Goal: Task Accomplishment & Management: Use online tool/utility

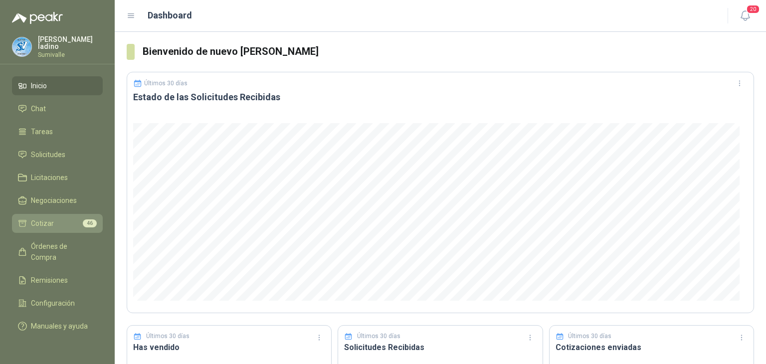
click at [68, 219] on li "Cotizar 46" at bounding box center [57, 223] width 79 height 11
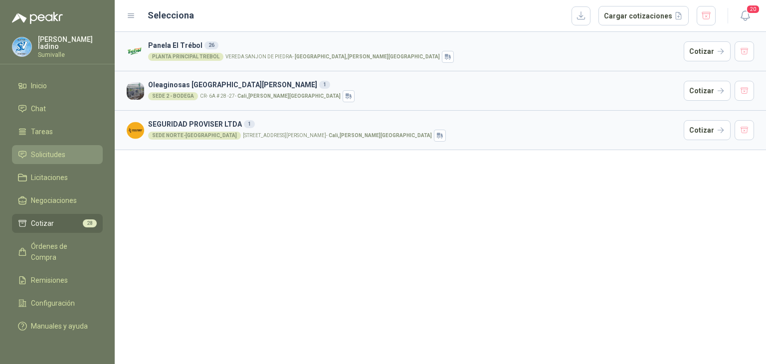
click at [72, 149] on li "Solicitudes" at bounding box center [57, 154] width 79 height 11
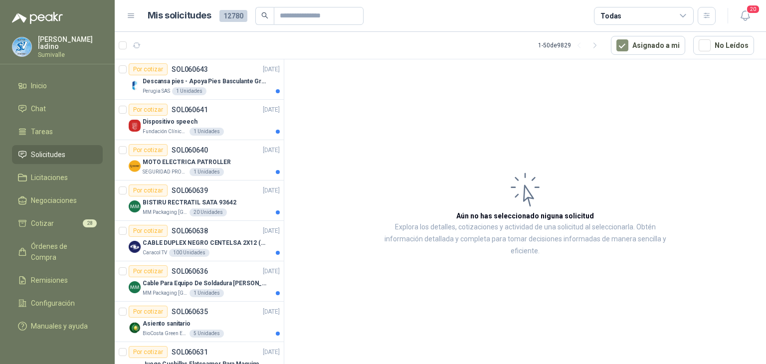
click at [637, 18] on div "Todas" at bounding box center [644, 16] width 100 height 18
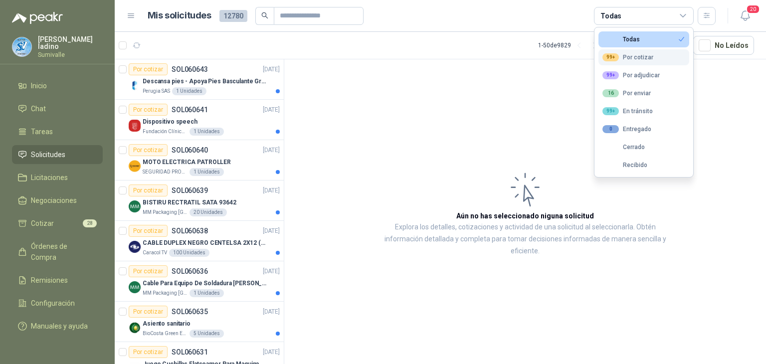
click at [622, 53] on div "99+ Por cotizar" at bounding box center [627, 57] width 51 height 8
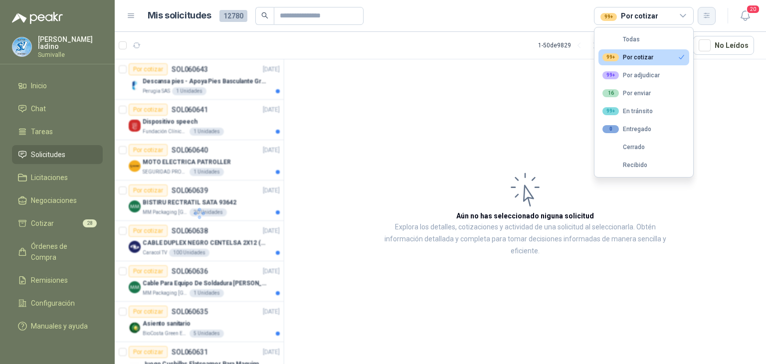
click at [702, 18] on button "button" at bounding box center [707, 16] width 18 height 18
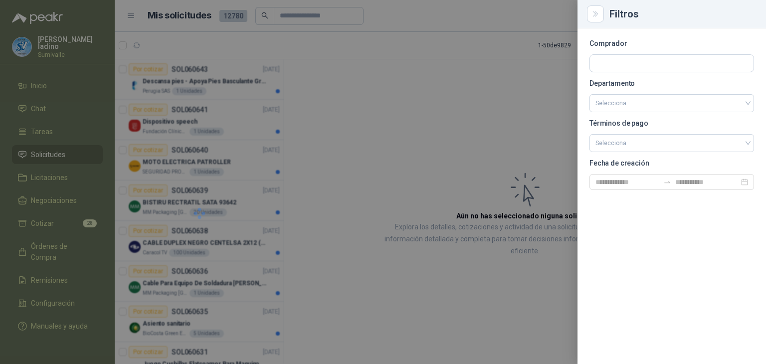
click at [548, 64] on div at bounding box center [383, 182] width 766 height 364
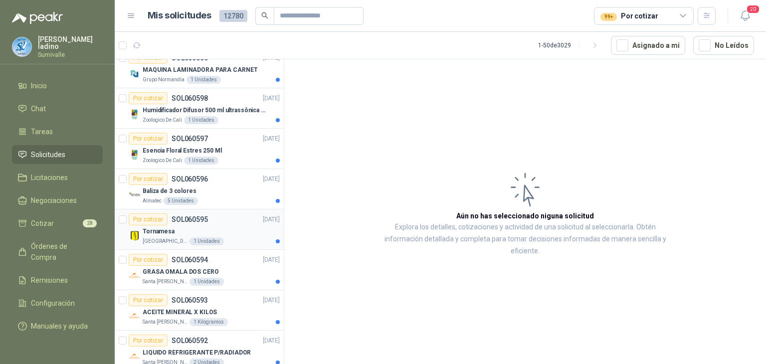
scroll to position [848, 0]
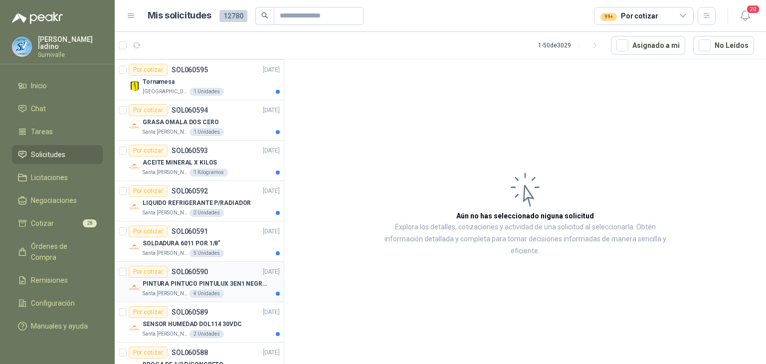
click at [233, 280] on p "PINTURA PINTUCO PINTULUX 3EN1 NEGRO X G" at bounding box center [205, 283] width 124 height 9
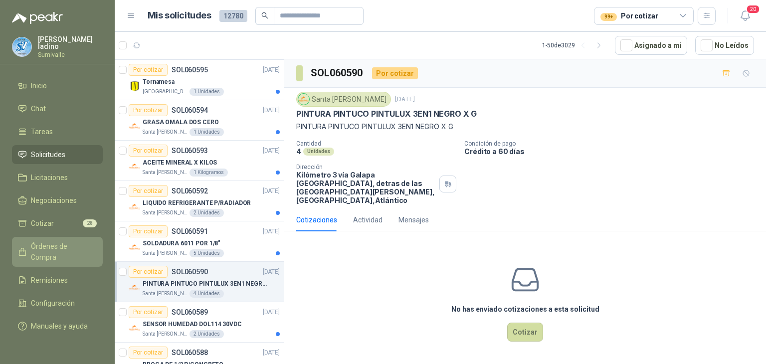
click at [54, 249] on span "Órdenes de Compra" at bounding box center [62, 252] width 62 height 22
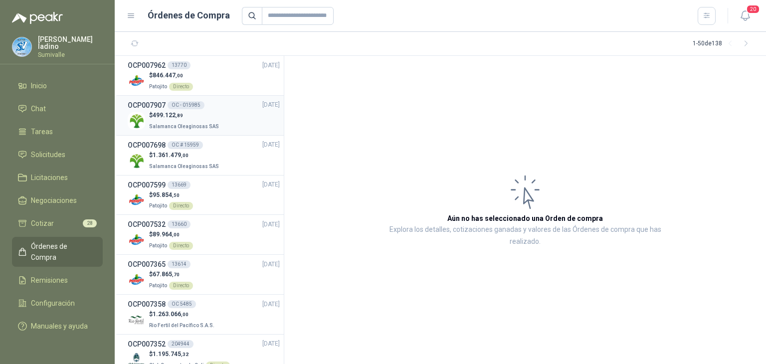
click at [221, 109] on div "OCP007907 OC - 015985 [DATE]" at bounding box center [204, 105] width 152 height 11
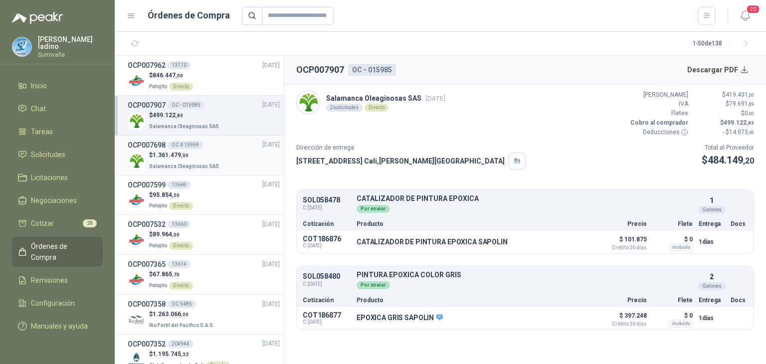
click at [166, 152] on span "1.361.479 ,00" at bounding box center [171, 155] width 36 height 7
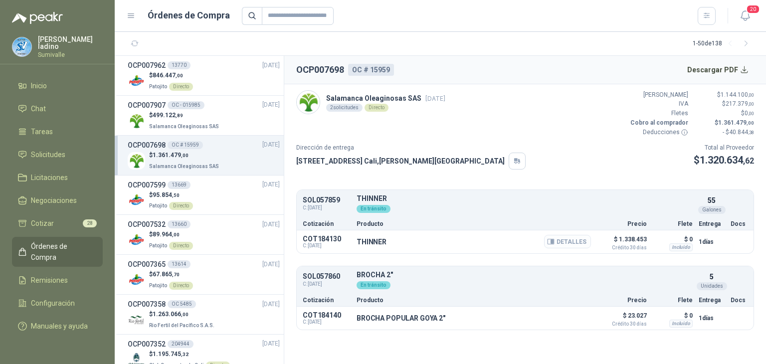
click at [562, 237] on button "Detalles" at bounding box center [567, 241] width 47 height 13
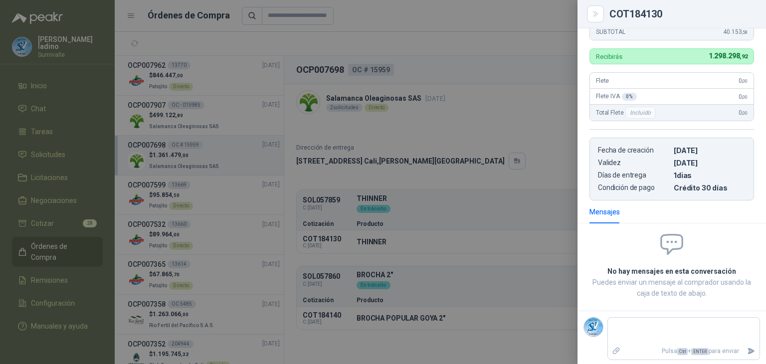
scroll to position [214, 0]
click at [321, 236] on div at bounding box center [383, 182] width 766 height 364
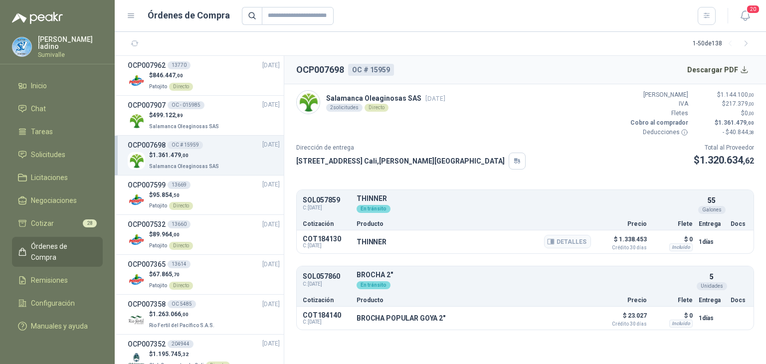
click at [330, 236] on p "COT184130" at bounding box center [327, 239] width 48 height 8
click at [333, 236] on p "COT184130" at bounding box center [327, 239] width 48 height 8
drag, startPoint x: 340, startPoint y: 237, endPoint x: 291, endPoint y: 238, distance: 48.4
click at [291, 238] on article "Salamanca Oleaginosas SAS [DATE] 2 solicitudes Directo Valor Bruto $ 1.144.100 …" at bounding box center [525, 210] width 482 height 252
drag, startPoint x: 336, startPoint y: 276, endPoint x: 295, endPoint y: 274, distance: 40.9
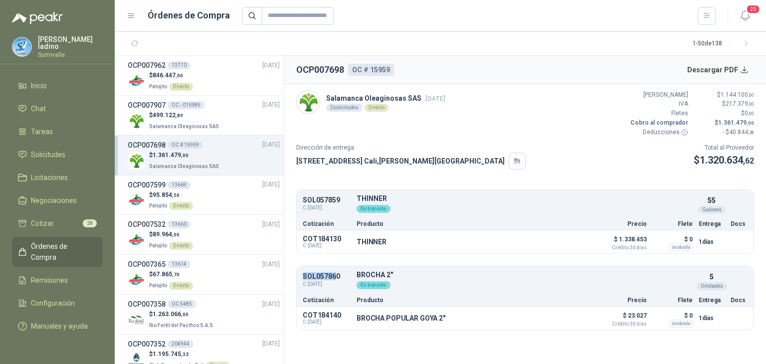
click at [295, 274] on article "Salamanca Oleaginosas SAS [DATE] 2 solicitudes Directo Valor Bruto $ 1.144.100 …" at bounding box center [525, 210] width 482 height 252
click at [336, 274] on p "SOL057860" at bounding box center [327, 276] width 48 height 7
click at [340, 274] on p "SOL057860" at bounding box center [327, 276] width 48 height 7
drag, startPoint x: 343, startPoint y: 275, endPoint x: 295, endPoint y: 273, distance: 47.9
click at [295, 273] on article "Salamanca Oleaginosas SAS [DATE] 2 solicitudes Directo Valor Bruto $ 1.144.100 …" at bounding box center [525, 210] width 482 height 252
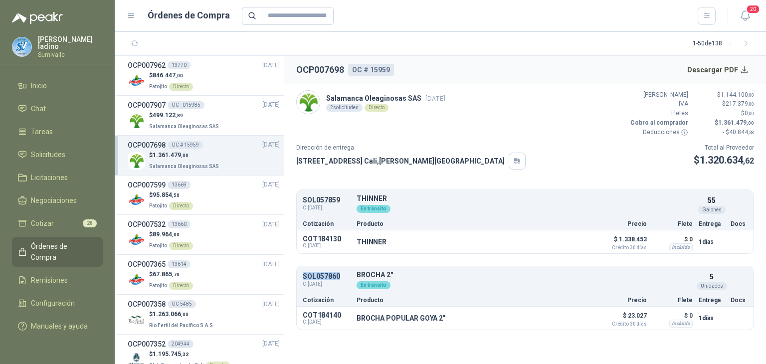
copy p "SOL057860"
click at [314, 18] on input "text" at bounding box center [298, 16] width 72 height 18
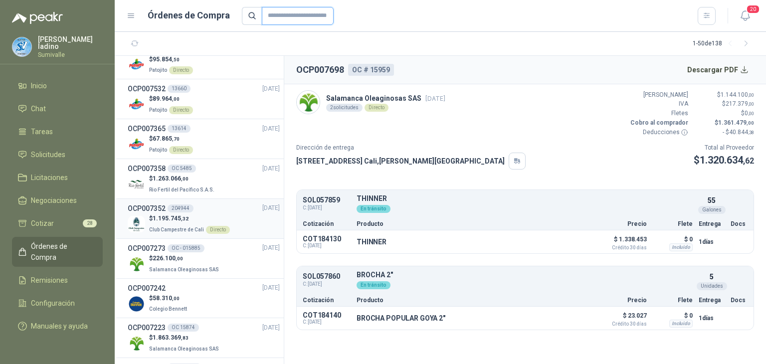
scroll to position [150, 0]
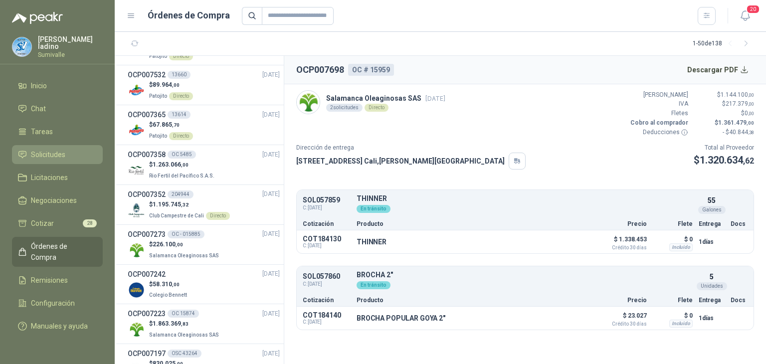
click at [80, 155] on li "Solicitudes" at bounding box center [57, 154] width 79 height 11
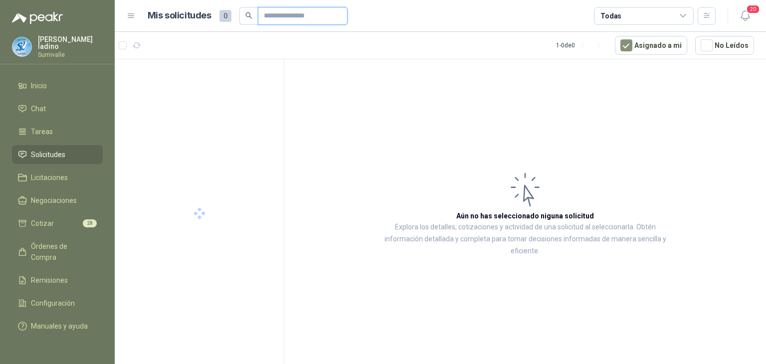
click at [309, 15] on input "text" at bounding box center [299, 15] width 70 height 17
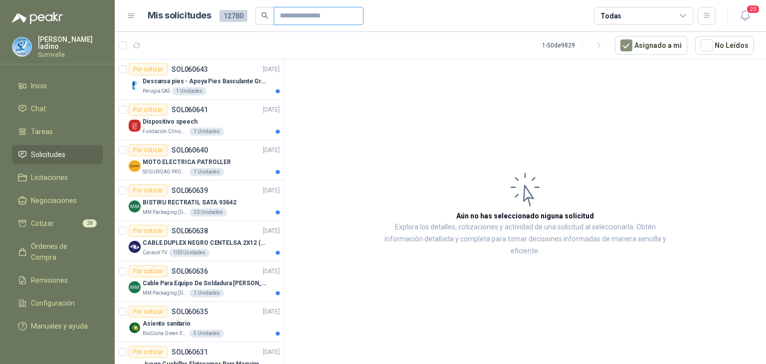
paste input "*********"
type input "*********"
drag, startPoint x: 309, startPoint y: 20, endPoint x: 328, endPoint y: 22, distance: 18.6
click at [312, 20] on input "*********" at bounding box center [315, 15] width 70 height 17
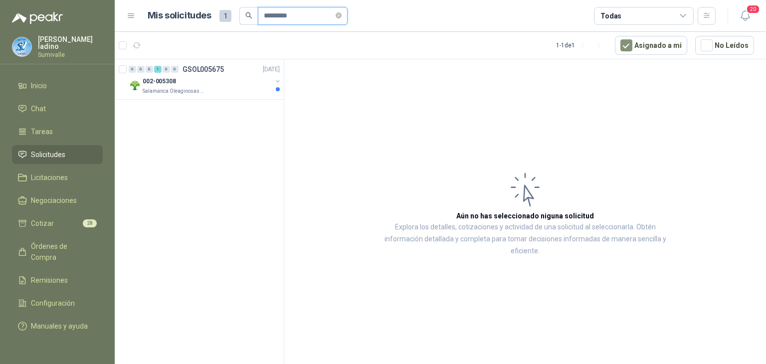
click at [331, 22] on input "*********" at bounding box center [299, 15] width 70 height 17
click at [229, 89] on div "Salamanca Oleaginosas SAS" at bounding box center [207, 91] width 129 height 8
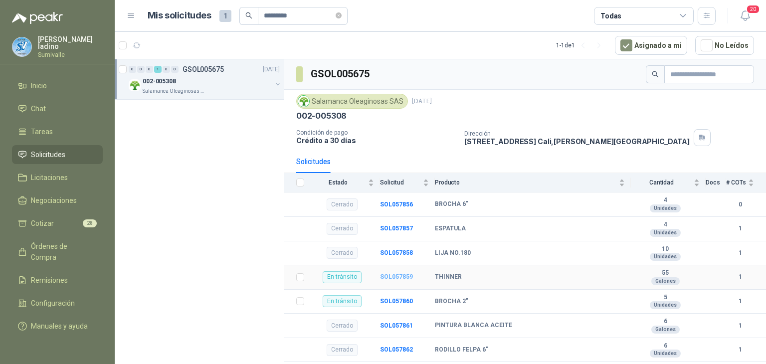
click at [396, 276] on b "SOL057859" at bounding box center [396, 276] width 33 height 7
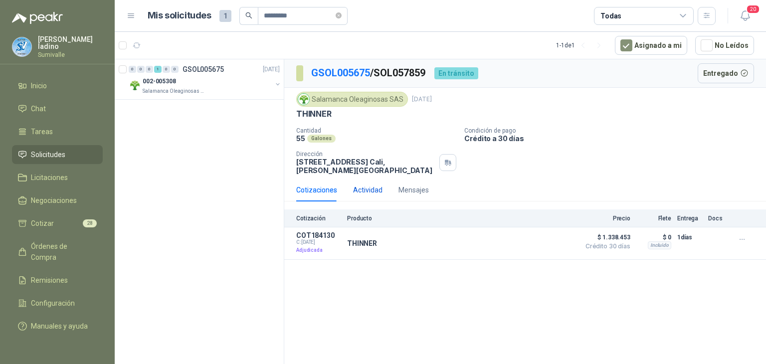
click at [358, 185] on div "Actividad" at bounding box center [367, 190] width 29 height 11
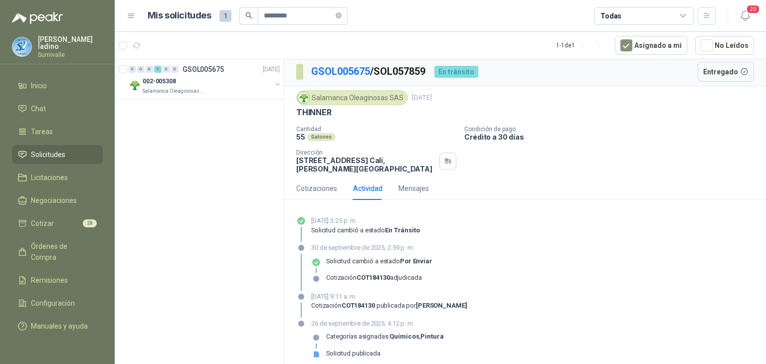
scroll to position [2, 0]
click at [64, 154] on span "Solicitudes" at bounding box center [48, 154] width 34 height 11
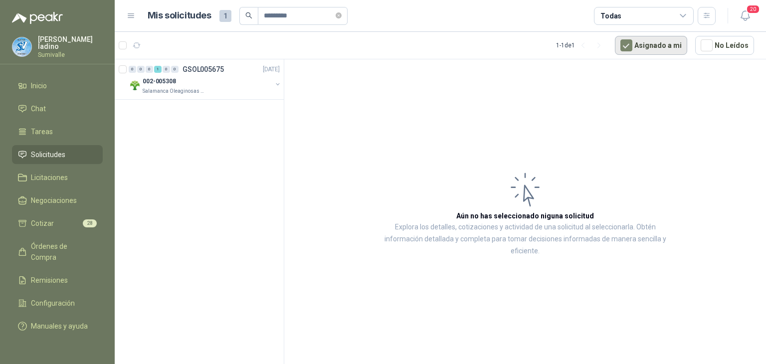
click at [645, 53] on button "Asignado a mi" at bounding box center [651, 45] width 72 height 19
click at [679, 16] on icon at bounding box center [683, 15] width 9 height 9
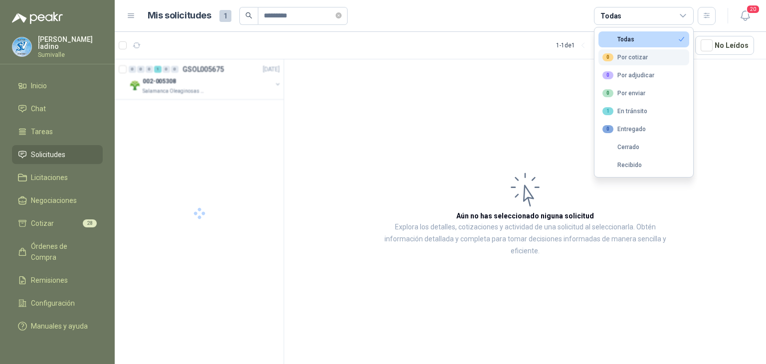
click at [637, 58] on div "0 Por cotizar" at bounding box center [624, 57] width 45 height 8
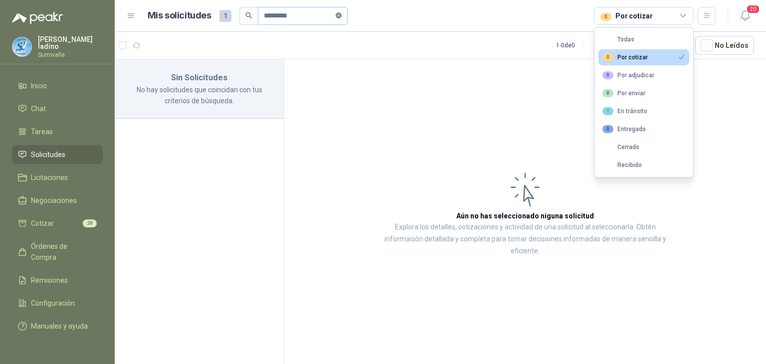
click at [342, 14] on icon "close-circle" at bounding box center [339, 15] width 6 height 6
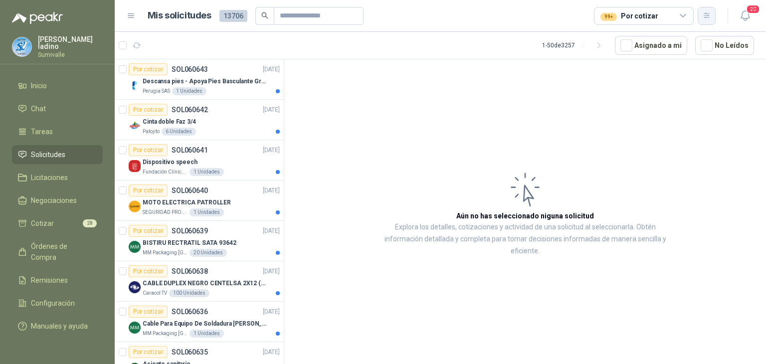
click at [707, 13] on icon "button" at bounding box center [706, 15] width 5 height 5
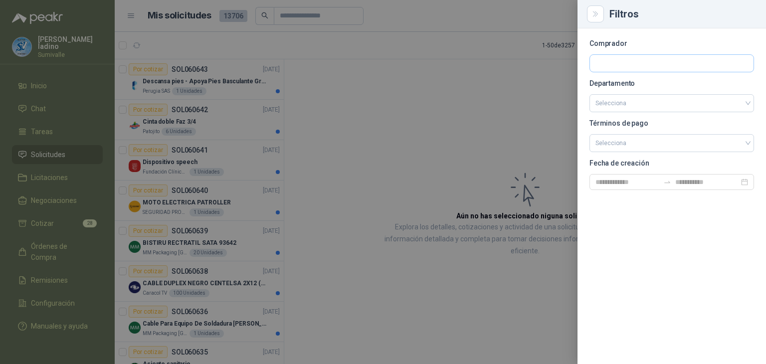
click at [659, 56] on section "Comprador Departamento Selecciona Términos de pago Selecciona Fecha de creación" at bounding box center [671, 115] width 165 height 150
click at [659, 57] on input "text" at bounding box center [672, 63] width 164 height 17
click at [655, 64] on input "text" at bounding box center [672, 63] width 164 height 17
click at [642, 69] on input "text" at bounding box center [672, 63] width 164 height 17
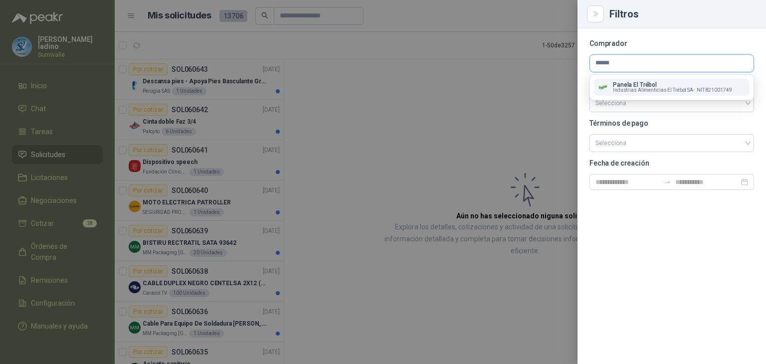
type input "******"
click at [667, 91] on span "Industrias Alimenticias El Trébol SA -" at bounding box center [654, 90] width 82 height 5
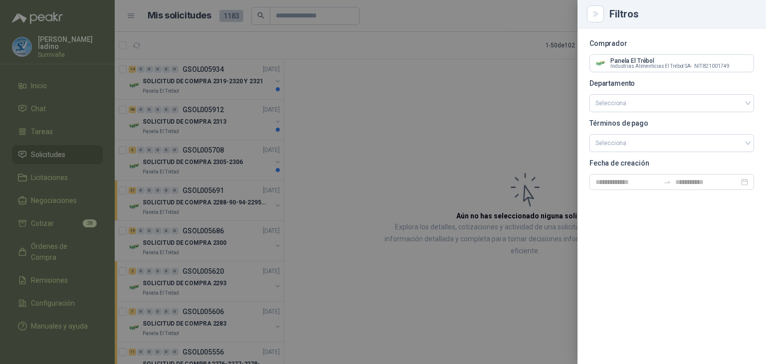
click at [214, 76] on div at bounding box center [383, 182] width 766 height 364
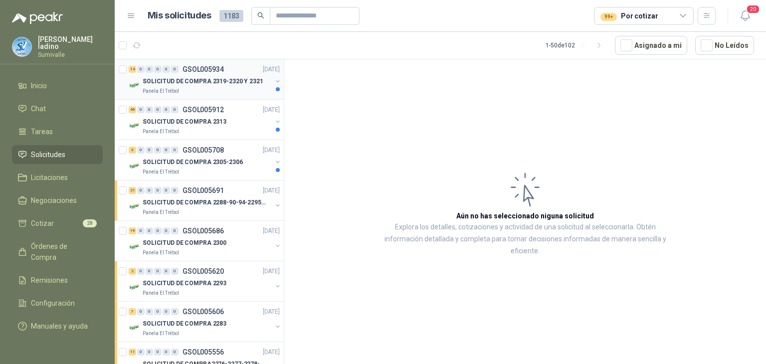
click at [225, 77] on p "SOLICITUD DE COMPRA 2319-2320 Y 2321" at bounding box center [203, 81] width 121 height 9
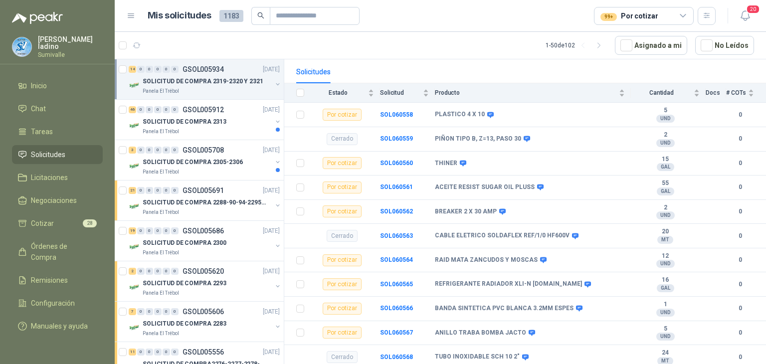
scroll to position [100, 0]
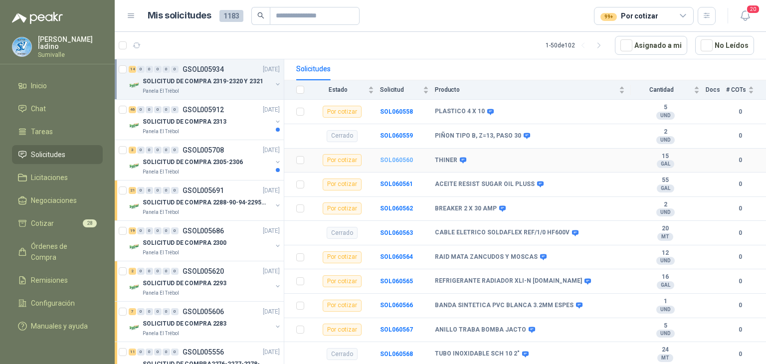
click at [394, 157] on b "SOL060560" at bounding box center [396, 160] width 33 height 7
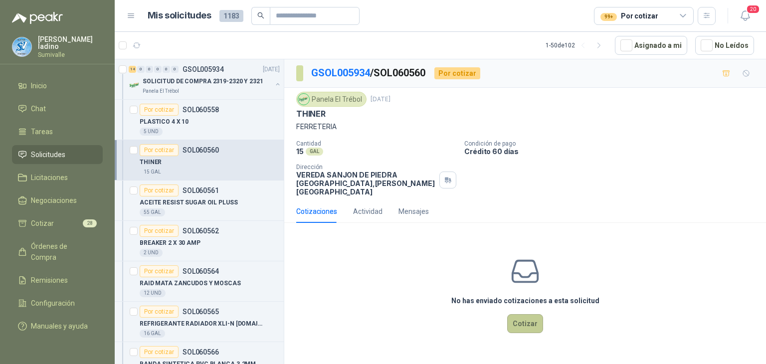
click at [525, 319] on button "Cotizar" at bounding box center [525, 323] width 36 height 19
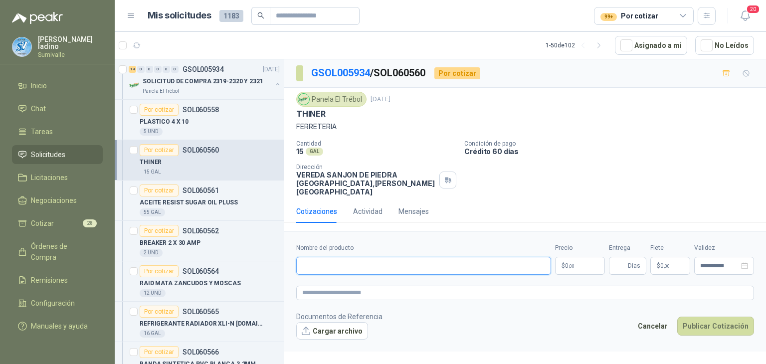
click at [404, 257] on input "Nombre del producto" at bounding box center [423, 266] width 255 height 18
type input "**********"
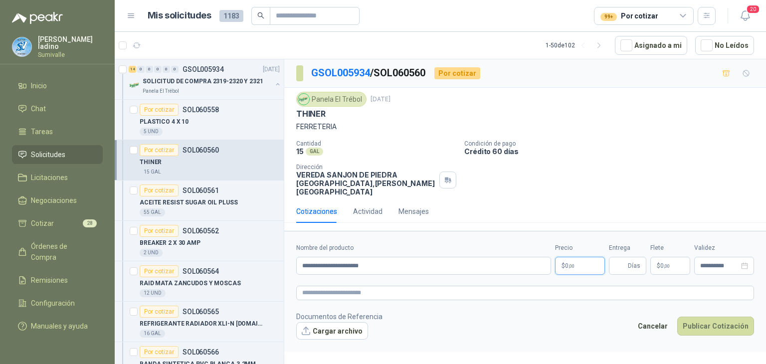
click at [580, 257] on p "$ 0 ,00" at bounding box center [580, 266] width 50 height 18
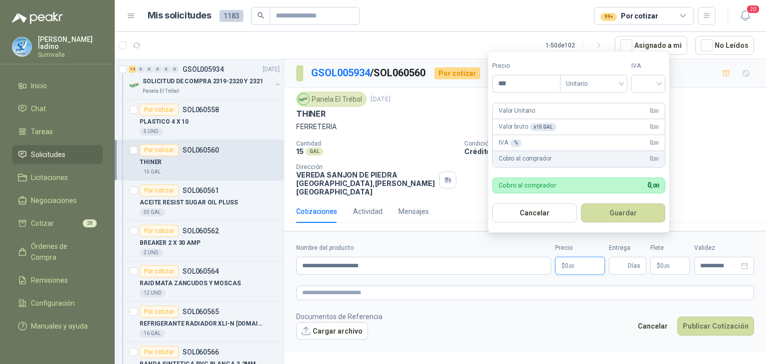
click at [669, 83] on form "Precio *** Tipo Unitario IVA Valor Unitario 0 ,00 Valor bruto x 15 GAL  0 ,00 …" at bounding box center [579, 142] width 182 height 182
click at [663, 84] on div at bounding box center [648, 84] width 34 height 18
click at [656, 102] on div "19%" at bounding box center [650, 104] width 18 height 11
drag, startPoint x: 529, startPoint y: 83, endPoint x: 406, endPoint y: 88, distance: 122.3
click at [406, 88] on body "[PERSON_NAME] Sumivalle Inicio Chat Tareas Solicitudes Licitaciones Negociacion…" at bounding box center [383, 182] width 766 height 364
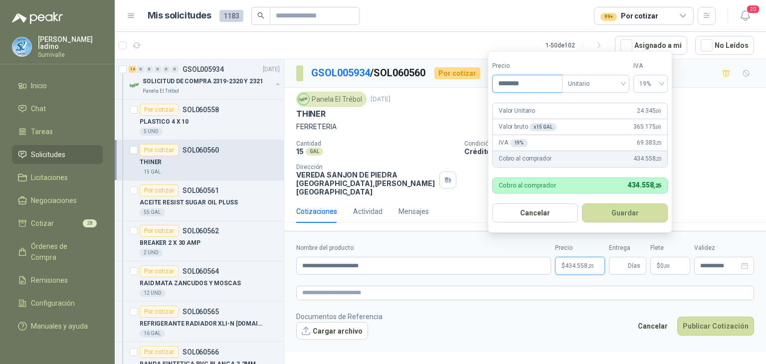
type input "********"
click at [613, 217] on button "Guardar" at bounding box center [625, 212] width 86 height 19
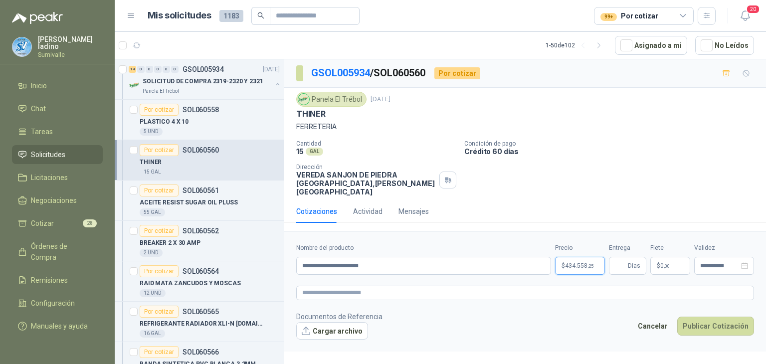
click at [589, 263] on span ",25" at bounding box center [590, 265] width 6 height 5
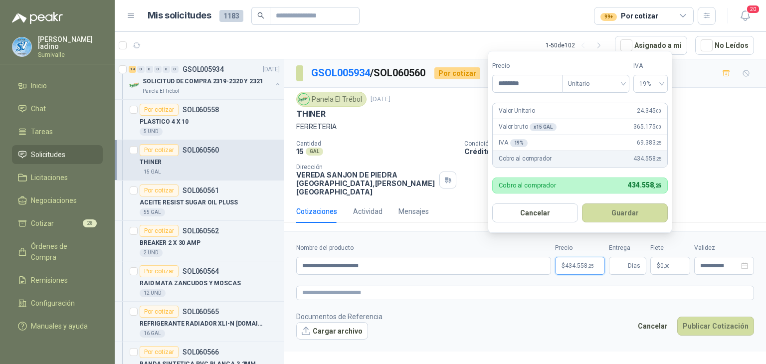
click at [589, 263] on span ",25" at bounding box center [590, 265] width 6 height 5
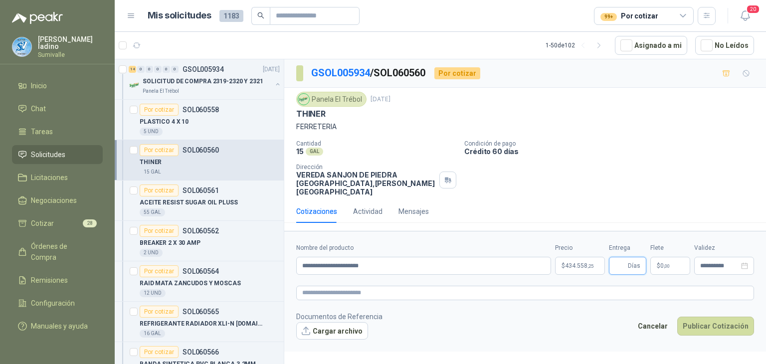
click at [619, 257] on input "Entrega" at bounding box center [620, 265] width 11 height 17
type input "*"
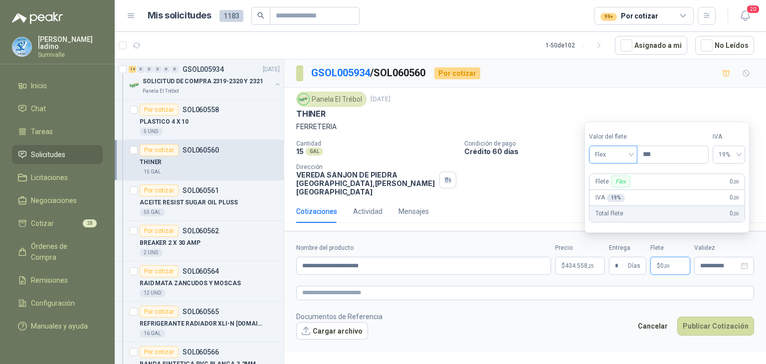
click at [621, 160] on span "Flex" at bounding box center [613, 154] width 36 height 15
click at [620, 188] on div "Incluido" at bounding box center [614, 191] width 35 height 11
click at [713, 317] on button "Publicar Cotización" at bounding box center [715, 326] width 77 height 19
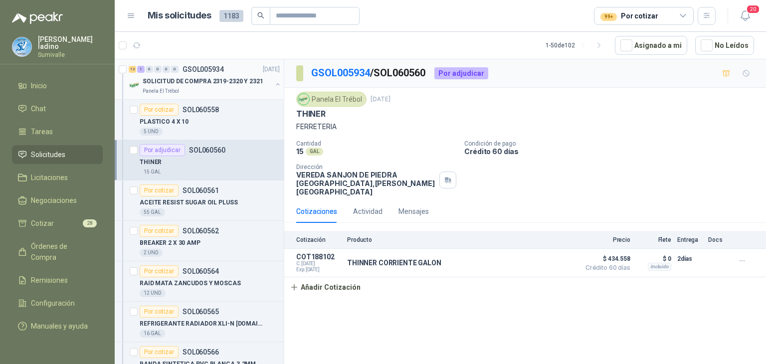
click at [206, 77] on p "SOLICITUD DE COMPRA 2319-2320 Y 2321" at bounding box center [203, 81] width 121 height 9
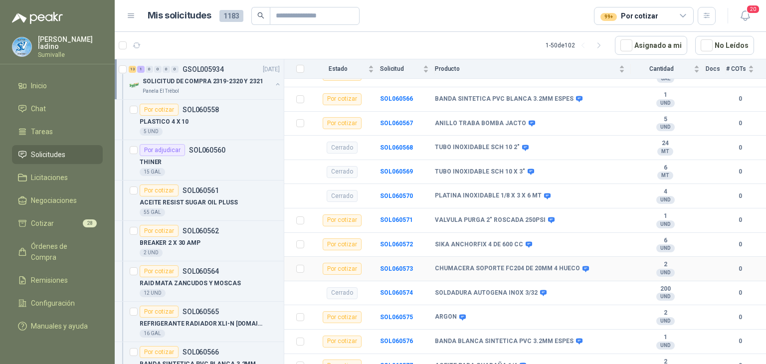
scroll to position [309, 0]
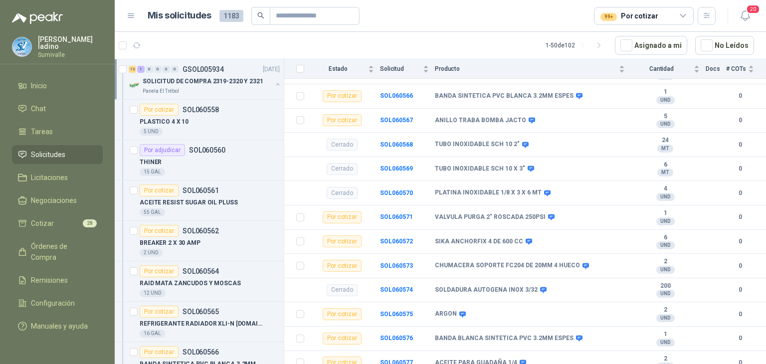
click at [274, 84] on button "button" at bounding box center [278, 84] width 8 height 8
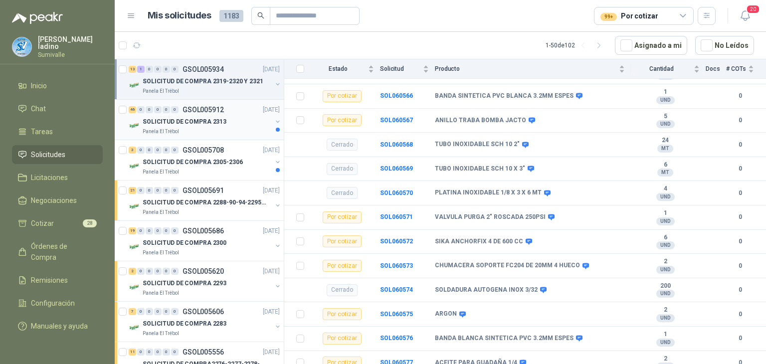
scroll to position [3, 0]
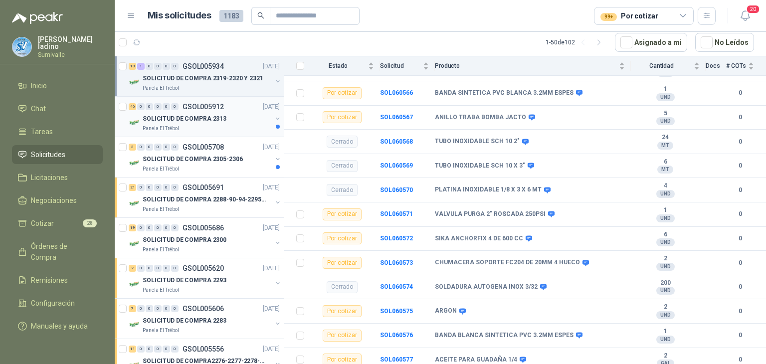
click at [237, 128] on div "Panela El Trébol" at bounding box center [207, 129] width 129 height 8
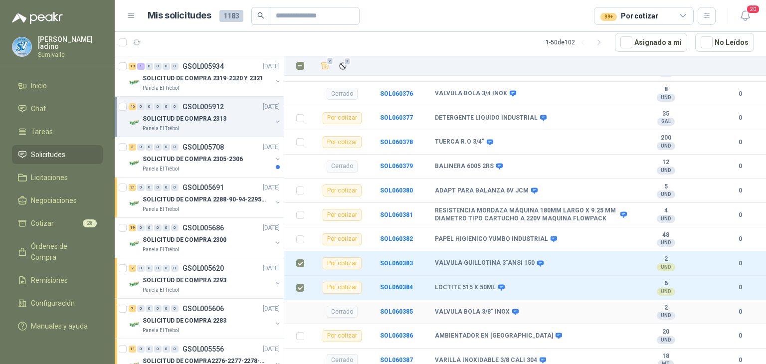
scroll to position [1496, 0]
click at [323, 65] on icon "Añadir" at bounding box center [325, 65] width 9 height 9
click at [230, 159] on p "SOLICITUD DE COMPRA 2305-2306" at bounding box center [193, 159] width 100 height 9
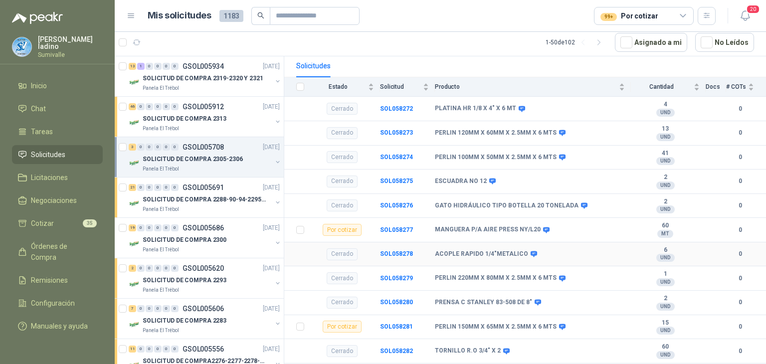
scroll to position [140, 0]
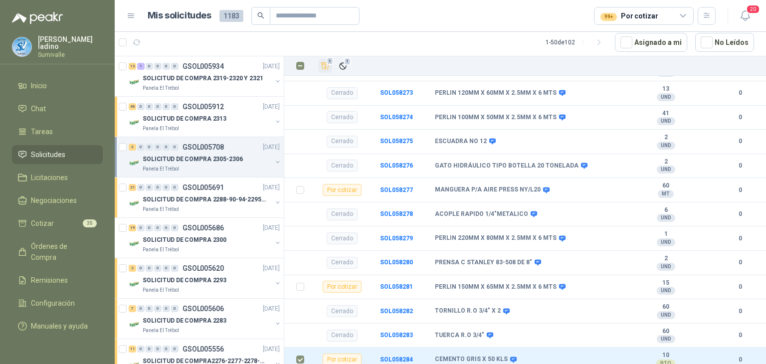
click at [326, 66] on icon "Añadir" at bounding box center [325, 66] width 7 height 6
click at [210, 201] on p "SOLICITUD DE COMPRA 2288-90-94-2295-96-2301-02-04" at bounding box center [205, 199] width 124 height 9
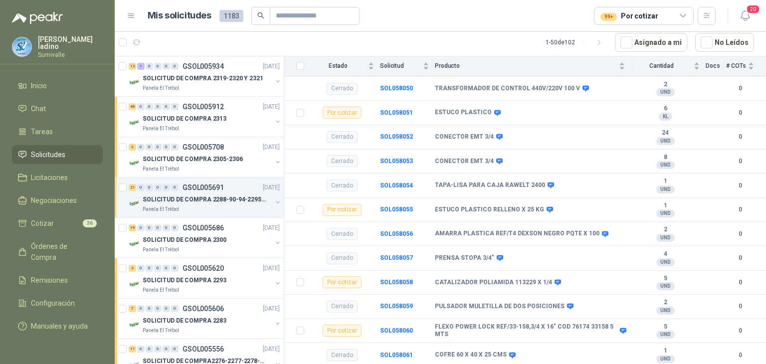
scroll to position [798, 0]
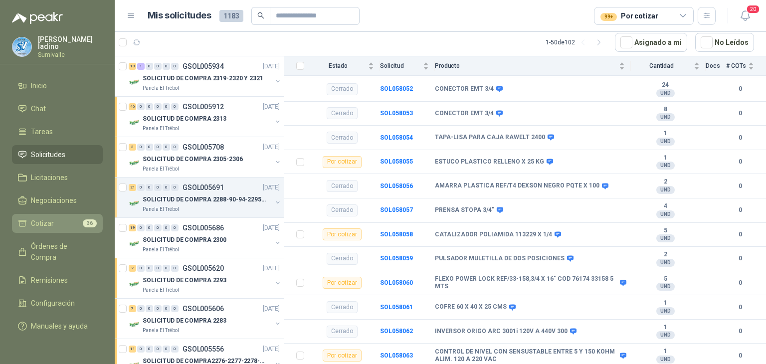
click at [81, 221] on li "Cotizar 36" at bounding box center [57, 223] width 79 height 11
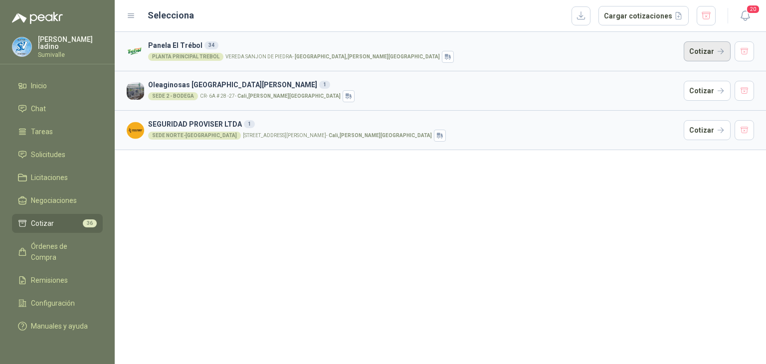
click at [708, 56] on button "Cotizar" at bounding box center [707, 51] width 47 height 20
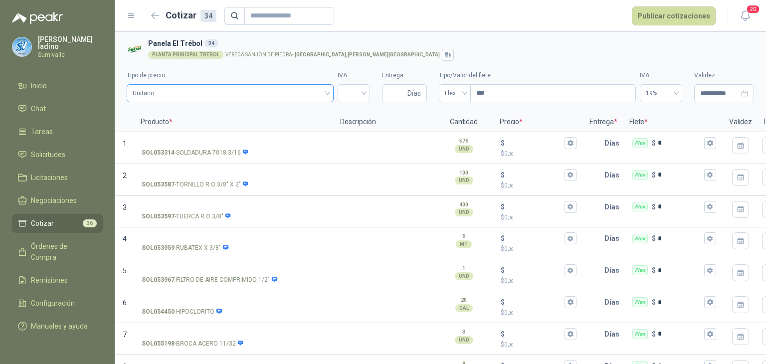
click at [265, 96] on span "Unitario" at bounding box center [230, 93] width 195 height 15
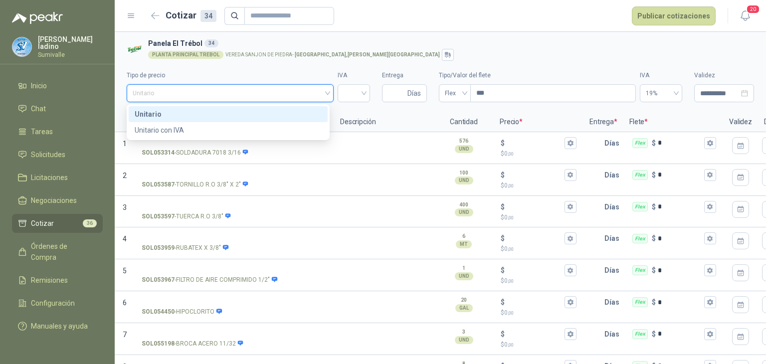
click at [302, 113] on div "Unitario" at bounding box center [228, 114] width 187 height 11
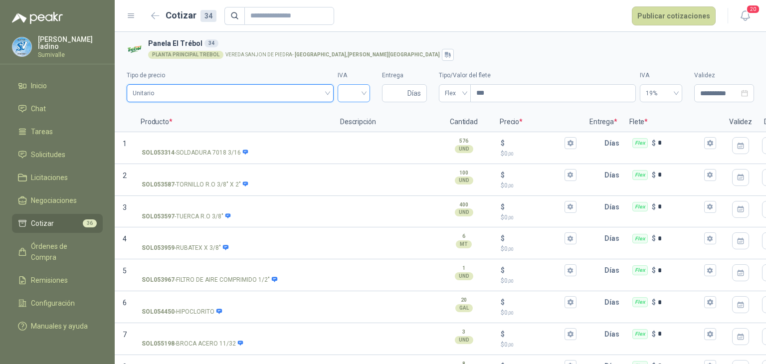
click at [359, 91] on input "search" at bounding box center [354, 92] width 20 height 15
click at [356, 115] on div "19%" at bounding box center [350, 114] width 16 height 11
click at [391, 94] on input "Entrega" at bounding box center [396, 93] width 17 height 17
type input "*"
click at [447, 93] on span "Flex" at bounding box center [455, 93] width 20 height 15
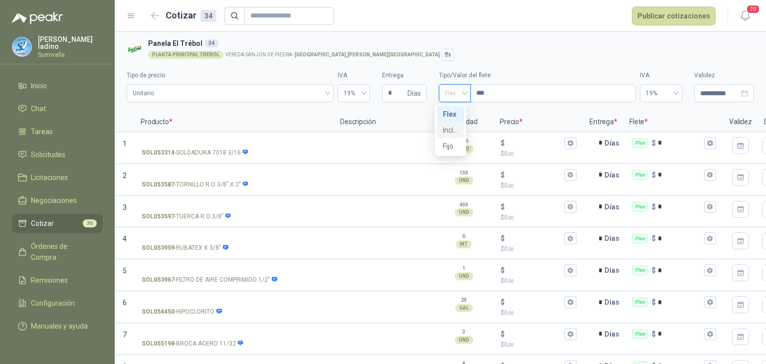
click at [455, 132] on div "Incluido" at bounding box center [450, 130] width 15 height 11
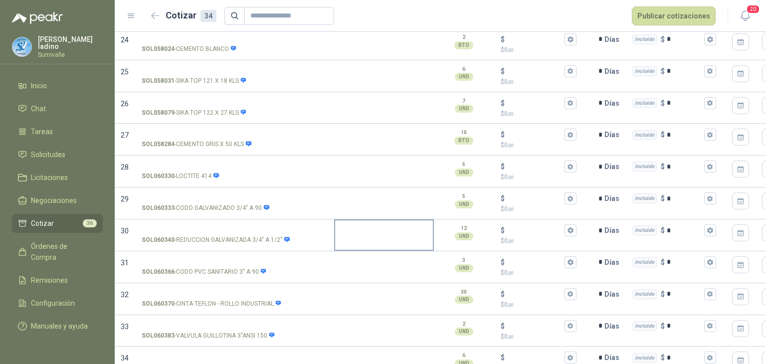
scroll to position [872, 0]
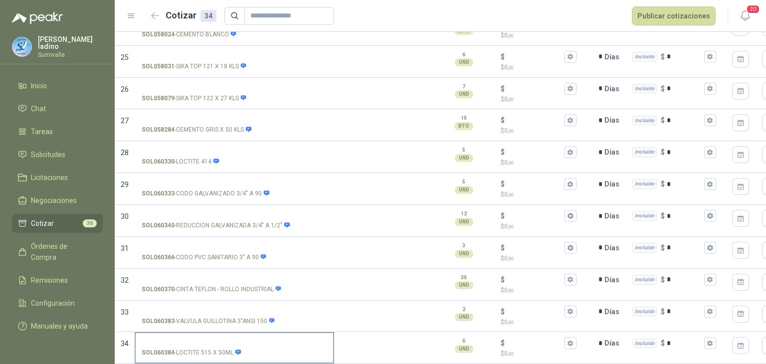
click at [225, 333] on label "SOL060384 - LOCTITE 515 X 50ML" at bounding box center [234, 347] width 197 height 28
click at [225, 340] on input "SOL060384 - LOCTITE 515 X 50ML" at bounding box center [235, 343] width 186 height 7
click at [225, 333] on label "SOL060384 - LOCTITE 515 X 50ML" at bounding box center [234, 347] width 197 height 28
click at [225, 340] on input "SOL060384 - LOCTITE 515 X 50ML" at bounding box center [235, 343] width 186 height 7
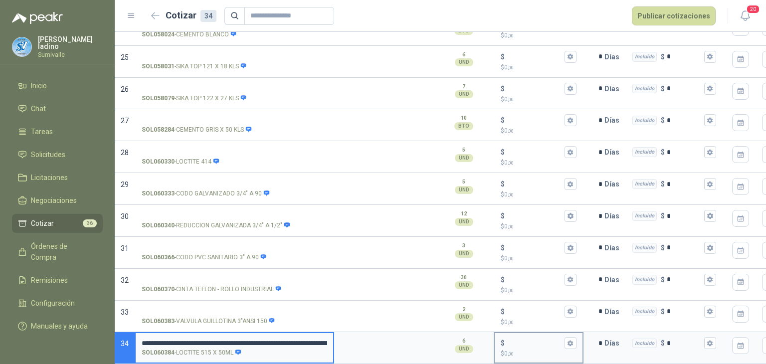
click at [531, 340] on input "$ $ 0 ,00" at bounding box center [535, 343] width 56 height 7
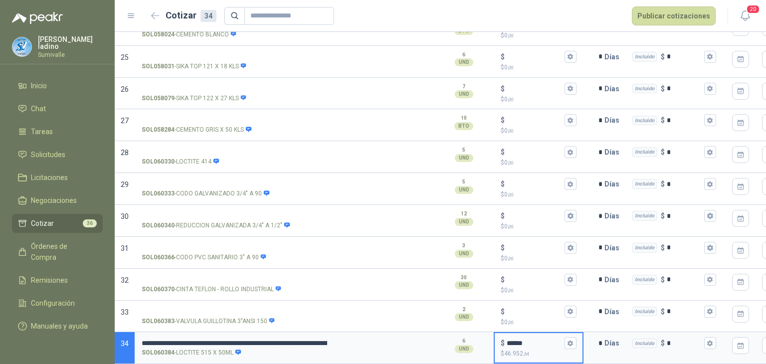
type input "******"
click at [558, 308] on input "$ $ 0 ,00" at bounding box center [535, 311] width 56 height 7
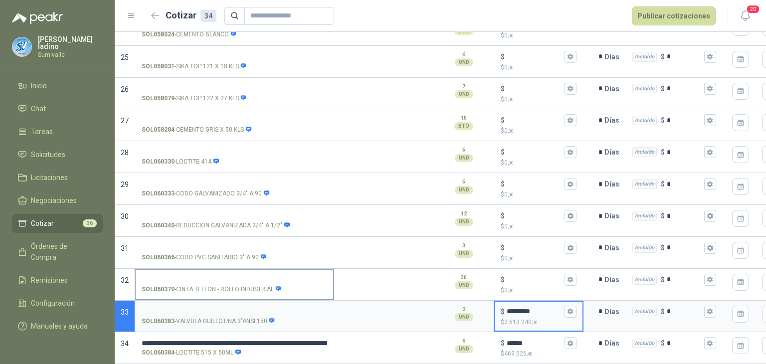
type input "*********"
click at [219, 302] on label "SOL060383 - VALVULA [MEDICAL_DATA] 3"ANSI 150" at bounding box center [234, 316] width 197 height 28
click at [219, 308] on input "SOL060383 - VALVULA [MEDICAL_DATA] 3"ANSI 150" at bounding box center [235, 311] width 186 height 7
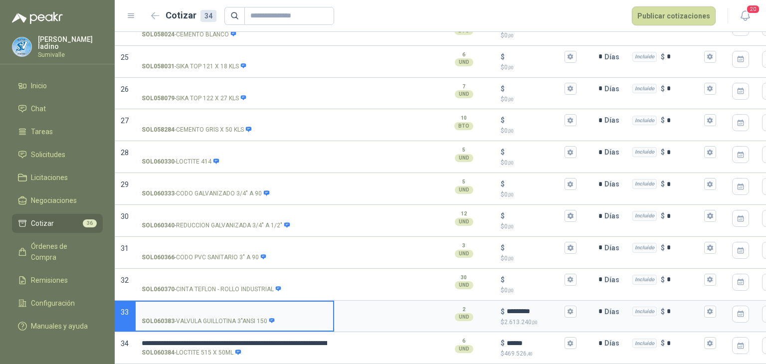
click at [219, 308] on input "SOL060383 - VALVULA [MEDICAL_DATA] 3"ANSI 150" at bounding box center [235, 311] width 186 height 7
click at [215, 308] on input "**********" at bounding box center [235, 311] width 186 height 7
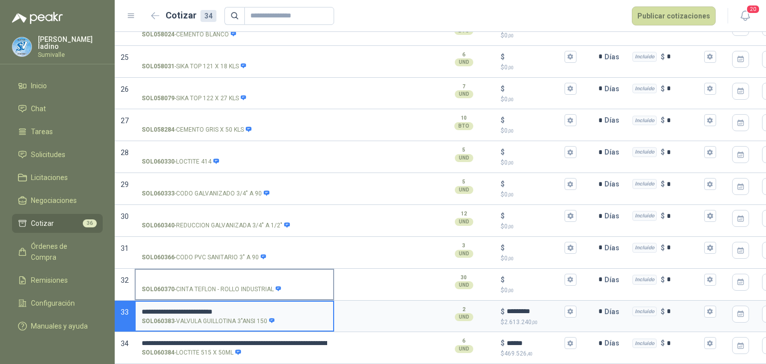
type input "**********"
click at [239, 276] on input "SOL060370 - CINTA TEFLON - ROLLO INDUSTRIAL" at bounding box center [235, 279] width 186 height 7
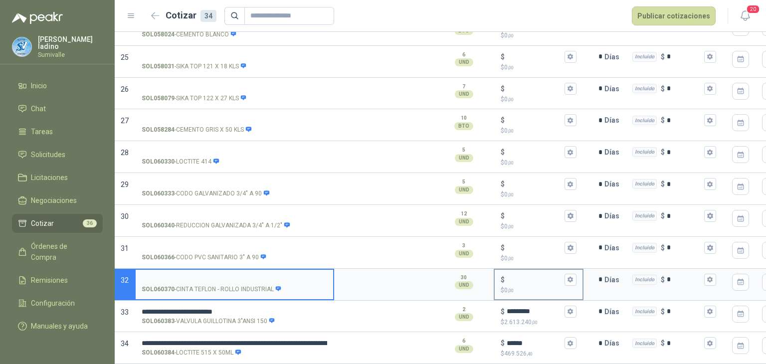
click at [545, 286] on p "$ 0 ,00" at bounding box center [539, 290] width 76 height 9
click at [545, 279] on input "$ $ 0 ,00" at bounding box center [535, 279] width 56 height 7
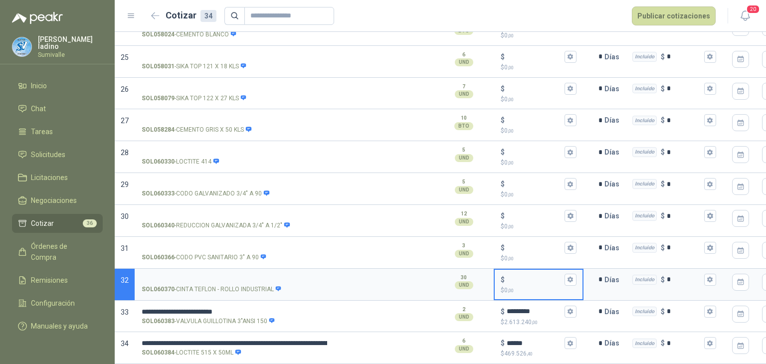
click at [538, 276] on input "$ $ 0 ,00" at bounding box center [535, 279] width 56 height 7
type input "*****"
click at [255, 276] on input "SOL060370 - CINTA TEFLON - ROLLO INDUSTRIAL" at bounding box center [235, 279] width 186 height 7
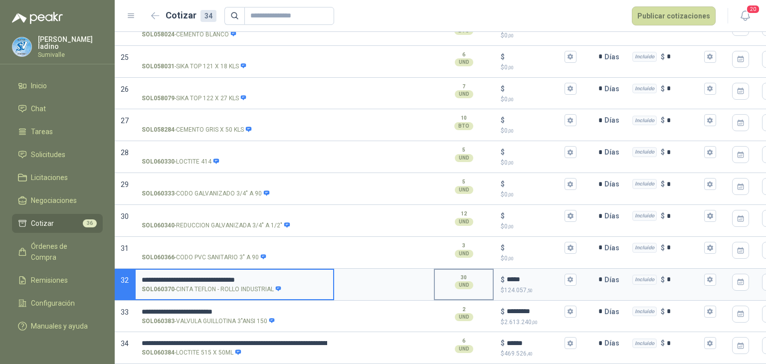
drag, startPoint x: 280, startPoint y: 269, endPoint x: 448, endPoint y: 274, distance: 168.1
click at [449, 273] on section "**********" at bounding box center [440, 285] width 651 height 32
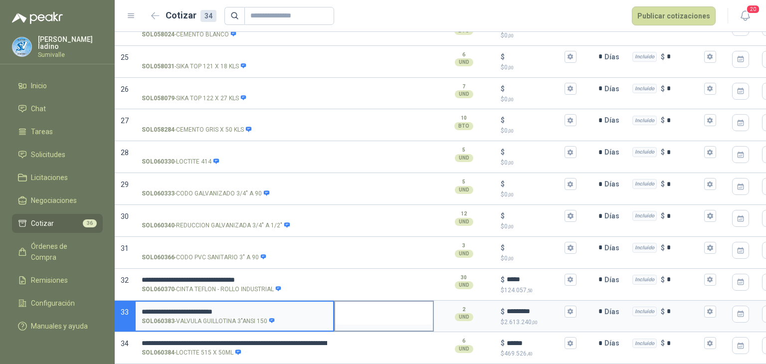
drag, startPoint x: 310, startPoint y: 298, endPoint x: 348, endPoint y: 298, distance: 37.9
click at [348, 301] on section "**********" at bounding box center [440, 317] width 651 height 32
click at [222, 340] on input "**********" at bounding box center [235, 343] width 186 height 7
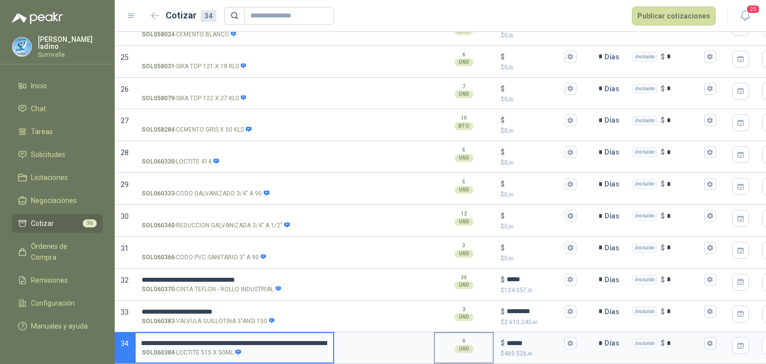
scroll to position [0, 288]
drag, startPoint x: 205, startPoint y: 334, endPoint x: 474, endPoint y: 323, distance: 268.5
type input "**********"
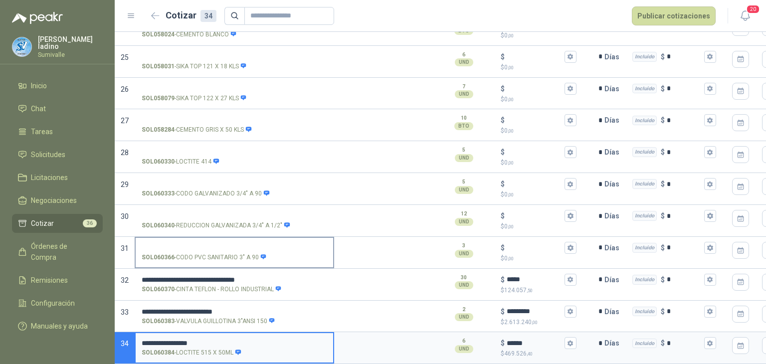
click at [252, 244] on input "SOL060366 - CODO PVC SANITARIO 3" A 90" at bounding box center [235, 247] width 186 height 7
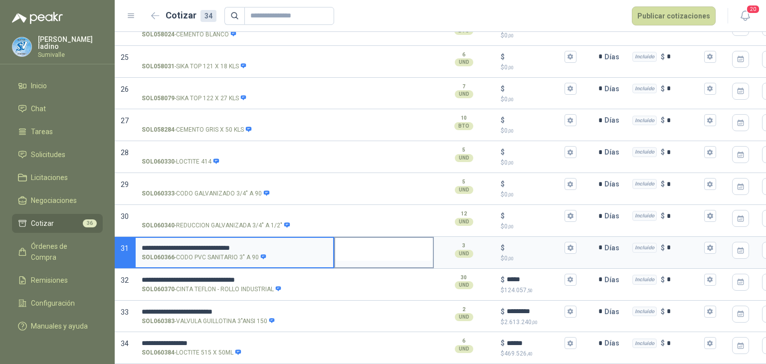
drag, startPoint x: 274, startPoint y: 238, endPoint x: 429, endPoint y: 248, distance: 154.9
click at [429, 248] on section "**********" at bounding box center [440, 253] width 651 height 32
click at [528, 244] on input "$ $ 0 ,00" at bounding box center [535, 247] width 56 height 7
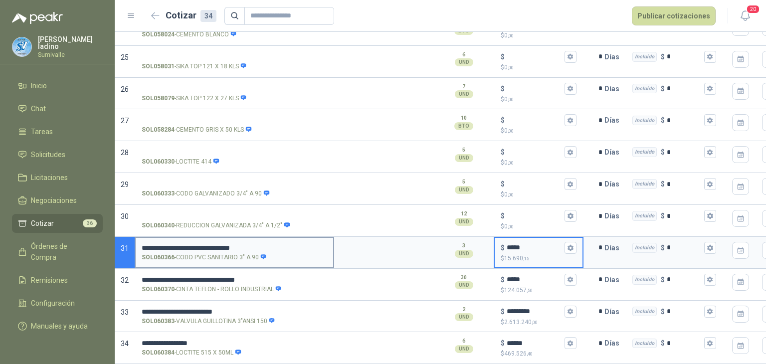
type input "*****"
drag, startPoint x: 327, startPoint y: 240, endPoint x: 444, endPoint y: 242, distance: 116.7
click at [444, 242] on section "**********" at bounding box center [440, 253] width 651 height 32
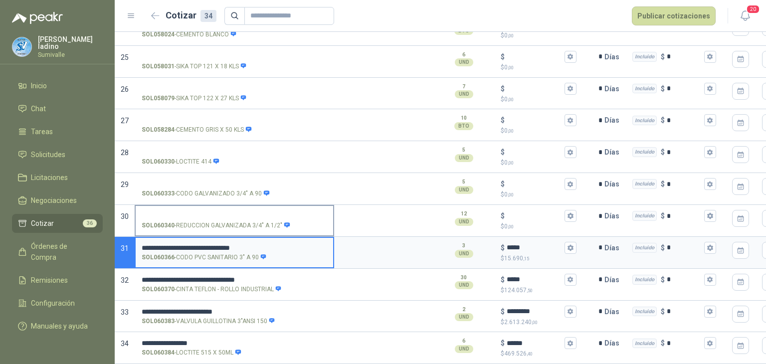
click at [240, 212] on input "SOL060340 - REDUCCION GALVANIZADA 3/4" A 1/2"" at bounding box center [235, 215] width 186 height 7
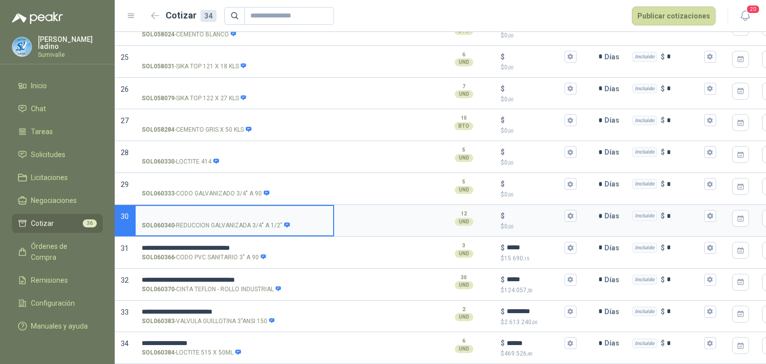
click at [225, 206] on label "SOL060340 - REDUCCION GALVANIZADA 3/4" A 1/2"" at bounding box center [234, 220] width 197 height 28
click at [225, 212] on input "SOL060340 - REDUCCION GALVANIZADA 3/4" A 1/2"" at bounding box center [235, 215] width 186 height 7
click at [227, 212] on input "SOL060340 - REDUCCION GALVANIZADA 3/4" A 1/2"" at bounding box center [235, 215] width 186 height 7
drag, startPoint x: 251, startPoint y: 207, endPoint x: 380, endPoint y: 205, distance: 129.2
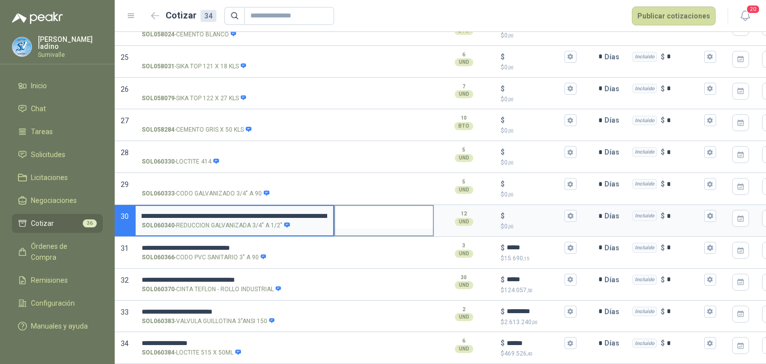
click at [380, 205] on section "**********" at bounding box center [440, 221] width 651 height 32
type input "**********"
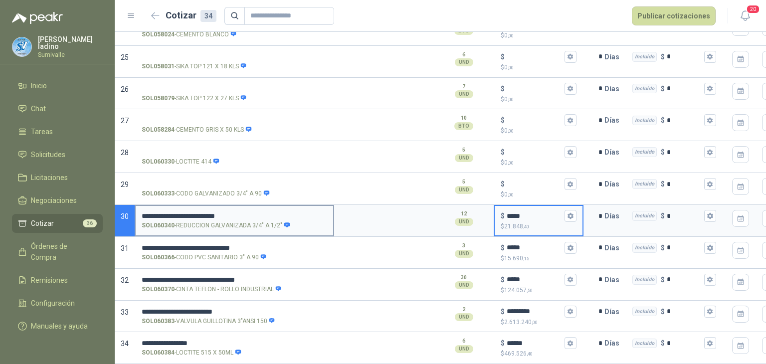
type input "*****"
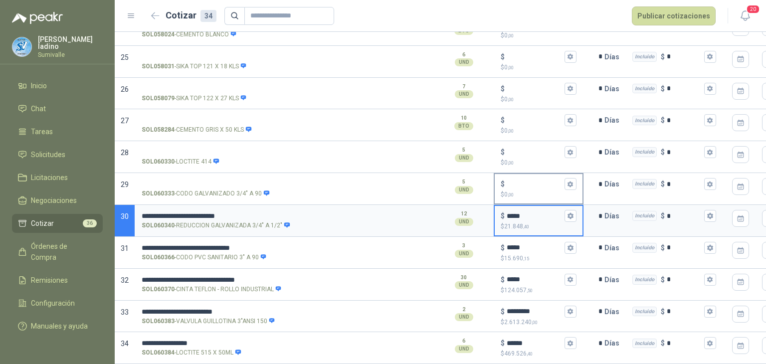
click at [516, 181] on input "$ $ 0 ,00" at bounding box center [535, 184] width 56 height 7
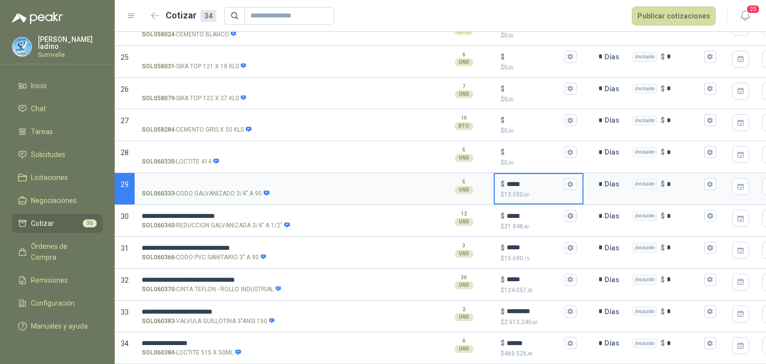
type input "*****"
click at [208, 164] on div "SOL060330 - LOCTITE 414" at bounding box center [234, 157] width 199 height 32
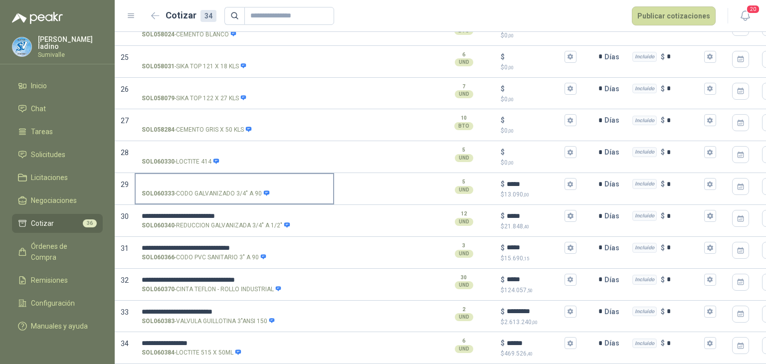
click at [205, 181] on input "SOL060333 - CODO GALVANIZADO 3/4" A 90" at bounding box center [235, 184] width 186 height 7
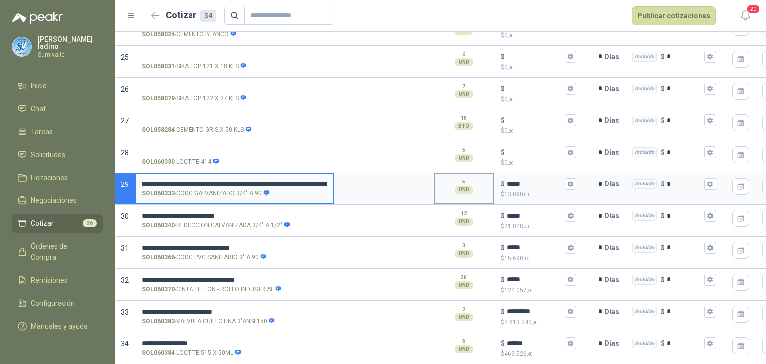
scroll to position [0, 307]
drag, startPoint x: 239, startPoint y: 176, endPoint x: 474, endPoint y: 194, distance: 235.1
click at [474, 194] on section "**********" at bounding box center [440, 189] width 651 height 32
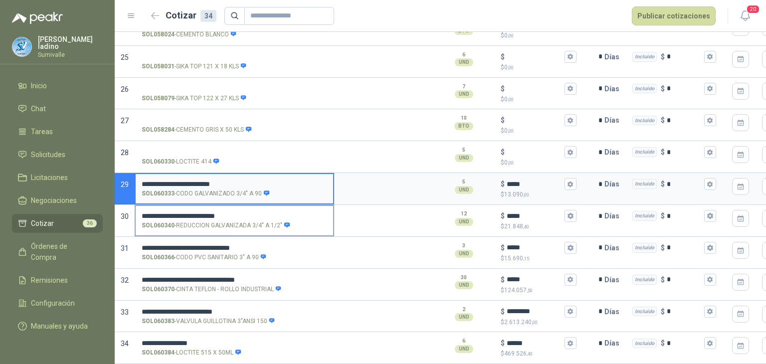
type input "**********"
click at [255, 212] on input "**********" at bounding box center [235, 216] width 186 height 8
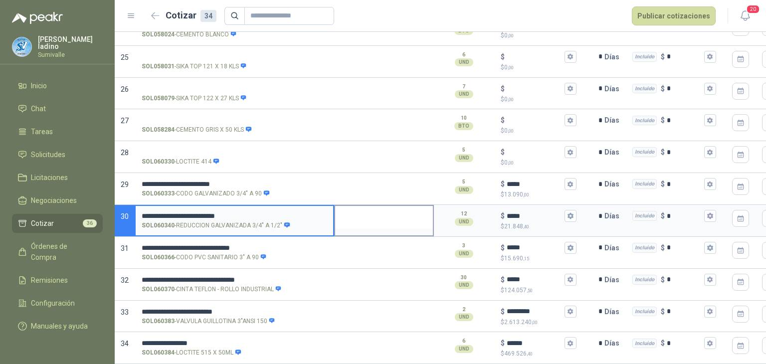
drag, startPoint x: 255, startPoint y: 206, endPoint x: 369, endPoint y: 210, distance: 114.3
click at [369, 210] on section "**********" at bounding box center [440, 221] width 651 height 32
click at [203, 149] on input "SOL060330 - LOCTITE 414" at bounding box center [235, 152] width 186 height 7
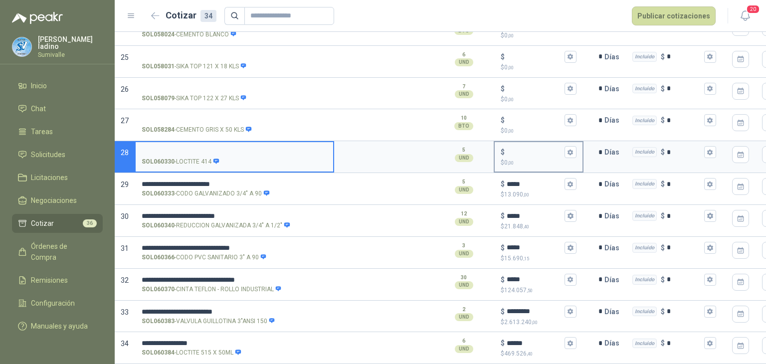
click at [533, 149] on input "$ $ 0 ,00" at bounding box center [535, 152] width 56 height 7
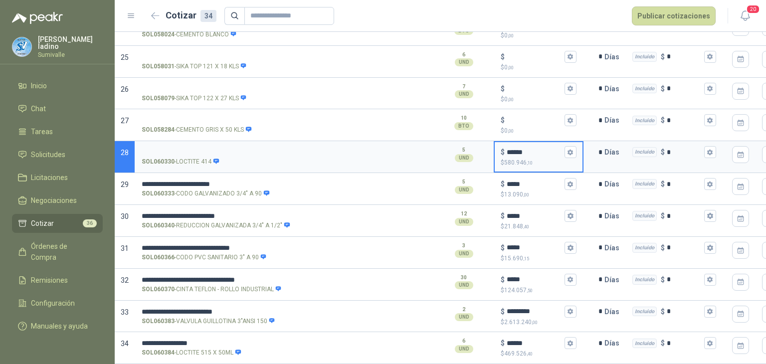
type input "******"
click at [187, 149] on input "SOL060330 - LOCTITE 414" at bounding box center [235, 152] width 186 height 7
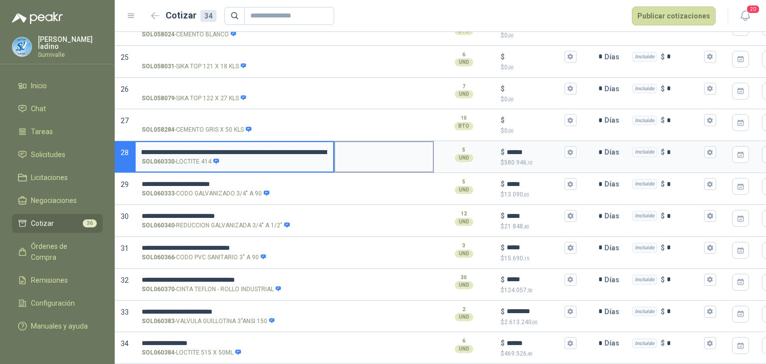
scroll to position [0, 289]
drag, startPoint x: 209, startPoint y: 146, endPoint x: 437, endPoint y: 164, distance: 228.1
click at [437, 164] on section "**********" at bounding box center [440, 157] width 651 height 32
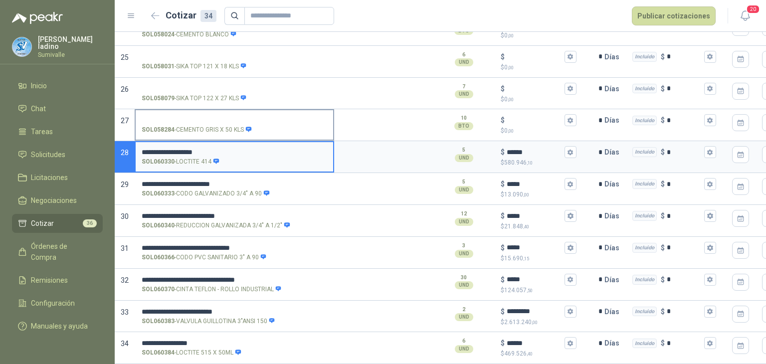
type input "**********"
click at [150, 110] on label "SOL058284 - CEMENTO GRIS X 50 KLS" at bounding box center [234, 124] width 197 height 28
click at [150, 117] on input "SOL058284 - CEMENTO GRIS X 50 KLS" at bounding box center [235, 120] width 186 height 7
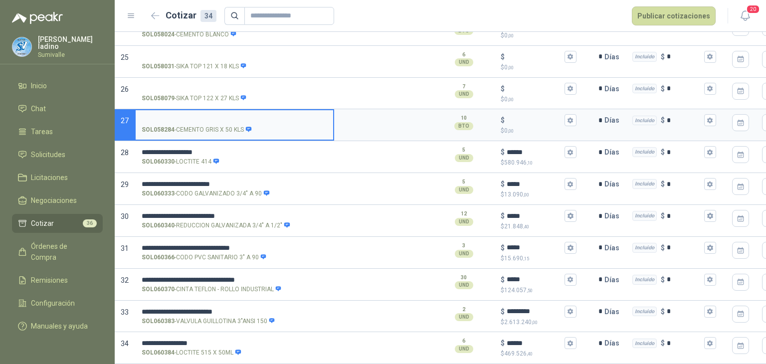
click at [156, 117] on input "SOL058284 - CEMENTO GRIS X 50 KLS" at bounding box center [235, 120] width 186 height 7
click at [199, 125] on p "SOL058284 - CEMENTO GRIS X 50 KLS" at bounding box center [197, 129] width 110 height 9
click at [199, 119] on input "SOL058284 - CEMENTO GRIS X 50 KLS" at bounding box center [235, 120] width 186 height 7
click at [204, 117] on input "SOL058284 - CEMENTO GRIS X 50 KLS" at bounding box center [235, 120] width 186 height 7
drag, startPoint x: 256, startPoint y: 111, endPoint x: 464, endPoint y: 132, distance: 208.9
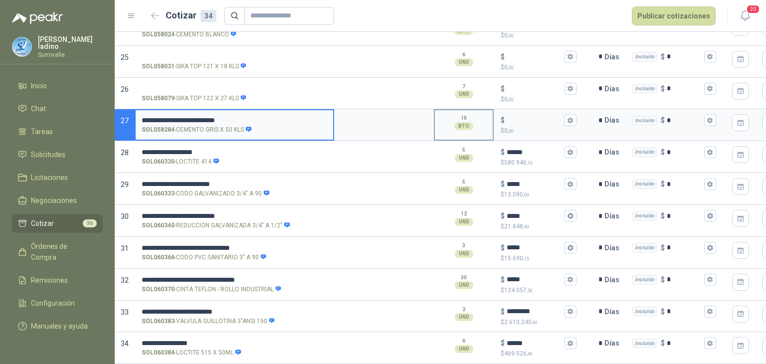
click at [464, 132] on section "**********" at bounding box center [440, 125] width 651 height 32
click at [547, 117] on input "$ $ 0 ,00" at bounding box center [535, 120] width 56 height 7
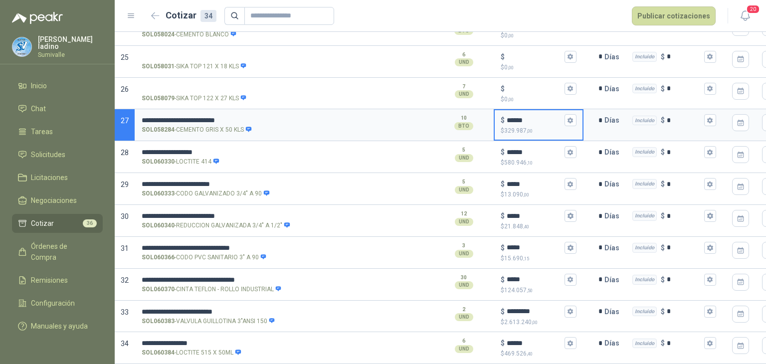
type input "******"
click at [291, 85] on input "SOL058079 - SIKA TOP 122 X 27 KLS" at bounding box center [235, 88] width 186 height 7
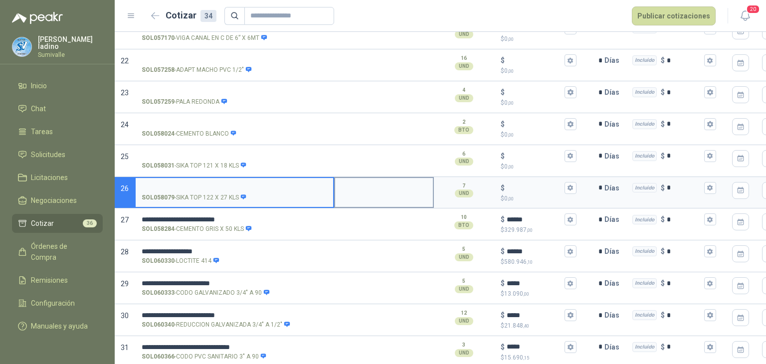
scroll to position [672, 0]
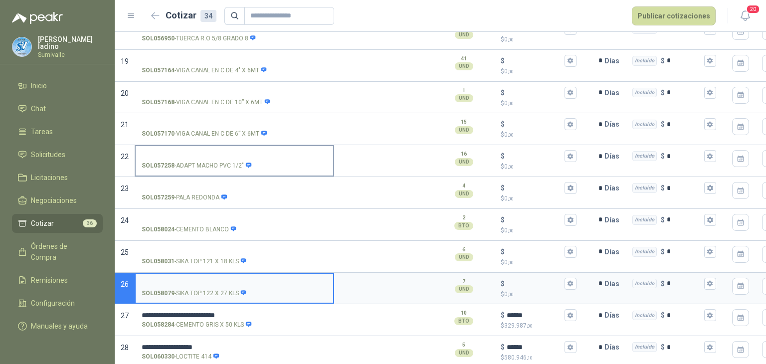
click at [225, 153] on input "SOL057258 - ADAPT MACHO PVC 1/2"" at bounding box center [235, 156] width 186 height 7
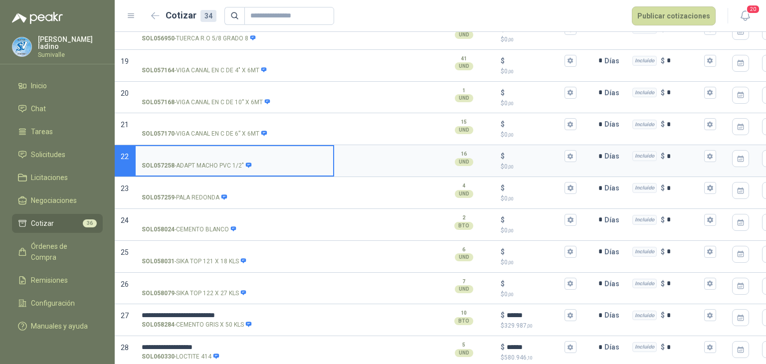
click at [225, 155] on input "SOL057258 - ADAPT MACHO PVC 1/2"" at bounding box center [235, 156] width 186 height 7
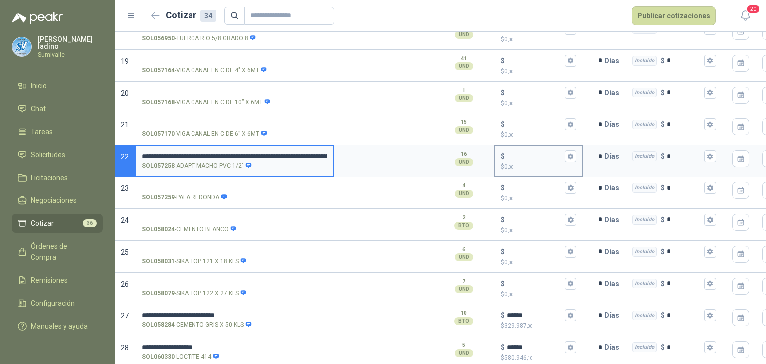
click at [511, 153] on input "$ $ 0 ,00" at bounding box center [535, 156] width 56 height 7
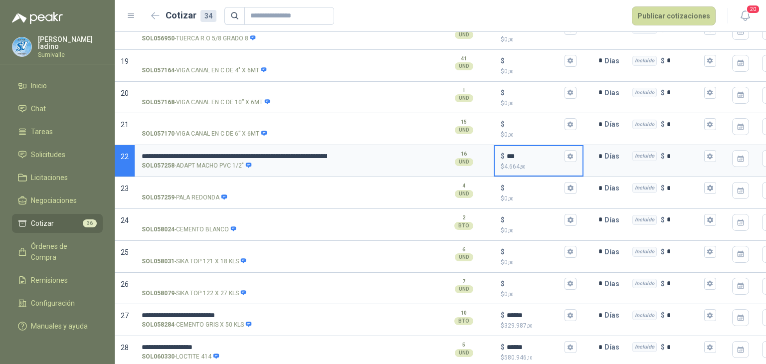
type input "***"
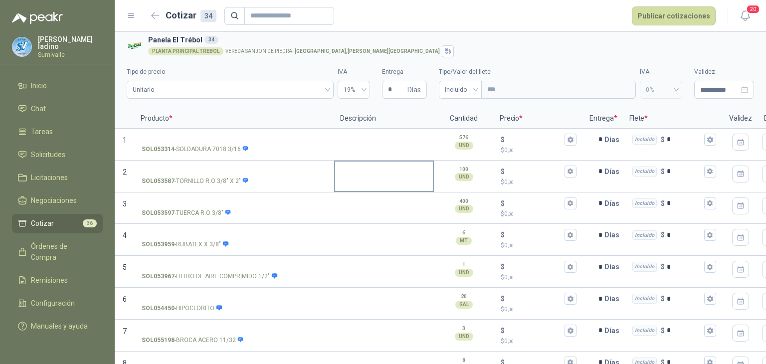
scroll to position [0, 0]
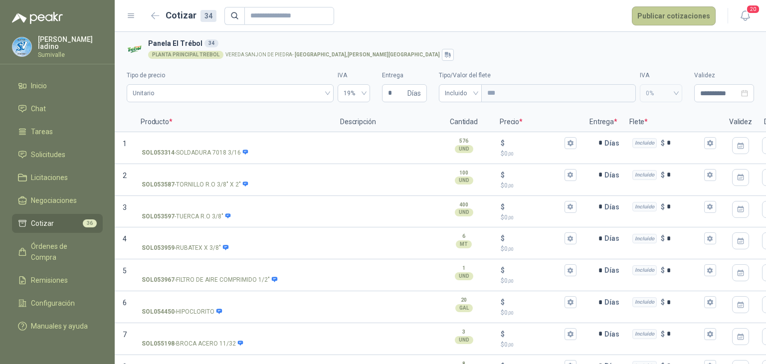
click at [662, 18] on button "Publicar cotizaciones" at bounding box center [674, 15] width 84 height 19
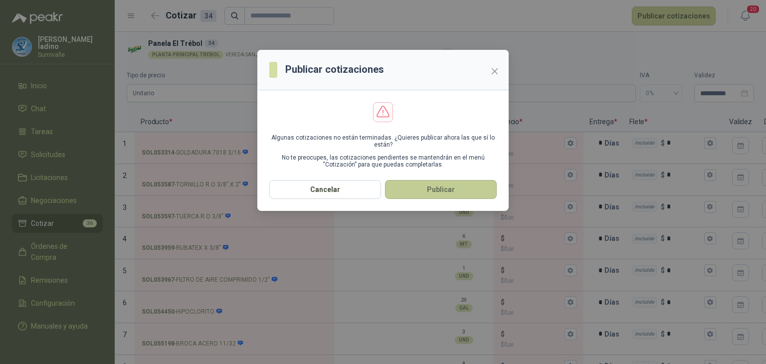
click at [452, 196] on button "Publicar" at bounding box center [441, 189] width 112 height 19
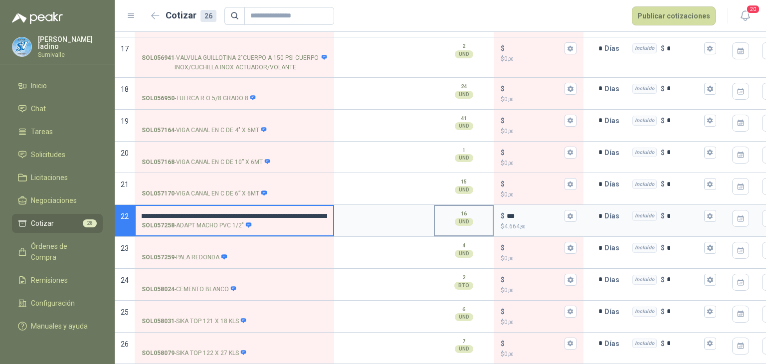
scroll to position [0, 340]
drag, startPoint x: 290, startPoint y: 208, endPoint x: 455, endPoint y: 213, distance: 165.1
click at [455, 213] on section "**********" at bounding box center [440, 221] width 651 height 32
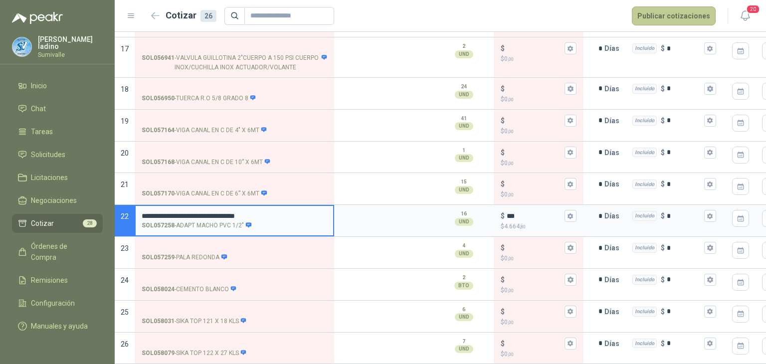
type input "**********"
click at [662, 18] on button "Publicar cotizaciones" at bounding box center [674, 15] width 84 height 19
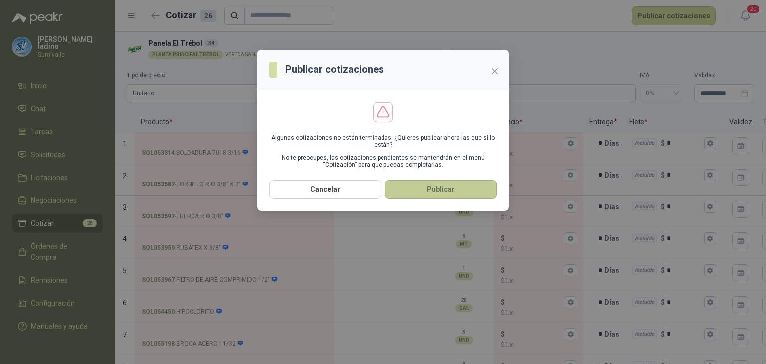
click at [443, 190] on button "Publicar" at bounding box center [441, 189] width 112 height 19
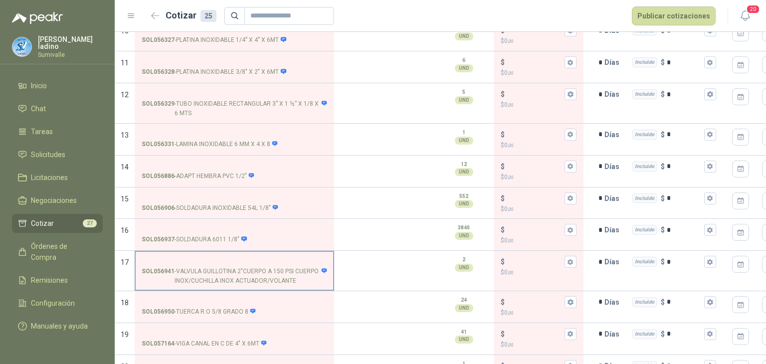
scroll to position [586, 0]
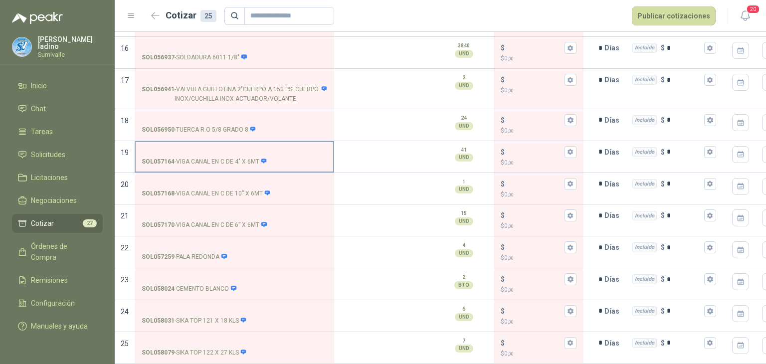
click at [295, 157] on div "SOL057164 - VIGA CANAL EN C DE 4" X 6MT" at bounding box center [235, 161] width 186 height 9
click at [295, 150] on input "SOL057164 - VIGA CANAL EN C DE 4" X 6MT" at bounding box center [235, 152] width 186 height 7
click at [513, 148] on input "$ $ 0 ,00" at bounding box center [535, 151] width 56 height 7
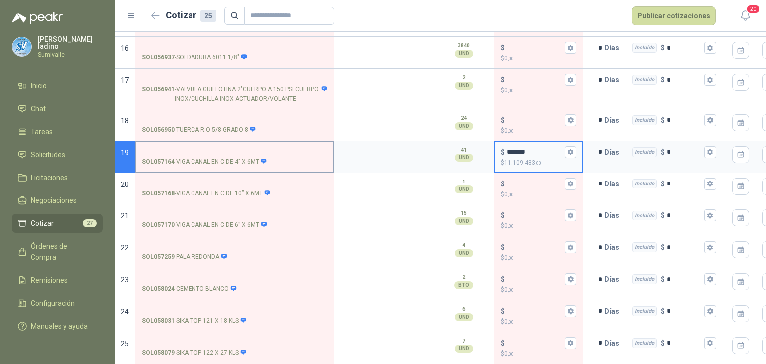
type input "*******"
click at [192, 149] on input "SOL057164 - VIGA CANAL EN C DE 4" X 6MT" at bounding box center [235, 152] width 186 height 7
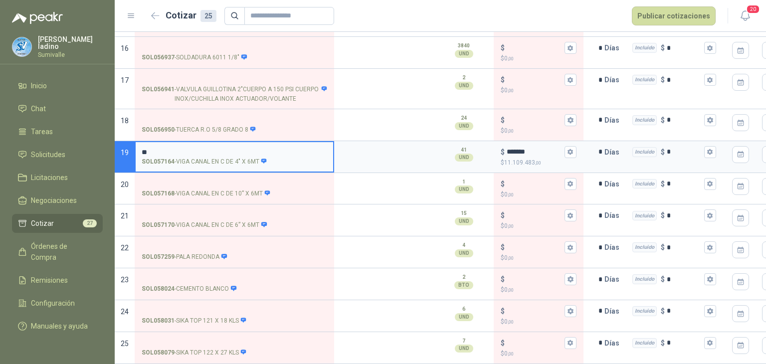
type input "*"
type input "**********"
click at [680, 14] on button "Publicar cotizaciones" at bounding box center [674, 15] width 84 height 19
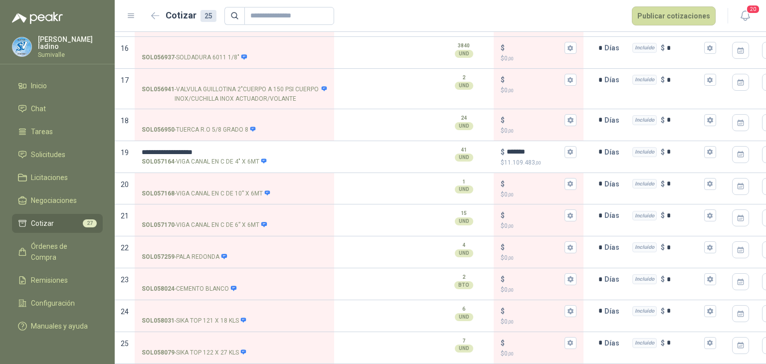
scroll to position [0, 0]
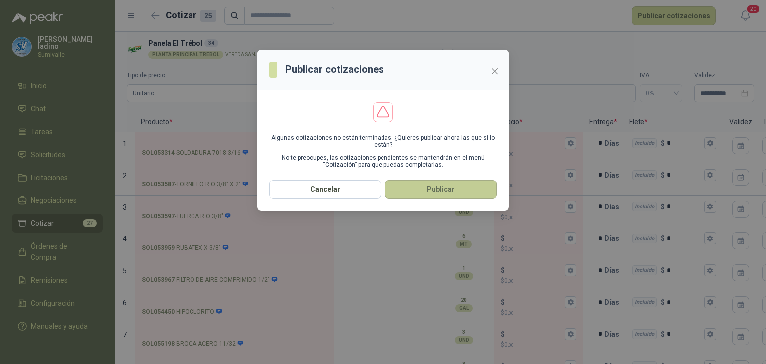
click at [438, 188] on button "Publicar" at bounding box center [441, 189] width 112 height 19
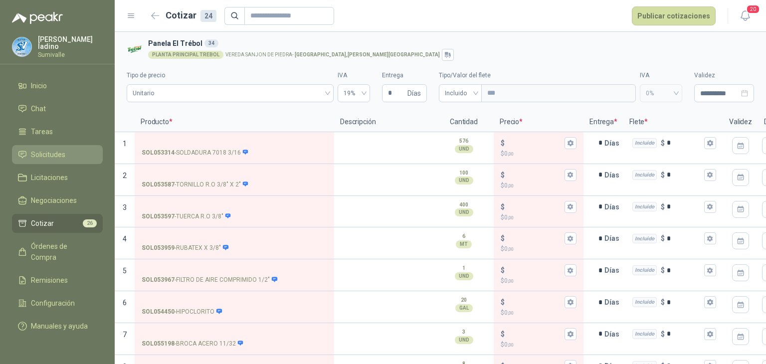
click at [59, 150] on span "Solicitudes" at bounding box center [48, 154] width 34 height 11
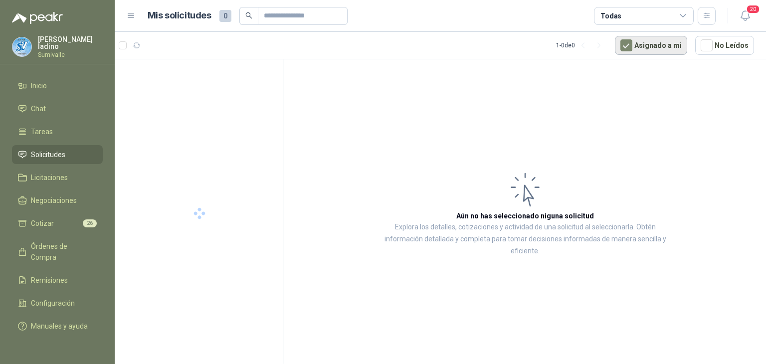
click at [656, 39] on button "Asignado a mi" at bounding box center [651, 45] width 72 height 19
click at [701, 13] on button "button" at bounding box center [707, 16] width 18 height 18
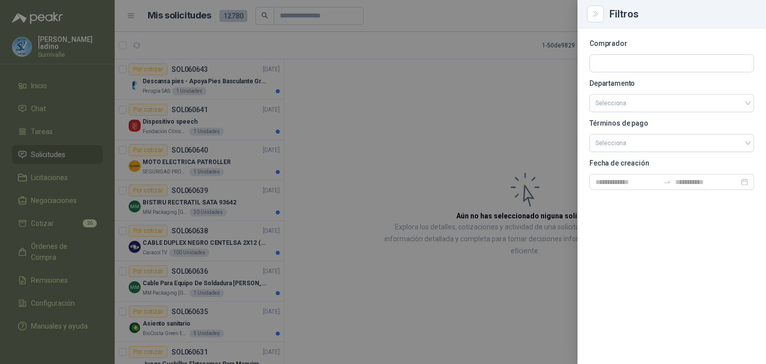
click at [516, 37] on div at bounding box center [383, 182] width 766 height 364
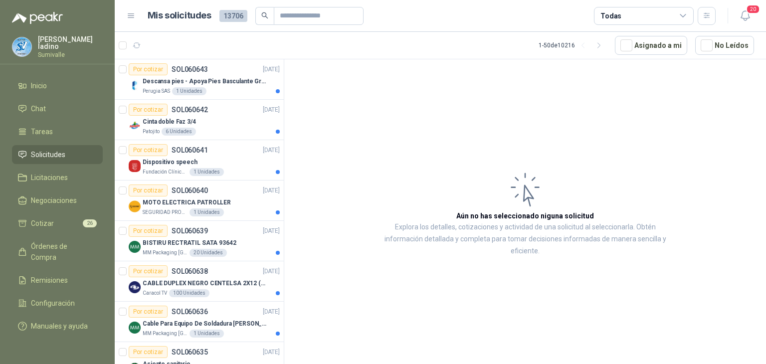
click at [638, 16] on div "Todas" at bounding box center [644, 16] width 100 height 18
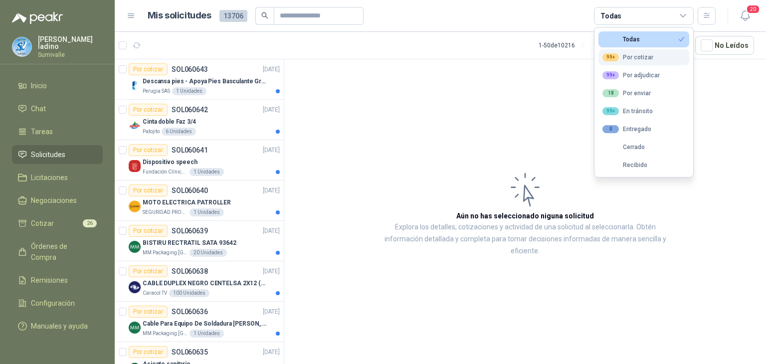
click at [637, 57] on div "99+ Por cotizar" at bounding box center [627, 57] width 51 height 8
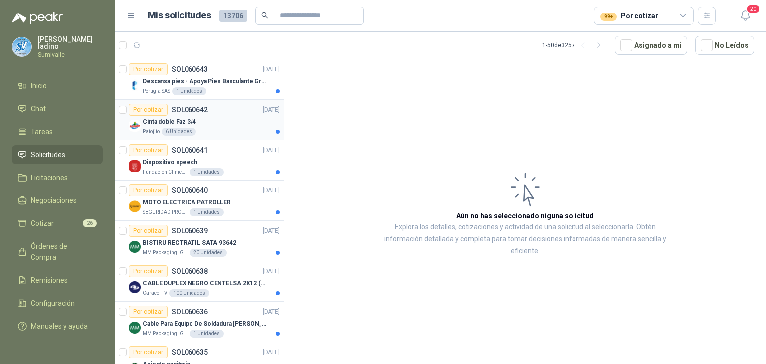
click at [209, 116] on div "Cinta doble Faz 3/4" at bounding box center [211, 122] width 137 height 12
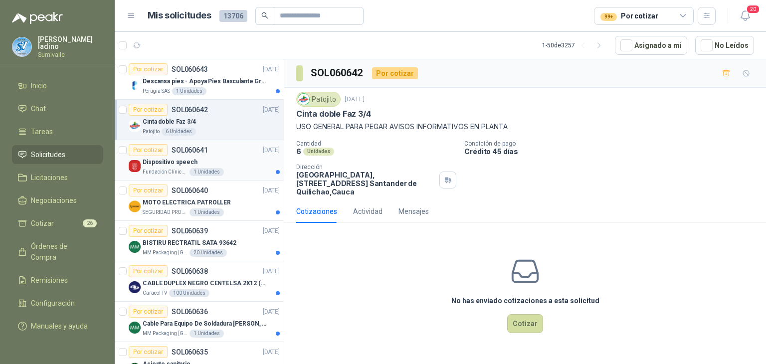
click at [214, 152] on div "Por cotizar SOL060641 [DATE]" at bounding box center [204, 150] width 151 height 12
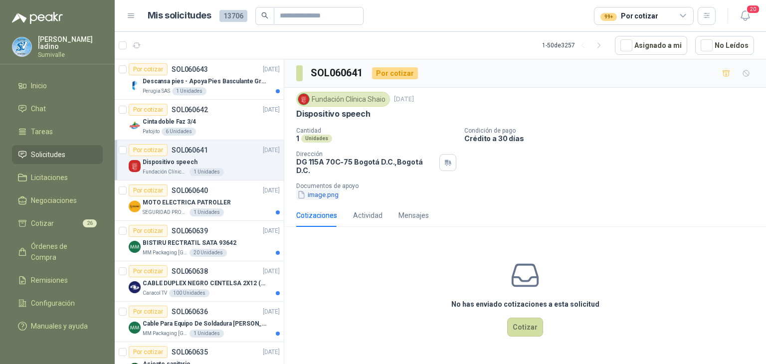
click at [330, 189] on button "image.png" at bounding box center [317, 194] width 43 height 10
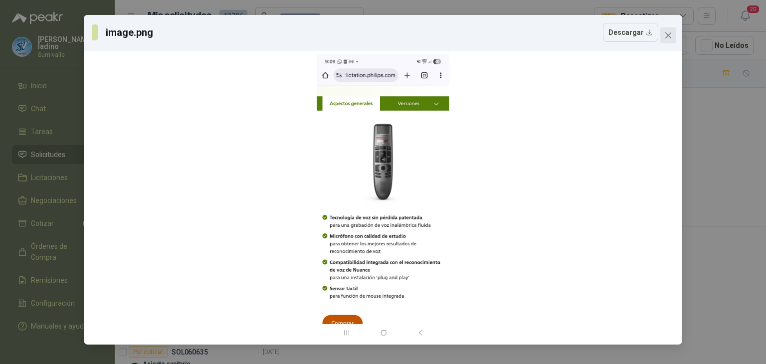
click at [668, 34] on icon "close" at bounding box center [668, 35] width 8 height 8
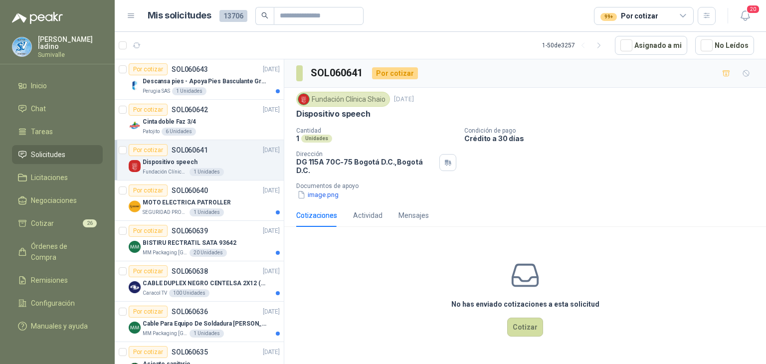
click at [127, 147] on article "Por cotizar SOL060641 [DATE] Dispositivo speech Fundación Clínica Shaio 1 Unida…" at bounding box center [199, 160] width 169 height 40
click at [180, 40] on button "1" at bounding box center [181, 45] width 16 height 16
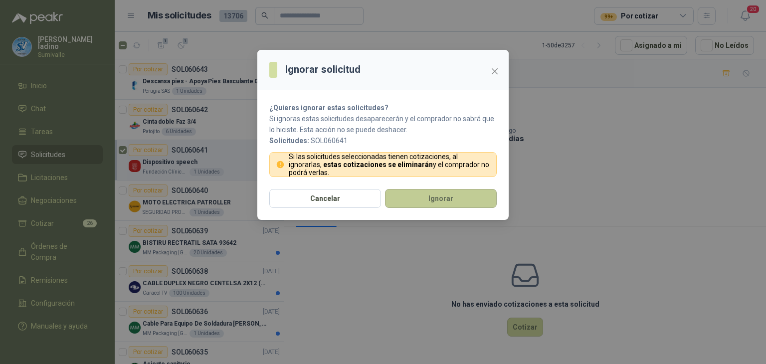
click at [414, 197] on button "Ignorar" at bounding box center [441, 198] width 112 height 19
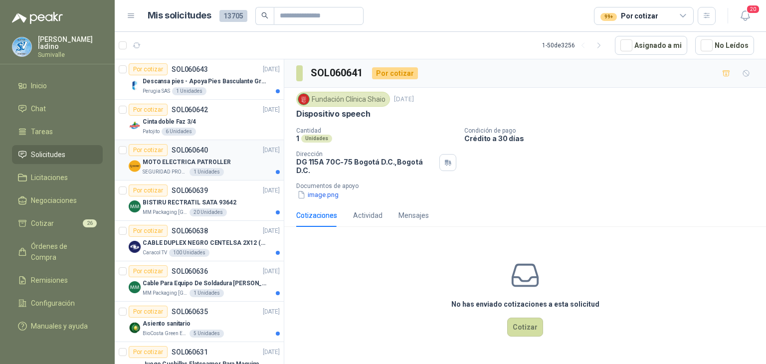
click at [189, 160] on p "MOTO ELECTRICA PATROLLER" at bounding box center [187, 162] width 88 height 9
click at [314, 195] on button "moto.png" at bounding box center [316, 194] width 41 height 10
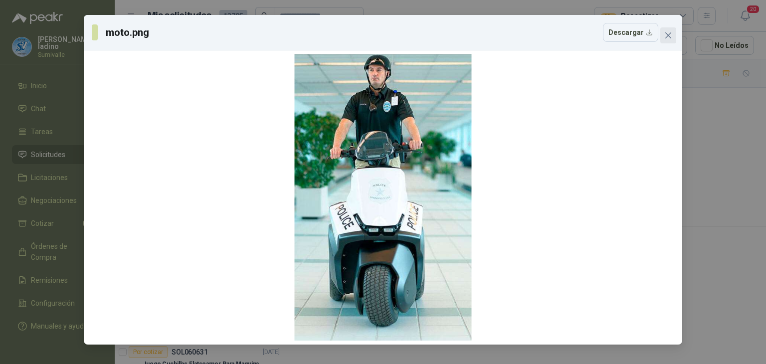
click at [667, 37] on icon "close" at bounding box center [668, 35] width 8 height 8
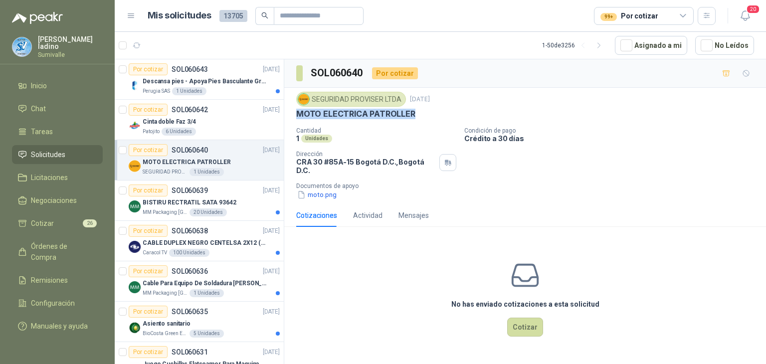
drag, startPoint x: 297, startPoint y: 112, endPoint x: 416, endPoint y: 112, distance: 119.2
click at [416, 112] on div "MOTO ELECTRICA PATROLLER" at bounding box center [525, 114] width 458 height 10
click at [325, 198] on button "moto.png" at bounding box center [316, 194] width 41 height 10
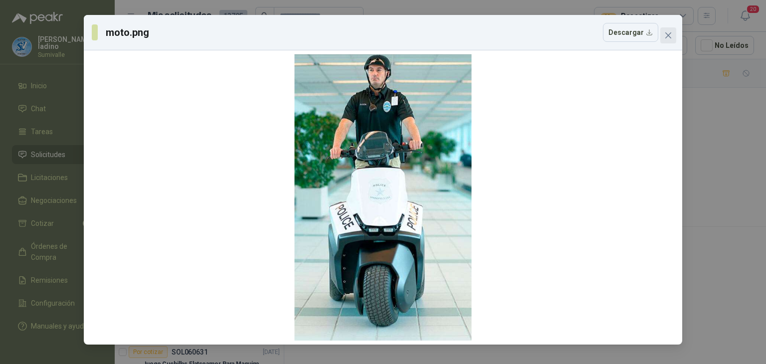
click at [669, 40] on button "Close" at bounding box center [668, 35] width 16 height 16
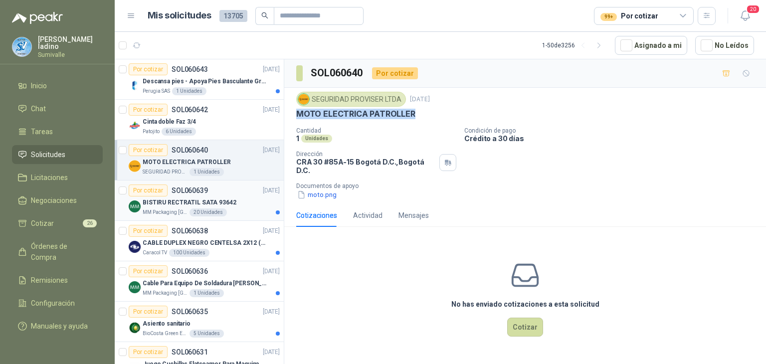
click at [176, 193] on p "SOL060639" at bounding box center [190, 190] width 36 height 7
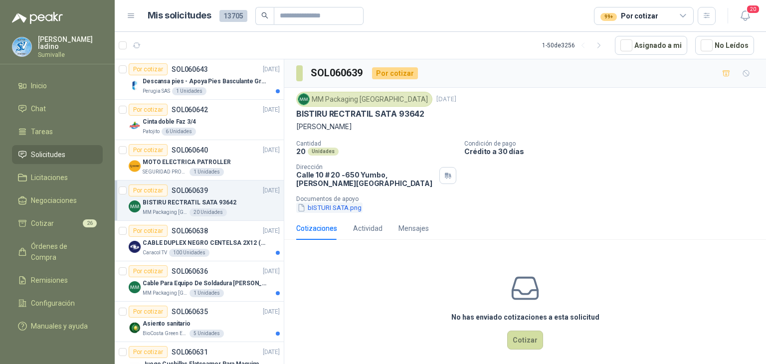
click at [333, 205] on button "bISTURI SATA.png" at bounding box center [329, 207] width 66 height 10
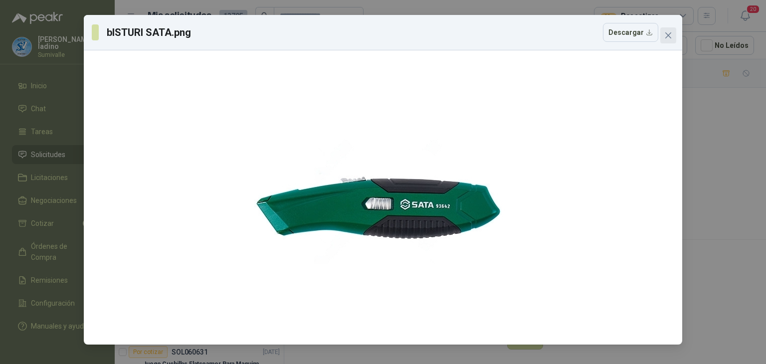
click at [667, 33] on icon "close" at bounding box center [668, 35] width 8 height 8
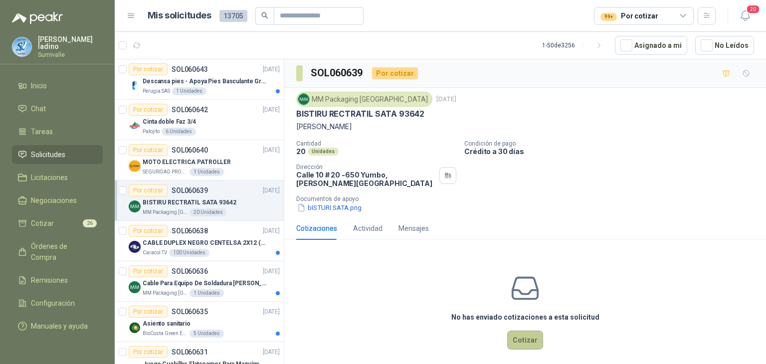
click at [521, 344] on button "Cotizar" at bounding box center [525, 340] width 36 height 19
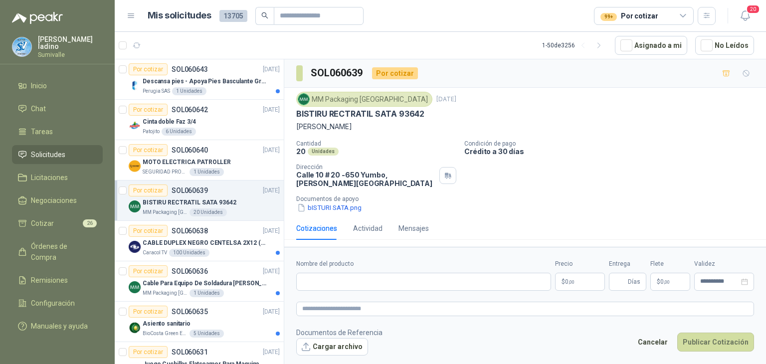
click at [592, 287] on body "[PERSON_NAME] Sumivalle Inicio Chat Tareas Solicitudes Licitaciones Negociacion…" at bounding box center [383, 182] width 766 height 364
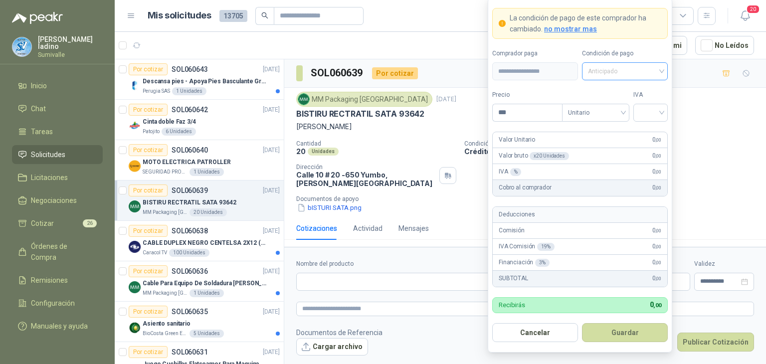
click at [600, 71] on span "Anticipado" at bounding box center [625, 71] width 74 height 15
click at [610, 108] on div "Crédito a 30 días" at bounding box center [625, 108] width 70 height 11
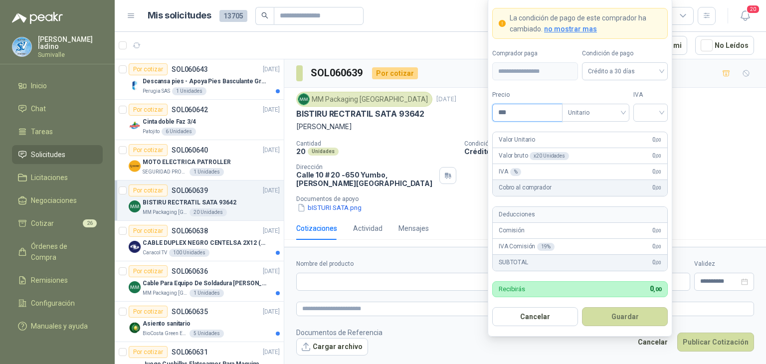
drag, startPoint x: 520, startPoint y: 112, endPoint x: 423, endPoint y: 102, distance: 97.2
click at [428, 112] on body "[PERSON_NAME] Sumivalle Inicio Chat Tareas Solicitudes Licitaciones Negociacion…" at bounding box center [383, 182] width 766 height 364
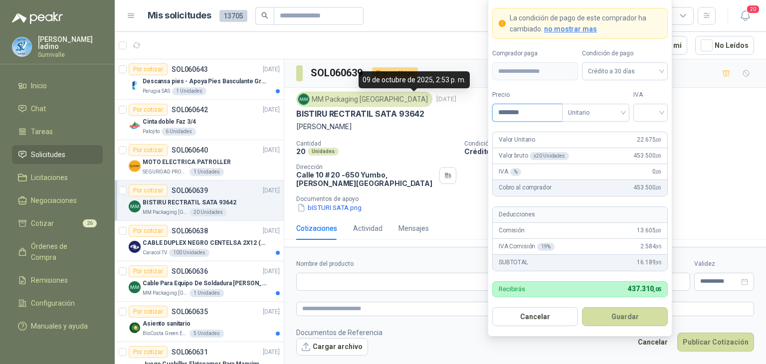
type input "********"
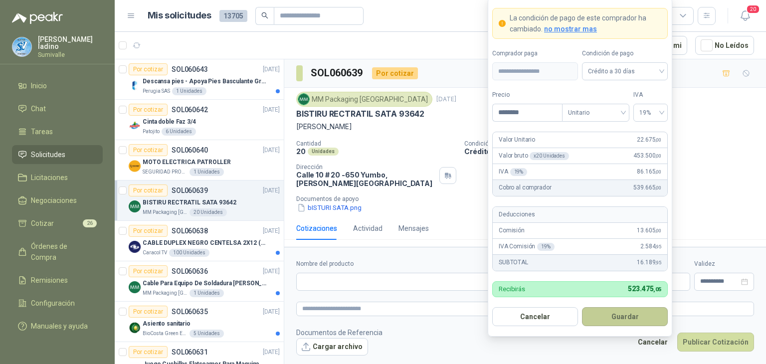
click at [634, 322] on button "Guardar" at bounding box center [625, 316] width 86 height 19
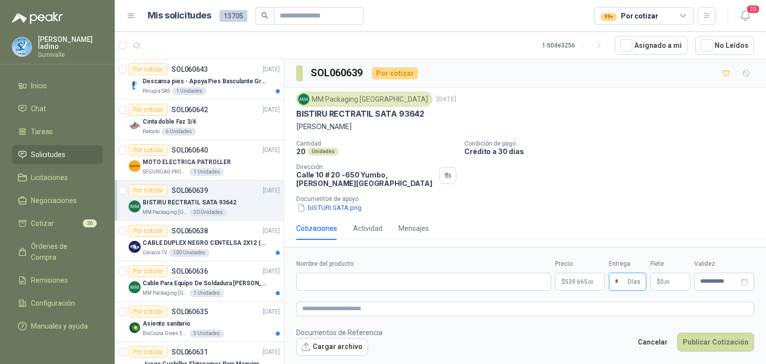
type input "*"
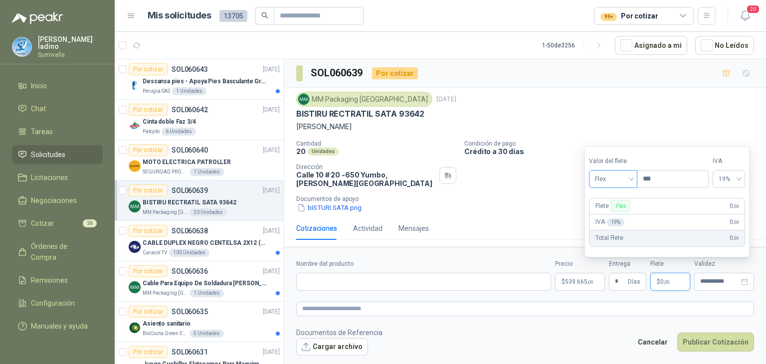
click at [598, 186] on span "Flex" at bounding box center [613, 179] width 36 height 15
click at [611, 213] on div "Incluido" at bounding box center [614, 215] width 35 height 11
click at [366, 278] on input "Nombre del producto" at bounding box center [423, 282] width 255 height 18
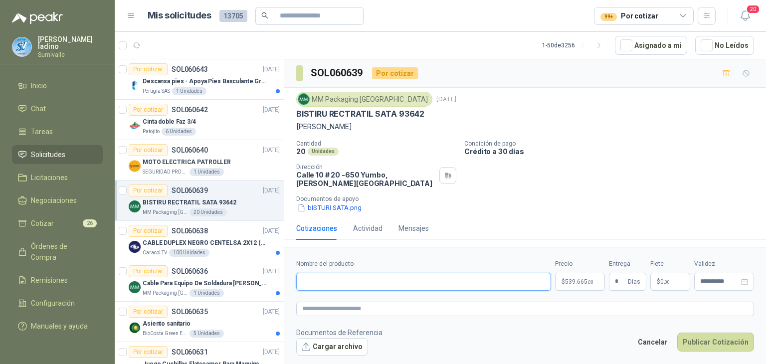
paste input "**********"
type input "**********"
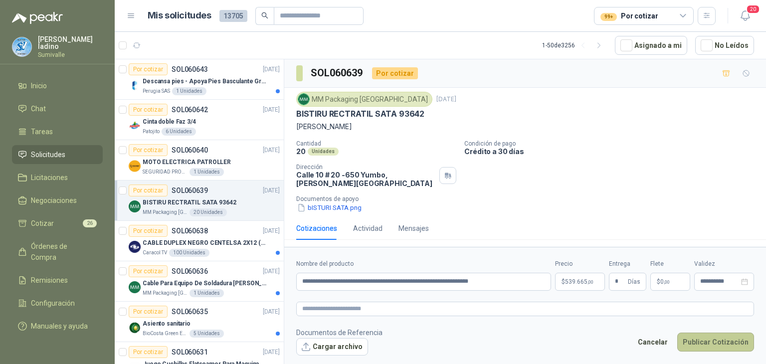
click at [696, 338] on button "Publicar Cotización" at bounding box center [715, 342] width 77 height 19
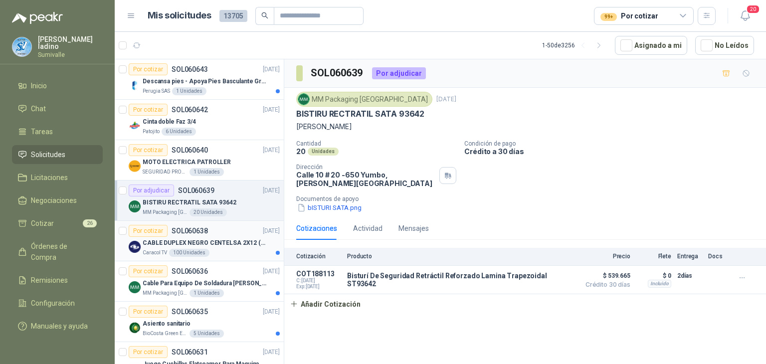
click at [206, 234] on div "Por cotizar SOL060638 [DATE]" at bounding box center [204, 231] width 151 height 12
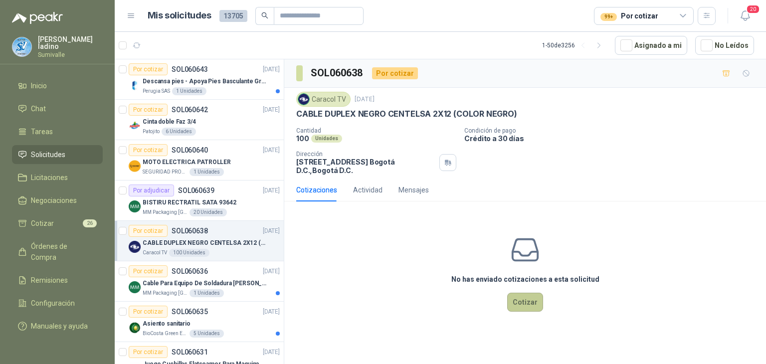
click at [527, 301] on button "Cotizar" at bounding box center [525, 302] width 36 height 19
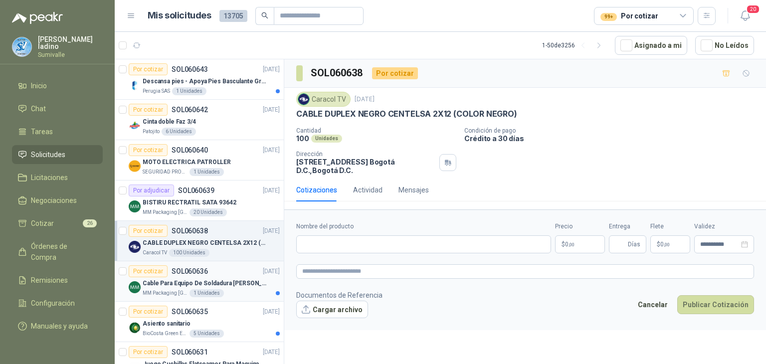
click at [208, 281] on p "Cable Para Equipo De Soldadura [PERSON_NAME]" at bounding box center [205, 283] width 124 height 9
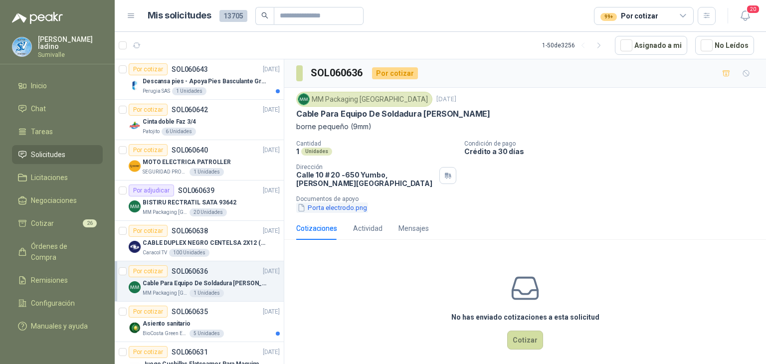
click at [341, 208] on button "Porta electrodo.png" at bounding box center [332, 207] width 72 height 10
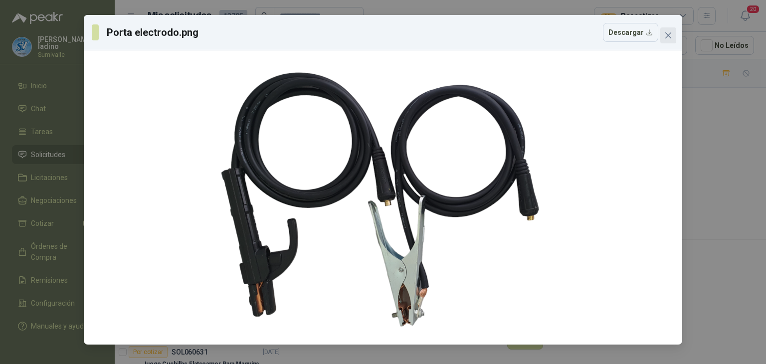
click at [664, 32] on icon "close" at bounding box center [668, 35] width 8 height 8
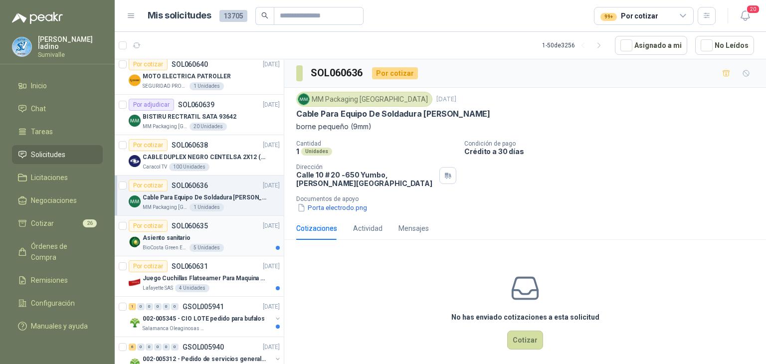
scroll to position [100, 0]
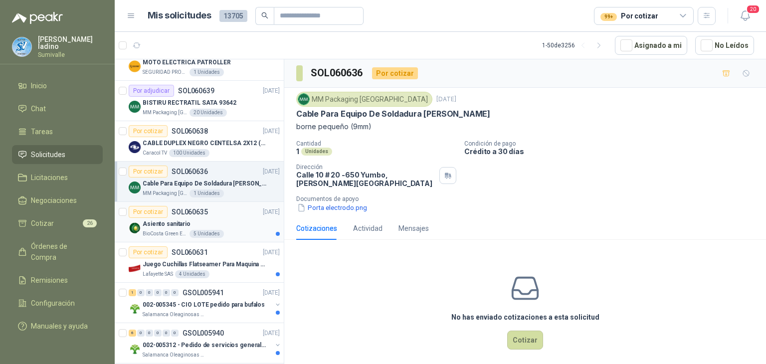
click at [217, 222] on div "Asiento sanitario" at bounding box center [211, 224] width 137 height 12
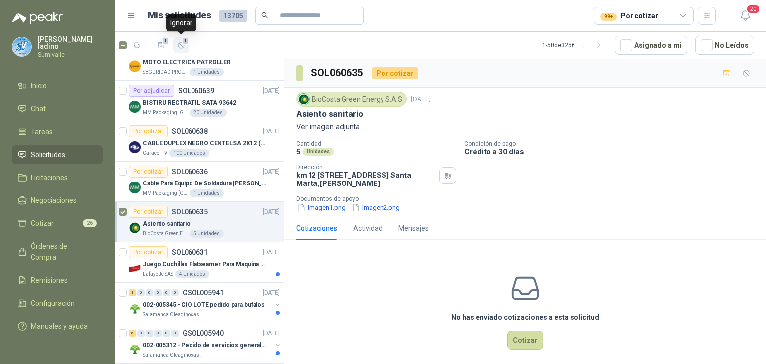
click at [176, 46] on button "1" at bounding box center [181, 45] width 16 height 16
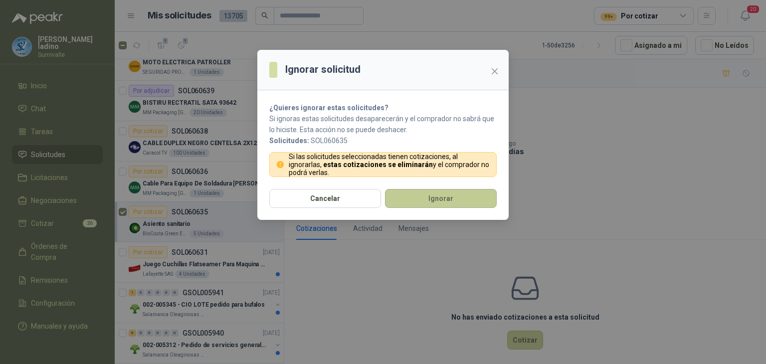
click at [405, 200] on button "Ignorar" at bounding box center [441, 198] width 112 height 19
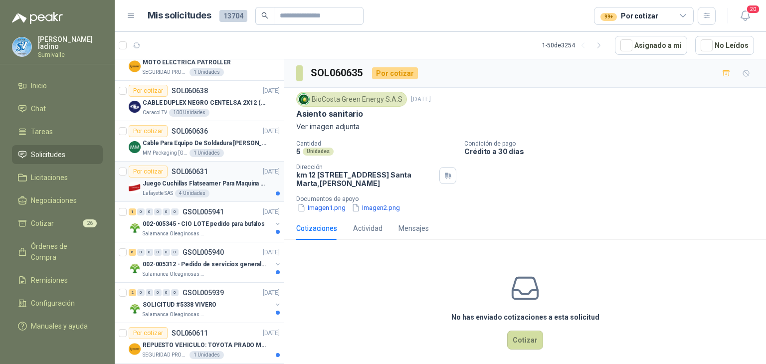
click at [230, 178] on div "Juego Cuchillas Flatseamer Para Maquina de Coser" at bounding box center [211, 184] width 137 height 12
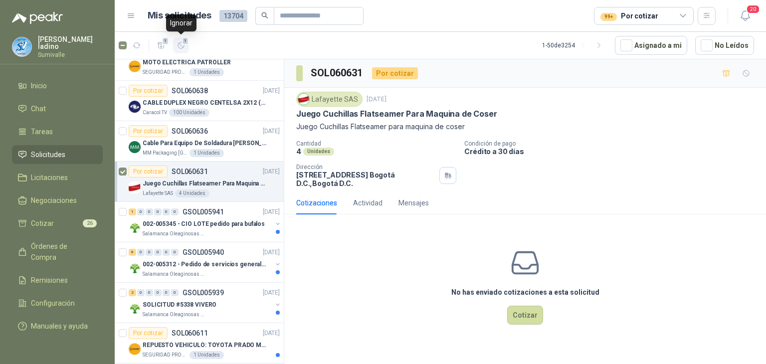
click at [178, 51] on button "1" at bounding box center [181, 45] width 16 height 16
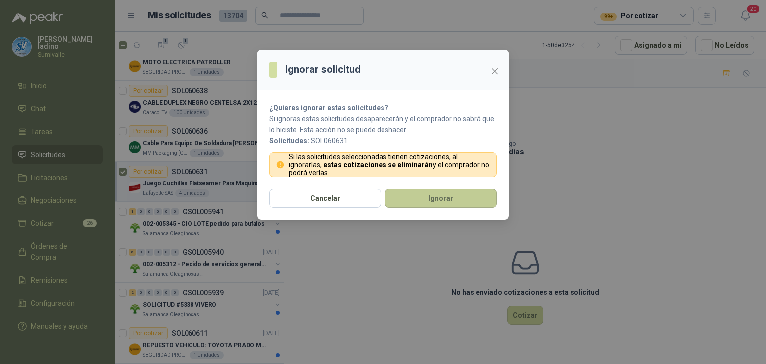
click at [452, 201] on button "Ignorar" at bounding box center [441, 198] width 112 height 19
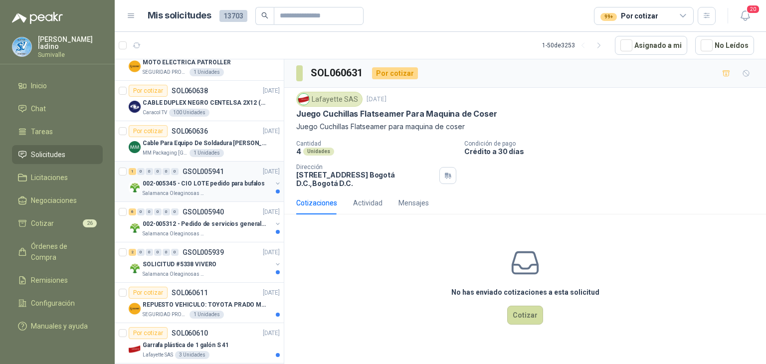
click at [226, 186] on p "002-005345 - CIO LOTE pedido para bufalos" at bounding box center [204, 183] width 122 height 9
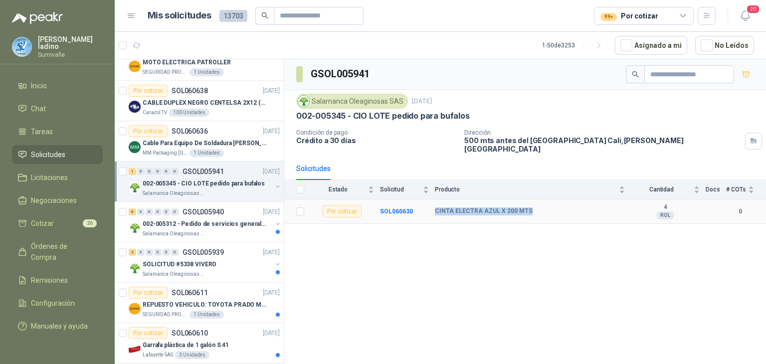
drag, startPoint x: 435, startPoint y: 204, endPoint x: 526, endPoint y: 204, distance: 90.8
click at [526, 207] on b "CINTA ELECTRA AZUL X 200 MTS" at bounding box center [484, 211] width 98 height 8
click at [393, 208] on b "SOL060630" at bounding box center [396, 211] width 33 height 7
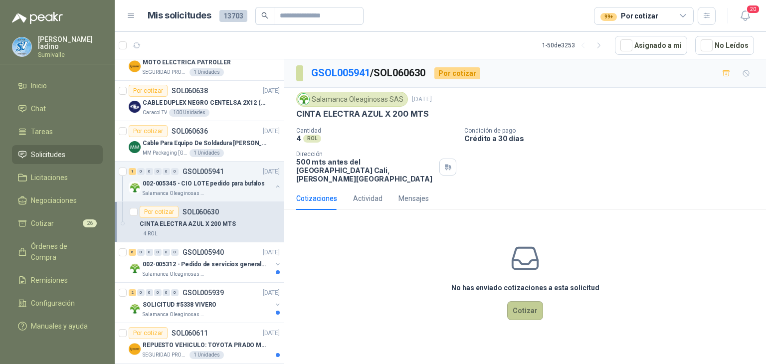
click at [523, 303] on button "Cotizar" at bounding box center [525, 310] width 36 height 19
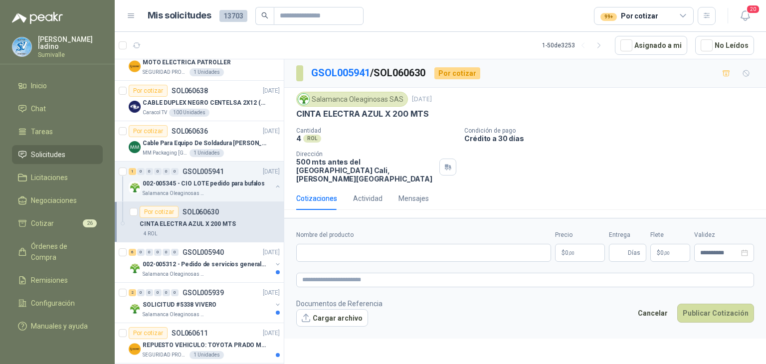
click at [578, 244] on p "$ 0 ,00" at bounding box center [580, 253] width 50 height 18
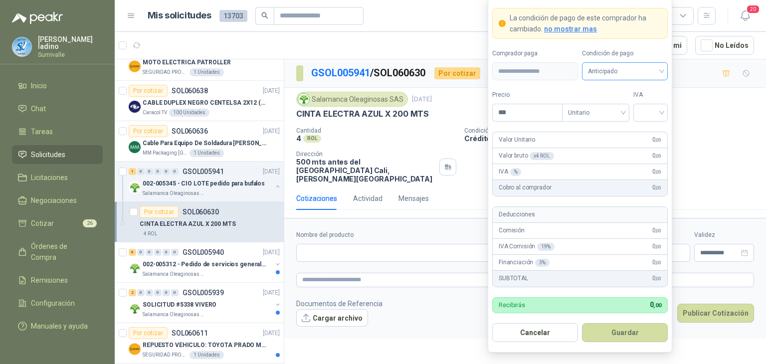
click at [617, 68] on span "Anticipado" at bounding box center [625, 71] width 74 height 15
click at [613, 111] on div "Crédito a 30 días" at bounding box center [625, 108] width 70 height 11
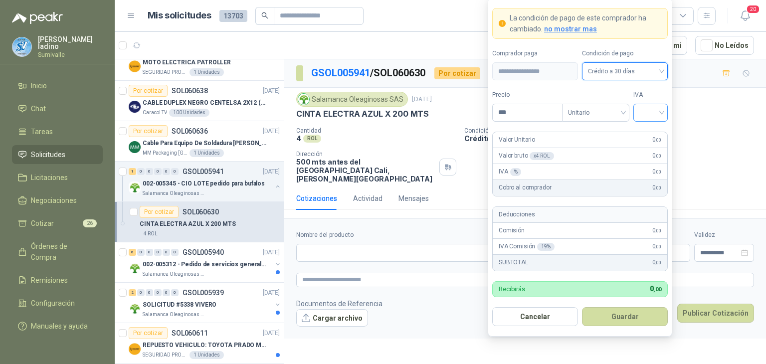
click at [653, 116] on input "search" at bounding box center [650, 111] width 22 height 15
click at [647, 131] on div "19%" at bounding box center [650, 133] width 18 height 11
click at [551, 116] on input "***" at bounding box center [527, 112] width 69 height 17
type input "********"
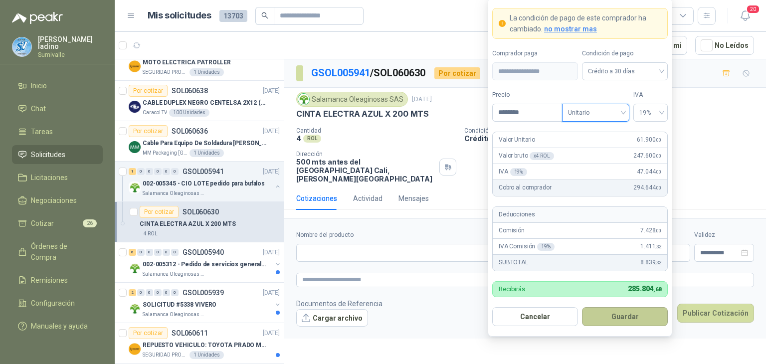
click at [624, 315] on button "Guardar" at bounding box center [625, 316] width 86 height 19
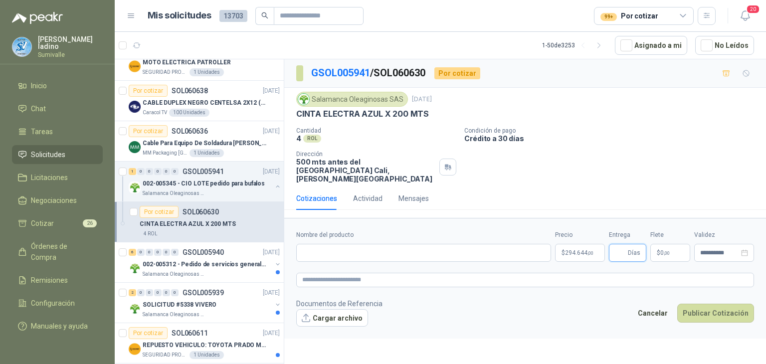
click at [622, 244] on input "Entrega" at bounding box center [620, 252] width 11 height 17
type input "*"
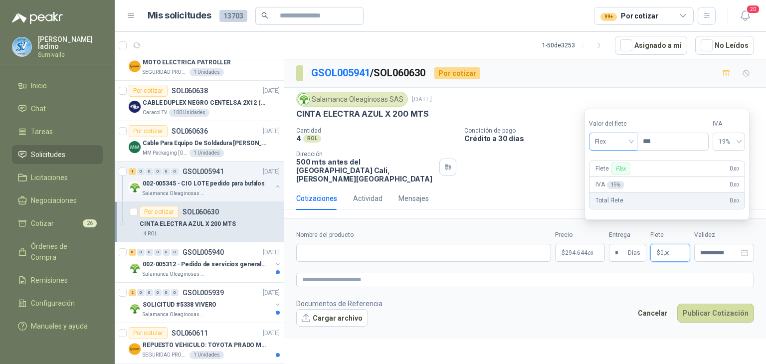
click at [610, 133] on div "Flex" at bounding box center [613, 142] width 48 height 18
click at [616, 179] on div "Incluido" at bounding box center [614, 178] width 35 height 11
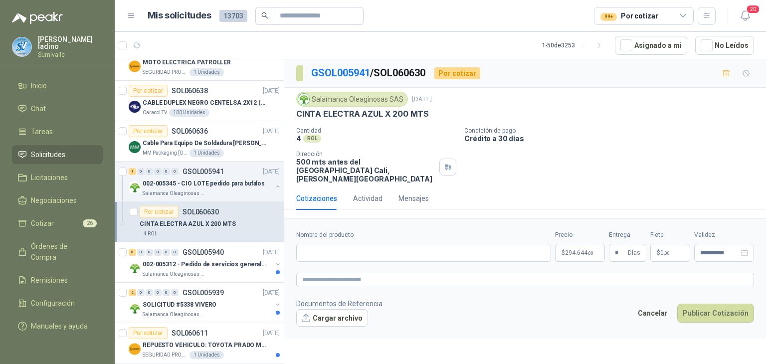
drag, startPoint x: 297, startPoint y: 112, endPoint x: 446, endPoint y: 106, distance: 148.7
click at [446, 106] on div "Salamanca Oleaginosas SAS [DATE] CINTA ELECTRA AZUL X 200 MTS" at bounding box center [525, 105] width 458 height 27
drag, startPoint x: 446, startPoint y: 106, endPoint x: 437, endPoint y: 111, distance: 10.0
click at [445, 106] on div "Salamanca Oleaginosas SAS [DATE] CINTA ELECTRA AZUL X 200 MTS" at bounding box center [525, 105] width 458 height 27
drag, startPoint x: 434, startPoint y: 112, endPoint x: 288, endPoint y: 113, distance: 146.1
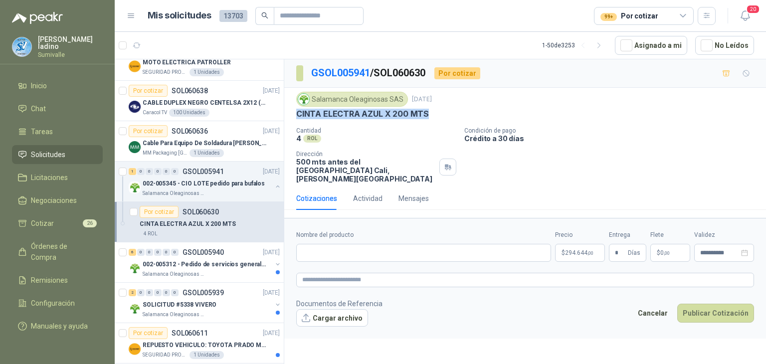
click at [288, 113] on div "Salamanca Oleaginosas SAS [DATE] CINTA ELECTRA AZUL X 200 MTS Cantidad 4 ROL Co…" at bounding box center [525, 137] width 482 height 99
copy p "CINTA ELECTRA AZUL X 200 MTS"
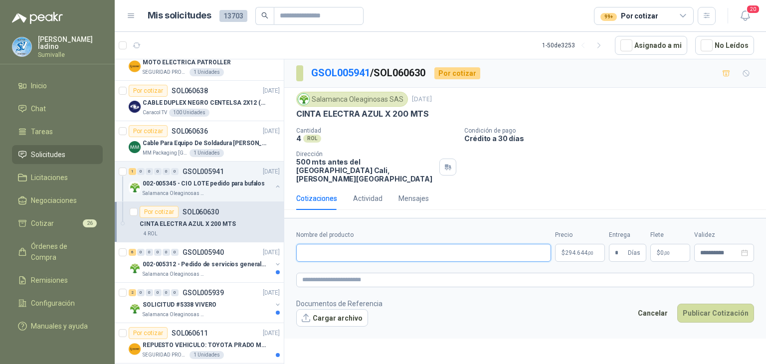
click at [381, 248] on input "Nombre del producto" at bounding box center [423, 253] width 255 height 18
paste input "**********"
type input "**********"
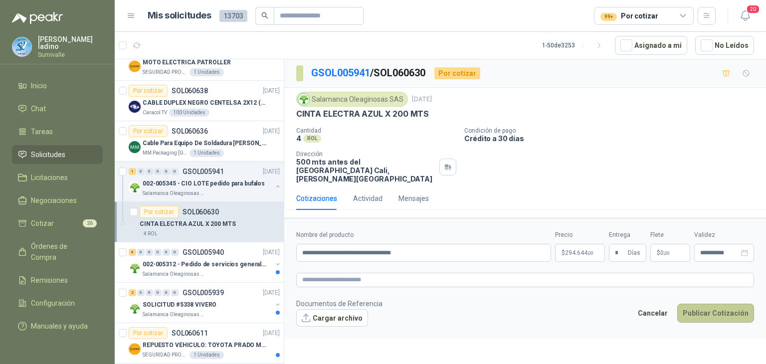
click at [730, 304] on button "Publicar Cotización" at bounding box center [715, 313] width 77 height 19
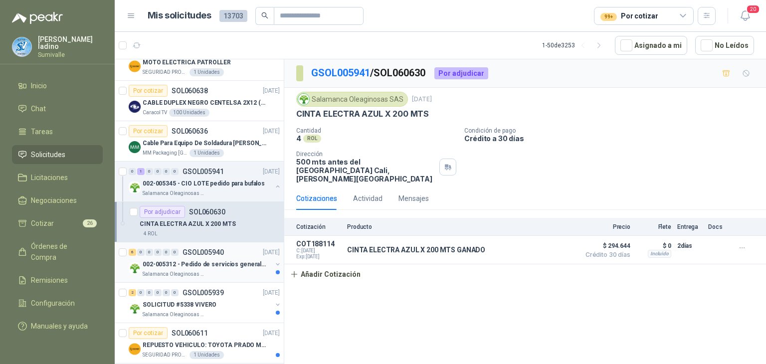
click at [221, 268] on p "002-005312 - Pedido de servicios generales CASA RO" at bounding box center [205, 264] width 124 height 9
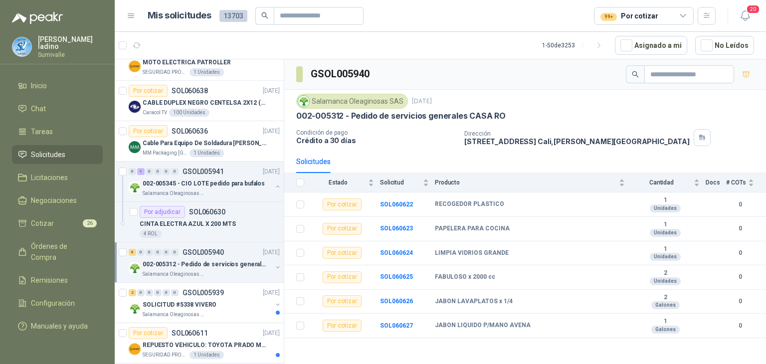
scroll to position [199, 0]
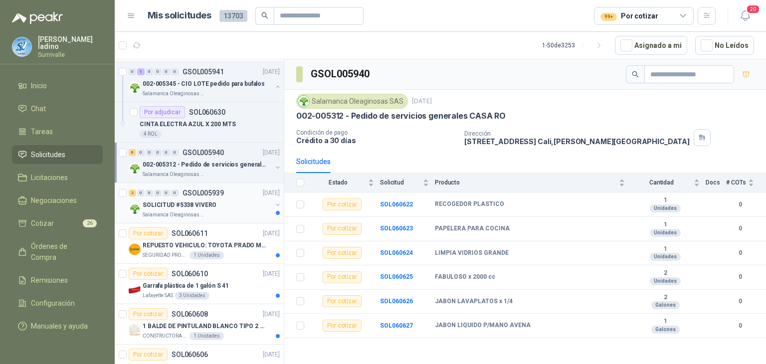
click at [233, 194] on div "2 0 0 0 0 0 GSOL005939 [DATE]" at bounding box center [205, 193] width 153 height 12
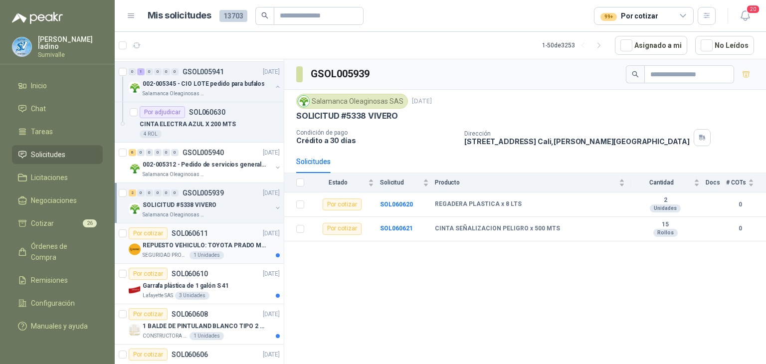
click at [173, 239] on div "REPUESTO VEHICULO: TOYOTA PRADO MODELO 2013, CILINDRAJE 2982" at bounding box center [211, 245] width 137 height 12
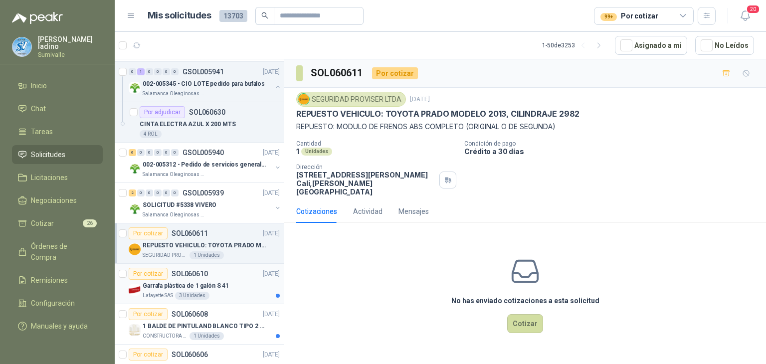
click at [187, 270] on p "SOL060610" at bounding box center [190, 273] width 36 height 7
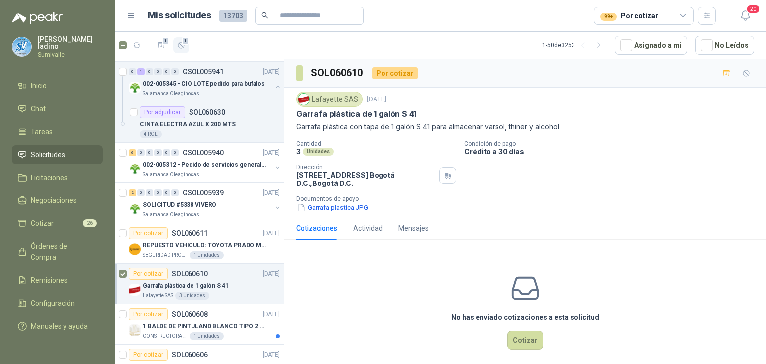
click at [176, 42] on button "1" at bounding box center [181, 45] width 16 height 16
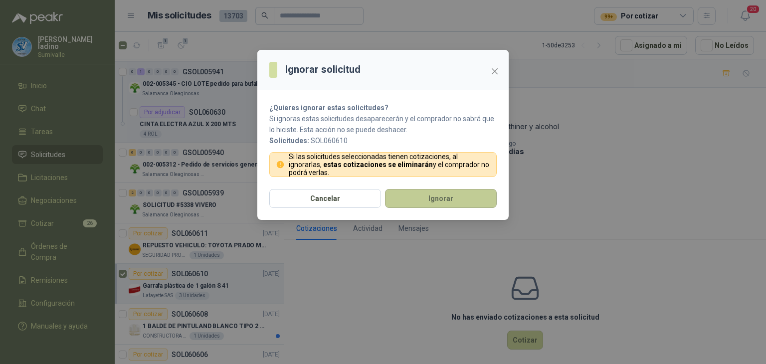
click at [426, 189] on button "Ignorar" at bounding box center [441, 198] width 112 height 19
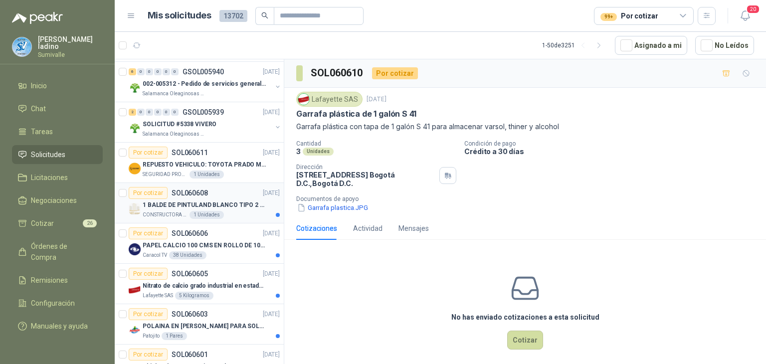
click at [241, 200] on p "1 BALDE DE PINTULAND BLANCO TIPO 2 DE 2.5 GLS" at bounding box center [205, 204] width 124 height 9
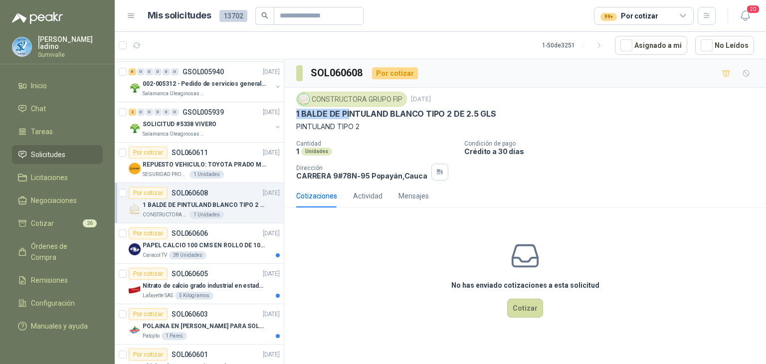
drag, startPoint x: 297, startPoint y: 112, endPoint x: 347, endPoint y: 115, distance: 50.5
click at [347, 115] on p "1 BALDE DE PINTULAND BLANCO TIPO 2 DE 2.5 GLS" at bounding box center [396, 114] width 200 height 10
click at [176, 44] on button "1" at bounding box center [181, 45] width 16 height 16
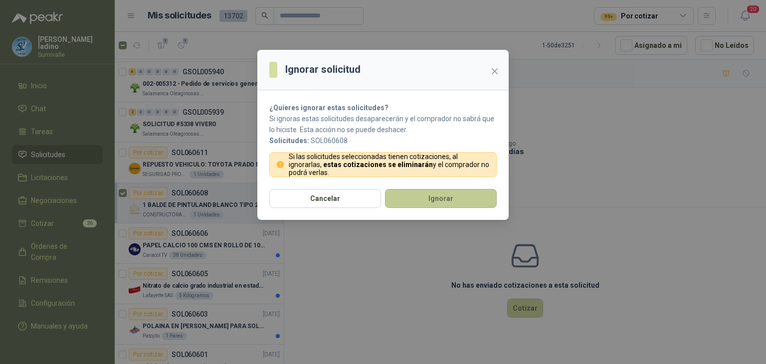
click at [417, 195] on button "Ignorar" at bounding box center [441, 198] width 112 height 19
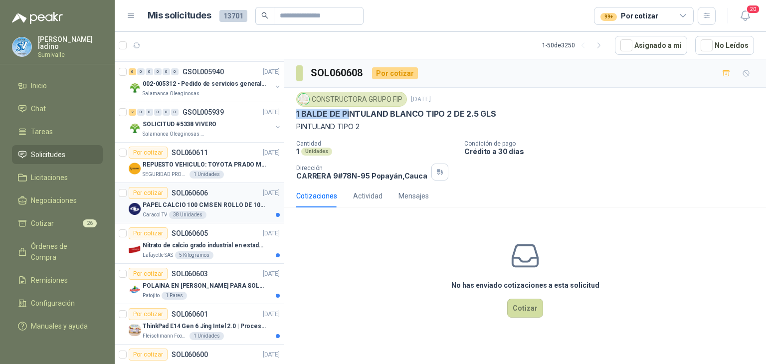
click at [194, 206] on p "PAPEL CALCIO 100 CMS EN ROLLO DE 100 GR" at bounding box center [205, 204] width 124 height 9
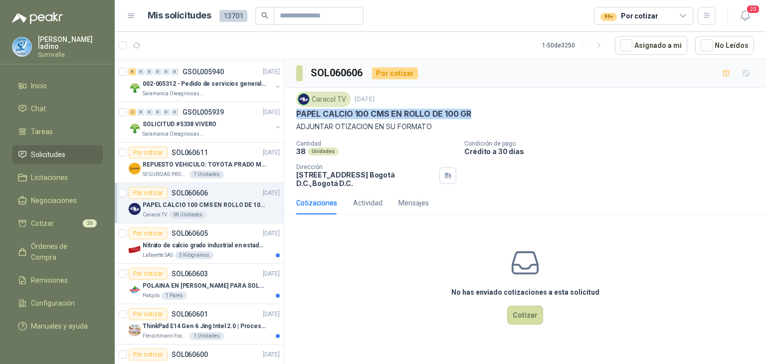
drag, startPoint x: 298, startPoint y: 113, endPoint x: 495, endPoint y: 113, distance: 196.5
click at [495, 113] on div "PAPEL CALCIO 100 CMS EN ROLLO DE 100 GR" at bounding box center [525, 114] width 458 height 10
click at [531, 310] on button "Cotizar" at bounding box center [525, 315] width 36 height 19
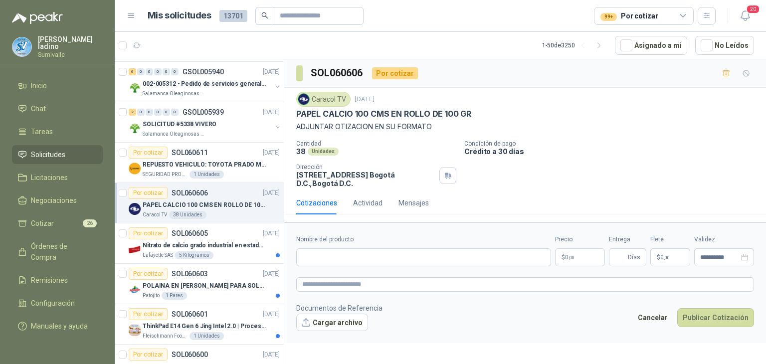
click at [393, 130] on p "ADJUNTAR OTIZACION EN SU FORMATO" at bounding box center [525, 126] width 458 height 11
click at [373, 201] on div "Actividad" at bounding box center [367, 202] width 29 height 11
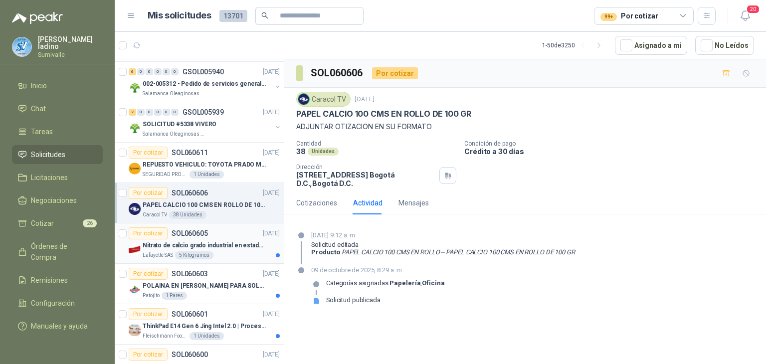
click at [209, 241] on p "Nitrato de calcio grado industrial en estado solido" at bounding box center [205, 245] width 124 height 9
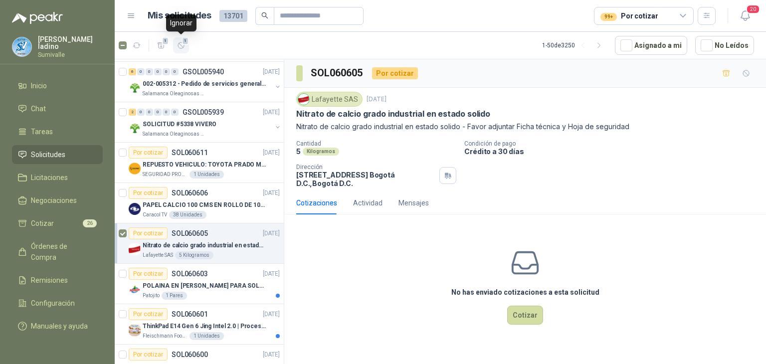
click at [182, 41] on icon "button" at bounding box center [181, 45] width 8 height 8
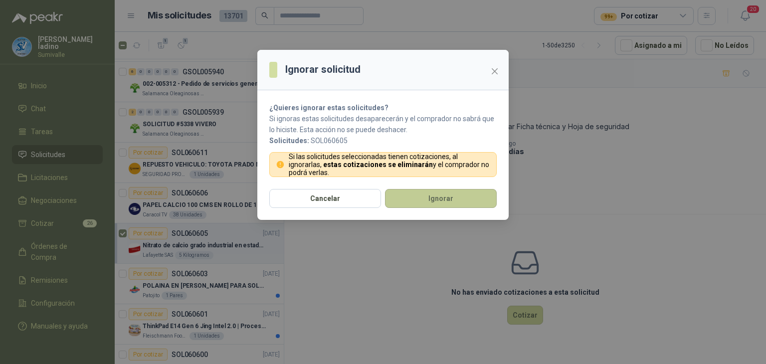
click at [403, 198] on button "Ignorar" at bounding box center [441, 198] width 112 height 19
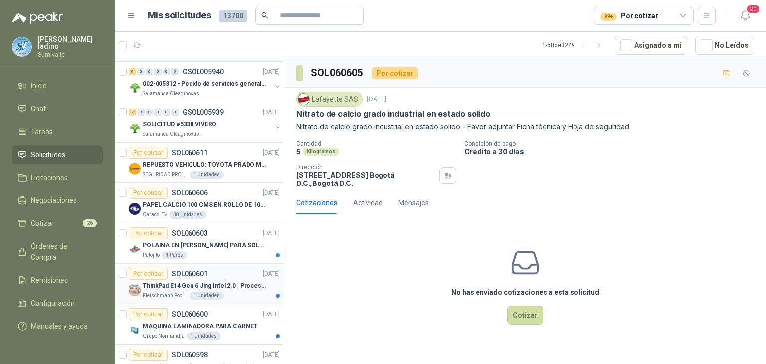
click at [186, 275] on p "SOL060601" at bounding box center [190, 273] width 36 height 7
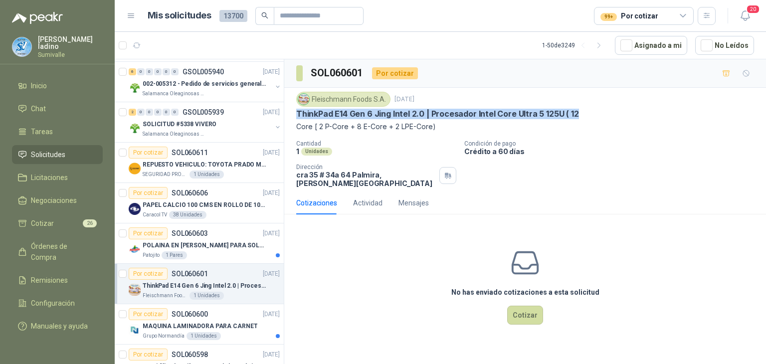
drag, startPoint x: 297, startPoint y: 110, endPoint x: 606, endPoint y: 111, distance: 308.7
click at [606, 111] on div "ThinkPad E14 Gen 6 Jing Intel 2.0 | Procesador Intel Core Ultra 5 125U ( 12" at bounding box center [525, 114] width 458 height 10
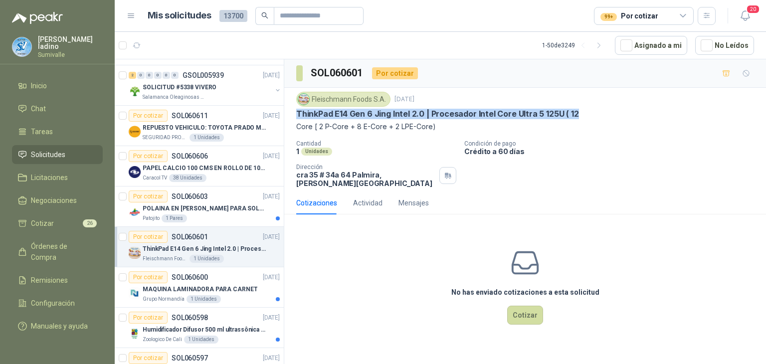
scroll to position [249, 0]
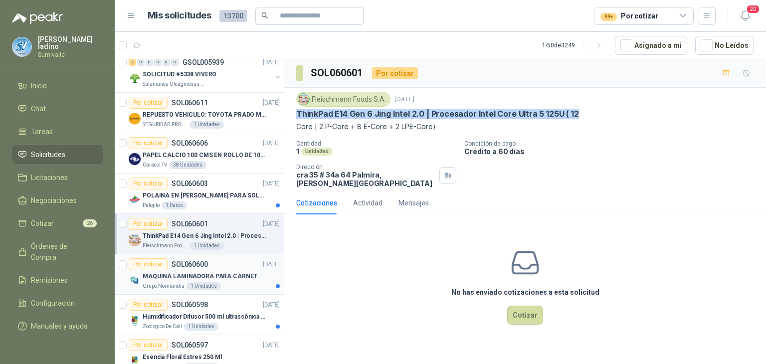
click at [224, 268] on div "Por cotizar SOL060600 [DATE]" at bounding box center [204, 264] width 151 height 12
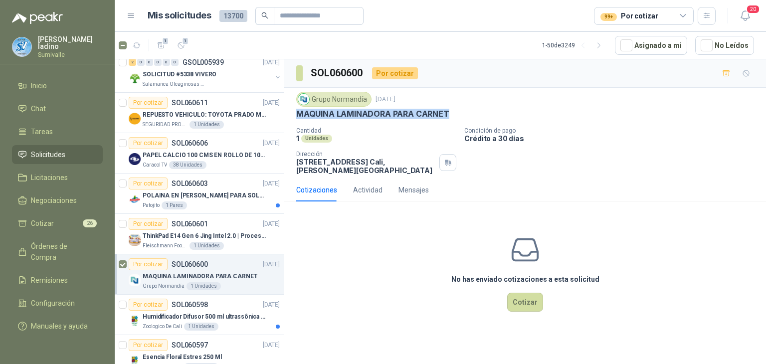
drag, startPoint x: 449, startPoint y: 114, endPoint x: 297, endPoint y: 114, distance: 151.6
click at [297, 114] on div "MAQUINA LAMINADORA PARA CARNET" at bounding box center [525, 114] width 458 height 10
click at [179, 44] on icon "button" at bounding box center [181, 45] width 8 height 8
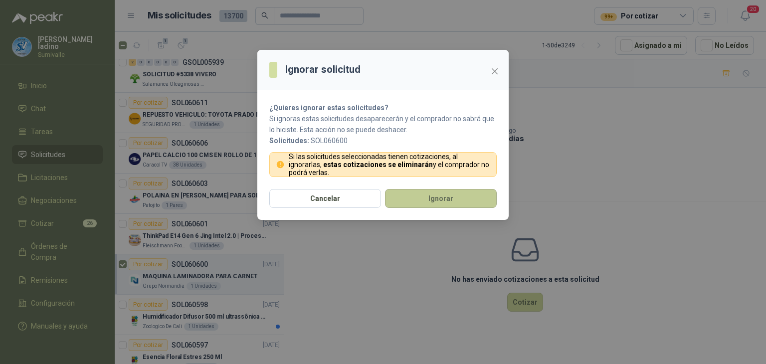
click at [429, 198] on button "Ignorar" at bounding box center [441, 198] width 112 height 19
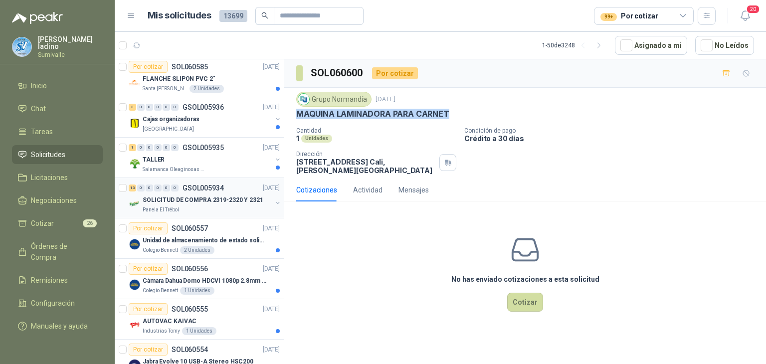
scroll to position [848, 0]
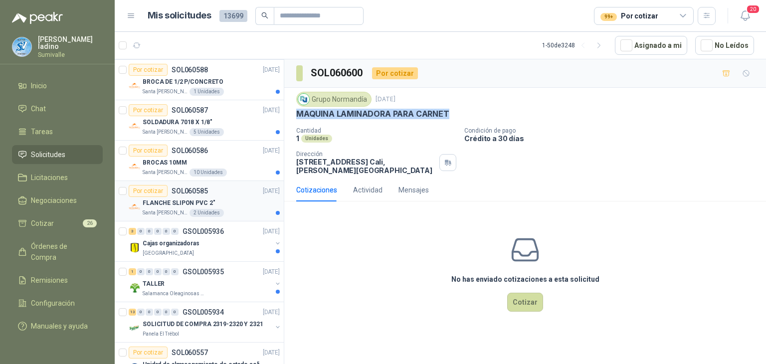
click at [225, 190] on div "Por cotizar SOL060585 [DATE]" at bounding box center [204, 191] width 151 height 12
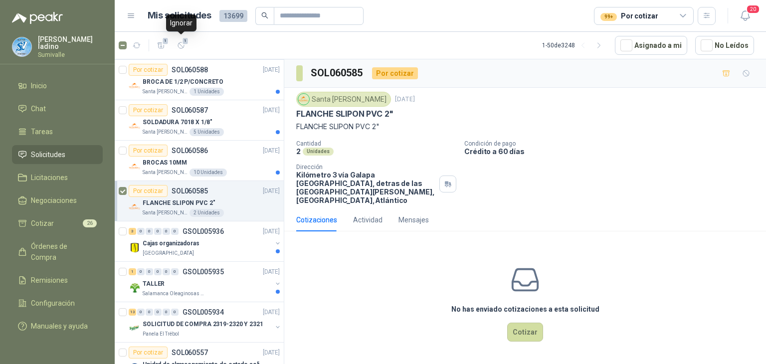
click at [187, 36] on article "1 1 1 - 50 de 3248 Asignado a mi No Leídos" at bounding box center [440, 45] width 651 height 27
click at [185, 42] on span "1" at bounding box center [185, 41] width 7 height 8
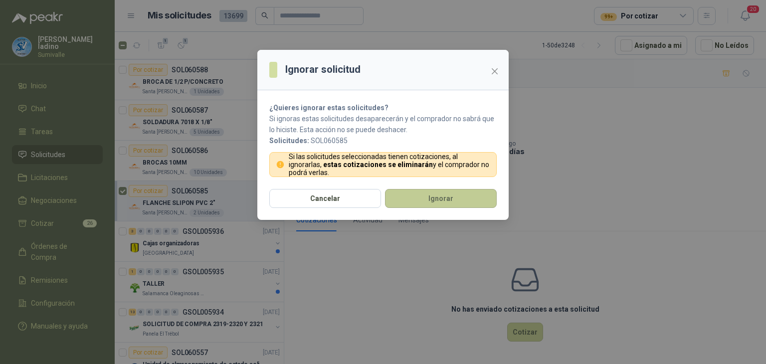
click at [392, 194] on button "Ignorar" at bounding box center [441, 198] width 112 height 19
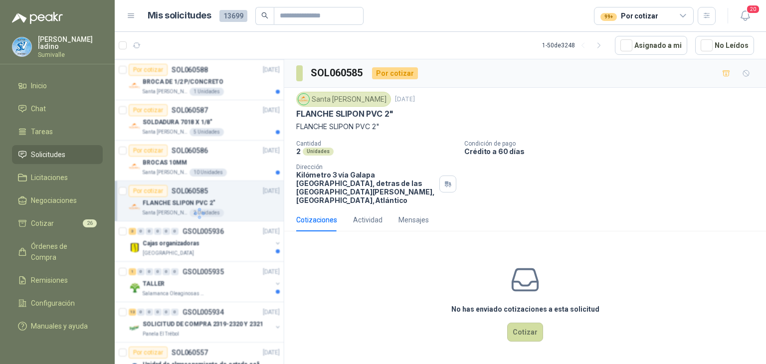
click at [165, 158] on div at bounding box center [200, 213] width 170 height 308
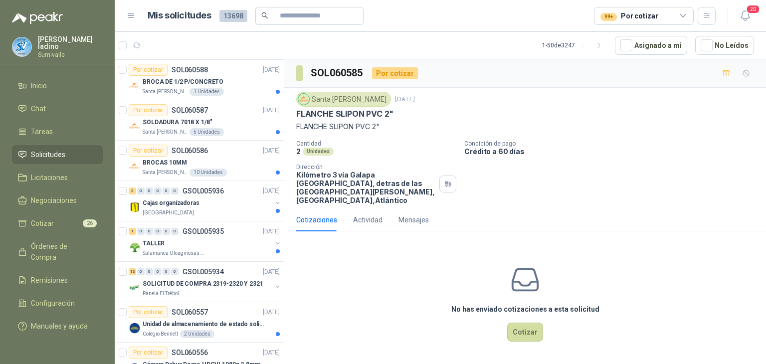
click at [165, 158] on p "BROCAS 10MM" at bounding box center [165, 162] width 44 height 9
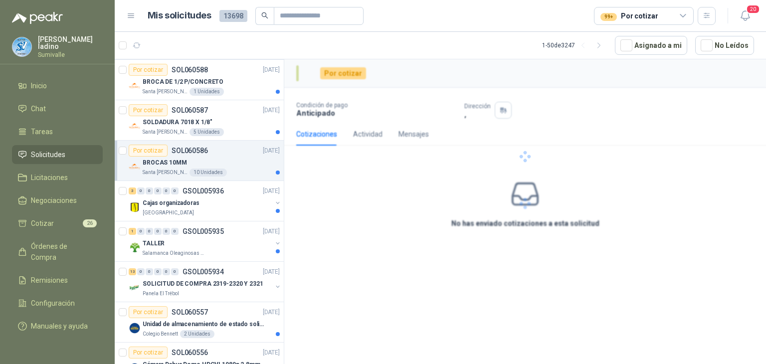
click at [165, 158] on p "BROCAS 10MM" at bounding box center [165, 162] width 44 height 9
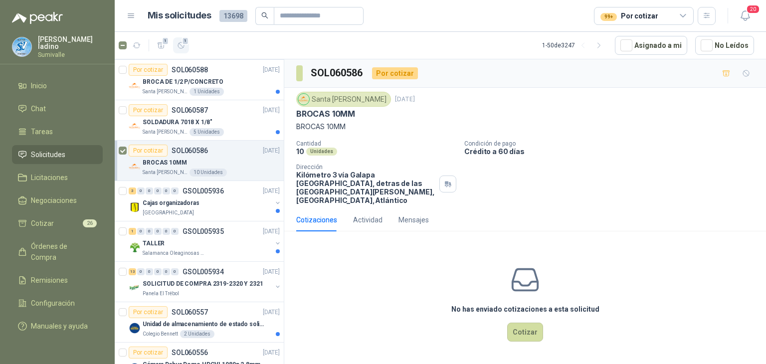
click at [183, 40] on span "1" at bounding box center [185, 41] width 7 height 8
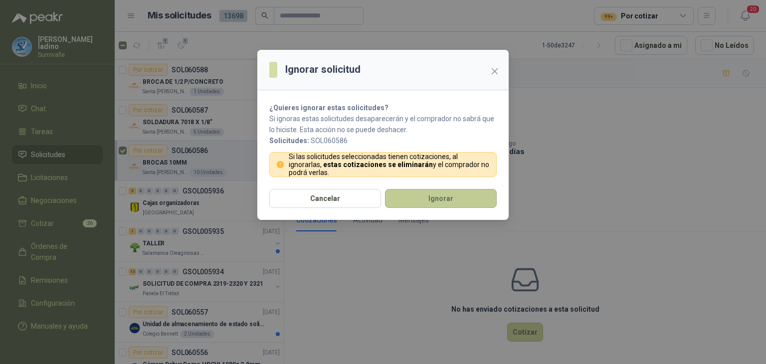
click at [400, 193] on button "Ignorar" at bounding box center [441, 198] width 112 height 19
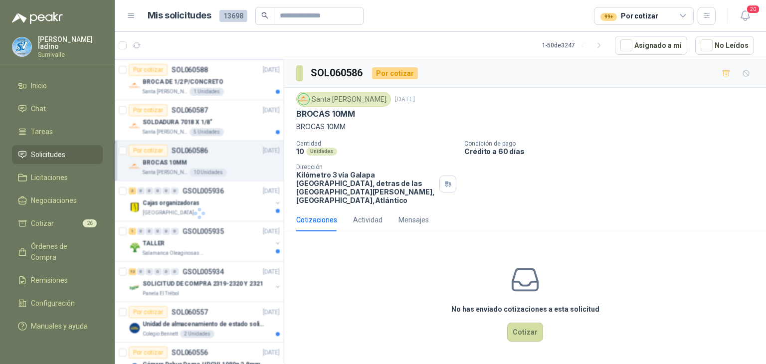
click at [159, 117] on div at bounding box center [200, 213] width 170 height 308
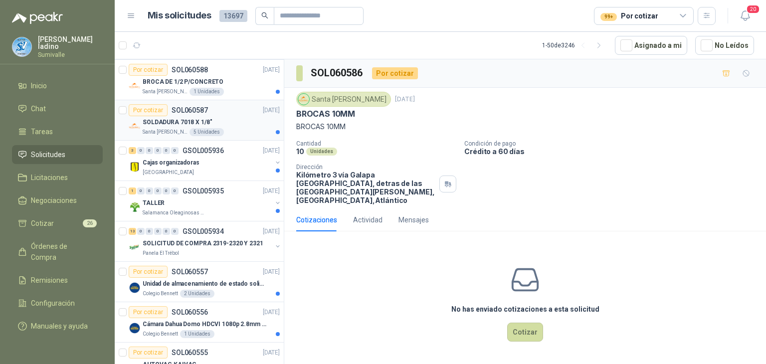
click at [159, 118] on p "SOLDADURA 7018 X 1/8"" at bounding box center [177, 122] width 69 height 9
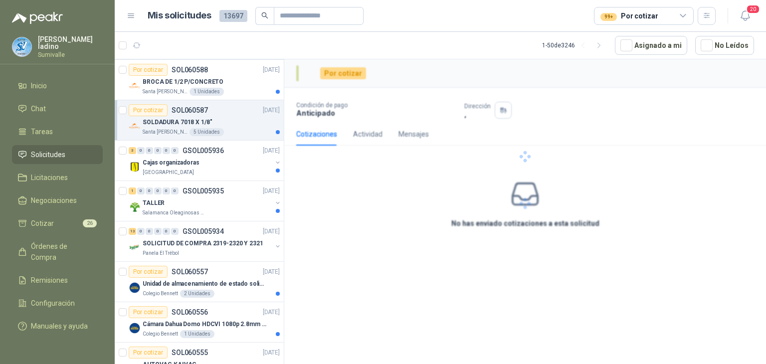
click at [159, 118] on p "SOLDADURA 7018 X 1/8"" at bounding box center [177, 122] width 69 height 9
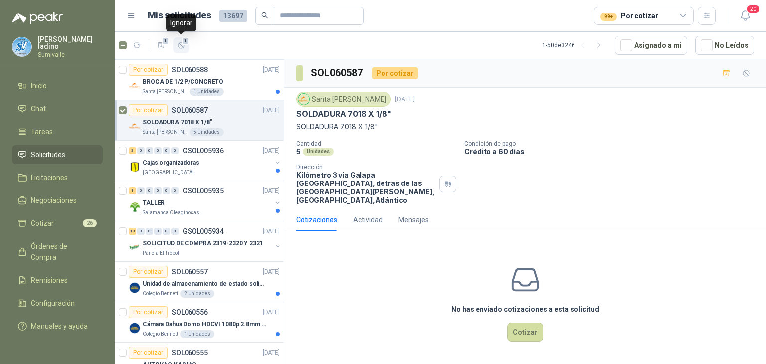
click at [174, 44] on button "1" at bounding box center [181, 45] width 16 height 16
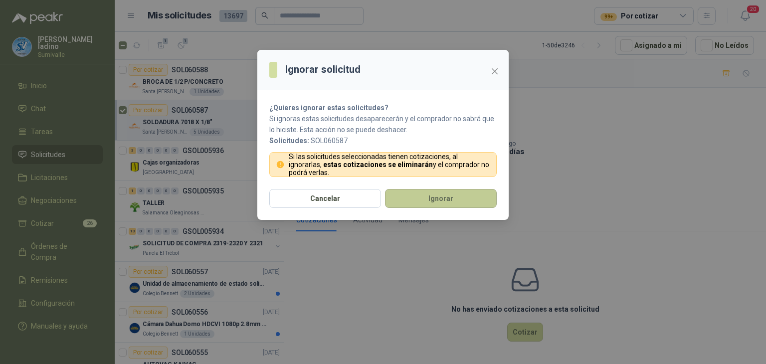
click at [400, 198] on button "Ignorar" at bounding box center [441, 198] width 112 height 19
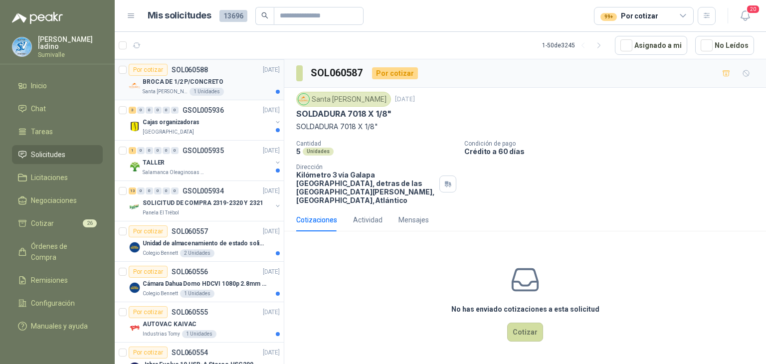
click at [158, 88] on p "Santa [PERSON_NAME]" at bounding box center [165, 92] width 45 height 8
click at [118, 68] on article "Por cotizar SOL060588 [DATE] BROCA DE 1/2 P/CONCRETO Santa [PERSON_NAME] 1 Unid…" at bounding box center [199, 80] width 169 height 40
click at [181, 48] on icon "button" at bounding box center [181, 45] width 6 height 6
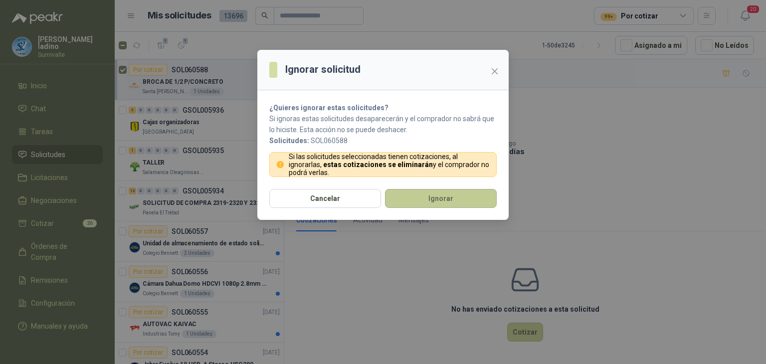
click at [400, 199] on button "Ignorar" at bounding box center [441, 198] width 112 height 19
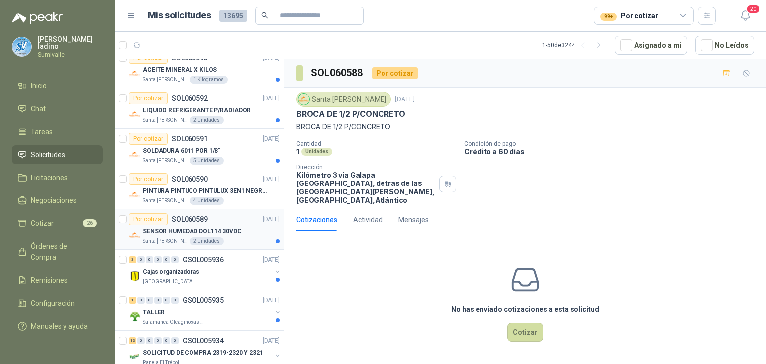
scroll to position [608, 0]
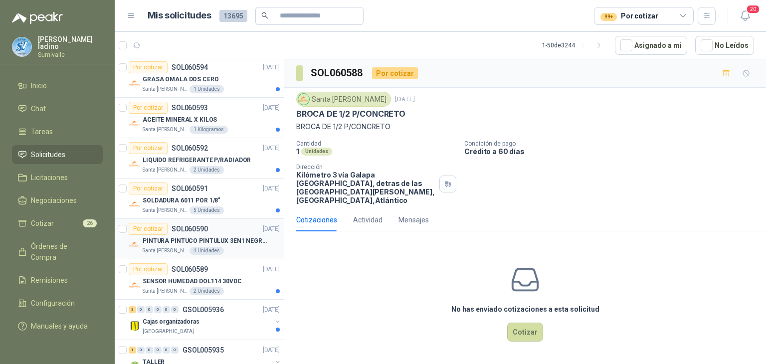
click at [231, 236] on p "PINTURA PINTUCO PINTULUX 3EN1 NEGRO X G" at bounding box center [205, 240] width 124 height 9
click at [221, 259] on article "Por cotizar SOL060589 [DATE] SENSOR HUMEDAD DOL114 30VDC Santa [PERSON_NAME] 2 …" at bounding box center [199, 279] width 169 height 40
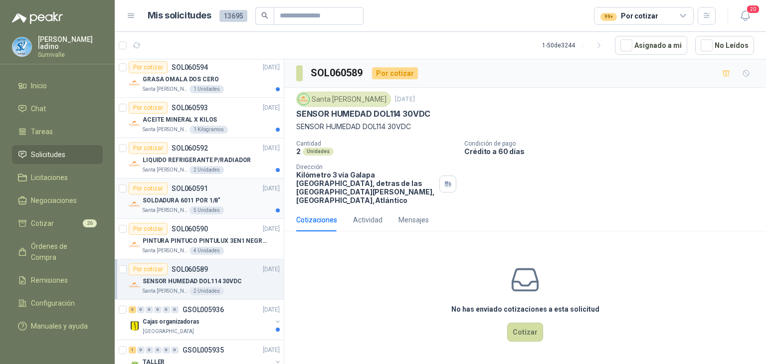
click at [224, 196] on div "SOLDADURA 6011 POR 1/8"" at bounding box center [211, 200] width 137 height 12
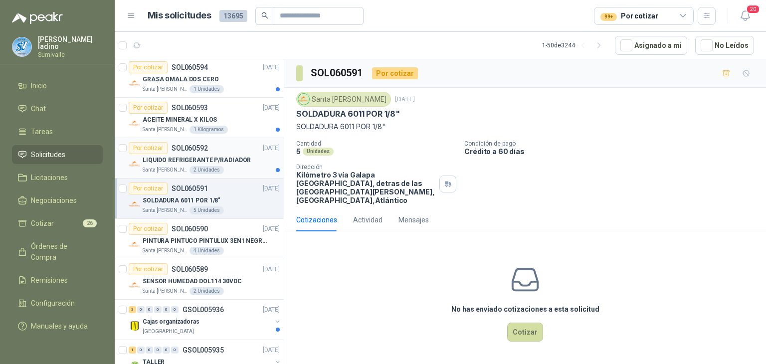
click at [235, 156] on p "LIQUIDO REFRIGERANTE P/RADIADOR" at bounding box center [197, 160] width 108 height 9
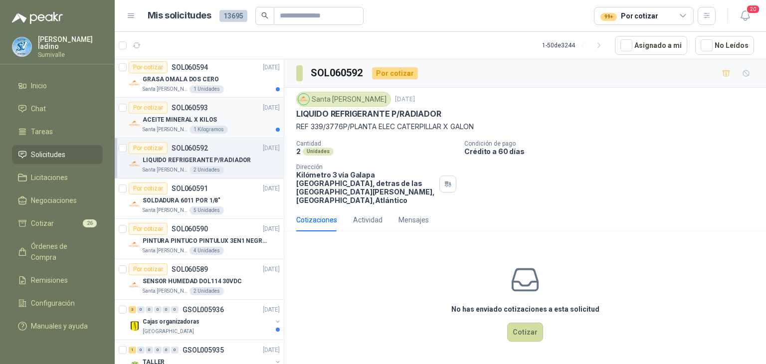
click at [238, 114] on div "ACEITE MINERAL X KILOS" at bounding box center [211, 120] width 137 height 12
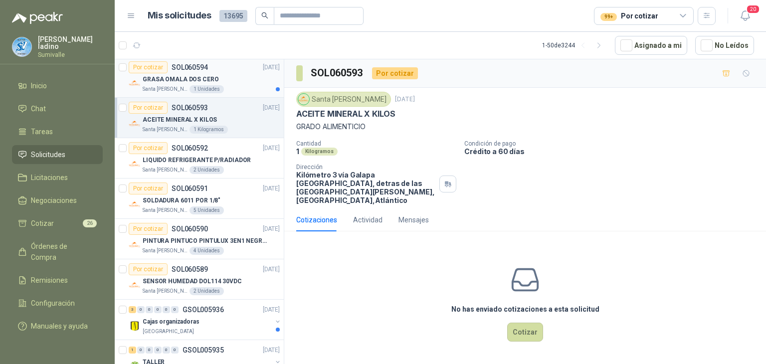
click at [244, 77] on div "GRASA OMALA DOS CERO" at bounding box center [211, 79] width 137 height 12
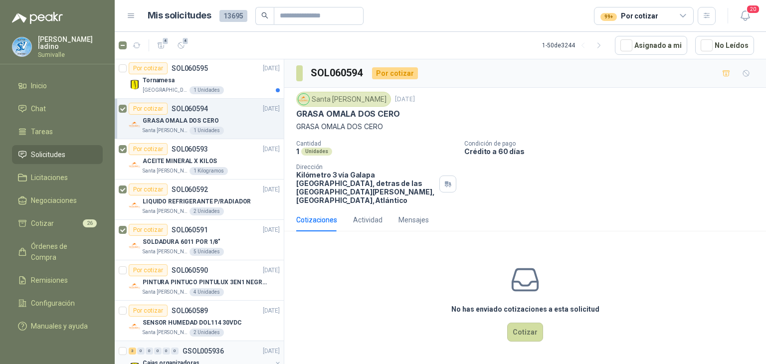
scroll to position [608, 0]
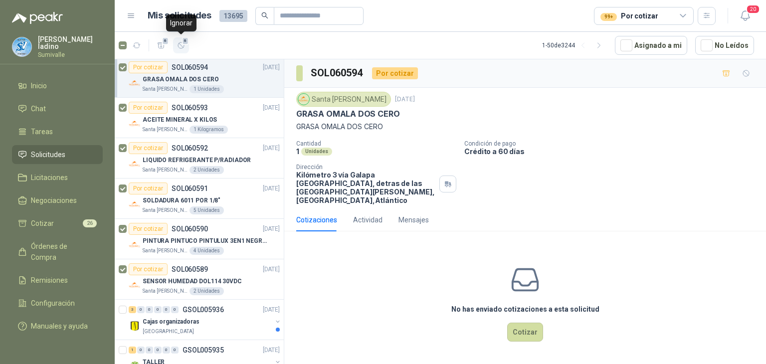
click at [182, 44] on icon "button" at bounding box center [181, 45] width 8 height 8
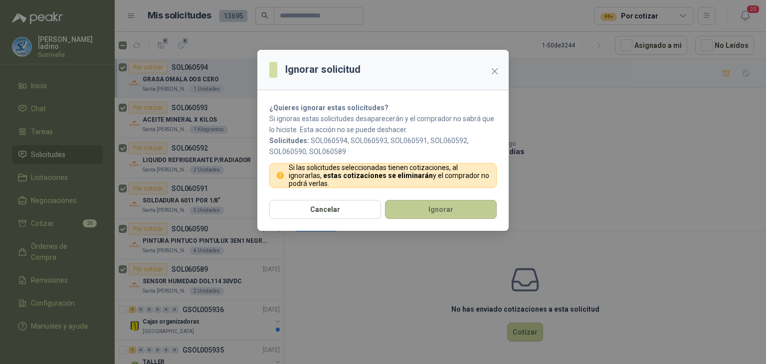
click at [393, 210] on button "Ignorar" at bounding box center [441, 209] width 112 height 19
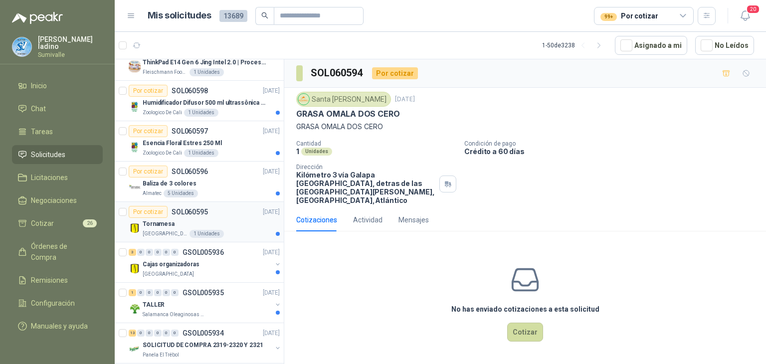
scroll to position [466, 0]
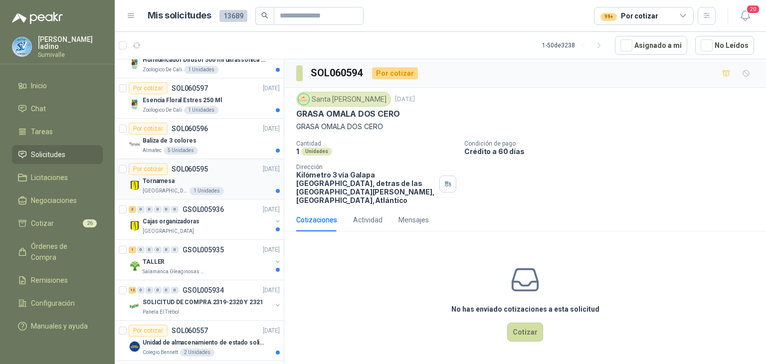
click at [164, 182] on p "Tornamesa" at bounding box center [159, 181] width 32 height 9
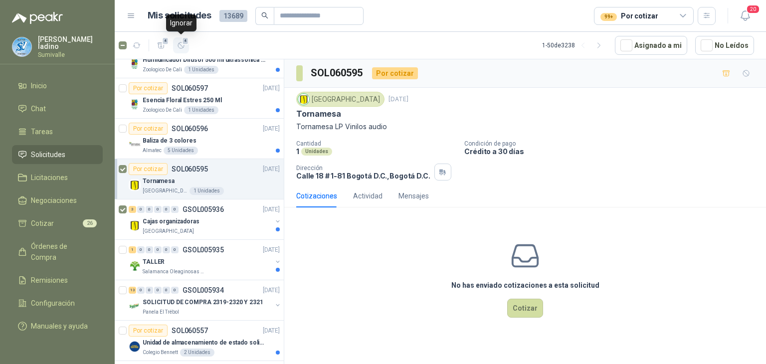
click at [183, 46] on icon "button" at bounding box center [181, 45] width 8 height 8
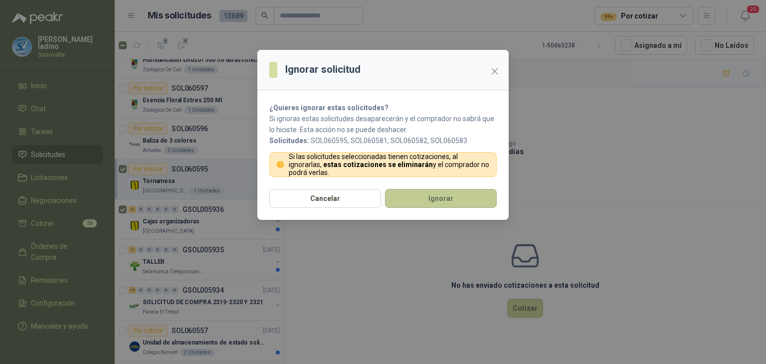
click at [419, 201] on button "Ignorar" at bounding box center [441, 198] width 112 height 19
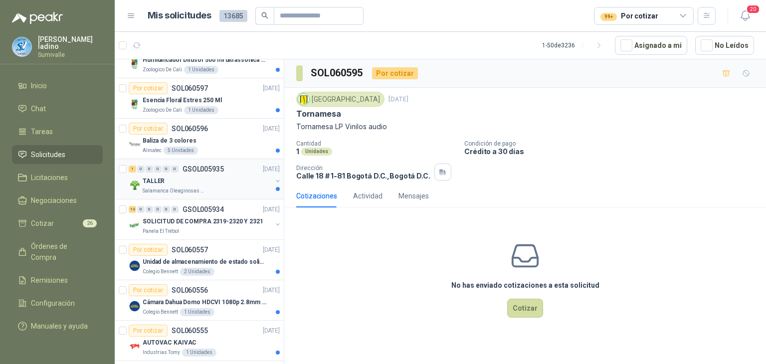
click at [224, 179] on div "TALLER" at bounding box center [207, 181] width 129 height 12
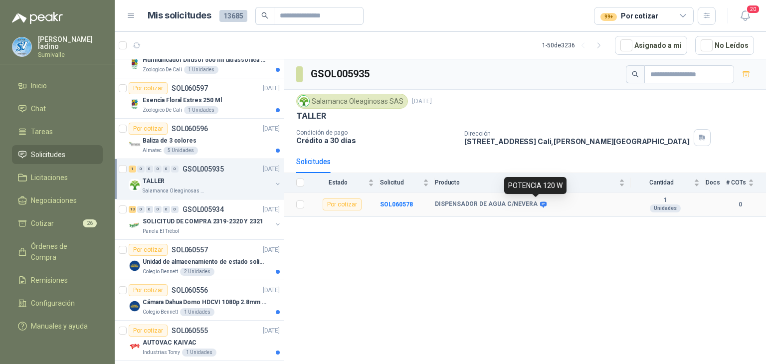
click at [540, 204] on icon at bounding box center [543, 204] width 6 height 6
drag, startPoint x: 435, startPoint y: 200, endPoint x: 541, endPoint y: 207, distance: 105.5
click at [541, 207] on td "DISPENSADOR DE AGUA C/NEVERA" at bounding box center [533, 204] width 196 height 24
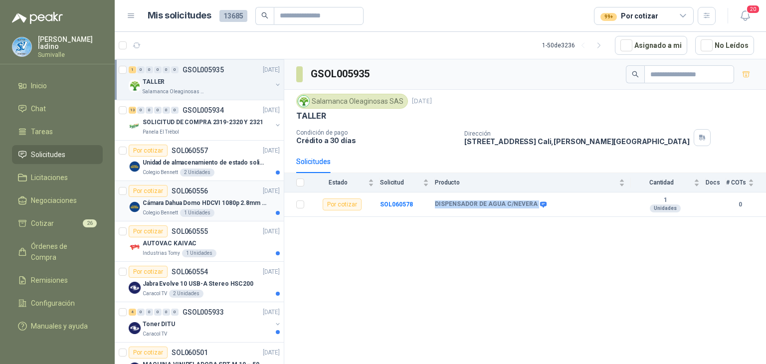
scroll to position [565, 0]
click at [218, 163] on p "Unidad de almacenamiento de estado solido Marca SK hynix [DATE] NVMe 256GB HFM2…" at bounding box center [205, 162] width 124 height 9
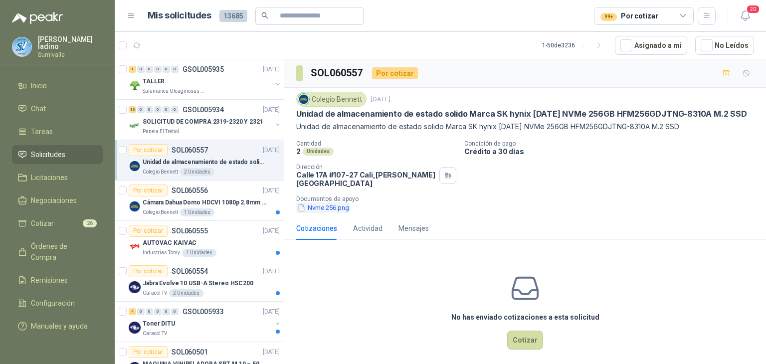
click at [326, 202] on button "Nvme 256.png" at bounding box center [323, 207] width 54 height 10
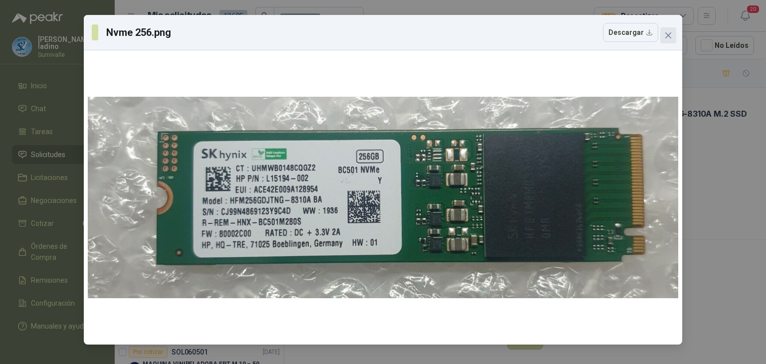
click at [665, 36] on icon "close" at bounding box center [668, 35] width 8 height 8
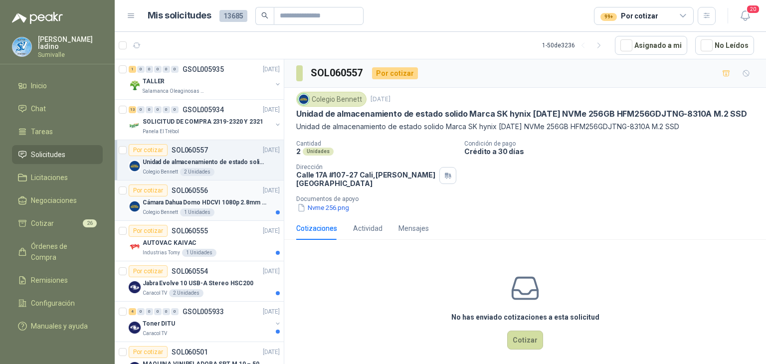
click at [199, 198] on p "Cámara Dahua Domo HDCVI 1080p 2.8mm IP67 Led IR 30m mts nocturnos" at bounding box center [205, 202] width 124 height 9
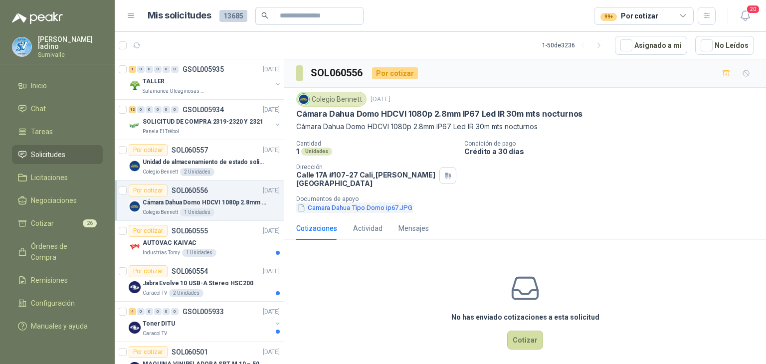
click at [340, 202] on button "Camara Dahua Tipo Domo ip67.JPG" at bounding box center [354, 207] width 117 height 10
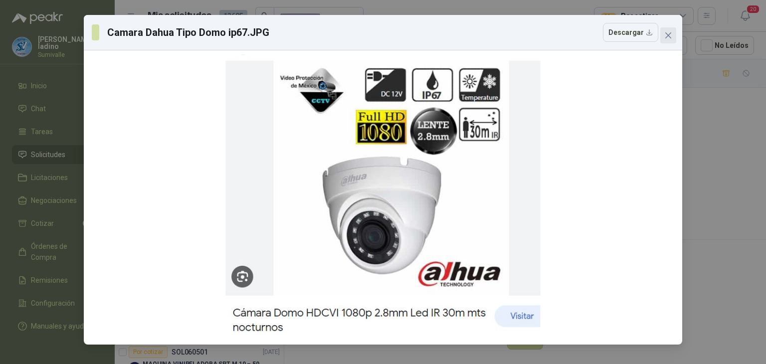
click at [672, 33] on icon "close" at bounding box center [668, 35] width 8 height 8
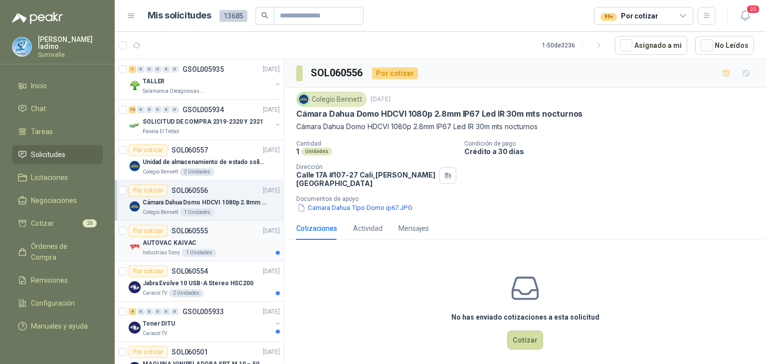
click at [214, 238] on div "AUTOVAC KAIVAC" at bounding box center [211, 243] width 137 height 12
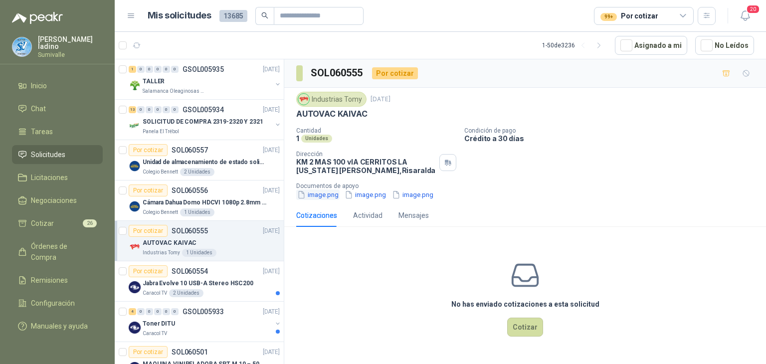
click at [334, 196] on button "image.png" at bounding box center [317, 194] width 43 height 10
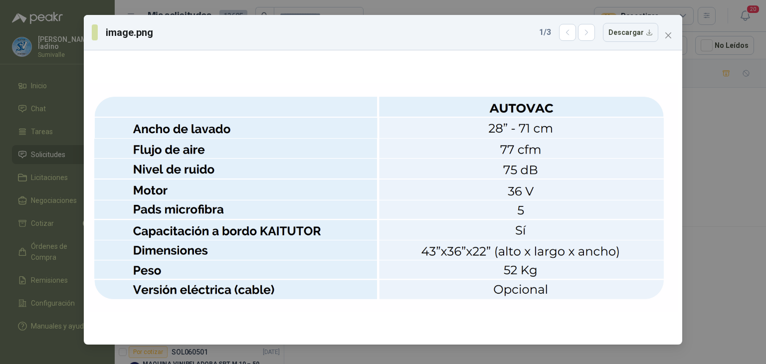
click at [666, 47] on div "image.png 1 / 3 Descargar" at bounding box center [383, 32] width 598 height 35
click at [667, 40] on button "Close" at bounding box center [668, 35] width 16 height 16
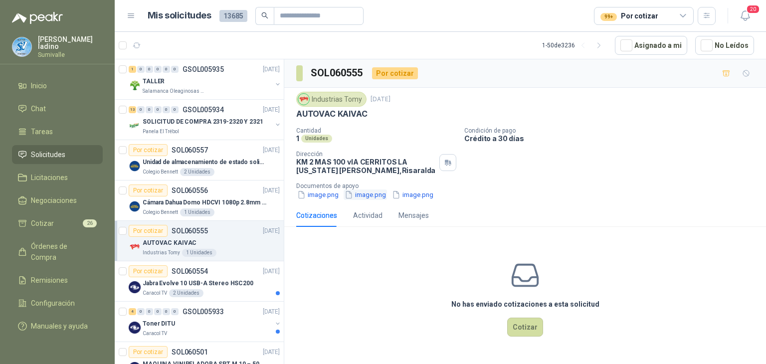
click at [365, 195] on button "image.png" at bounding box center [365, 194] width 43 height 10
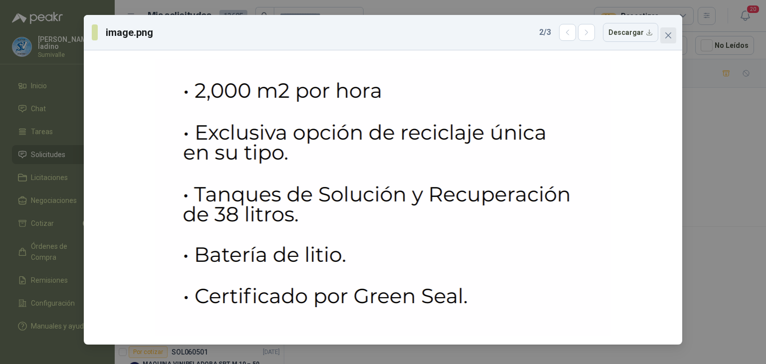
click at [674, 31] on span "Close" at bounding box center [668, 35] width 16 height 8
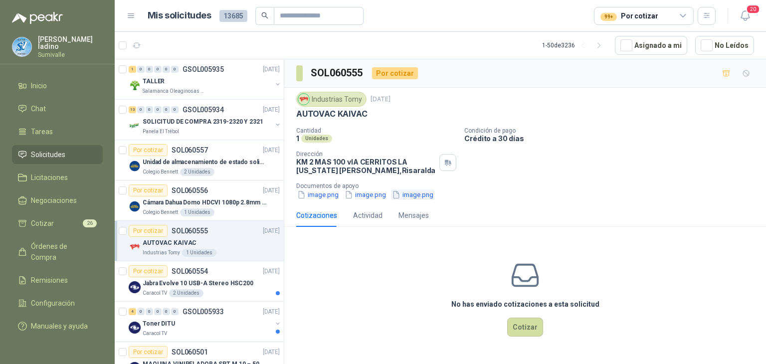
click at [415, 195] on button "image.png" at bounding box center [412, 194] width 43 height 10
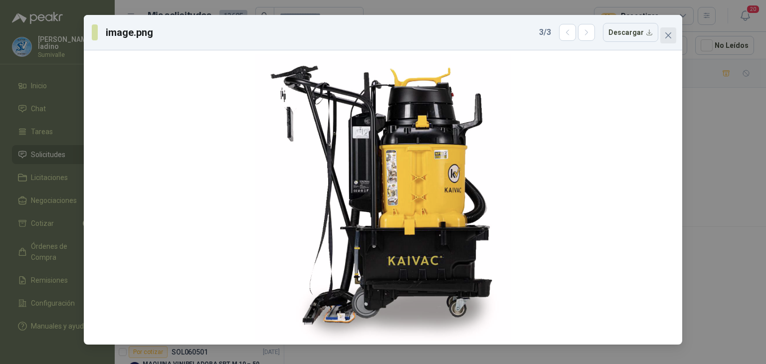
click at [665, 35] on icon "close" at bounding box center [668, 35] width 8 height 8
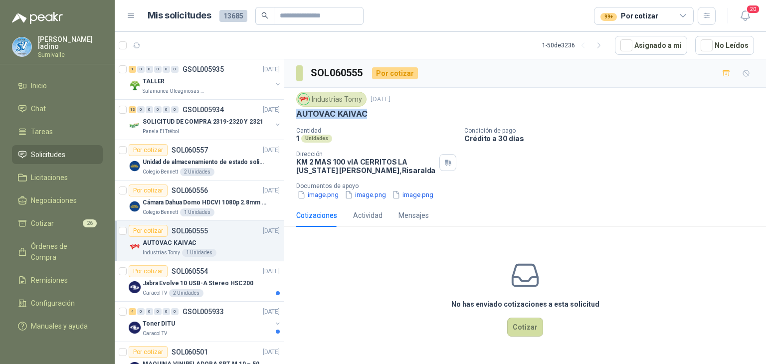
drag, startPoint x: 298, startPoint y: 111, endPoint x: 367, endPoint y: 111, distance: 68.8
click at [367, 111] on p "AUTOVAC KAIVAC" at bounding box center [331, 114] width 71 height 10
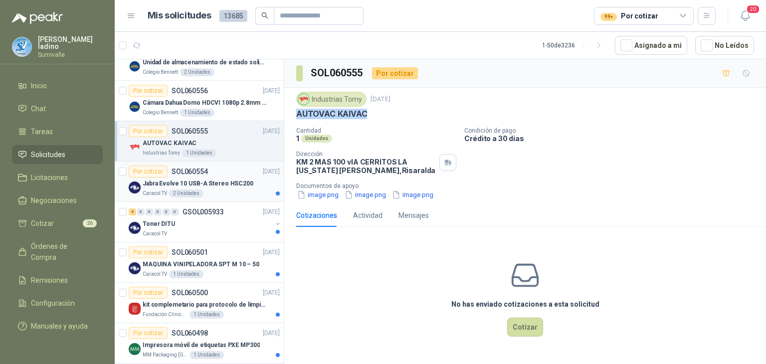
click at [212, 180] on p "Jabra Evolve 10 USB-A Stereo HSC200" at bounding box center [198, 183] width 111 height 9
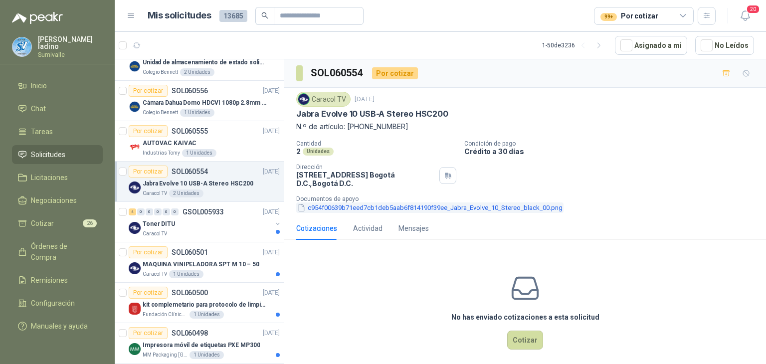
click at [364, 208] on button "c954f00639b71eed7cb1deb5aab6f814190f39ee_Jabra_Evolve_10_Stereo_black_00.png" at bounding box center [429, 207] width 267 height 10
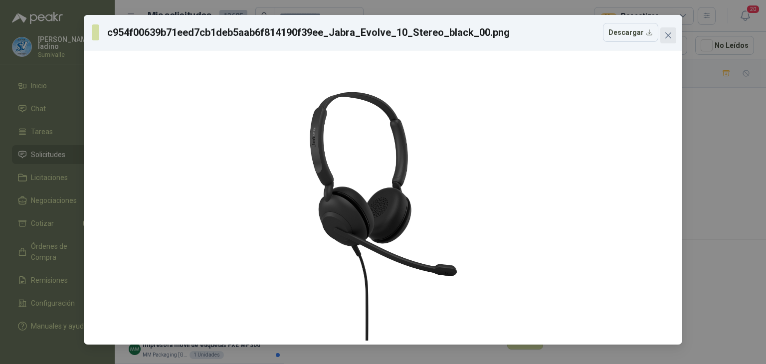
click at [667, 28] on button "Close" at bounding box center [668, 35] width 16 height 16
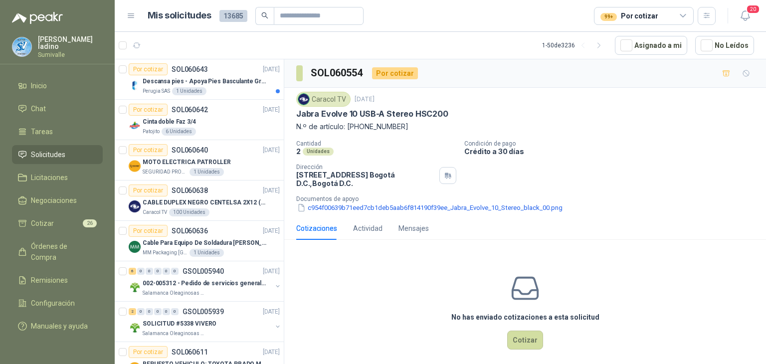
scroll to position [665, 0]
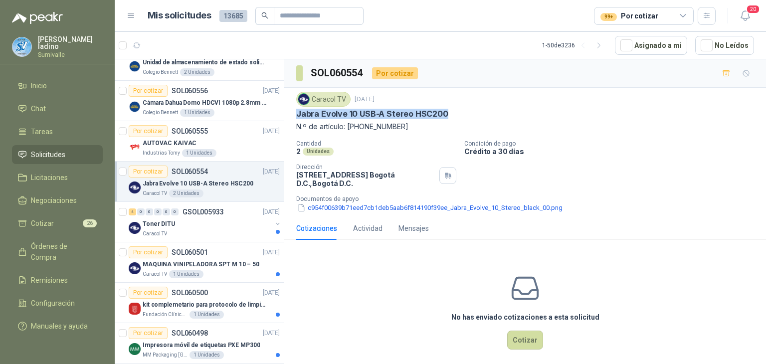
drag, startPoint x: 296, startPoint y: 110, endPoint x: 447, endPoint y: 113, distance: 151.1
click at [447, 113] on div "Jabra Evolve 10 USB-A Stereo HSC200" at bounding box center [525, 114] width 458 height 10
click at [333, 209] on button "c954f00639b71eed7cb1deb5aab6f814190f39ee_Jabra_Evolve_10_Stereo_black_00.png" at bounding box center [429, 207] width 267 height 10
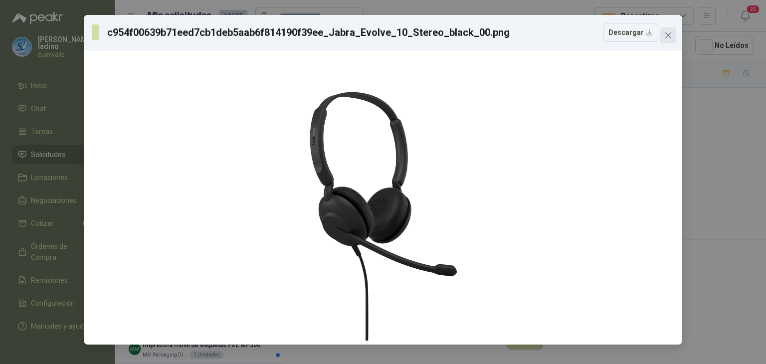
click at [671, 31] on icon "close" at bounding box center [668, 35] width 8 height 8
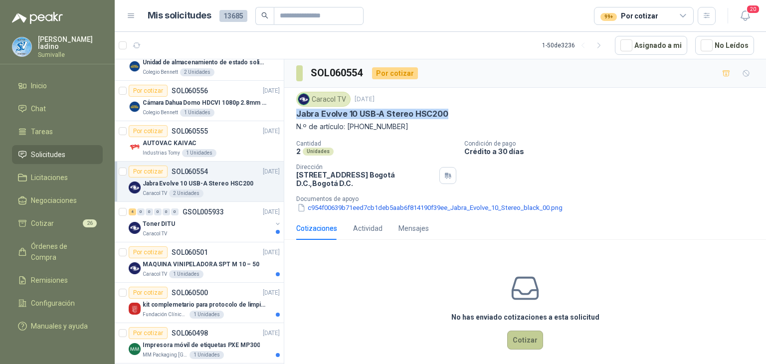
click at [519, 343] on button "Cotizar" at bounding box center [525, 340] width 36 height 19
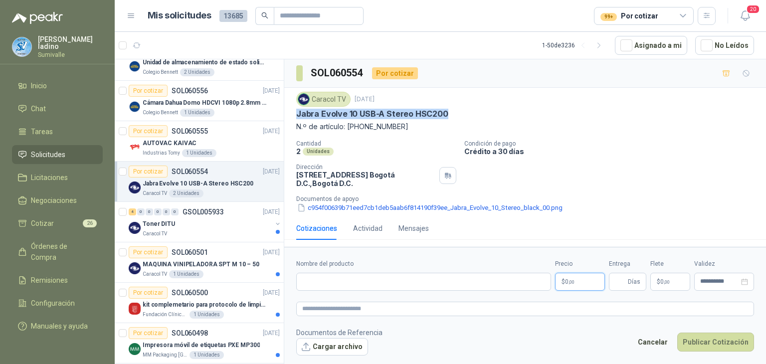
click at [580, 283] on p "$ 0 ,00" at bounding box center [580, 282] width 50 height 18
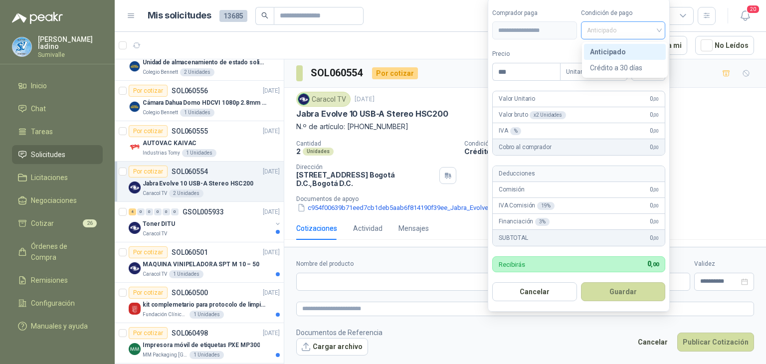
click at [621, 36] on span "Anticipado" at bounding box center [623, 30] width 73 height 15
click at [630, 68] on div "Crédito a 30 días" at bounding box center [625, 67] width 70 height 11
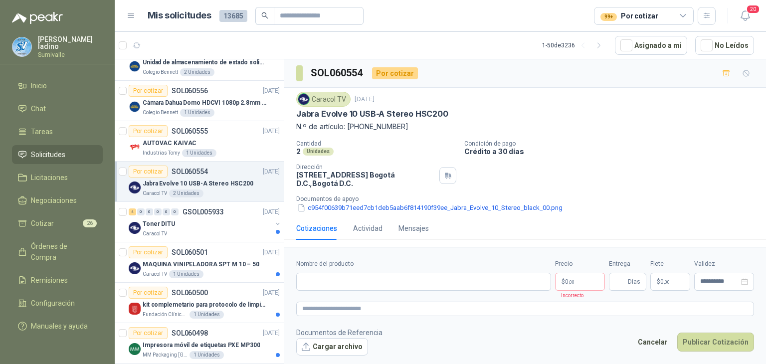
click at [625, 341] on footer "Documentos de Referencia Cargar archivo Cancelar Publicar Cotización" at bounding box center [525, 341] width 458 height 29
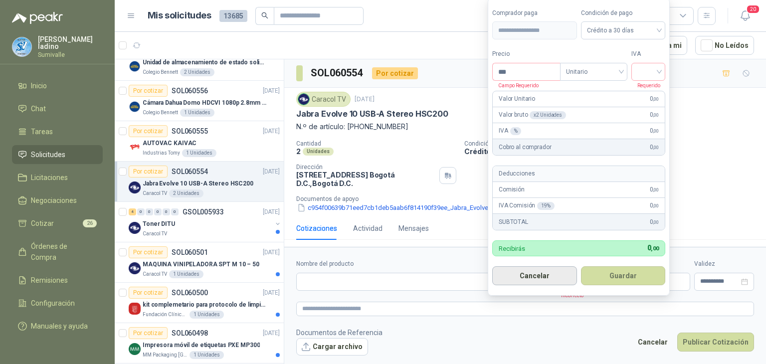
drag, startPoint x: 579, startPoint y: 275, endPoint x: 544, endPoint y: 278, distance: 35.0
click at [544, 278] on body "alejandro ladino Sumivalle Inicio Chat Tareas Solicitudes Licitaciones Negociac…" at bounding box center [383, 182] width 766 height 364
click at [561, 272] on button "Cancelar" at bounding box center [534, 275] width 85 height 19
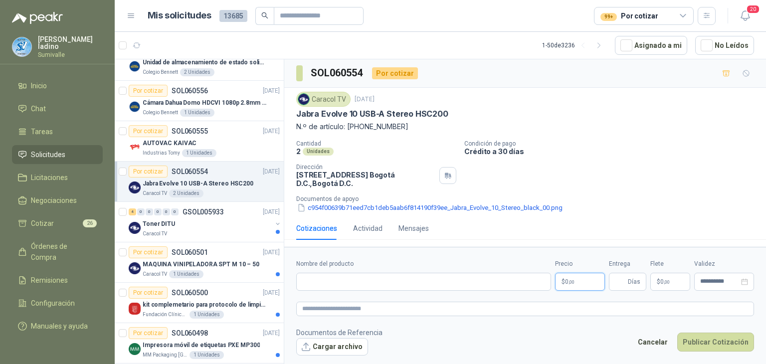
click at [581, 283] on body "alejandro ladino Sumivalle Inicio Chat Tareas Solicitudes Licitaciones Negociac…" at bounding box center [383, 182] width 766 height 364
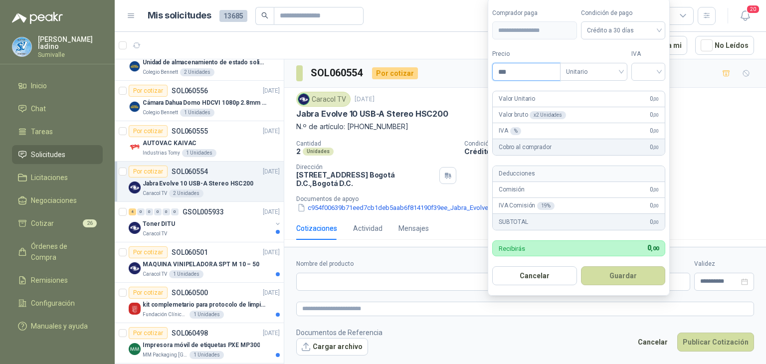
drag, startPoint x: 531, startPoint y: 70, endPoint x: 442, endPoint y: 65, distance: 88.9
click at [444, 68] on body "alejandro ladino Sumivalle Inicio Chat Tareas Solicitudes Licitaciones Negociac…" at bounding box center [383, 182] width 766 height 364
type input "*********"
click at [646, 67] on input "search" at bounding box center [648, 70] width 22 height 15
click at [647, 92] on div "19%" at bounding box center [650, 93] width 18 height 11
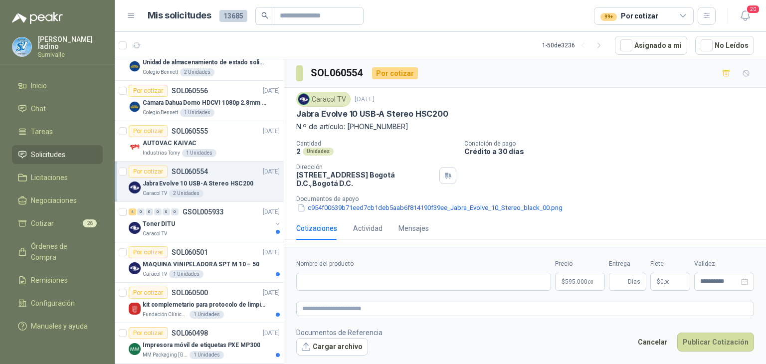
click at [675, 294] on form "**********" at bounding box center [525, 307] width 482 height 121
click at [676, 290] on p "$ 0 ,00" at bounding box center [670, 282] width 40 height 18
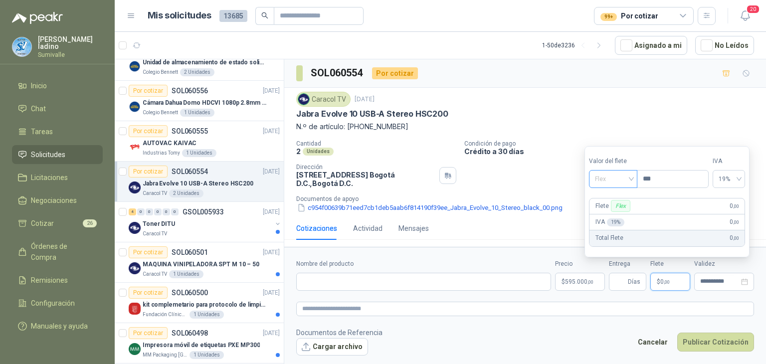
click at [618, 178] on span "Flex" at bounding box center [613, 179] width 36 height 15
click at [615, 216] on div "Incluido" at bounding box center [614, 215] width 35 height 11
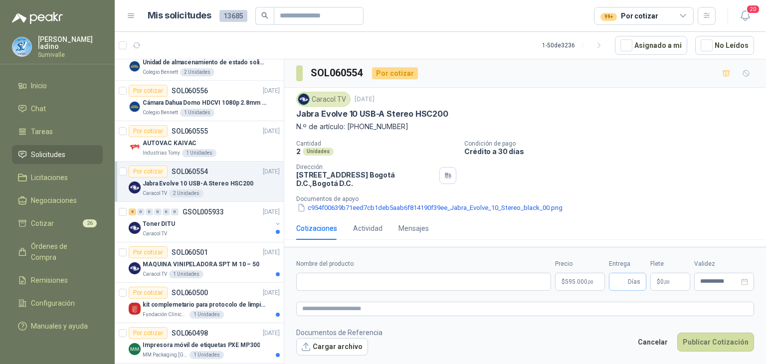
click at [627, 283] on span "Días" at bounding box center [627, 282] width 37 height 18
type input "*"
drag, startPoint x: 383, startPoint y: 279, endPoint x: 396, endPoint y: 288, distance: 15.9
click at [396, 288] on input "Nombre del producto" at bounding box center [423, 282] width 255 height 18
paste input "**********"
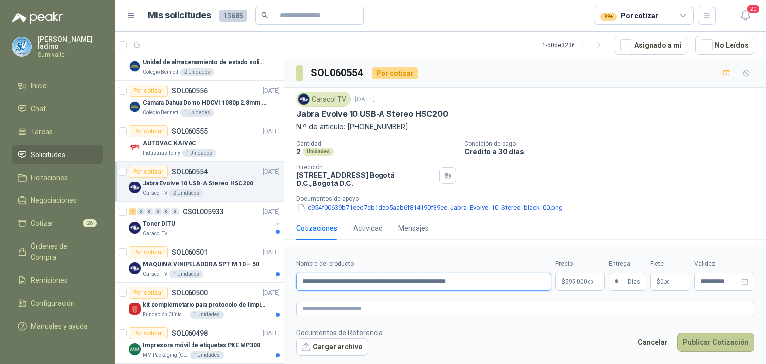
type input "**********"
click at [687, 340] on button "Publicar Cotización" at bounding box center [715, 342] width 77 height 19
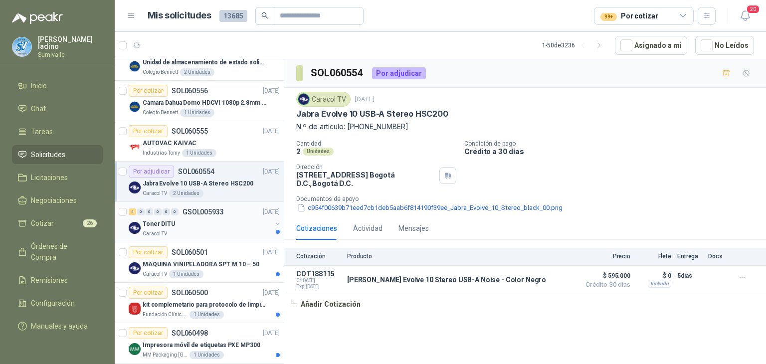
click at [198, 212] on p "GSOL005933" at bounding box center [203, 211] width 41 height 7
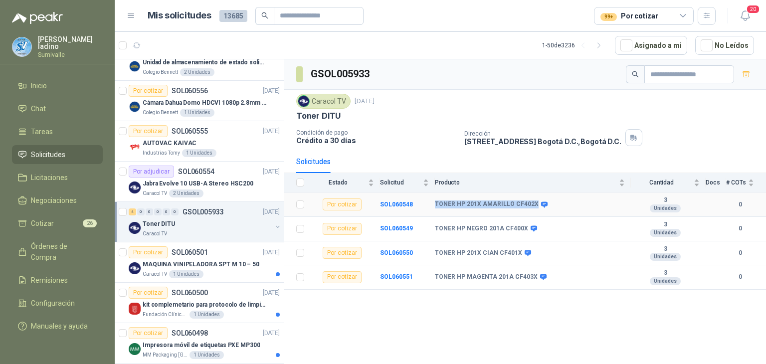
drag, startPoint x: 435, startPoint y: 202, endPoint x: 531, endPoint y: 203, distance: 95.7
click at [531, 203] on b "TONER HP 201X AMARILLO CF402X" at bounding box center [487, 204] width 104 height 8
click at [541, 203] on icon at bounding box center [544, 204] width 7 height 7
click at [186, 252] on p "SOL060501" at bounding box center [190, 252] width 36 height 7
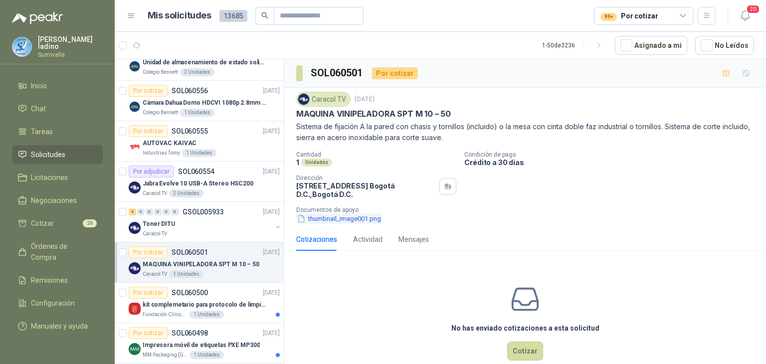
click at [332, 217] on button "thumbnail_image001.png" at bounding box center [339, 218] width 86 height 10
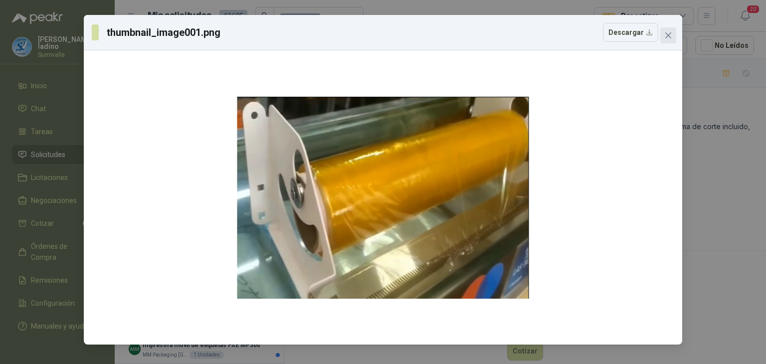
click at [671, 37] on icon "close" at bounding box center [668, 35] width 8 height 8
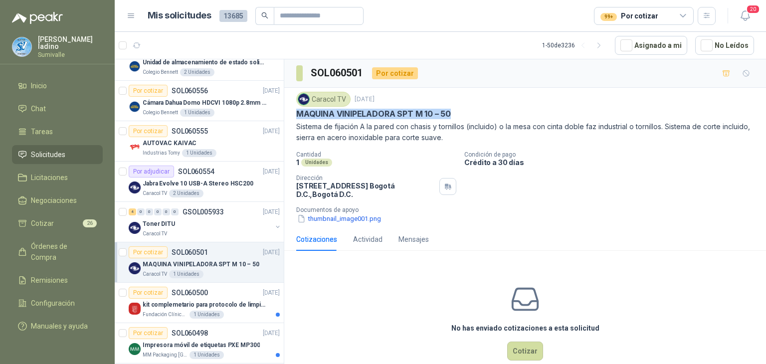
drag, startPoint x: 294, startPoint y: 112, endPoint x: 486, endPoint y: 116, distance: 191.5
click at [491, 118] on div "Caracol TV 8 oct, 2025 MAQUINA VINIPELADORA SPT M 10 – 50 Sistema de fijación A…" at bounding box center [525, 158] width 482 height 140
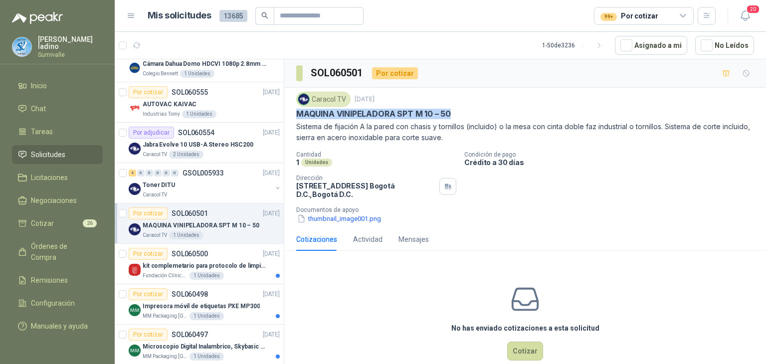
scroll to position [715, 0]
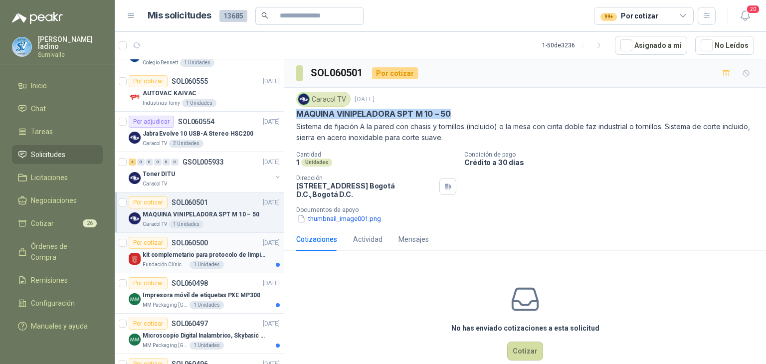
click at [233, 261] on div "Fundación Clínica Shaio 1 Unidades" at bounding box center [211, 265] width 137 height 8
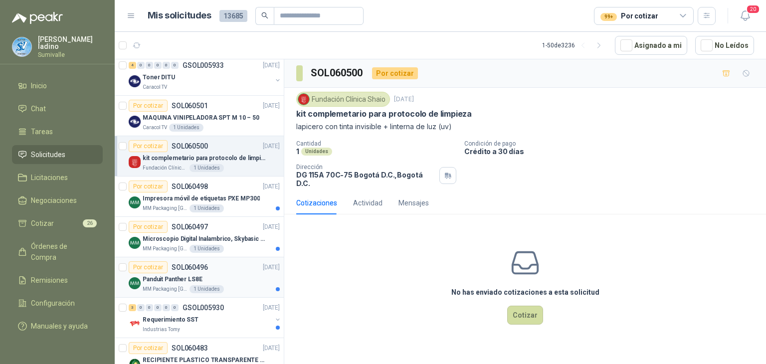
scroll to position [815, 0]
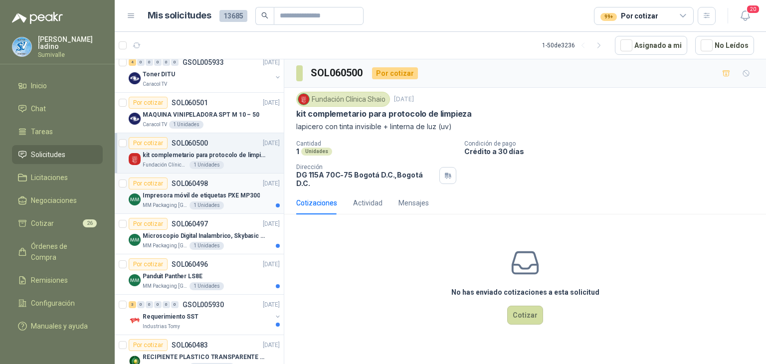
click at [227, 183] on div "Por cotizar SOL060498 08/10/25" at bounding box center [204, 184] width 151 height 12
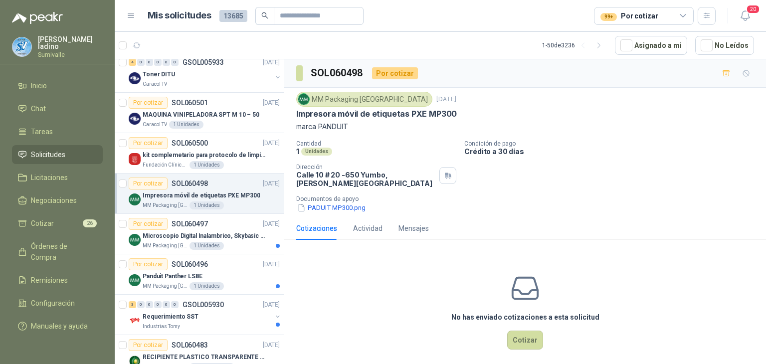
click at [330, 214] on div "MM Packaging Colombia 8 oct, 2025 Impresora móvil de etiquetas PXE MP300 marca …" at bounding box center [525, 152] width 482 height 129
click at [332, 204] on button "PADUIT MP300.png" at bounding box center [331, 207] width 70 height 10
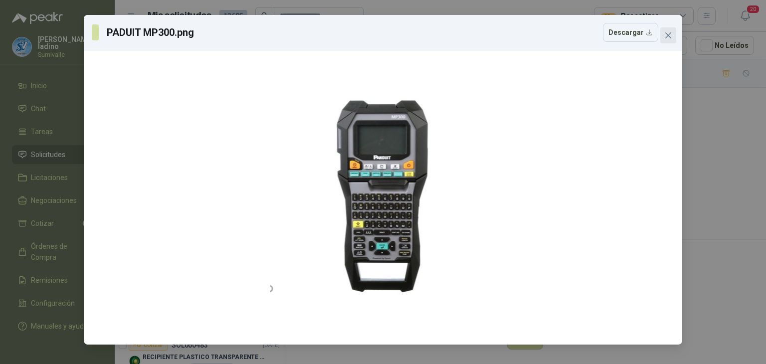
click at [664, 34] on icon "close" at bounding box center [668, 35] width 8 height 8
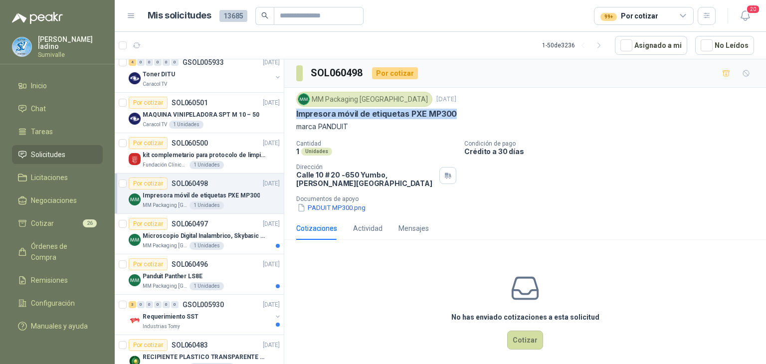
drag, startPoint x: 297, startPoint y: 114, endPoint x: 455, endPoint y: 114, distance: 157.6
click at [455, 114] on div "Impresora móvil de etiquetas PXE MP300" at bounding box center [525, 114] width 458 height 10
click at [533, 340] on button "Cotizar" at bounding box center [525, 340] width 36 height 19
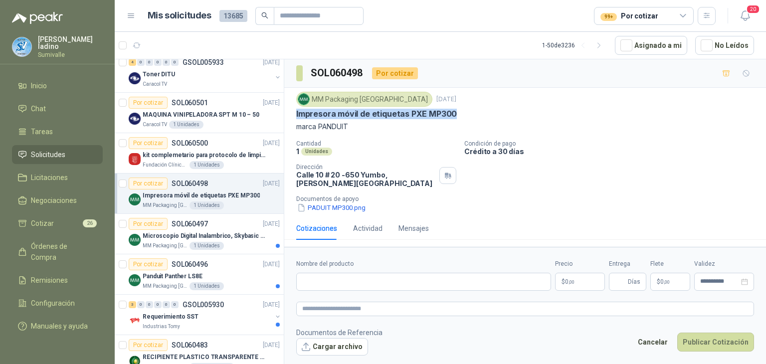
click at [585, 278] on body "alejandro ladino Sumivalle Inicio Chat Tareas Solicitudes Licitaciones Negociac…" at bounding box center [383, 182] width 766 height 364
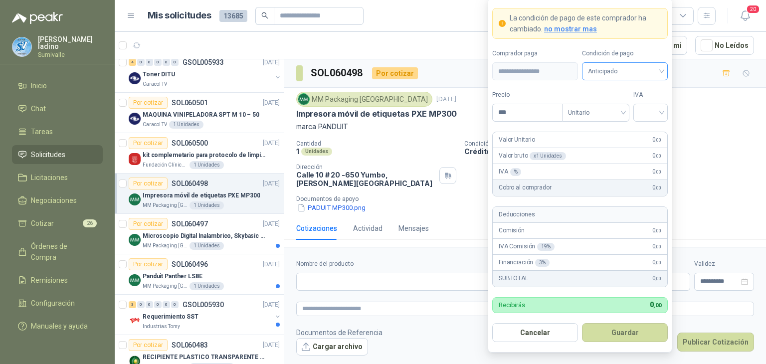
click at [654, 78] on div "Anticipado" at bounding box center [625, 71] width 86 height 18
click at [635, 107] on div "Crédito a 30 días" at bounding box center [625, 108] width 70 height 11
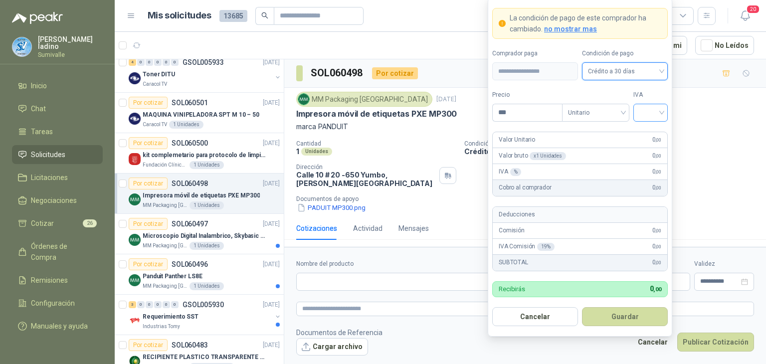
click at [642, 119] on input "search" at bounding box center [650, 111] width 22 height 15
click at [646, 133] on div "19%" at bounding box center [650, 133] width 18 height 11
drag, startPoint x: 529, startPoint y: 118, endPoint x: 444, endPoint y: 118, distance: 84.8
click at [444, 118] on body "alejandro ladino Sumivalle Inicio Chat Tareas Solicitudes Licitaciones Negociac…" at bounding box center [383, 182] width 766 height 364
type input "**********"
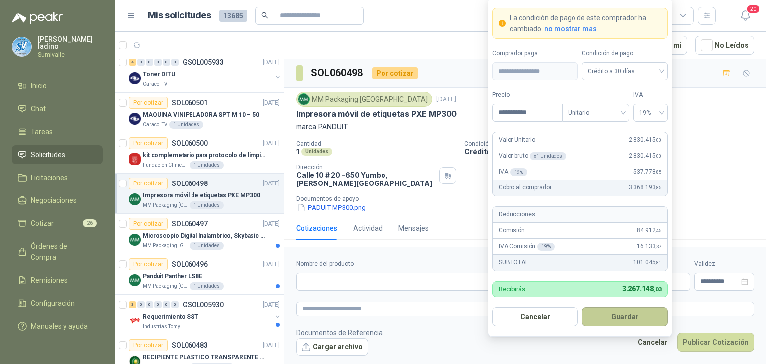
click at [627, 314] on button "Guardar" at bounding box center [625, 316] width 86 height 19
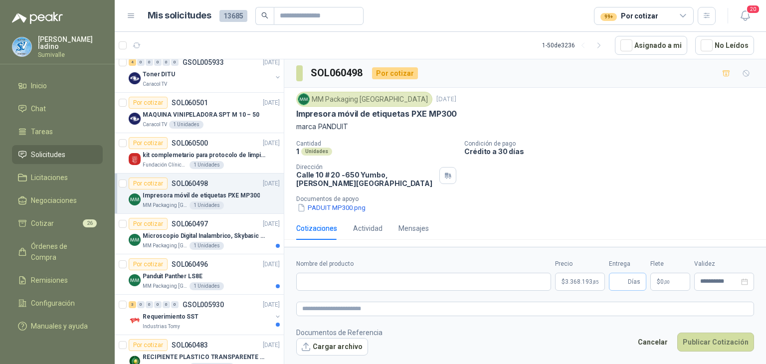
click at [627, 285] on span "Días" at bounding box center [627, 282] width 37 height 18
type input "*"
click at [672, 280] on p "$ 0 ,00" at bounding box center [670, 282] width 40 height 18
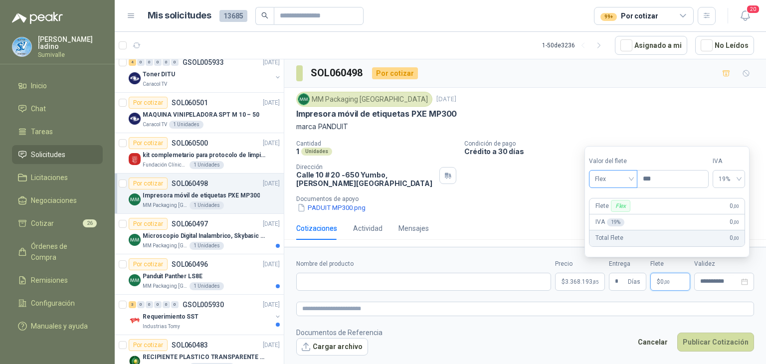
click at [602, 186] on span "Flex" at bounding box center [613, 179] width 36 height 15
click at [622, 216] on div "Incluido" at bounding box center [614, 215] width 35 height 11
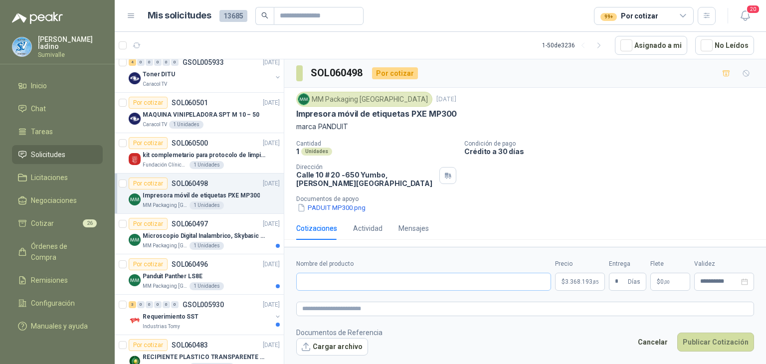
drag, startPoint x: 397, startPoint y: 271, endPoint x: 396, endPoint y: 277, distance: 6.1
click at [396, 272] on div "Nombre del producto" at bounding box center [423, 274] width 255 height 31
click at [395, 280] on input "Nombre del producto" at bounding box center [423, 282] width 255 height 18
paste input "**********"
type input "**********"
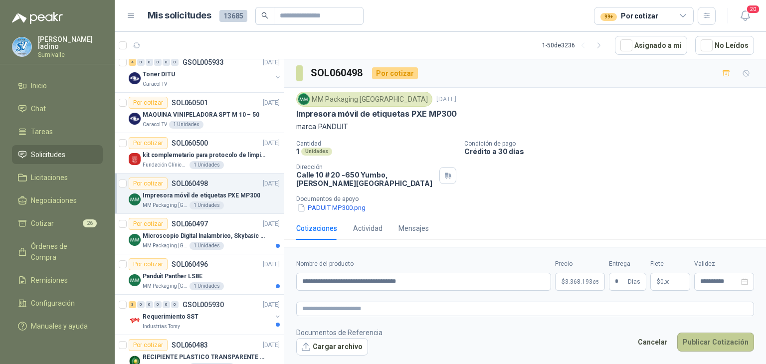
click at [715, 333] on button "Publicar Cotización" at bounding box center [715, 342] width 77 height 19
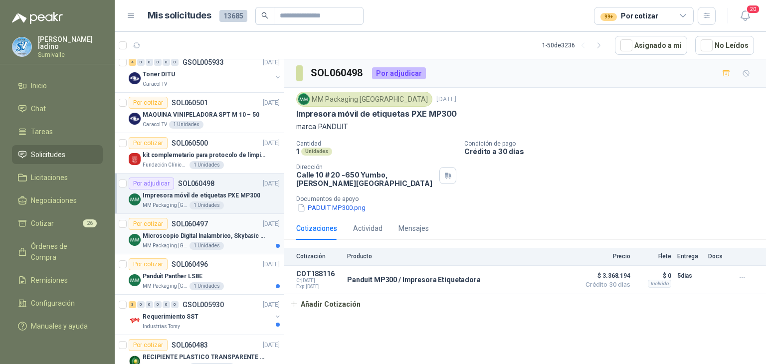
click at [209, 230] on div "Microscopio Digital Inalambrico, Skybasic 50x-1000x, Ampliac" at bounding box center [211, 236] width 137 height 12
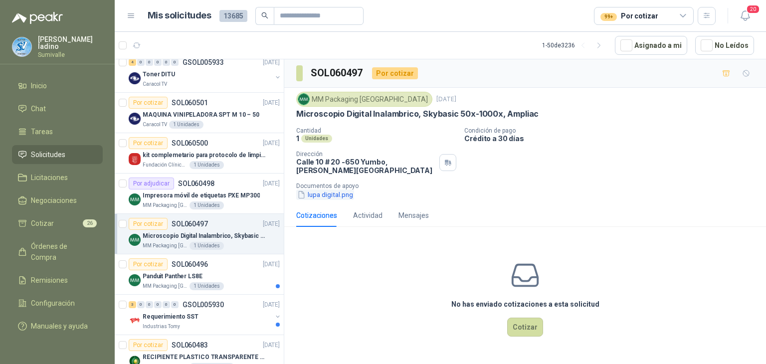
click at [326, 195] on button "lupa digital.png" at bounding box center [325, 194] width 58 height 10
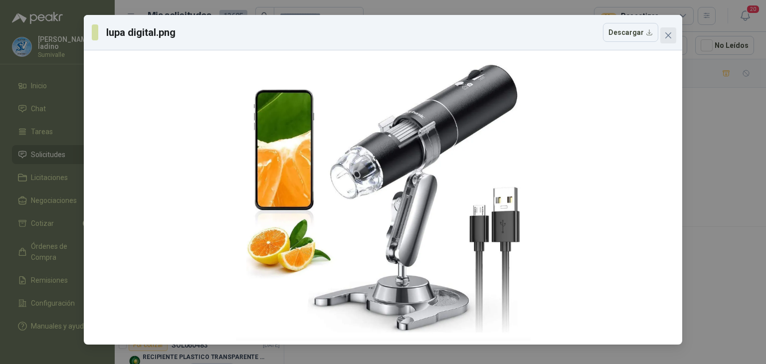
click at [667, 30] on button "Close" at bounding box center [668, 35] width 16 height 16
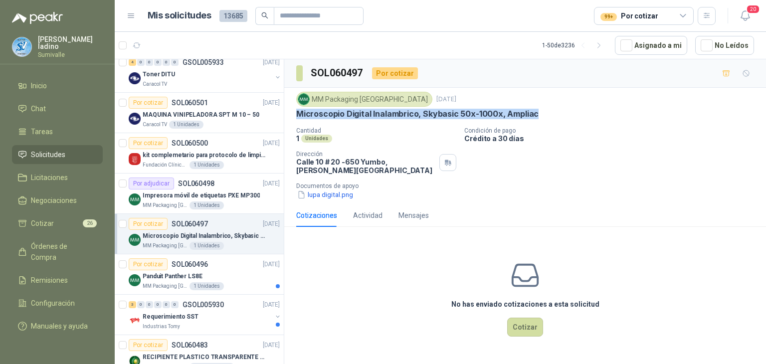
drag, startPoint x: 294, startPoint y: 110, endPoint x: 554, endPoint y: 118, distance: 259.9
click at [554, 118] on div "MM Packaging Colombia 8 oct, 2025 Microscopio Digital Inalambrico, Skybasic 50x…" at bounding box center [525, 146] width 482 height 116
click at [518, 318] on button "Cotizar" at bounding box center [525, 327] width 36 height 19
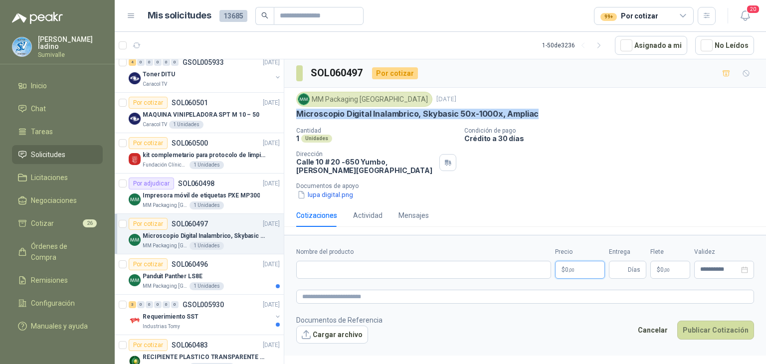
click at [566, 267] on body "alejandro ladino Sumivalle Inicio Chat Tareas Solicitudes Licitaciones Negociac…" at bounding box center [383, 182] width 766 height 364
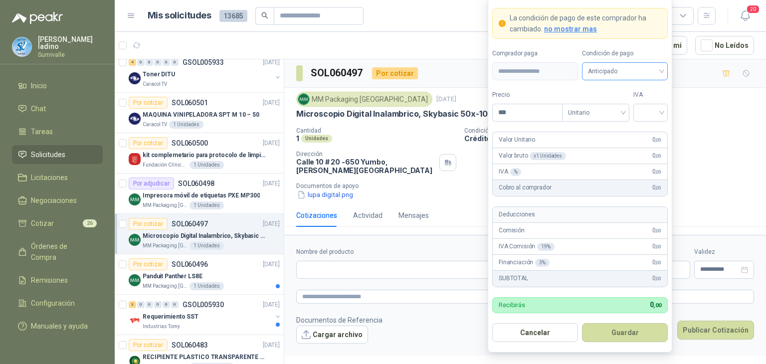
click at [602, 73] on span "Anticipado" at bounding box center [625, 71] width 74 height 15
click at [602, 107] on div "Crédito a 30 días" at bounding box center [625, 108] width 70 height 11
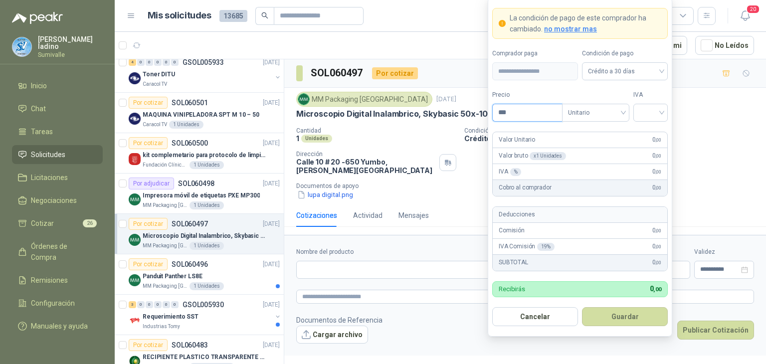
drag, startPoint x: 518, startPoint y: 110, endPoint x: 451, endPoint y: 104, distance: 67.6
click at [451, 104] on body "alejandro ladino Sumivalle Inicio Chat Tareas Solicitudes Licitaciones Negociac…" at bounding box center [383, 182] width 766 height 364
type input "*********"
click at [644, 112] on input "search" at bounding box center [650, 111] width 22 height 15
click at [645, 130] on div "19%" at bounding box center [650, 133] width 18 height 11
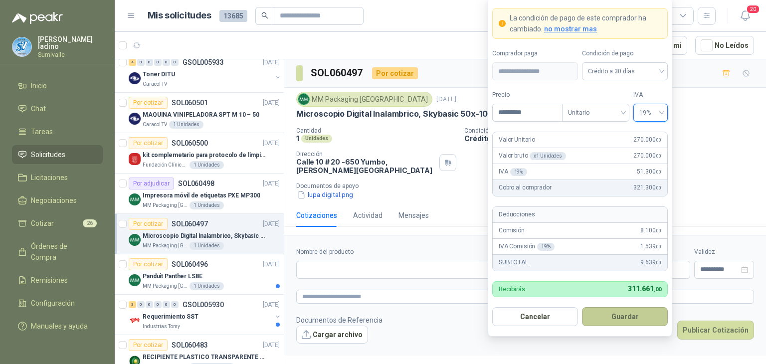
click at [635, 318] on button "Guardar" at bounding box center [625, 316] width 86 height 19
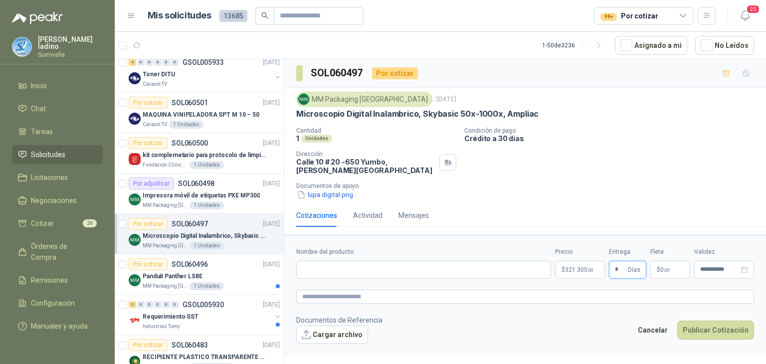
type input "*"
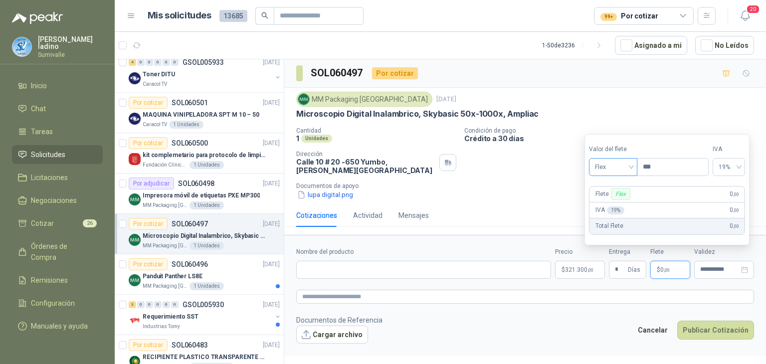
click at [631, 175] on span at bounding box center [613, 167] width 36 height 17
click at [628, 198] on div "Incluido" at bounding box center [614, 203] width 35 height 11
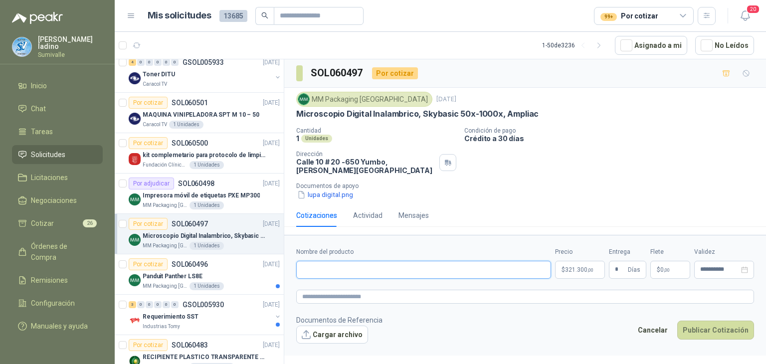
click at [485, 274] on input "Nombre del producto" at bounding box center [423, 270] width 255 height 18
drag, startPoint x: 481, startPoint y: 272, endPoint x: 398, endPoint y: 268, distance: 82.4
click at [398, 268] on input "Nombre del producto" at bounding box center [423, 270] width 255 height 18
click at [345, 268] on input "Nombre del producto" at bounding box center [423, 270] width 255 height 18
paste input "**********"
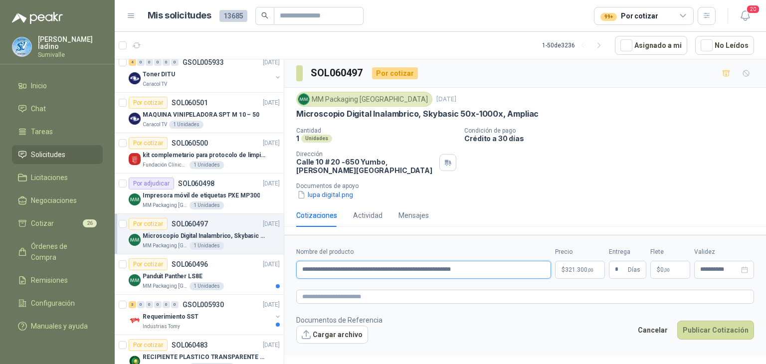
type input "**********"
click at [730, 340] on div "Cancelar Publicar Cotización" at bounding box center [693, 332] width 122 height 23
click at [722, 331] on button "Publicar Cotización" at bounding box center [715, 330] width 77 height 19
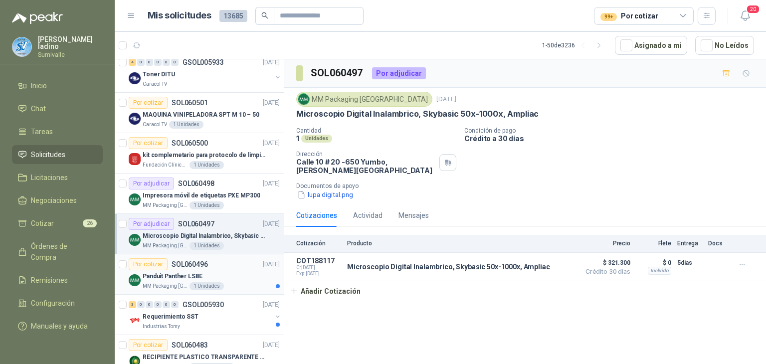
click at [201, 273] on div "Panduit Panther LS8E" at bounding box center [211, 276] width 137 height 12
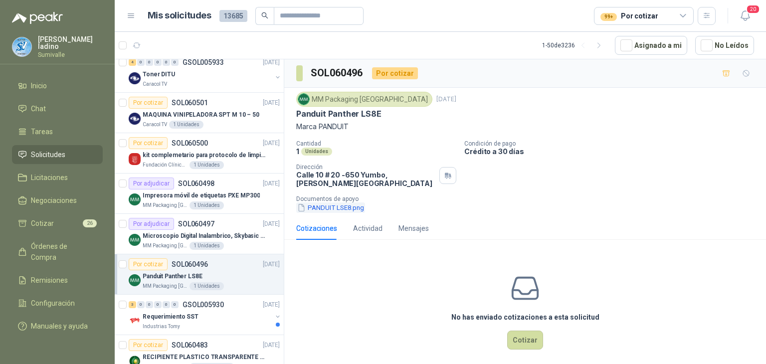
click at [332, 209] on button "PANDUIT LSE8.png" at bounding box center [330, 207] width 69 height 10
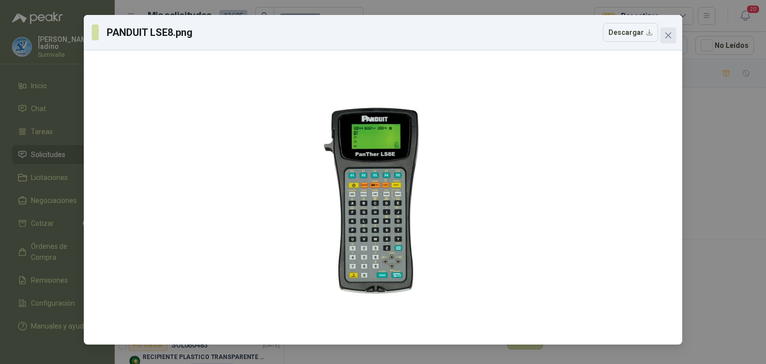
click at [665, 34] on icon "close" at bounding box center [668, 35] width 8 height 8
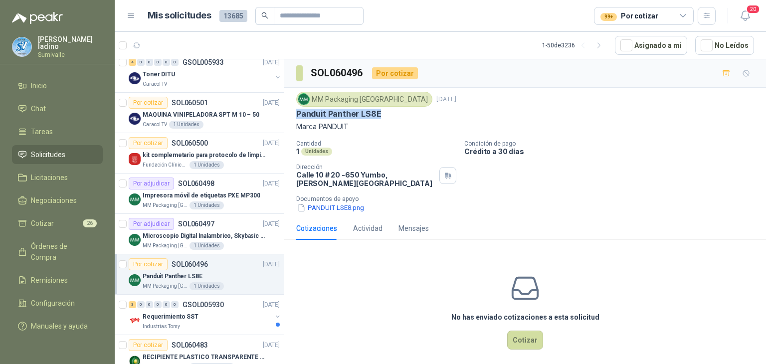
drag, startPoint x: 295, startPoint y: 112, endPoint x: 377, endPoint y: 114, distance: 81.8
click at [377, 114] on div "MM Packaging Colombia 8 oct, 2025 Panduit Panther LS8E Marca PANDUIT Cantidad 1…" at bounding box center [525, 152] width 482 height 129
click at [509, 333] on button "Cotizar" at bounding box center [525, 340] width 36 height 19
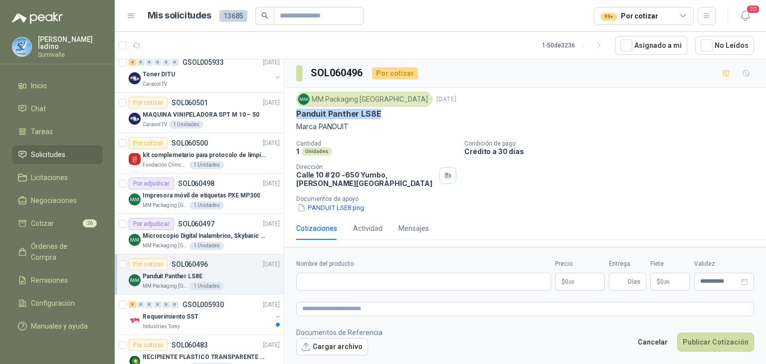
click at [579, 280] on body "alejandro ladino Sumivalle Inicio Chat Tareas Solicitudes Licitaciones Negociac…" at bounding box center [383, 182] width 766 height 364
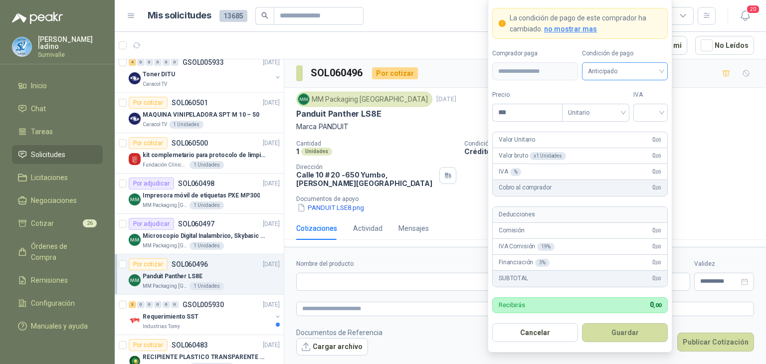
click at [612, 68] on span "Anticipado" at bounding box center [625, 71] width 74 height 15
click at [610, 108] on div "Crédito a 30 días" at bounding box center [625, 108] width 70 height 11
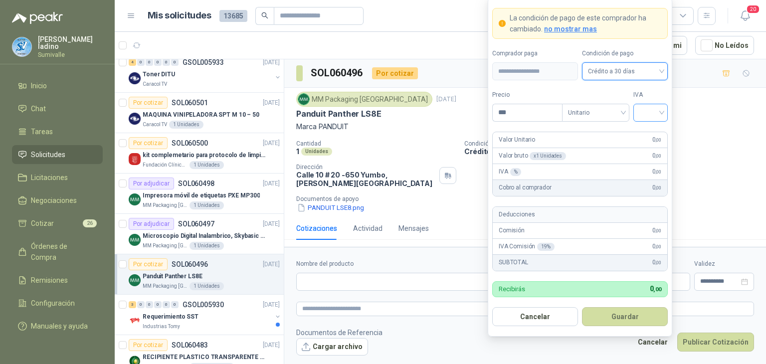
click at [635, 112] on div at bounding box center [650, 113] width 34 height 18
click at [658, 133] on div "19%" at bounding box center [650, 133] width 18 height 11
drag, startPoint x: 536, startPoint y: 114, endPoint x: 389, endPoint y: 99, distance: 147.4
click at [389, 102] on body "alejandro ladino Sumivalle Inicio Chat Tareas Solicitudes Licitaciones Negociac…" at bounding box center [383, 182] width 766 height 364
type input "**********"
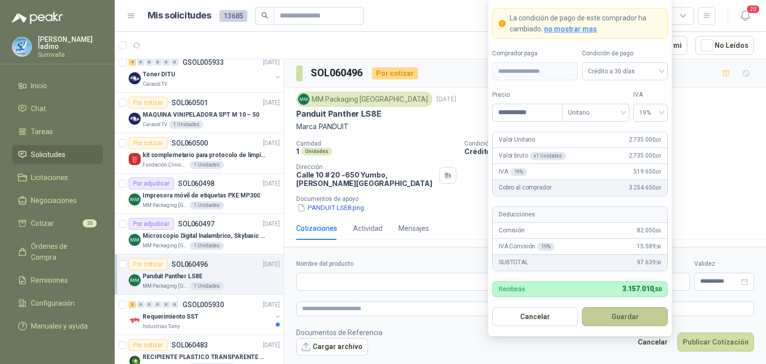
click at [638, 326] on button "Guardar" at bounding box center [625, 316] width 86 height 19
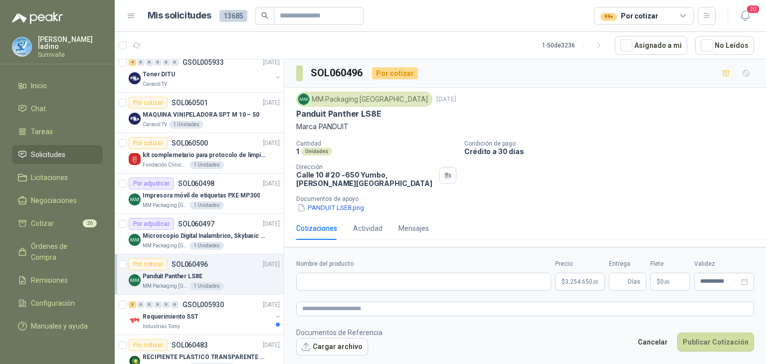
click at [662, 283] on span "0 ,00" at bounding box center [664, 282] width 9 height 6
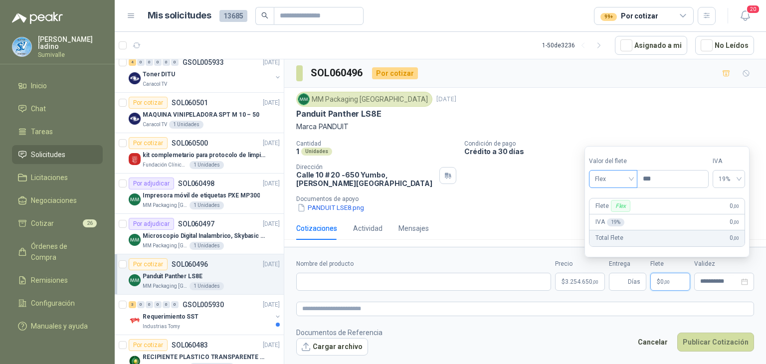
click at [630, 180] on span "Flex" at bounding box center [613, 179] width 36 height 15
click at [623, 218] on div "Incluido" at bounding box center [614, 215] width 35 height 11
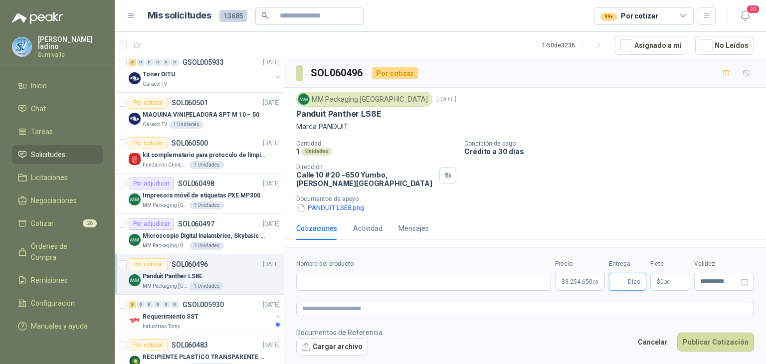
drag, startPoint x: 624, startPoint y: 275, endPoint x: 656, endPoint y: 278, distance: 32.1
click at [656, 278] on div "**********" at bounding box center [525, 274] width 458 height 31
type input "*"
drag, startPoint x: 325, startPoint y: 112, endPoint x: 391, endPoint y: 119, distance: 66.6
click at [391, 119] on div "MM Packaging Colombia 8 oct, 2025 Panduit Panther LS8E Marca PANDUIT" at bounding box center [525, 112] width 458 height 40
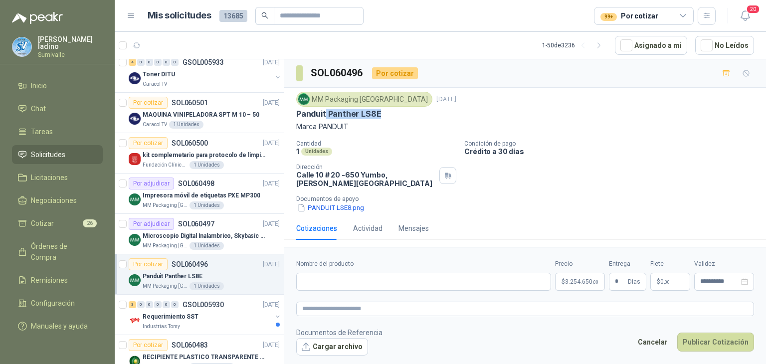
copy p "Panther LS8E"
click at [314, 287] on input "Nombre del producto" at bounding box center [423, 282] width 255 height 18
paste input "**********"
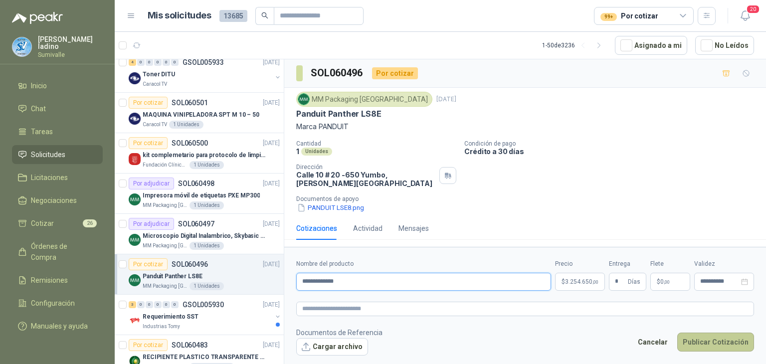
type input "**********"
click at [748, 333] on button "Publicar Cotización" at bounding box center [715, 342] width 77 height 19
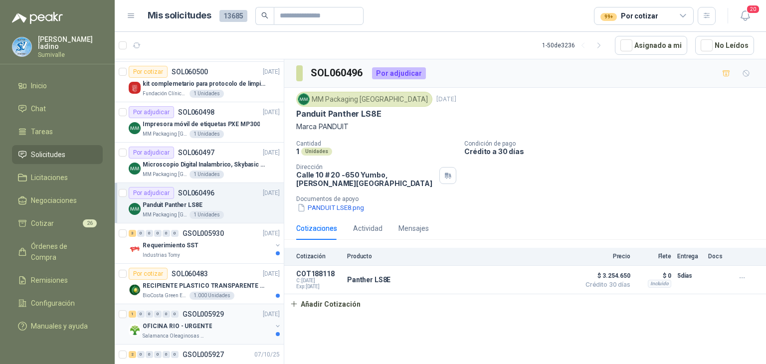
scroll to position [915, 0]
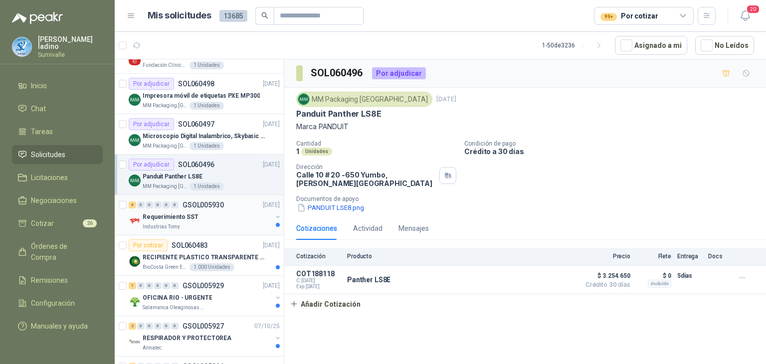
click at [232, 211] on div "Requerimiento SST" at bounding box center [207, 217] width 129 height 12
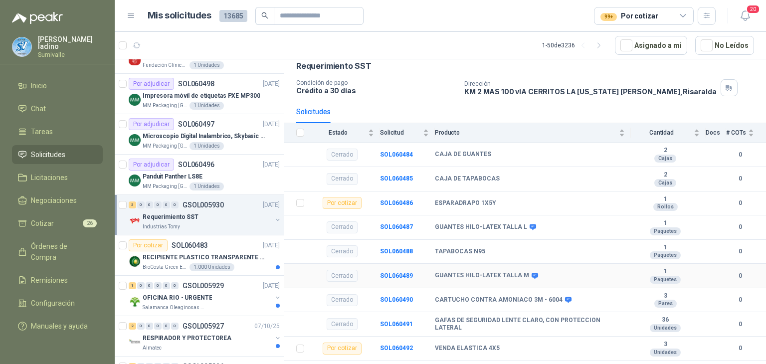
scroll to position [67, 0]
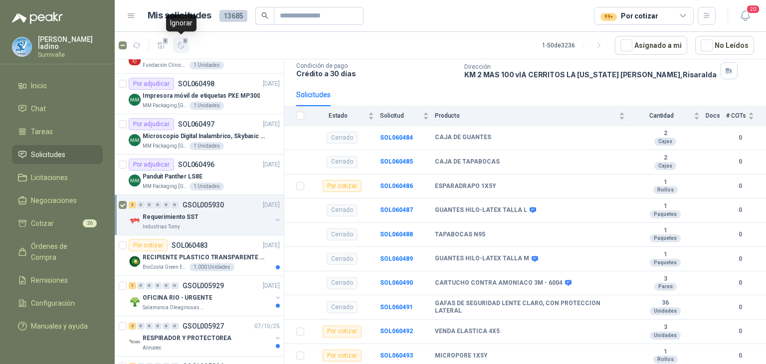
click at [178, 46] on icon "button" at bounding box center [181, 45] width 6 height 6
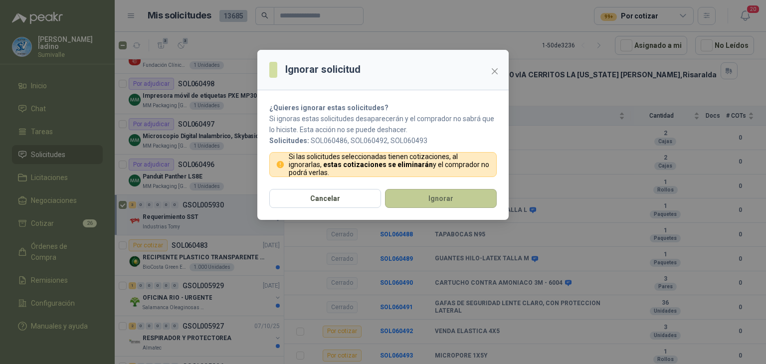
click at [413, 202] on button "Ignorar" at bounding box center [441, 198] width 112 height 19
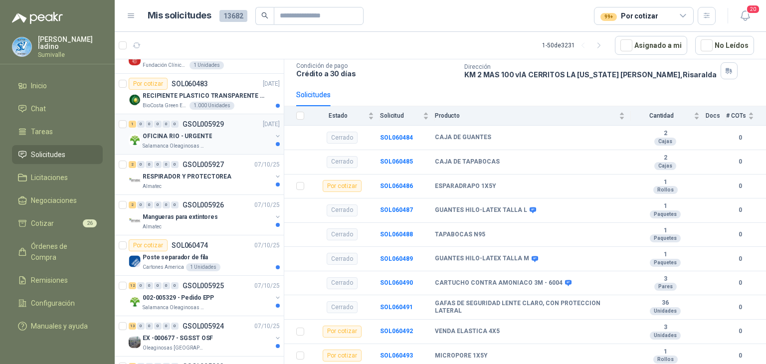
scroll to position [824, 0]
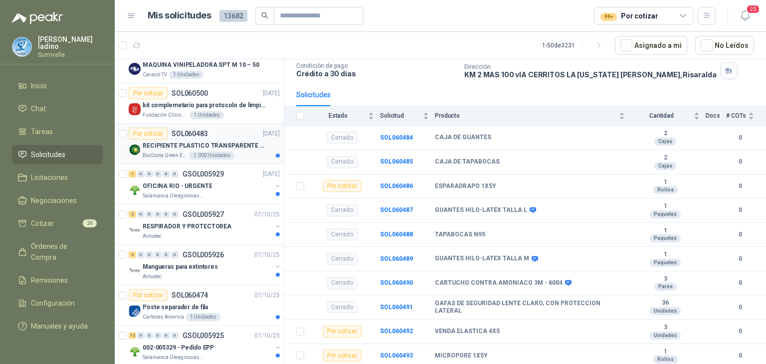
click at [213, 141] on p "RECIPIENTE PLASTICO TRANSPARENTE 500 ML" at bounding box center [205, 145] width 124 height 9
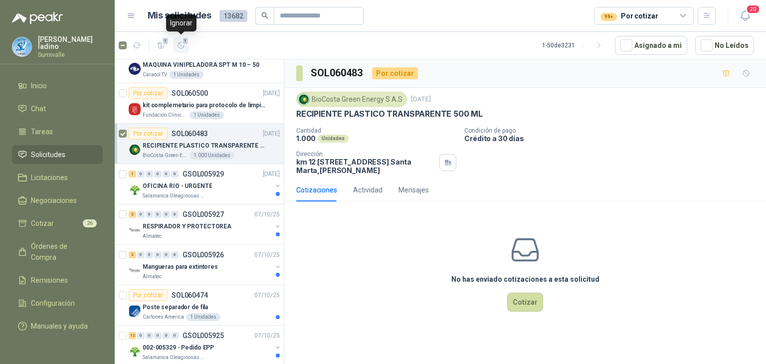
click at [180, 41] on icon "button" at bounding box center [181, 45] width 8 height 8
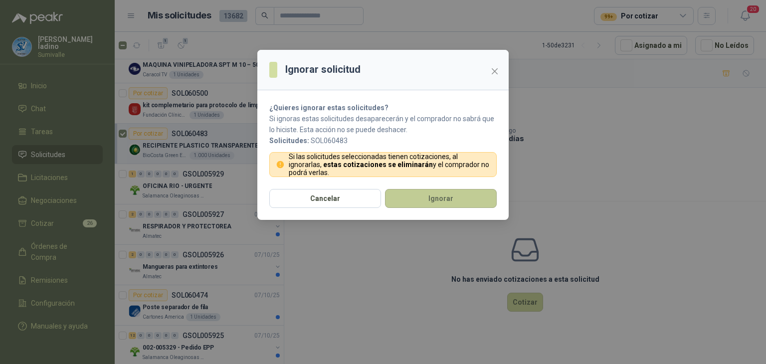
click at [423, 197] on button "Ignorar" at bounding box center [441, 198] width 112 height 19
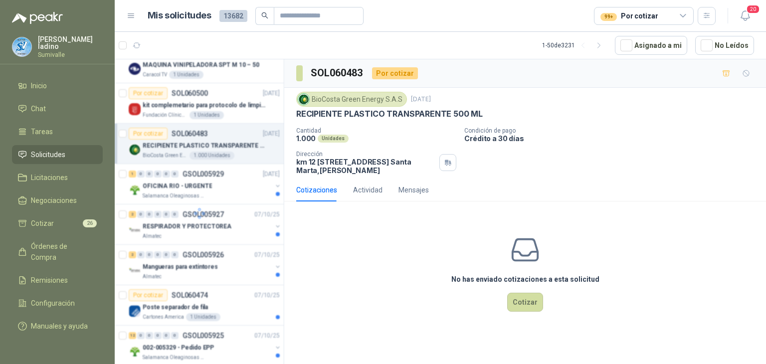
click at [201, 171] on div at bounding box center [200, 213] width 170 height 308
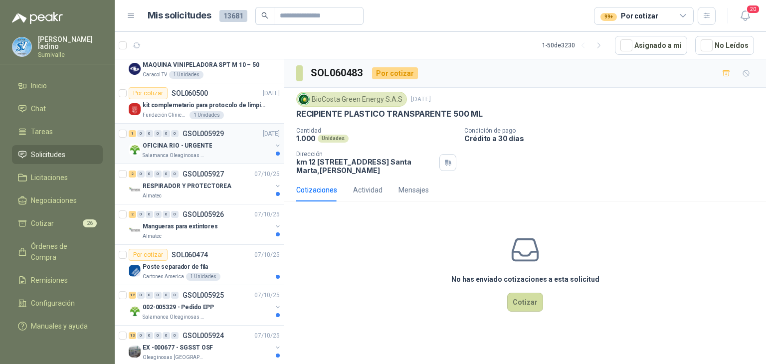
click at [206, 148] on div "OFICINA RIO - URGENTE" at bounding box center [207, 146] width 129 height 12
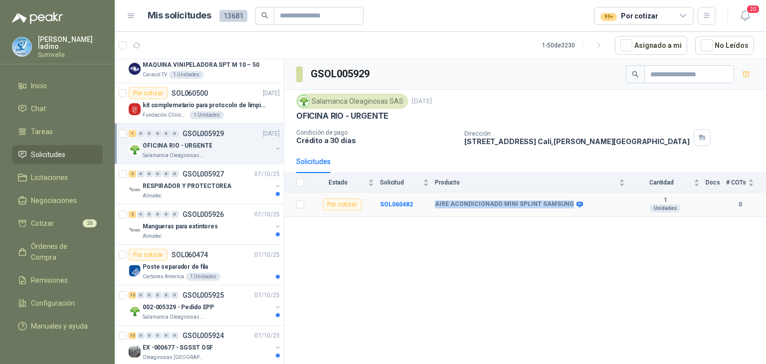
drag, startPoint x: 432, startPoint y: 202, endPoint x: 562, endPoint y: 204, distance: 130.7
click at [562, 204] on tr "Por cotizar SOL060482 AIRE ACONDICIONADO MINI SPLINT SAMSUNG 1 Unidades 0" at bounding box center [525, 204] width 482 height 24
click at [562, 204] on b "AIRE ACONDICIONADO MINI SPLINT SAMSUNG" at bounding box center [504, 204] width 139 height 8
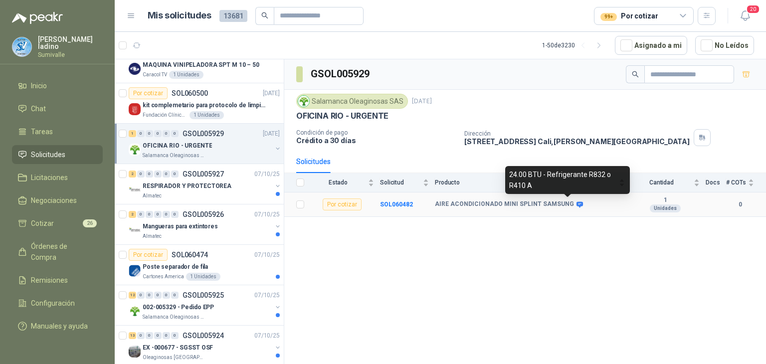
click at [576, 204] on icon at bounding box center [579, 204] width 6 height 6
click at [576, 202] on icon at bounding box center [579, 204] width 6 height 6
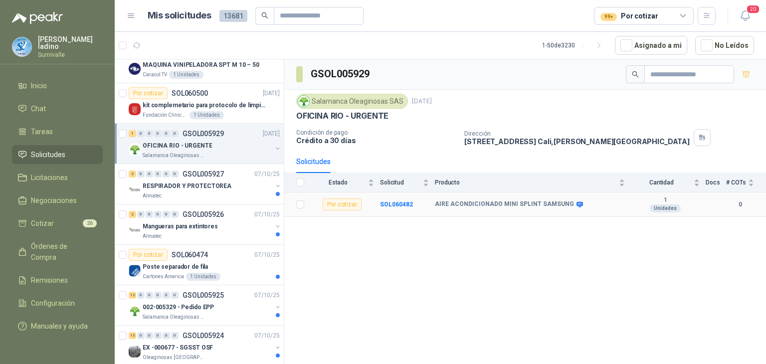
click at [570, 198] on td "AIRE ACONDICIONADO MINI SPLINT SAMSUNG" at bounding box center [533, 204] width 196 height 24
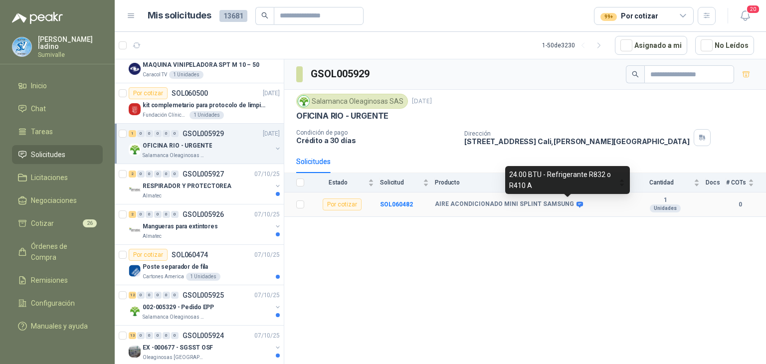
click at [576, 202] on icon at bounding box center [579, 204] width 7 height 7
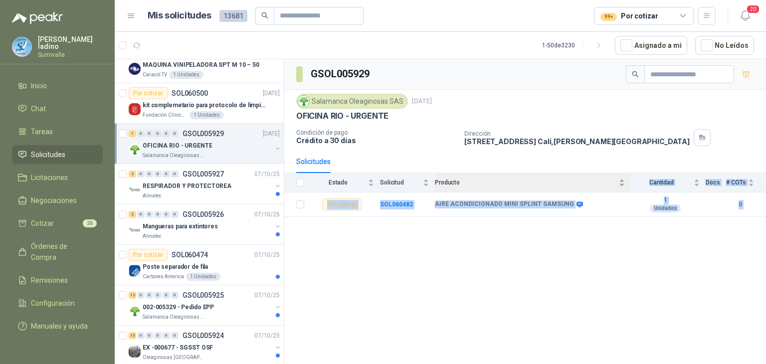
drag, startPoint x: 562, startPoint y: 187, endPoint x: 498, endPoint y: 185, distance: 64.4
click at [498, 185] on body "alejandro ladino Sumivalle Inicio Chat Tareas Solicitudes Licitaciones Negociac…" at bounding box center [383, 182] width 766 height 364
click at [435, 206] on b "AIRE ACONDICIONADO MINI SPLINT SAMSUNG" at bounding box center [504, 204] width 139 height 8
drag, startPoint x: 435, startPoint y: 206, endPoint x: 565, endPoint y: 203, distance: 130.7
click at [565, 203] on div "AIRE ACONDICIONADO MINI SPLINT SAMSUNG" at bounding box center [508, 204] width 147 height 8
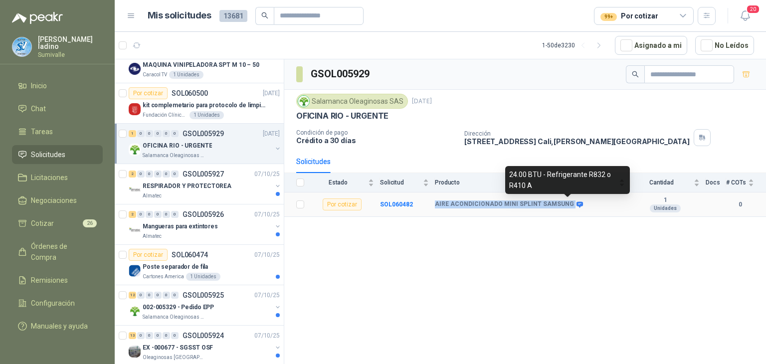
click at [576, 204] on icon at bounding box center [579, 204] width 6 height 6
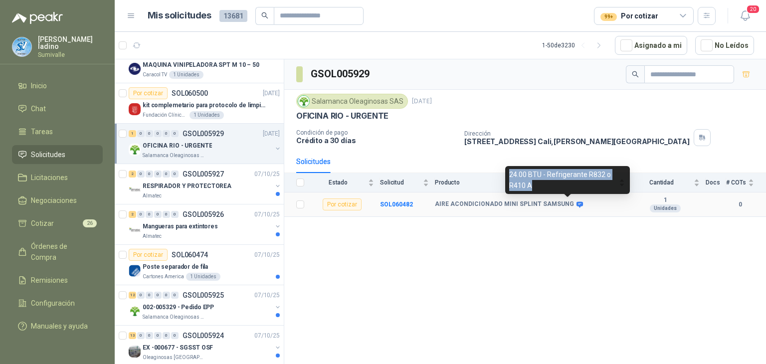
drag, startPoint x: 510, startPoint y: 174, endPoint x: 533, endPoint y: 188, distance: 27.5
click at [533, 188] on div "24.00 BTU - Refrigerante R832 o R410 A" at bounding box center [567, 180] width 125 height 28
copy div "24.00 BTU - Refrigerante R832 o R410 A"
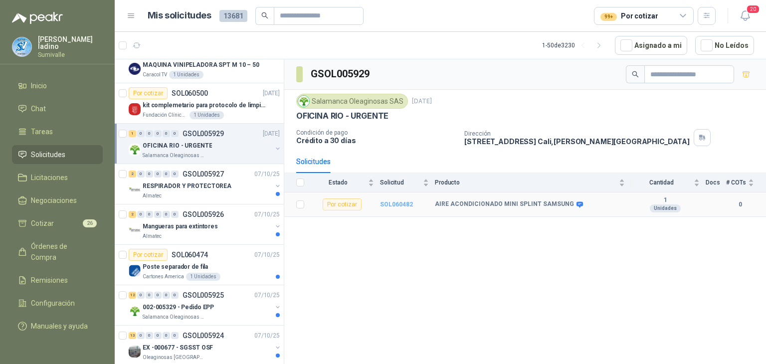
click at [395, 203] on b "SOL060482" at bounding box center [396, 204] width 33 height 7
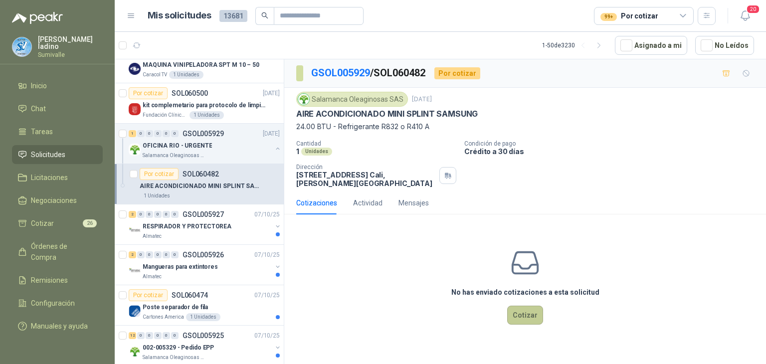
click at [515, 307] on button "Cotizar" at bounding box center [525, 315] width 36 height 19
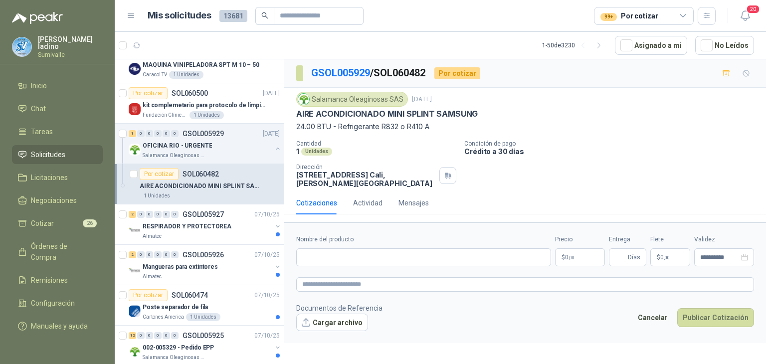
click at [585, 251] on p "$ 0 ,00" at bounding box center [580, 257] width 50 height 18
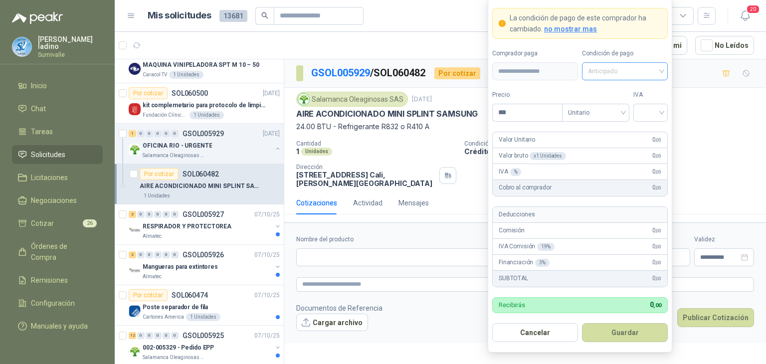
click at [611, 76] on span "Anticipado" at bounding box center [625, 71] width 74 height 15
click at [612, 107] on div "Crédito a 30 días" at bounding box center [625, 108] width 70 height 11
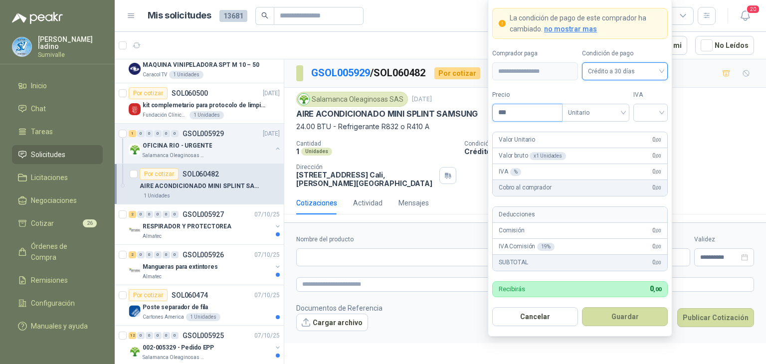
click at [553, 116] on input "***" at bounding box center [527, 112] width 69 height 17
type input "**********"
click at [665, 112] on div at bounding box center [650, 113] width 34 height 18
click at [657, 134] on div "19%" at bounding box center [650, 133] width 18 height 11
drag, startPoint x: 644, startPoint y: 324, endPoint x: 644, endPoint y: 316, distance: 7.5
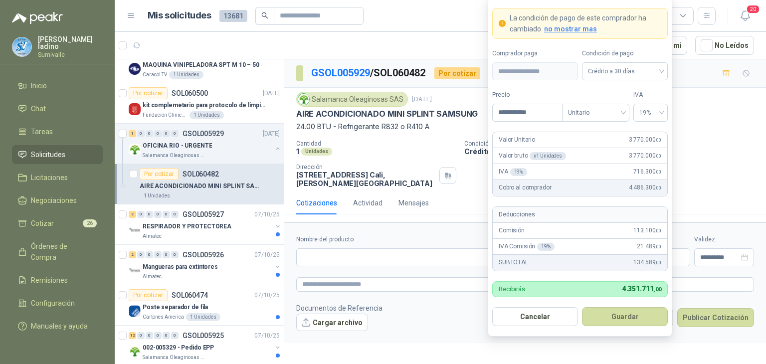
click at [644, 324] on button "Guardar" at bounding box center [625, 316] width 86 height 19
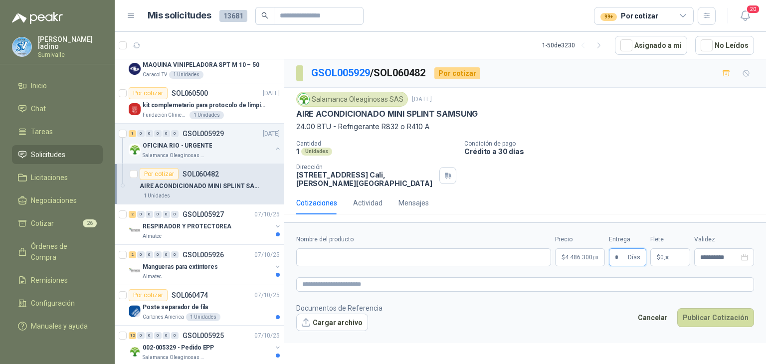
type input "*"
click at [356, 248] on input "Nombre del producto" at bounding box center [423, 257] width 255 height 18
paste input "**********"
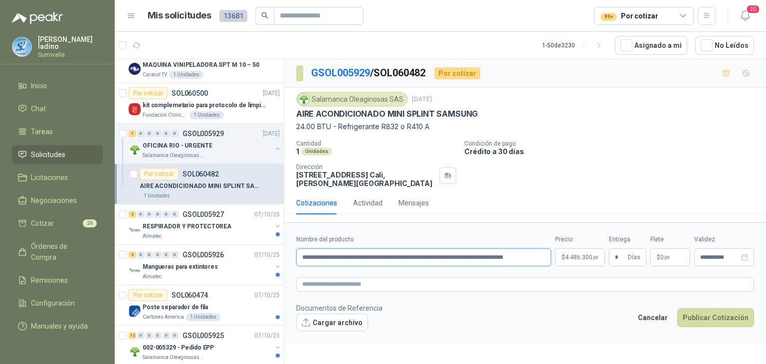
scroll to position [0, 15]
type input "**********"
click at [710, 308] on button "Publicar Cotización" at bounding box center [715, 317] width 77 height 19
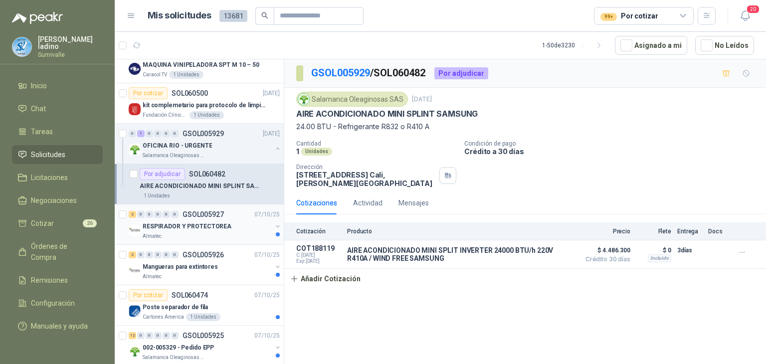
click at [208, 222] on p "RESPIRADOR Y PROTECTOREA" at bounding box center [187, 226] width 89 height 9
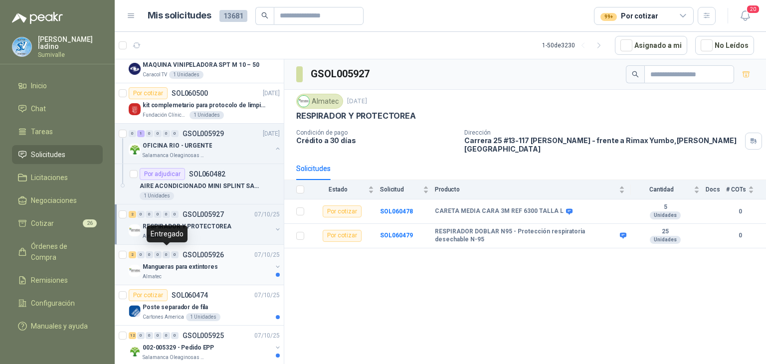
click at [165, 254] on div "0" at bounding box center [166, 254] width 7 height 7
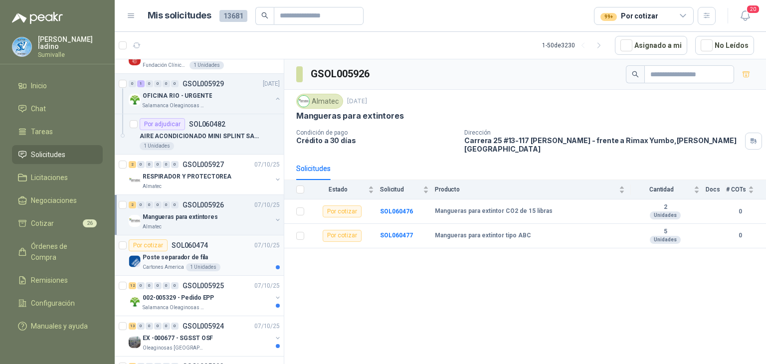
scroll to position [924, 0]
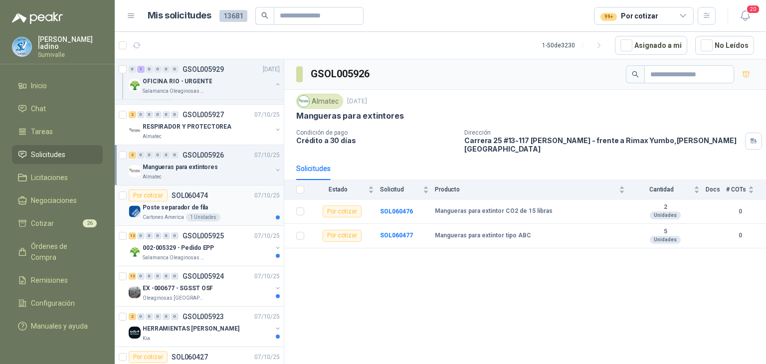
click at [231, 196] on div "Por cotizar SOL060474 07/10/25" at bounding box center [204, 195] width 151 height 12
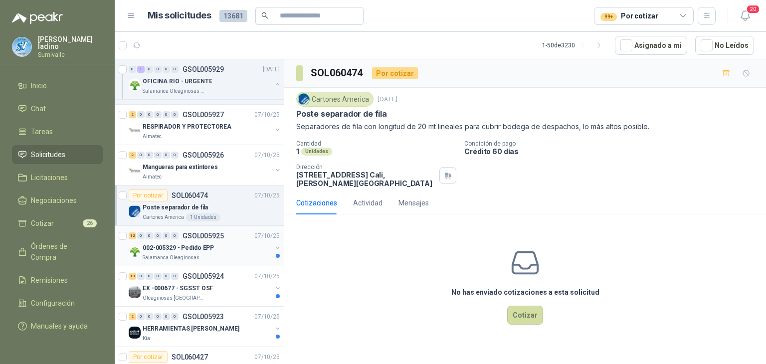
click at [211, 244] on div "002-005329 - Pedido EPP" at bounding box center [207, 248] width 129 height 12
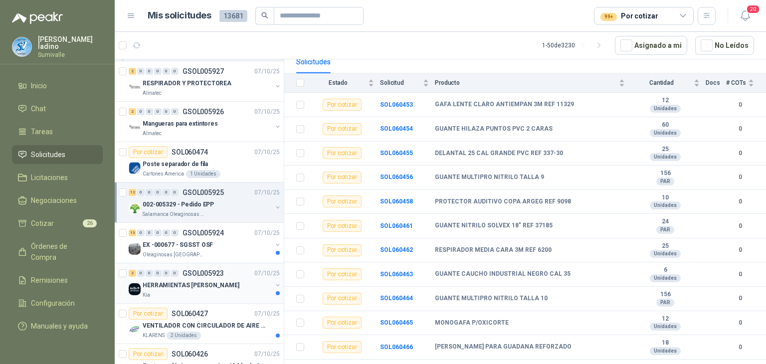
scroll to position [974, 0]
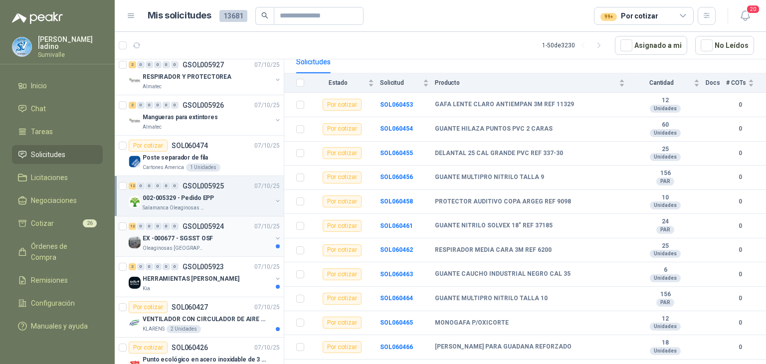
click at [225, 232] on div "EX -000677 - SGSST OSF" at bounding box center [207, 238] width 129 height 12
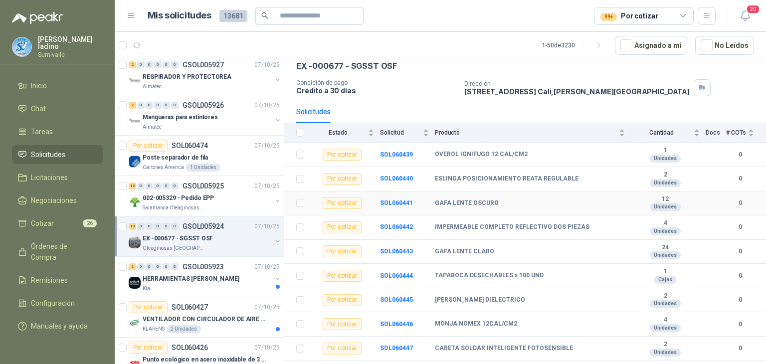
scroll to position [140, 0]
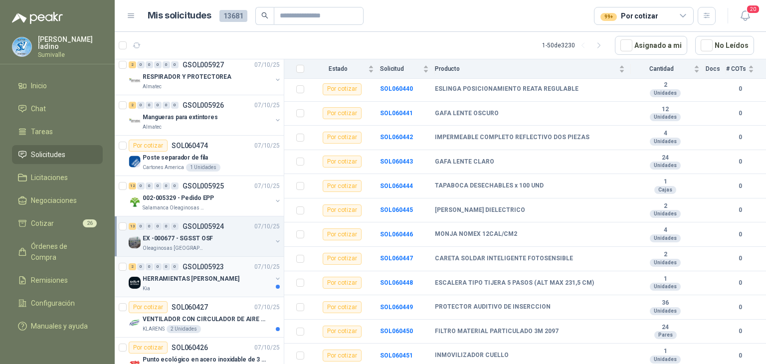
click at [190, 274] on p "HERRAMIENTAS [PERSON_NAME]" at bounding box center [191, 278] width 97 height 9
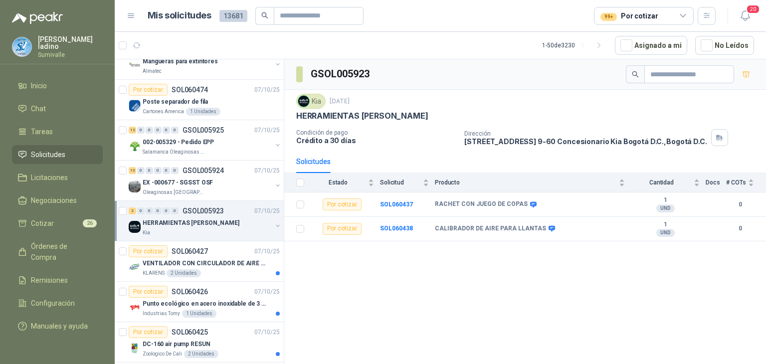
scroll to position [1074, 0]
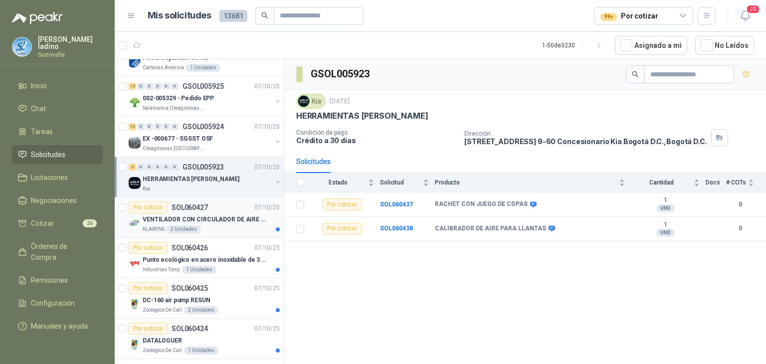
click at [221, 225] on div "KLARENS 2 Unidades" at bounding box center [211, 229] width 137 height 8
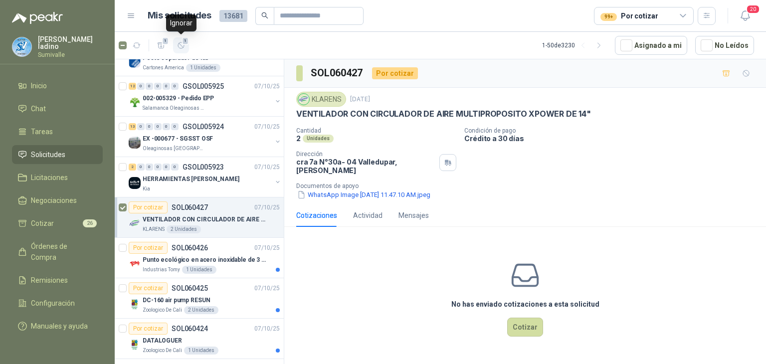
click at [177, 41] on icon "button" at bounding box center [181, 45] width 8 height 8
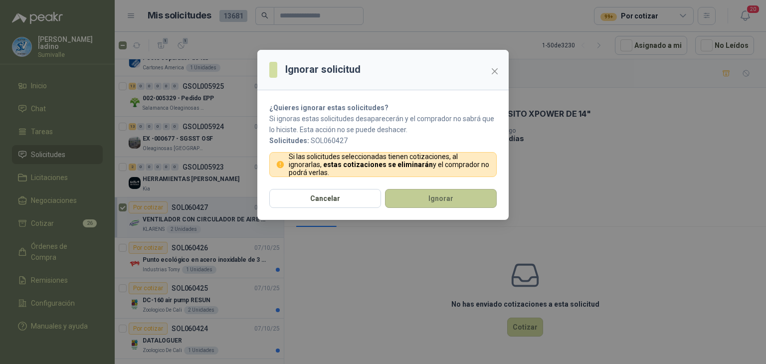
click at [434, 206] on button "Ignorar" at bounding box center [441, 198] width 112 height 19
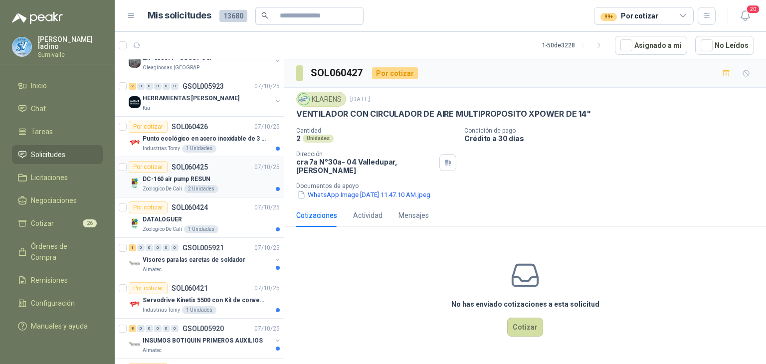
scroll to position [993, 0]
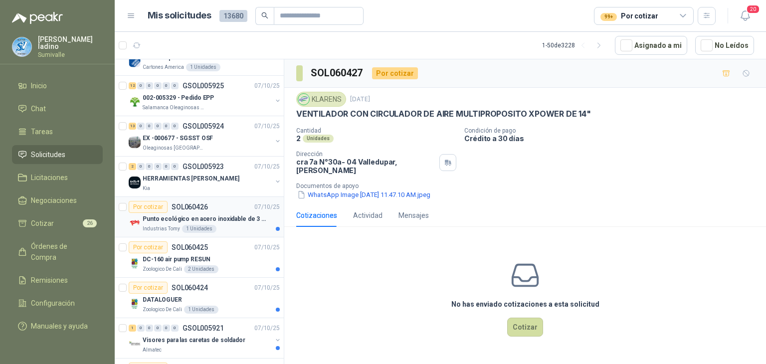
click at [220, 218] on p "Punto ecológico en acero inoxidable de 3 puestos, con capacidad para 53 Litros …" at bounding box center [205, 218] width 124 height 9
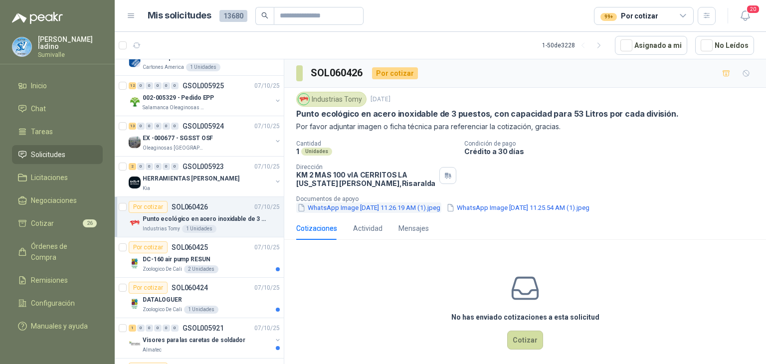
click at [427, 206] on button "WhatsApp Image 2025-09-16 at 11.26.19 AM (1).jpeg" at bounding box center [368, 207] width 145 height 10
click at [510, 221] on div "Cotizaciones Actividad Mensajes" at bounding box center [525, 228] width 458 height 23
click at [511, 212] on div "Industrias Tomy 7 oct, 2025 Punto ecológico en acero inoxidable de 3 puestos, c…" at bounding box center [525, 152] width 482 height 129
click at [511, 204] on button "WhatsApp Image 2025-09-16 at 11.25.54 AM (1).jpeg" at bounding box center [517, 207] width 145 height 10
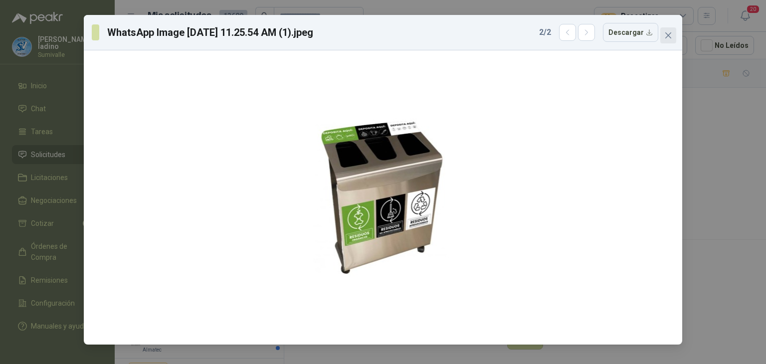
click at [664, 35] on icon "close" at bounding box center [668, 35] width 8 height 8
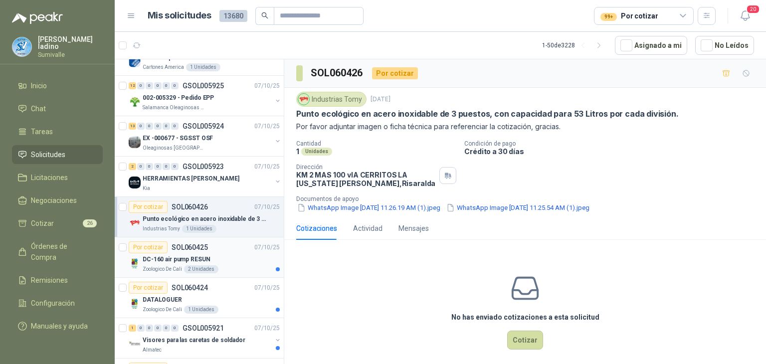
scroll to position [1043, 0]
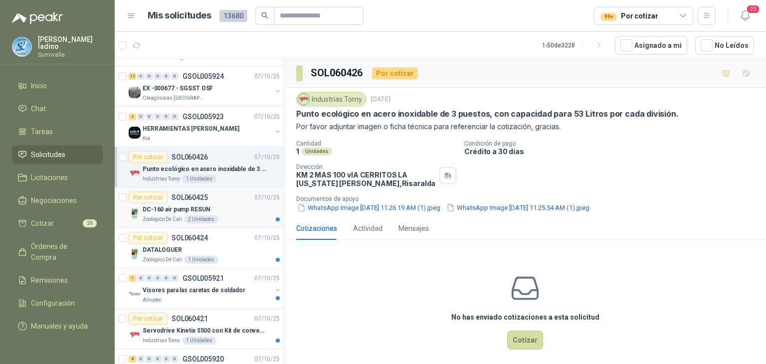
click at [234, 207] on div "DC-160 air pump RESUN" at bounding box center [211, 209] width 137 height 12
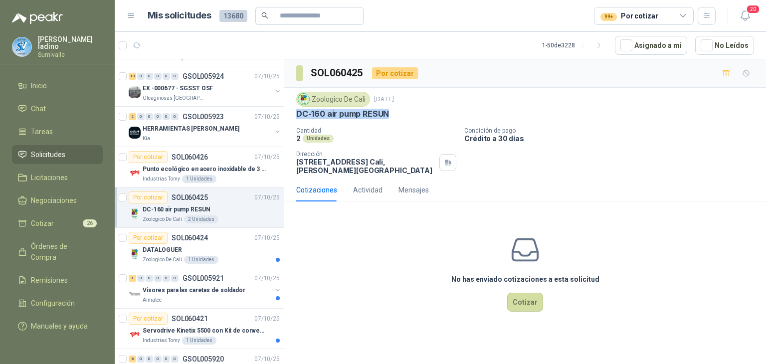
drag, startPoint x: 298, startPoint y: 111, endPoint x: 397, endPoint y: 110, distance: 99.7
click at [397, 110] on div "DC-160 air pump RESUN" at bounding box center [525, 114] width 458 height 10
copy p "DC-160 air pump RESUN"
click at [533, 299] on button "Cotizar" at bounding box center [525, 302] width 36 height 19
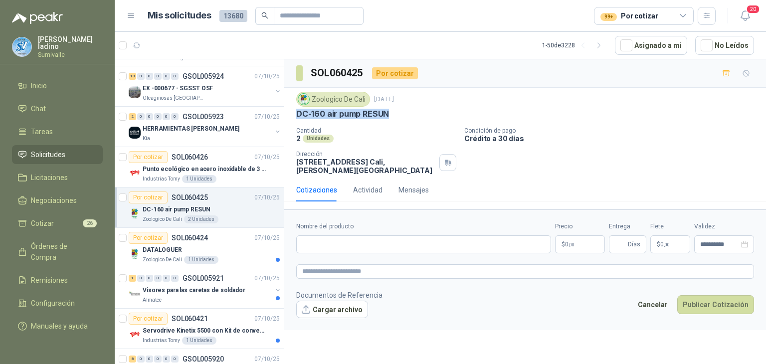
click at [584, 244] on p "$ 0 ,00" at bounding box center [580, 244] width 50 height 18
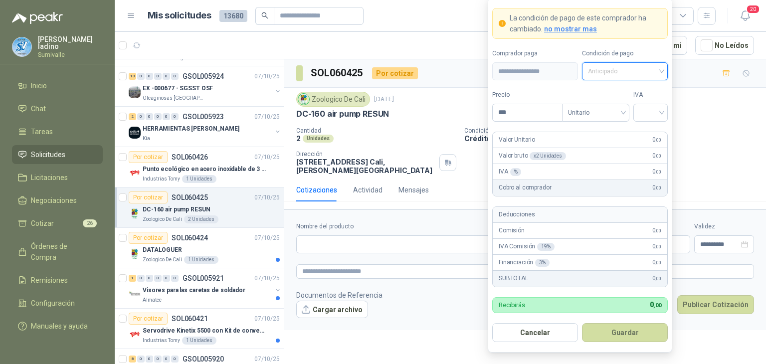
click at [597, 64] on div "Anticipado" at bounding box center [625, 71] width 86 height 18
click at [614, 105] on div "Crédito a 30 días" at bounding box center [625, 108] width 70 height 11
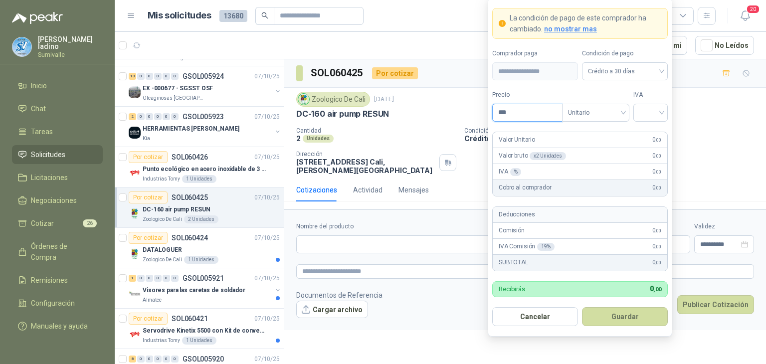
drag, startPoint x: 512, startPoint y: 112, endPoint x: 438, endPoint y: 112, distance: 74.3
click at [438, 112] on body "alejandro ladino Sumivalle Inicio Chat Tareas Solicitudes Licitaciones Negociac…" at bounding box center [383, 182] width 766 height 364
click at [530, 116] on input "*******" at bounding box center [527, 112] width 69 height 17
type input "********"
drag, startPoint x: 631, startPoint y: 110, endPoint x: 637, endPoint y: 111, distance: 6.6
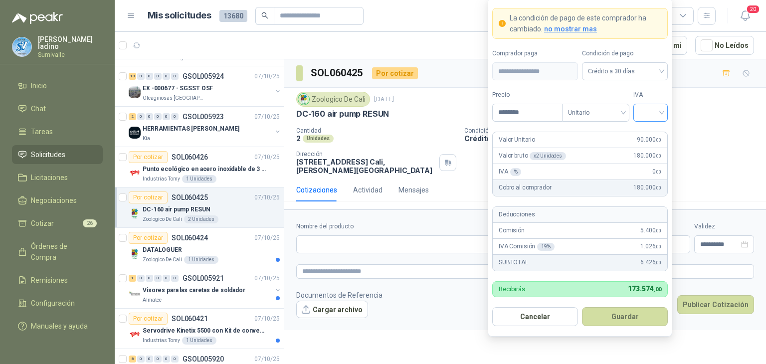
click at [632, 110] on div "Precio ******** Tipo Unitario IVA" at bounding box center [580, 105] width 176 height 31
click at [638, 111] on div at bounding box center [650, 113] width 34 height 18
click at [639, 129] on div "19%" at bounding box center [650, 134] width 30 height 16
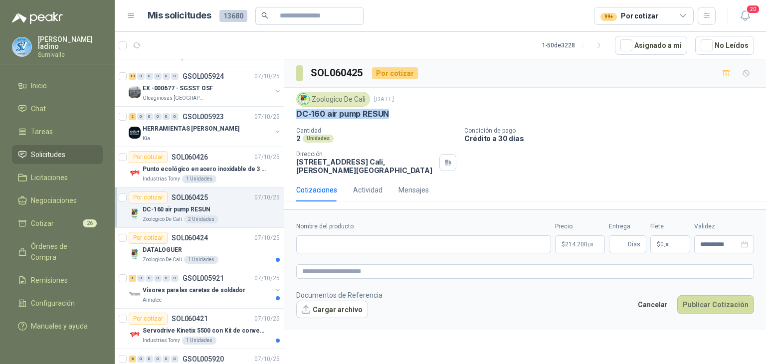
drag, startPoint x: 299, startPoint y: 111, endPoint x: 387, endPoint y: 117, distance: 89.0
click at [387, 117] on p "DC-160 air pump RESUN" at bounding box center [342, 114] width 93 height 10
copy p "DC-160 air pump RESUN"
click at [377, 244] on input "Nombre del producto" at bounding box center [423, 244] width 255 height 18
paste input "**********"
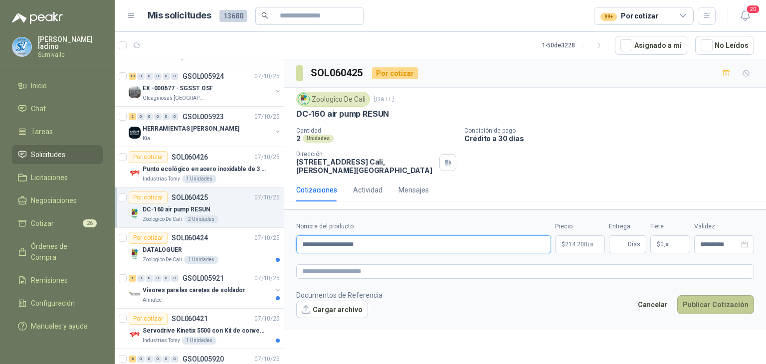
type input "**********"
click at [689, 295] on button "Publicar Cotización" at bounding box center [715, 304] width 77 height 19
type input "*"
click at [682, 240] on p "$ 0 ,00" at bounding box center [670, 244] width 40 height 18
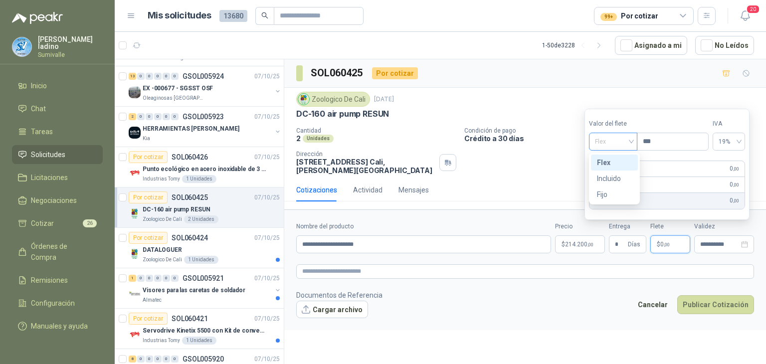
click at [627, 150] on div "Flex" at bounding box center [613, 142] width 48 height 18
click at [623, 177] on div "Incluido" at bounding box center [614, 178] width 35 height 11
click at [710, 299] on button "Publicar Cotización" at bounding box center [715, 304] width 77 height 19
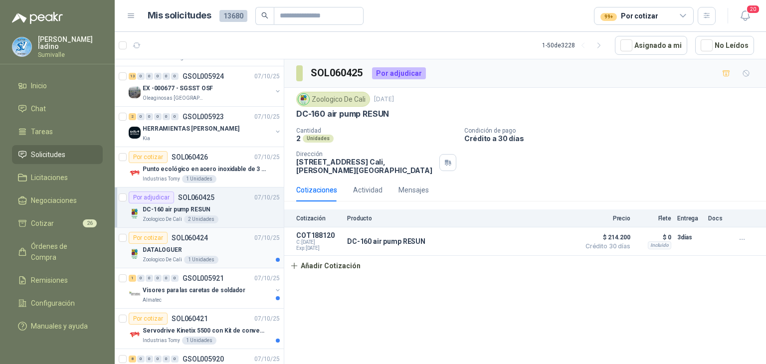
click at [215, 236] on div "Por cotizar SOL060424 07/10/25" at bounding box center [204, 238] width 151 height 12
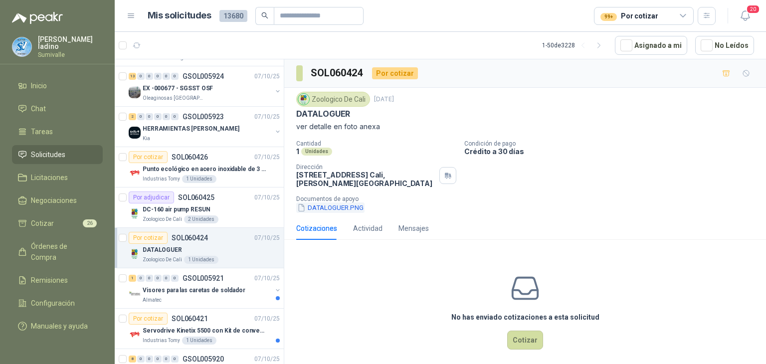
click at [339, 207] on button "DATALOGUER.PNG" at bounding box center [330, 207] width 68 height 10
click at [525, 343] on button "Cotizar" at bounding box center [525, 340] width 36 height 19
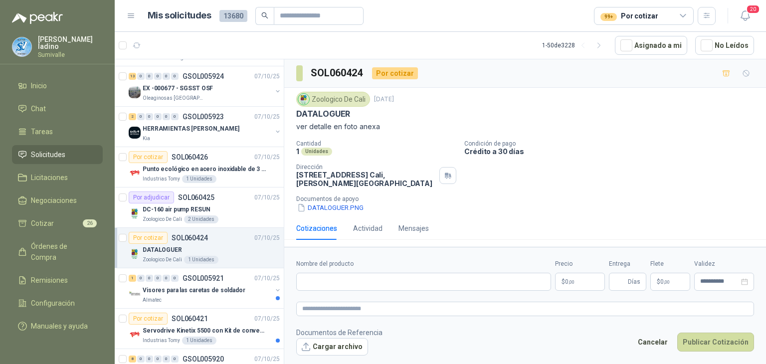
click at [590, 280] on body "alejandro ladino Sumivalle Inicio Chat Tareas Solicitudes Licitaciones Negociac…" at bounding box center [383, 182] width 766 height 364
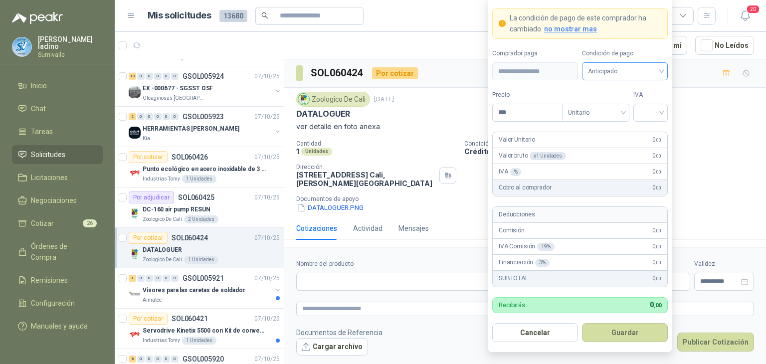
click at [611, 67] on span "Anticipado" at bounding box center [625, 71] width 74 height 15
click at [625, 111] on div "Crédito a 30 días" at bounding box center [625, 108] width 70 height 11
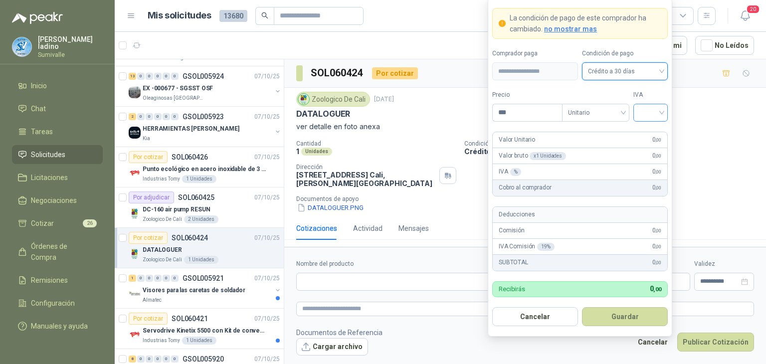
click at [647, 110] on input "search" at bounding box center [650, 111] width 22 height 15
drag, startPoint x: 647, startPoint y: 132, endPoint x: 635, endPoint y: 131, distance: 12.5
click at [646, 132] on div "19%" at bounding box center [650, 133] width 18 height 11
drag, startPoint x: 540, startPoint y: 116, endPoint x: 396, endPoint y: 103, distance: 144.7
click at [396, 103] on body "alejandro ladino Sumivalle Inicio Chat Tareas Solicitudes Licitaciones Negociac…" at bounding box center [383, 182] width 766 height 364
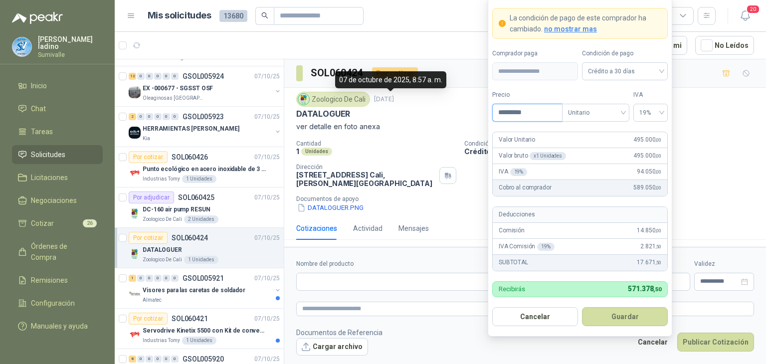
type input "*********"
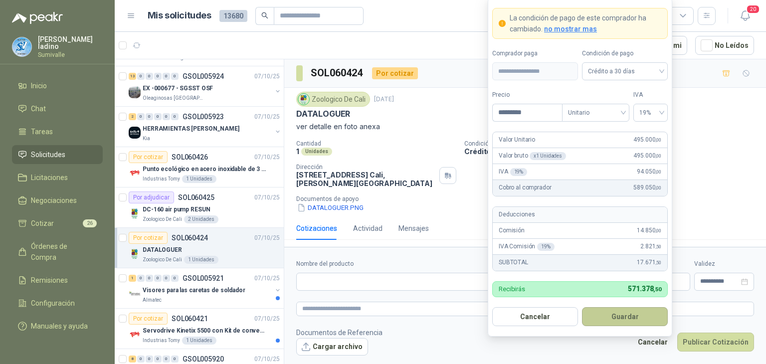
click at [640, 320] on button "Guardar" at bounding box center [625, 316] width 86 height 19
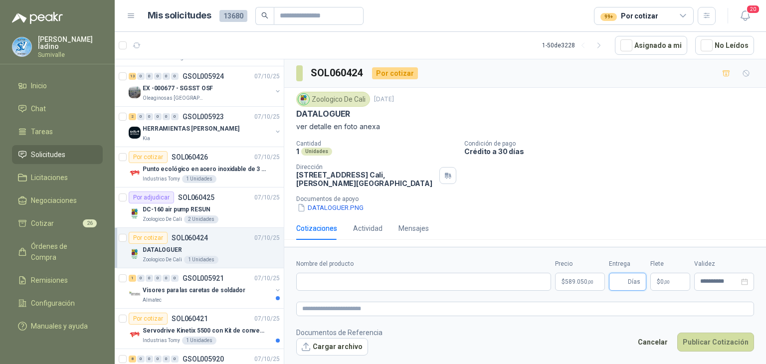
click at [625, 283] on input "Entrega" at bounding box center [620, 281] width 11 height 17
drag, startPoint x: 620, startPoint y: 280, endPoint x: 595, endPoint y: 279, distance: 24.5
click at [595, 279] on div "**********" at bounding box center [525, 274] width 458 height 31
type input "*"
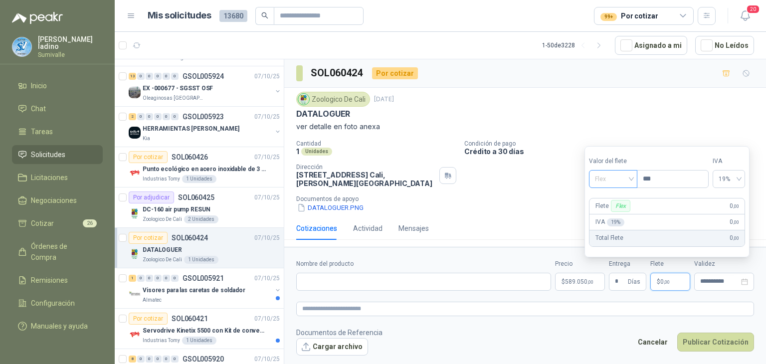
click at [621, 176] on span "Flex" at bounding box center [613, 179] width 36 height 15
click at [621, 215] on div "Incluido" at bounding box center [614, 215] width 35 height 11
click at [322, 275] on input "Nombre del producto" at bounding box center [423, 282] width 255 height 18
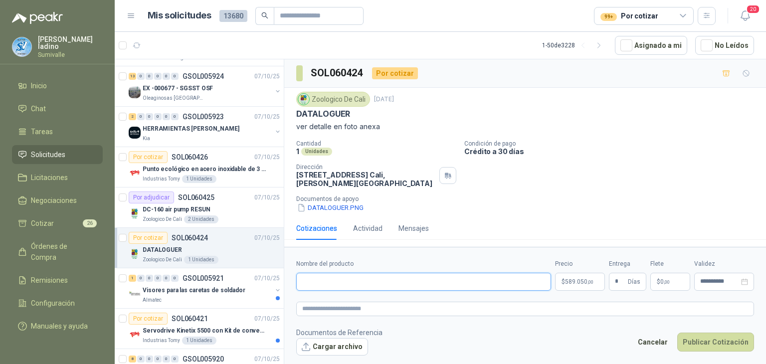
paste input "**********"
type input "**********"
click at [706, 348] on button "Publicar Cotización" at bounding box center [715, 342] width 77 height 19
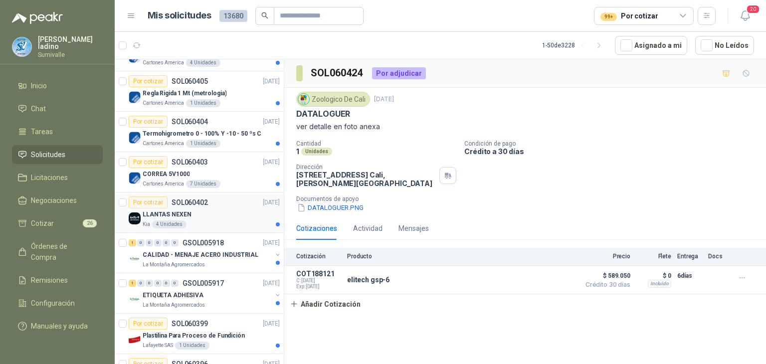
scroll to position [1492, 0]
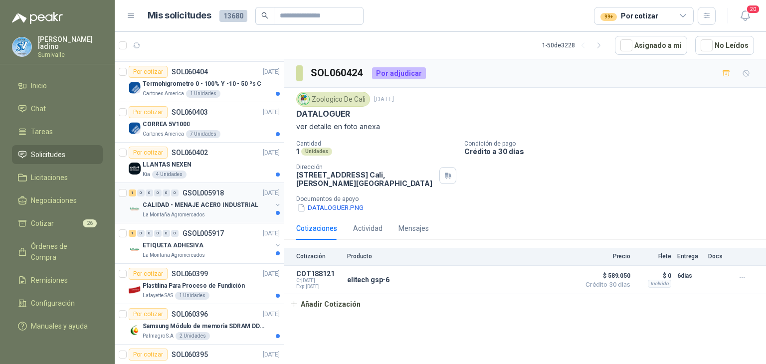
click at [209, 200] on p "CALIDAD - MENAJE ACERO INDUSTRIAL" at bounding box center [201, 204] width 116 height 9
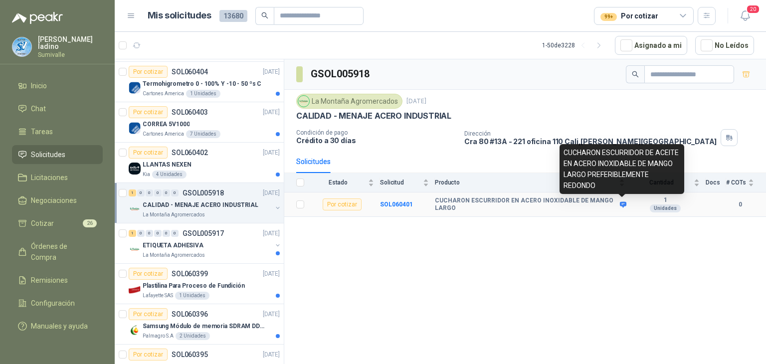
click at [625, 201] on icon at bounding box center [623, 204] width 6 height 6
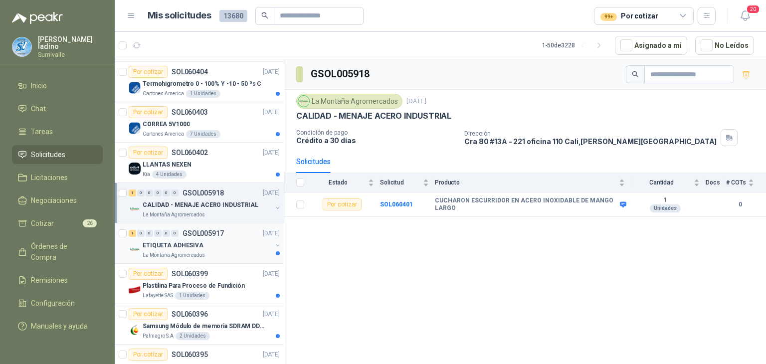
click at [172, 241] on p "ETIQUETA ADHESIVA" at bounding box center [173, 245] width 61 height 9
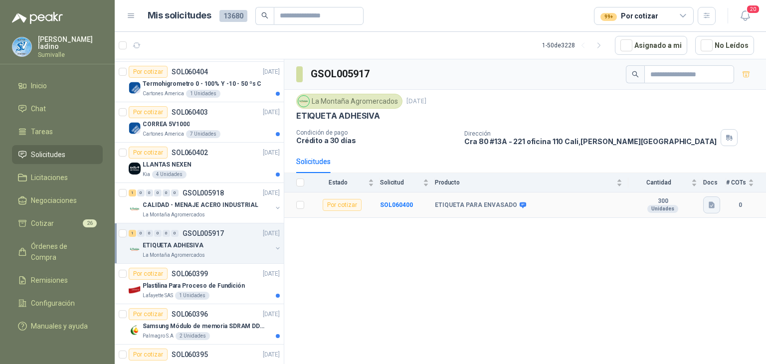
click at [708, 206] on icon "button" at bounding box center [712, 205] width 8 height 8
click at [667, 186] on button "ETIQUETA GRASA DE CERDO.png" at bounding box center [658, 182] width 109 height 10
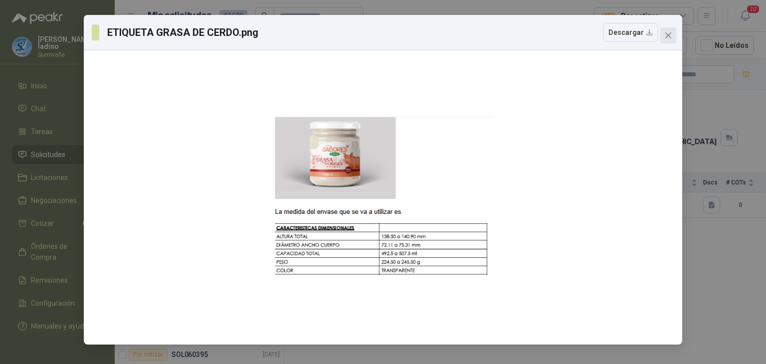
click at [663, 42] on button "Close" at bounding box center [668, 35] width 16 height 16
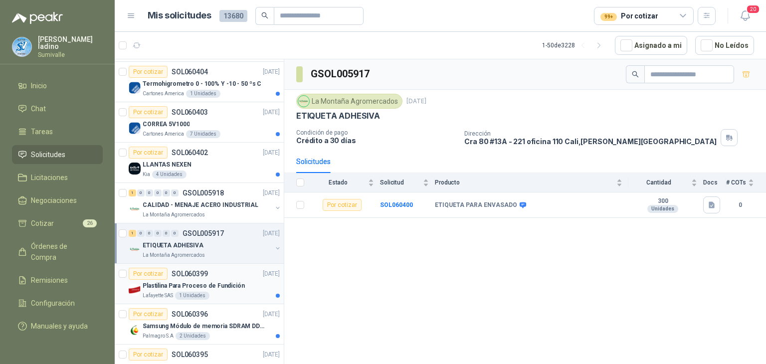
click at [200, 281] on p "Plastilina Para Proceso de Fundición" at bounding box center [194, 285] width 102 height 9
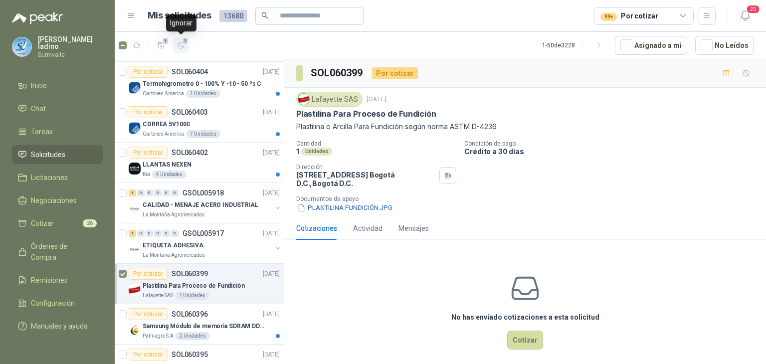
click at [179, 46] on icon "button" at bounding box center [181, 45] width 8 height 8
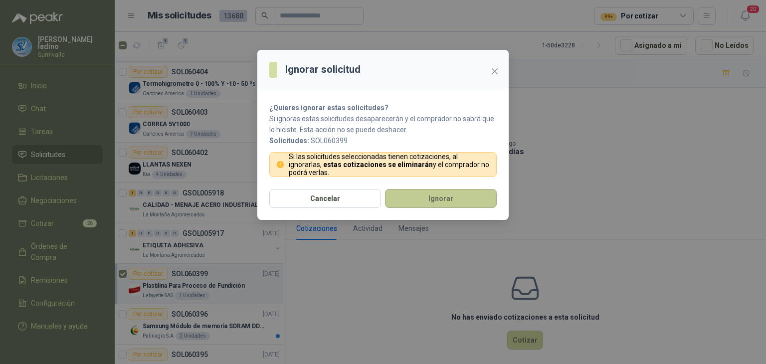
click at [421, 199] on button "Ignorar" at bounding box center [441, 198] width 112 height 19
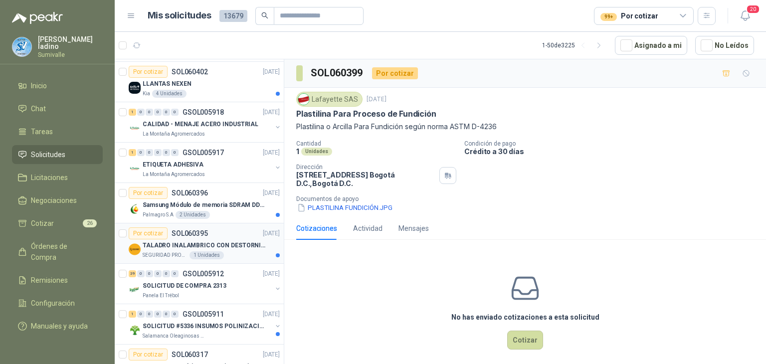
scroll to position [1411, 0]
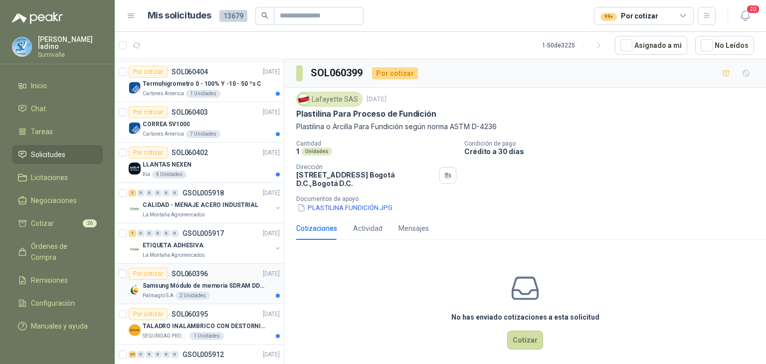
click at [218, 281] on p "Samsung Módulo de memoria SDRAM DDR4 M393A2G40DB0 de 16 GB M393A2G40DB0-CPB" at bounding box center [205, 285] width 124 height 9
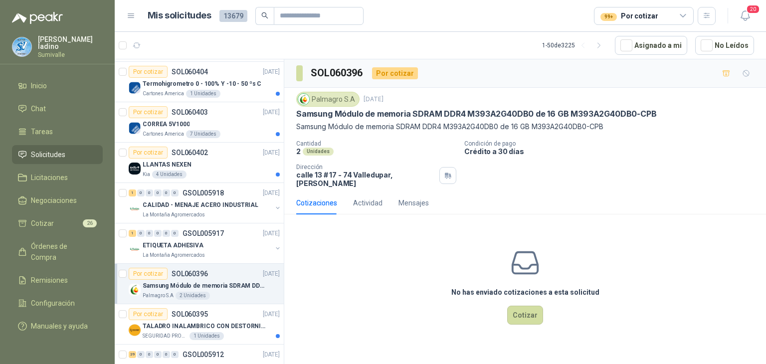
click at [129, 268] on div "Por cotizar" at bounding box center [148, 274] width 39 height 12
click at [182, 41] on icon "button" at bounding box center [181, 45] width 8 height 8
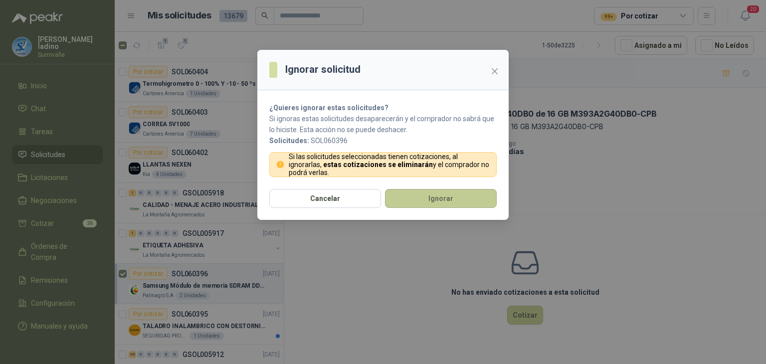
click at [399, 200] on button "Ignorar" at bounding box center [441, 198] width 112 height 19
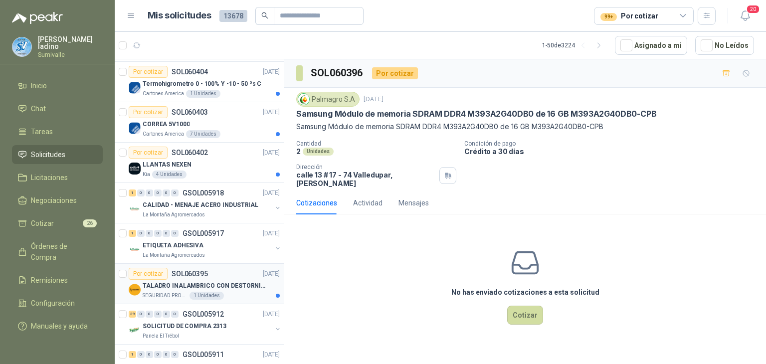
click at [223, 281] on p "TALADRO INALAMBRICO CON DESTORNILLADOR DE ESTRIA" at bounding box center [205, 285] width 124 height 9
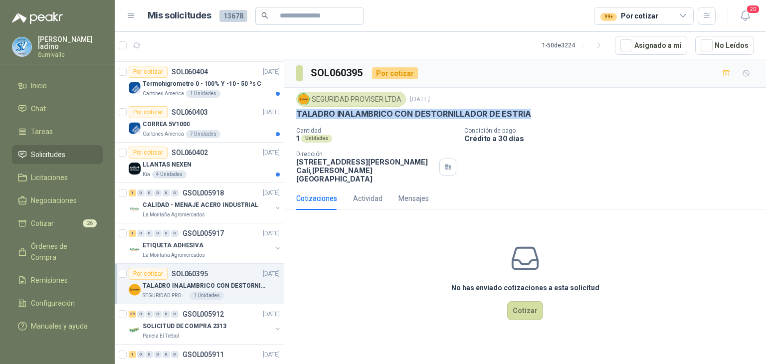
drag, startPoint x: 295, startPoint y: 110, endPoint x: 525, endPoint y: 110, distance: 229.4
click at [525, 110] on div "SEGURIDAD PROVISER LTDA 6 oct, 2025 TALADRO INALAMBRICO CON DESTORNILLADOR DE E…" at bounding box center [525, 137] width 482 height 99
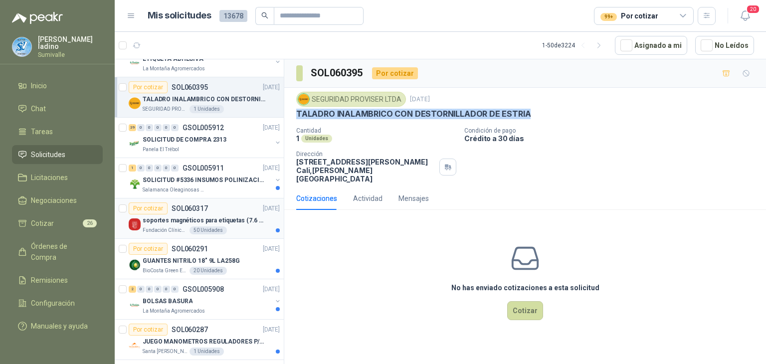
scroll to position [1611, 0]
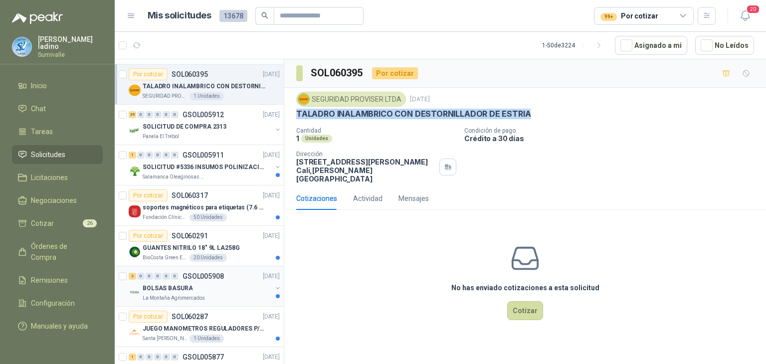
click at [189, 282] on div "BOLSAS BASURA" at bounding box center [207, 288] width 129 height 12
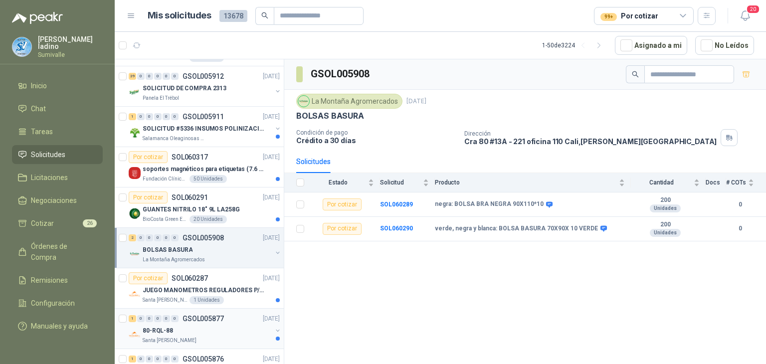
scroll to position [1661, 0]
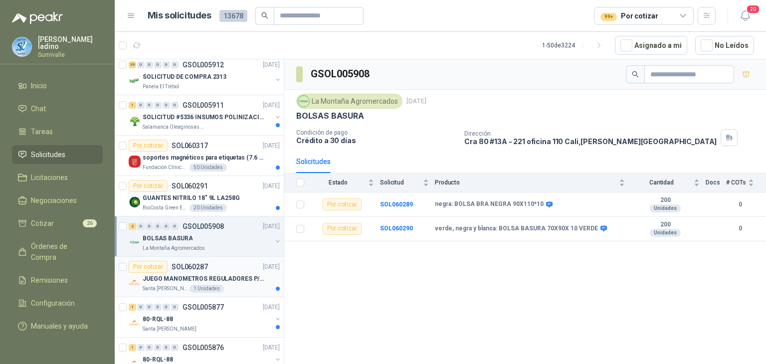
click at [207, 274] on p "JUEGO MANOMETROS REGULADORES P/OXIGENO" at bounding box center [205, 278] width 124 height 9
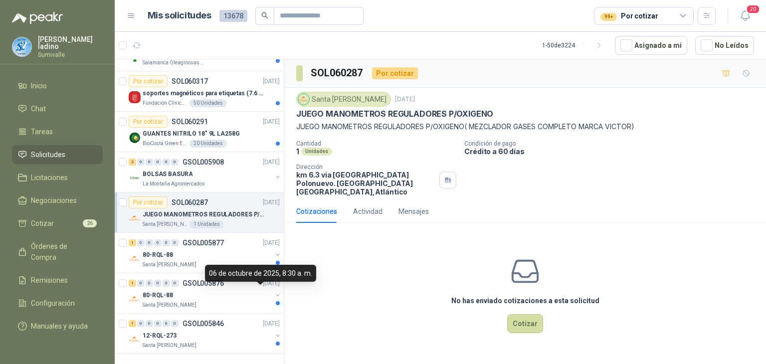
scroll to position [1728, 0]
click at [217, 248] on div "80-RQL-88" at bounding box center [207, 254] width 129 height 12
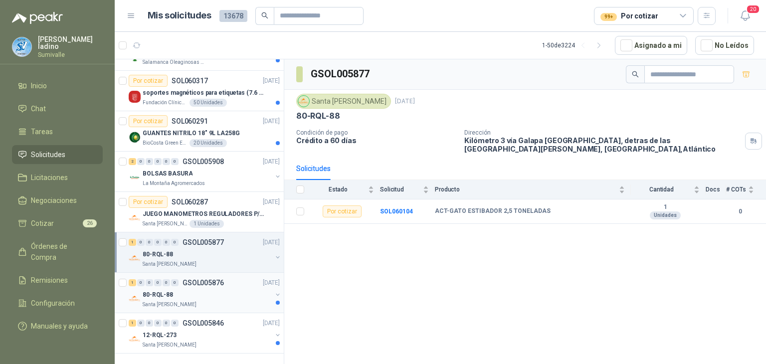
click at [206, 289] on div "80-RQL-88" at bounding box center [207, 295] width 129 height 12
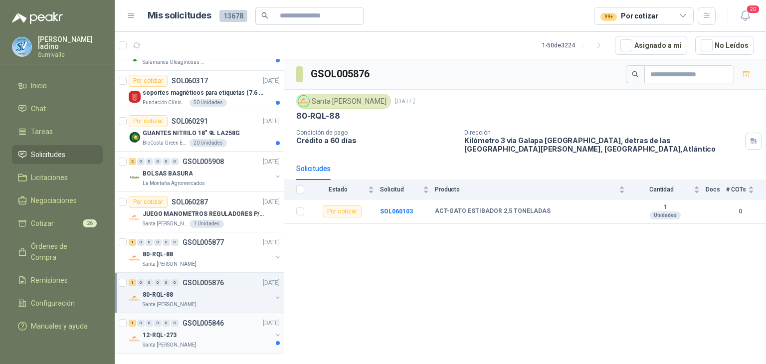
click at [216, 320] on p "GSOL005846" at bounding box center [203, 323] width 41 height 7
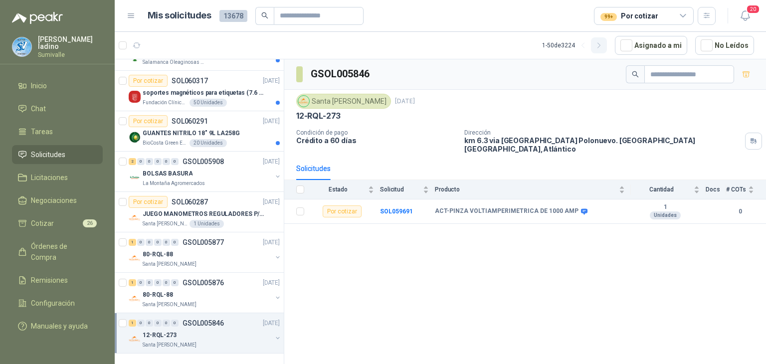
click at [602, 47] on icon "button" at bounding box center [599, 45] width 8 height 8
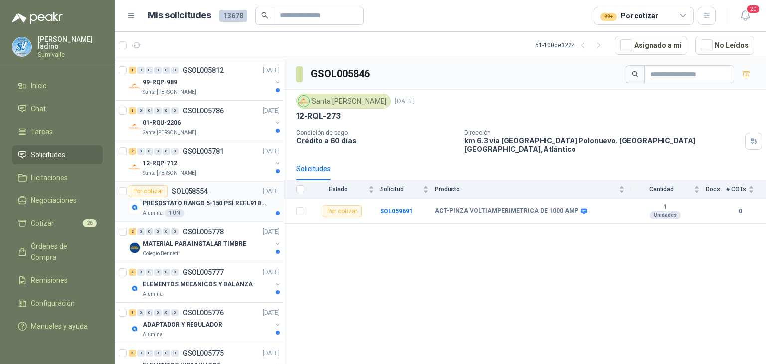
scroll to position [50, 0]
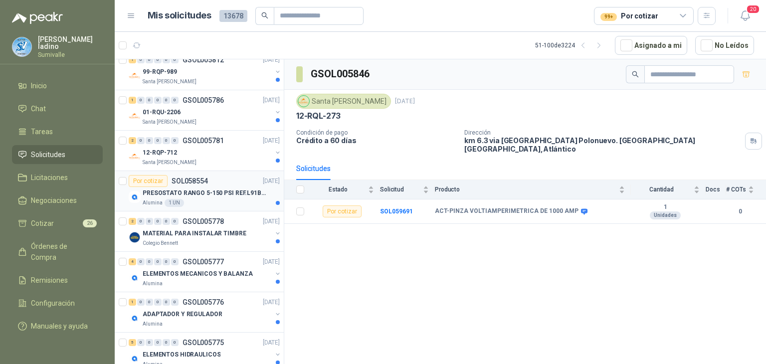
click at [212, 199] on div "Alumina 1 UN" at bounding box center [211, 203] width 137 height 8
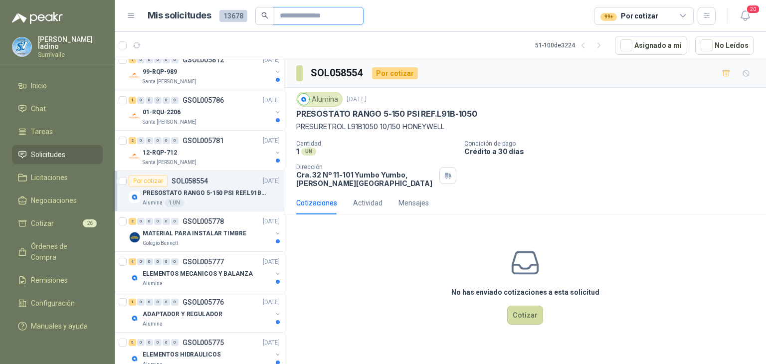
click at [283, 18] on input "text" at bounding box center [315, 15] width 70 height 17
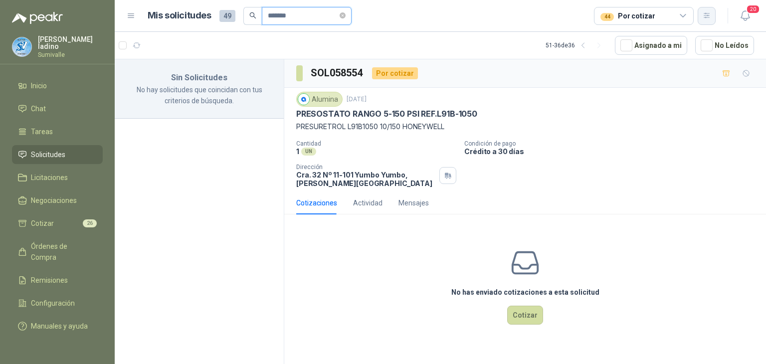
type input "*******"
click at [707, 16] on icon "button" at bounding box center [707, 15] width 8 height 8
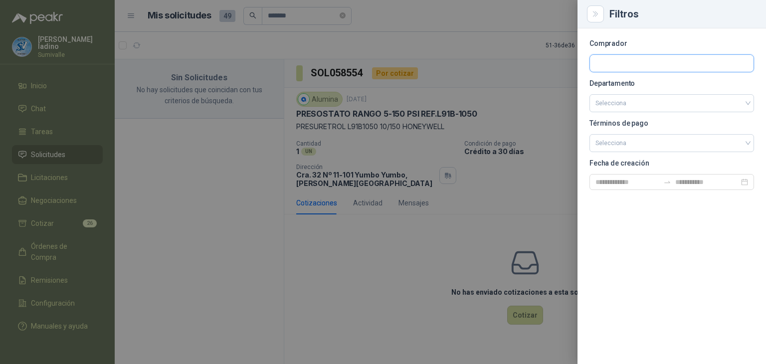
click at [648, 63] on input "text" at bounding box center [672, 63] width 164 height 17
type input "*******"
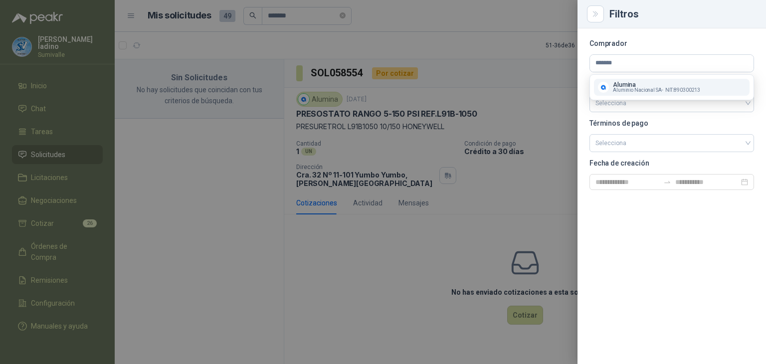
click at [656, 88] on span "Aluminio Nacional SA -" at bounding box center [638, 90] width 50 height 5
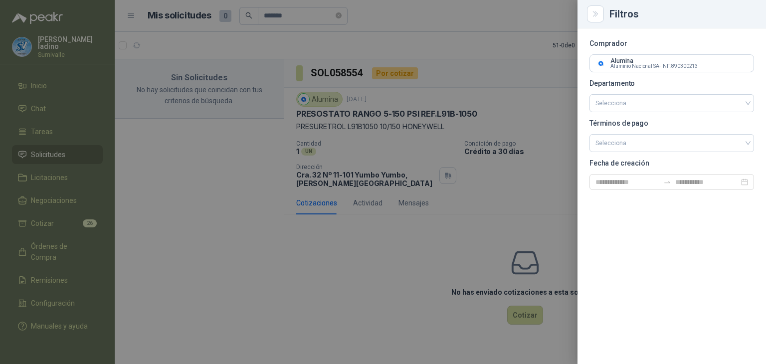
click at [114, 208] on div at bounding box center [383, 182] width 766 height 364
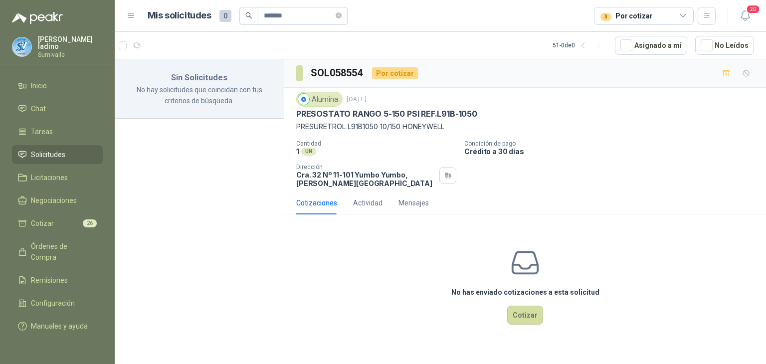
click at [640, 18] on div "0 Por cotizar" at bounding box center [626, 15] width 52 height 11
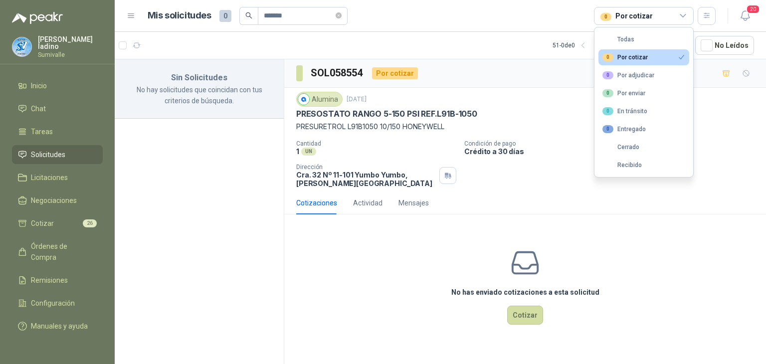
click at [630, 55] on div "0 Por cotizar" at bounding box center [624, 57] width 45 height 8
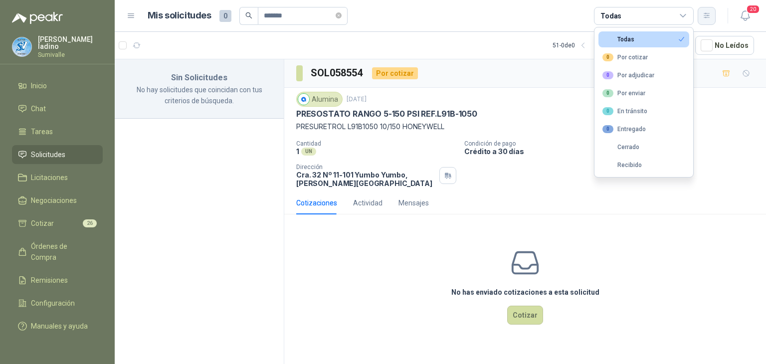
click at [713, 15] on button "button" at bounding box center [707, 16] width 18 height 18
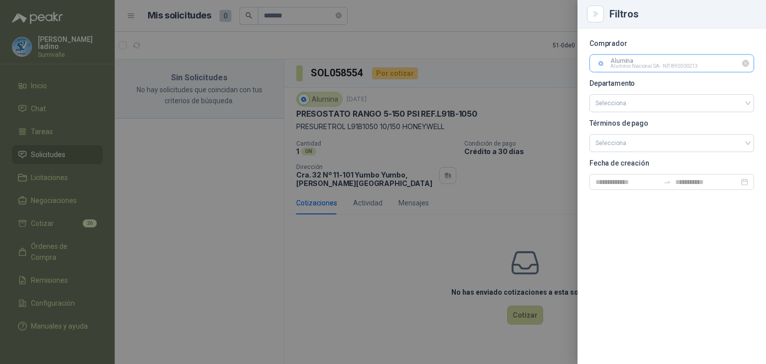
click at [640, 64] on input "text" at bounding box center [672, 63] width 164 height 17
click at [616, 109] on input "search" at bounding box center [671, 103] width 153 height 17
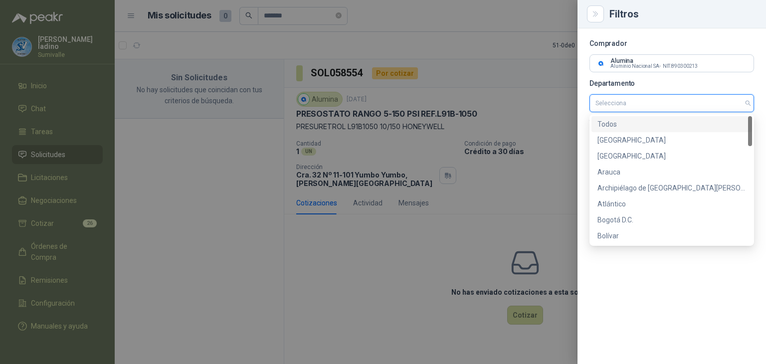
click at [634, 91] on section "Comprador Alumina Aluminio Nacional SA - NIT : 890300213 Departamento Seleccion…" at bounding box center [671, 115] width 165 height 150
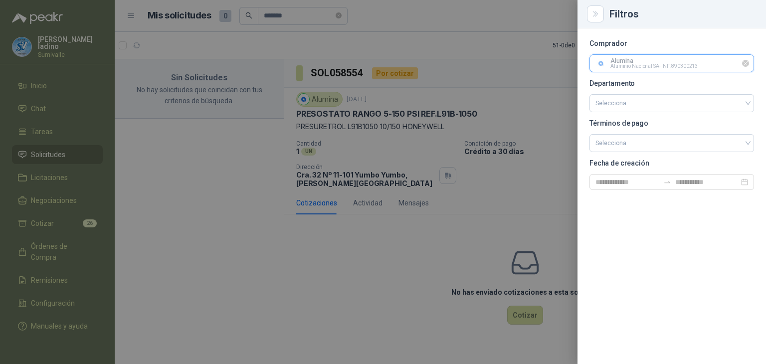
click at [650, 62] on input "text" at bounding box center [672, 63] width 164 height 17
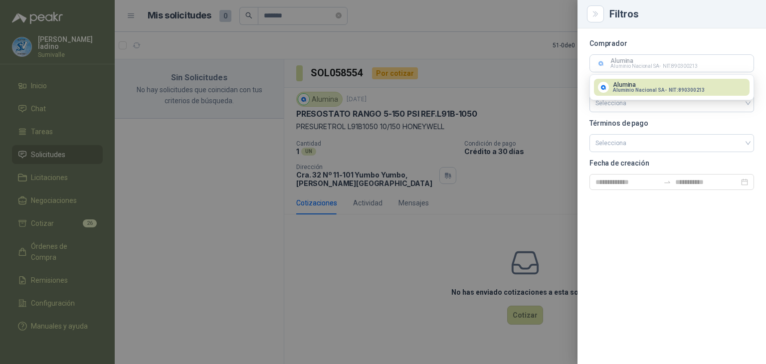
click at [640, 92] on span "Aluminio Nacional SA -" at bounding box center [640, 90] width 54 height 5
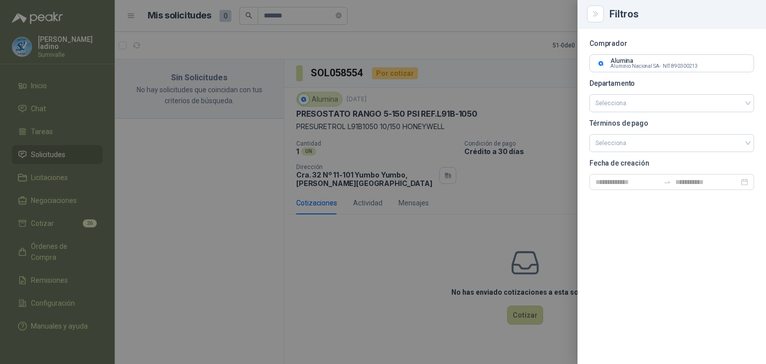
click at [75, 151] on div at bounding box center [383, 182] width 766 height 364
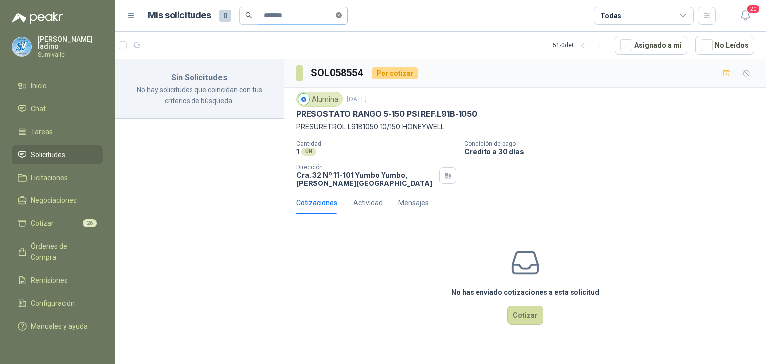
click at [342, 18] on span at bounding box center [339, 15] width 6 height 9
click at [668, 21] on div "Todas" at bounding box center [644, 16] width 100 height 18
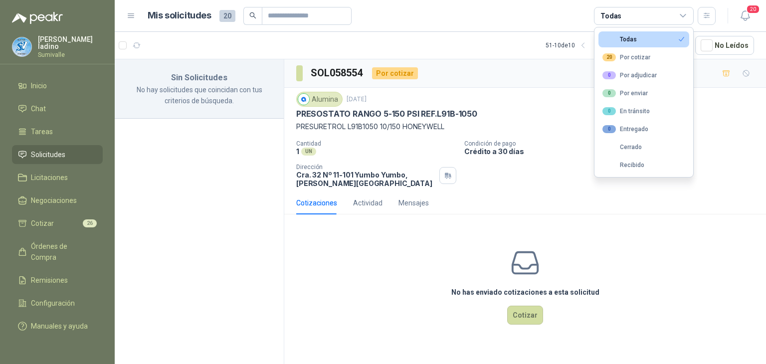
click at [658, 34] on button "Todas" at bounding box center [643, 39] width 91 height 16
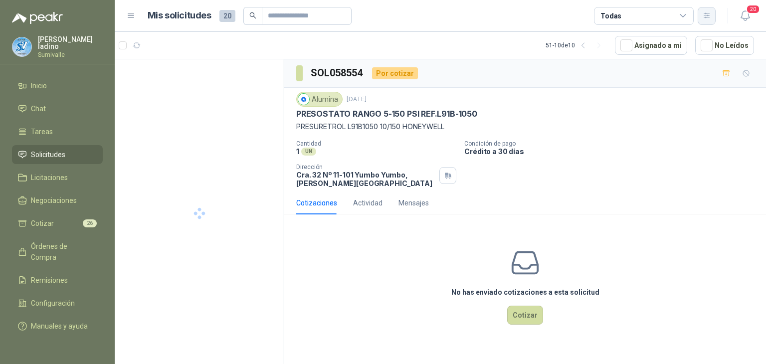
click at [713, 20] on button "button" at bounding box center [707, 16] width 18 height 18
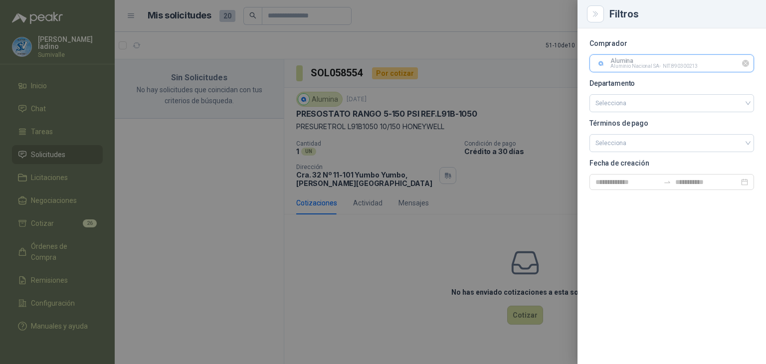
click at [675, 60] on input "text" at bounding box center [672, 63] width 164 height 17
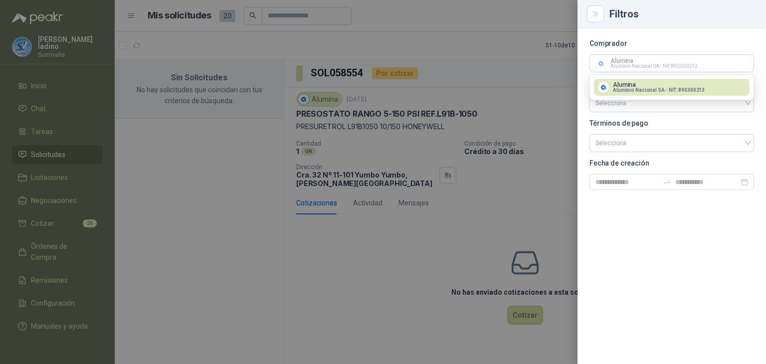
click at [744, 87] on div "Alumina Aluminio Nacional SA - NIT : 890300213" at bounding box center [672, 87] width 148 height 11
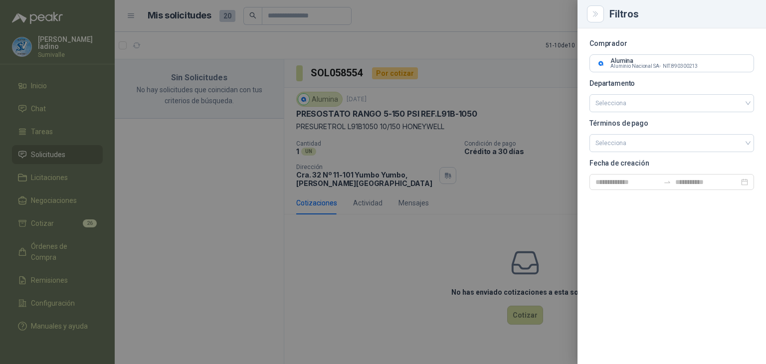
click at [459, 172] on div at bounding box center [383, 182] width 766 height 364
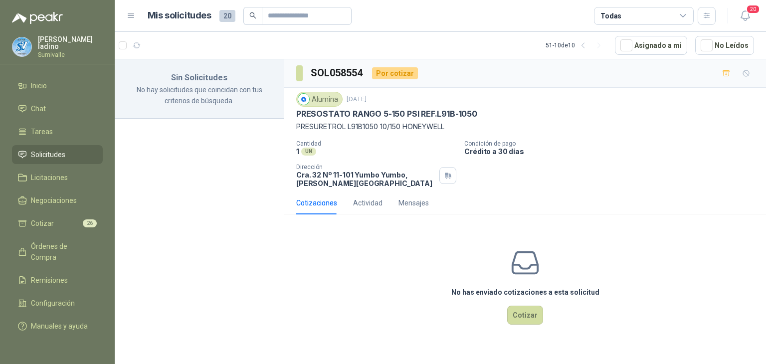
click at [41, 153] on span "Solicitudes" at bounding box center [48, 154] width 34 height 11
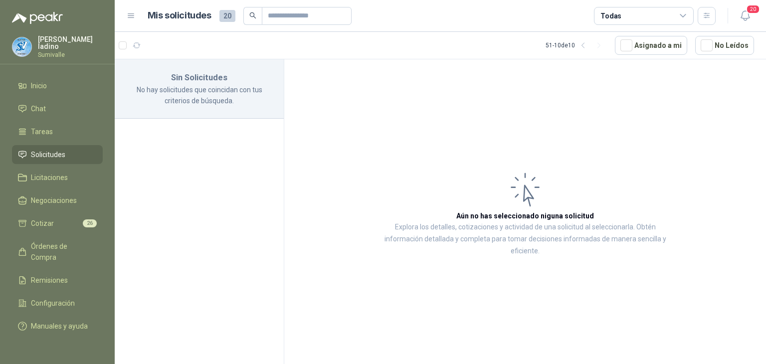
click at [41, 153] on span "Solicitudes" at bounding box center [48, 154] width 34 height 11
click at [51, 130] on span "Tareas" at bounding box center [42, 131] width 22 height 11
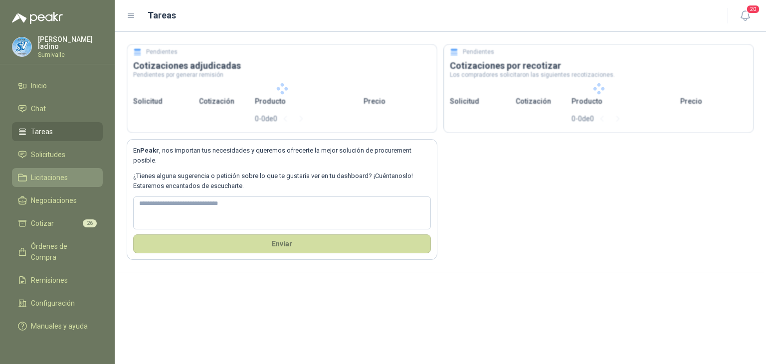
click at [48, 165] on ul "Inicio Chat Tareas Solicitudes Licitaciones Negociaciones Cotizar 26 Órdenes de…" at bounding box center [57, 207] width 115 height 263
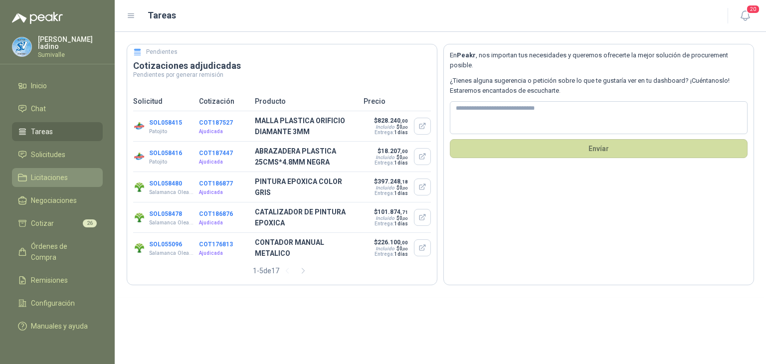
click at [44, 180] on span "Licitaciones" at bounding box center [49, 177] width 37 height 11
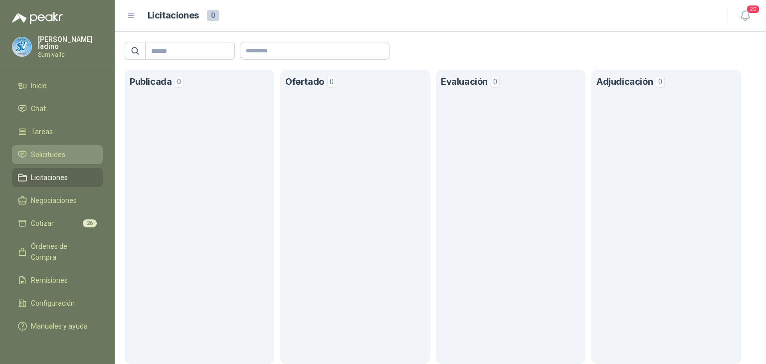
click at [45, 162] on link "Solicitudes" at bounding box center [57, 154] width 91 height 19
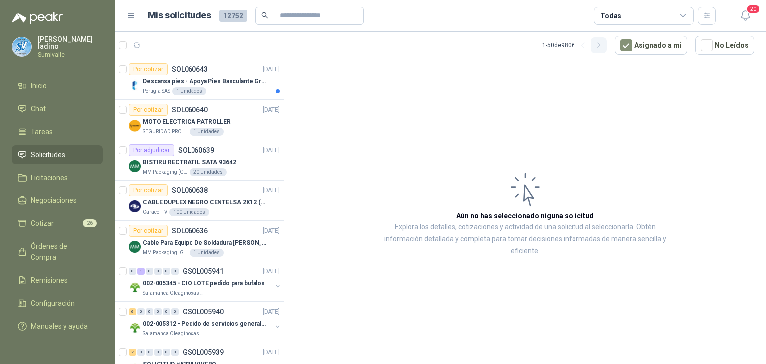
click at [603, 46] on icon "button" at bounding box center [599, 45] width 8 height 8
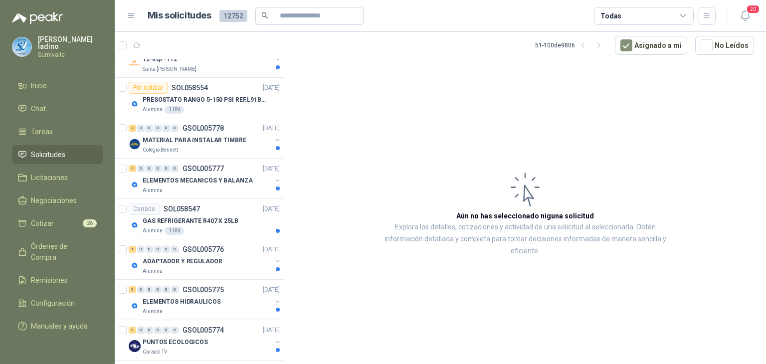
scroll to position [1596, 0]
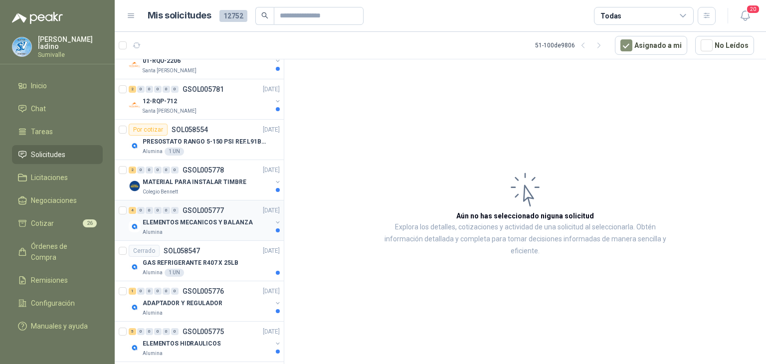
click at [190, 218] on p "ELEMENTOS MECANICOS Y BALANZA" at bounding box center [198, 222] width 110 height 9
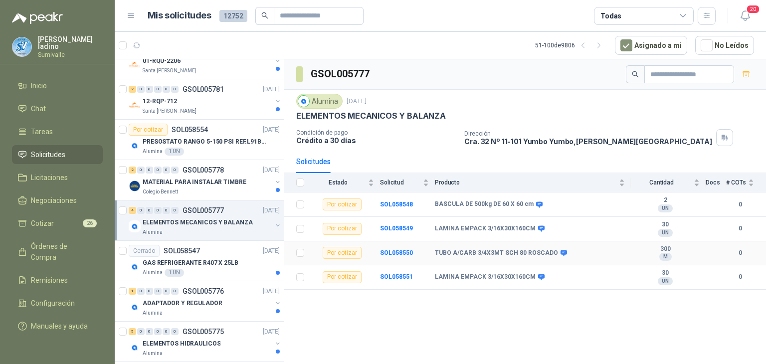
click at [560, 251] on icon at bounding box center [563, 253] width 6 height 6
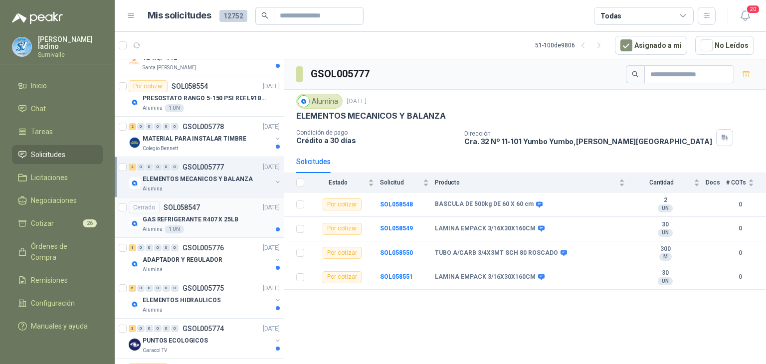
scroll to position [1646, 0]
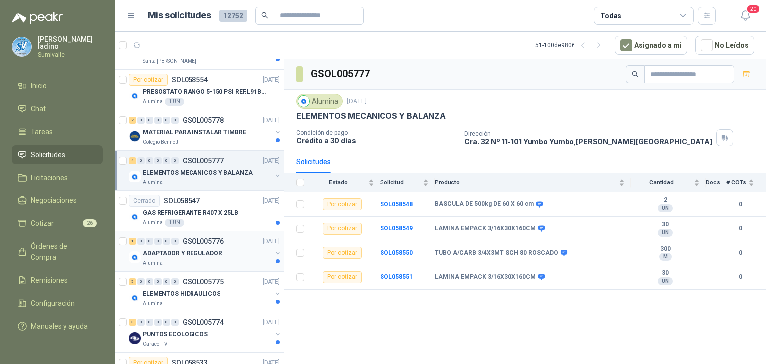
click at [201, 249] on p "ADAPTADOR Y REGULADOR" at bounding box center [182, 253] width 79 height 9
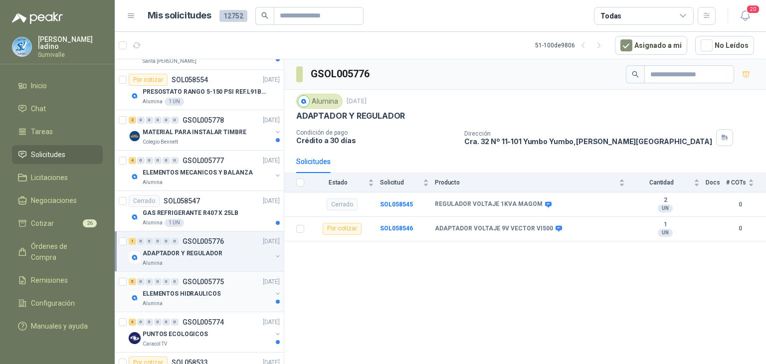
click at [215, 278] on p "GSOL005775" at bounding box center [203, 281] width 41 height 7
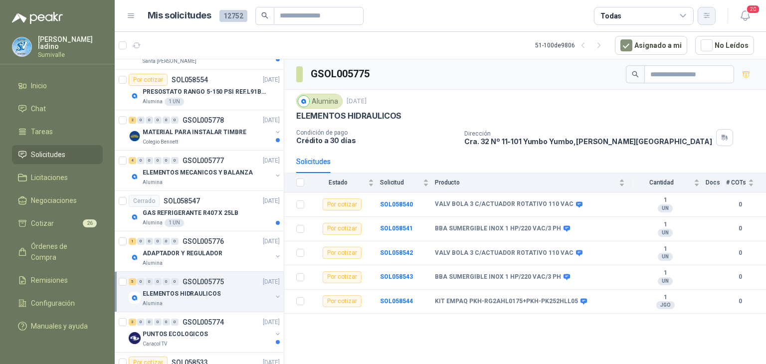
click at [711, 12] on button "button" at bounding box center [707, 16] width 18 height 18
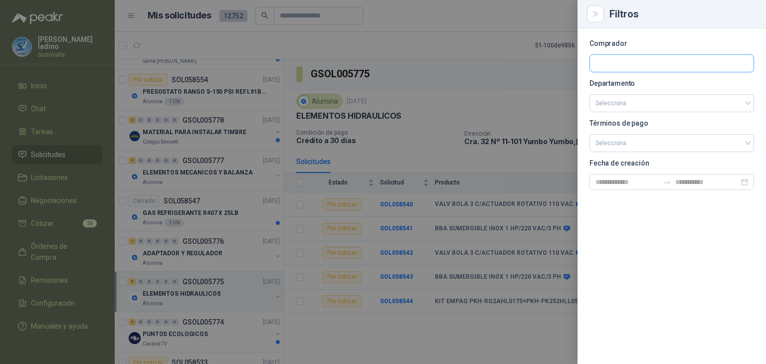
click at [655, 67] on input "text" at bounding box center [672, 63] width 164 height 17
type input "*******"
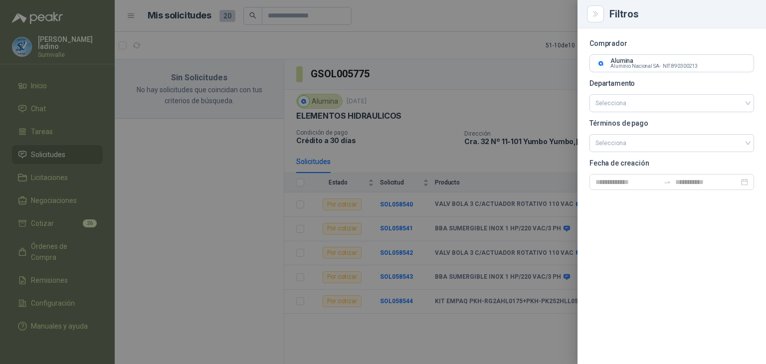
click at [634, 230] on div "Comprador Alumina Aluminio Nacional SA - NIT : 890300213 Departamento Seleccion…" at bounding box center [671, 196] width 188 height 336
click at [306, 100] on div at bounding box center [383, 182] width 766 height 364
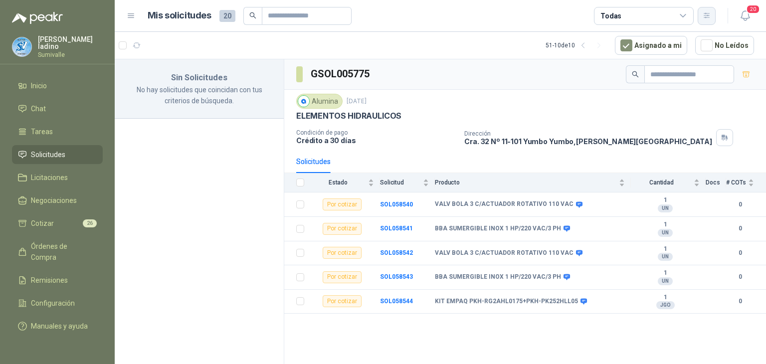
click at [710, 23] on button "button" at bounding box center [707, 16] width 18 height 18
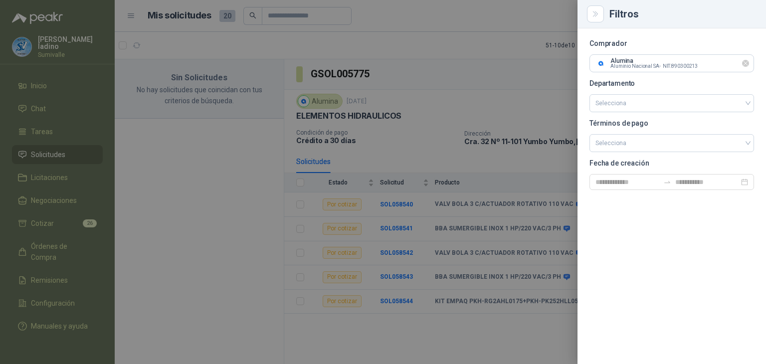
click at [746, 66] on icon "Limpiar" at bounding box center [746, 63] width 8 height 8
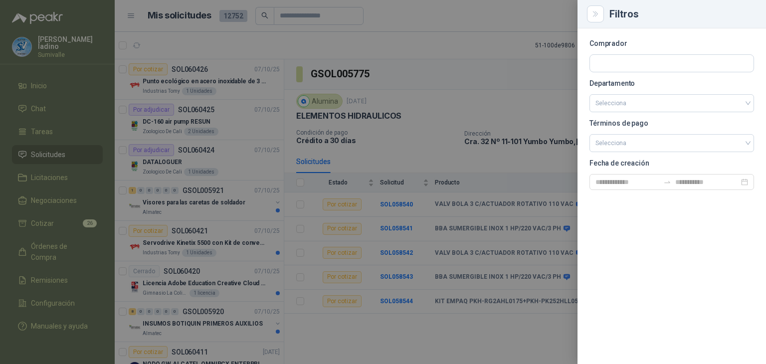
click at [420, 113] on div at bounding box center [383, 182] width 766 height 364
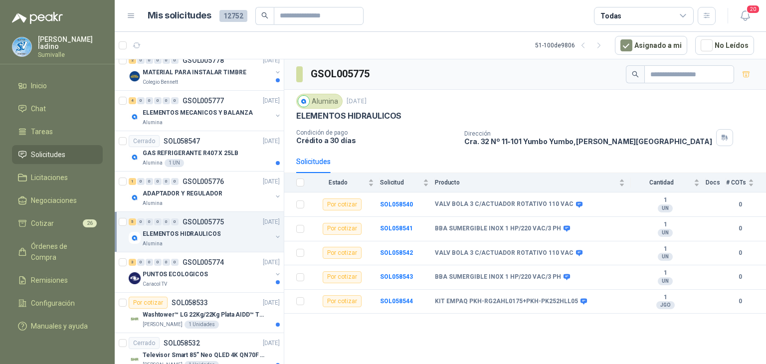
scroll to position [1720, 0]
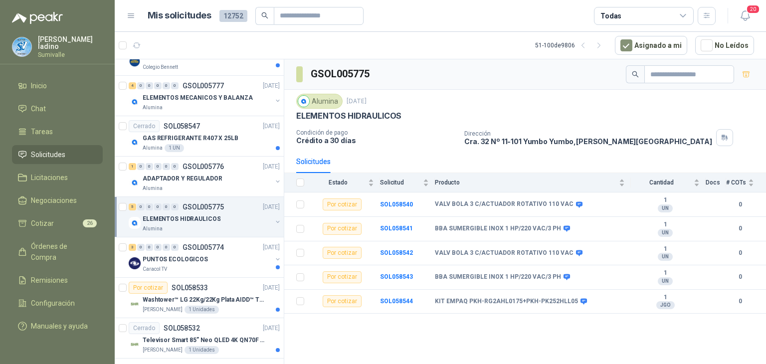
click at [231, 225] on div "Alumina" at bounding box center [207, 229] width 129 height 8
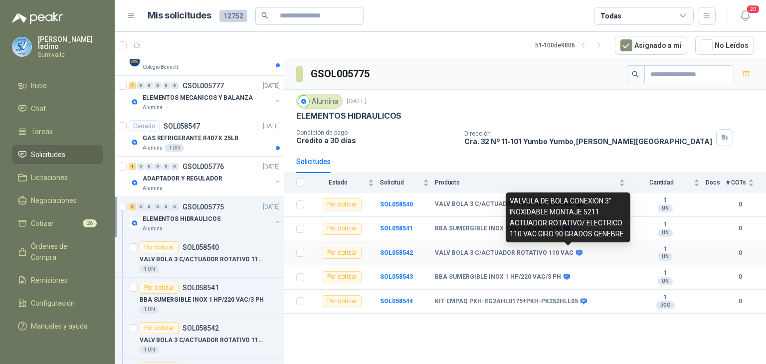
click at [576, 251] on icon at bounding box center [579, 253] width 6 height 6
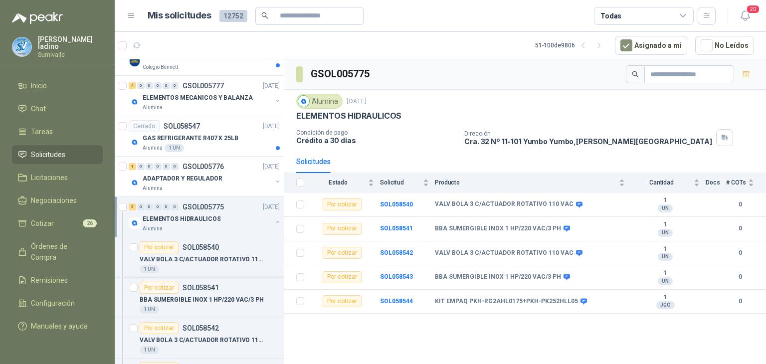
click at [210, 203] on p "GSOL005775" at bounding box center [203, 206] width 41 height 7
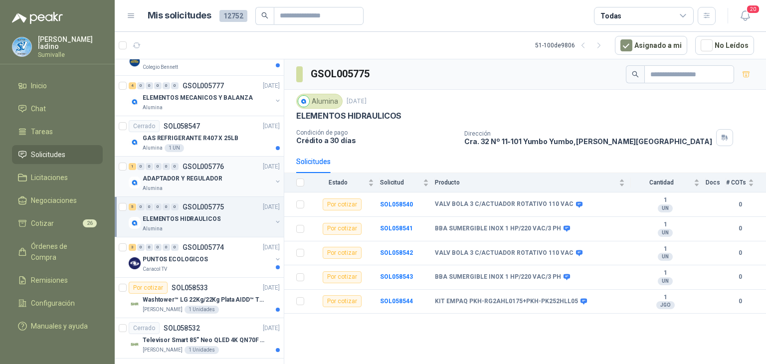
click at [235, 173] on div "ADAPTADOR Y REGULADOR" at bounding box center [207, 179] width 129 height 12
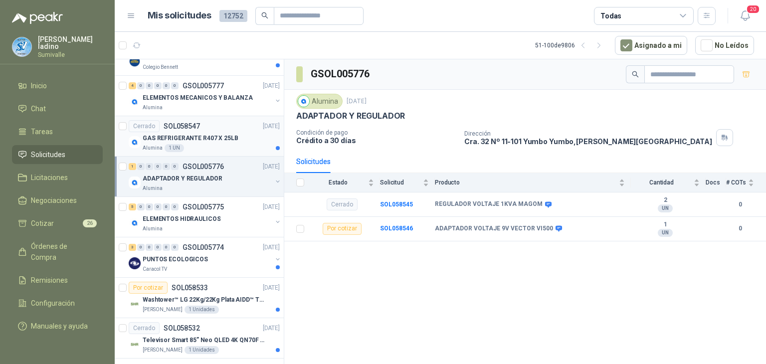
click at [226, 134] on p "GAS REFRIGERANTE R407 X 25LB" at bounding box center [191, 138] width 96 height 9
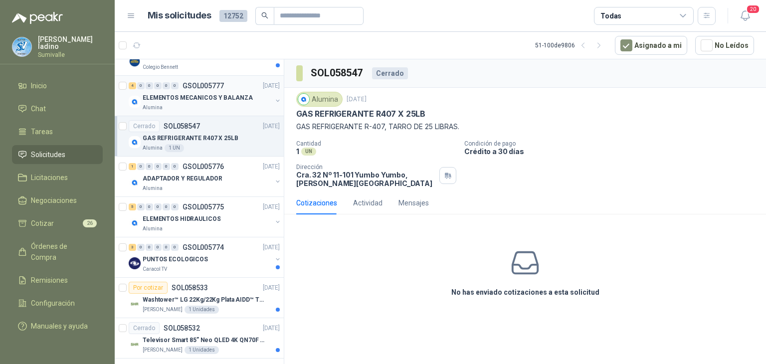
click at [227, 104] on div "Alumina" at bounding box center [207, 108] width 129 height 8
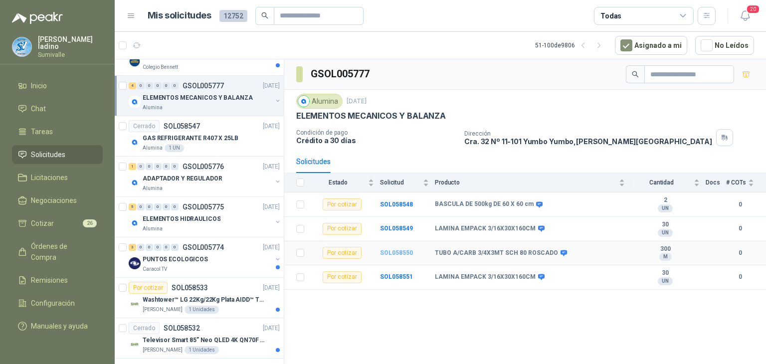
click at [403, 252] on b "SOL058550" at bounding box center [396, 252] width 33 height 7
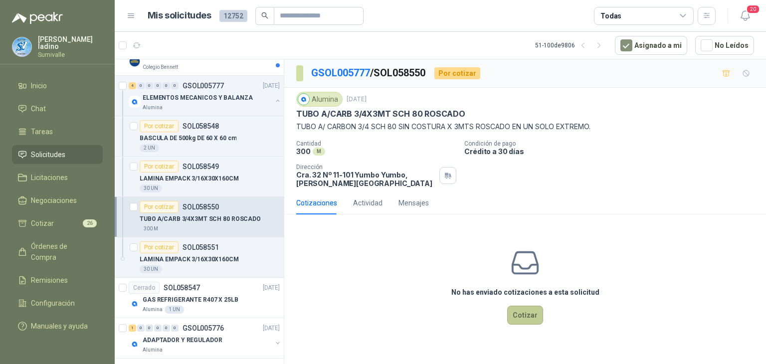
click at [536, 318] on button "Cotizar" at bounding box center [525, 315] width 36 height 19
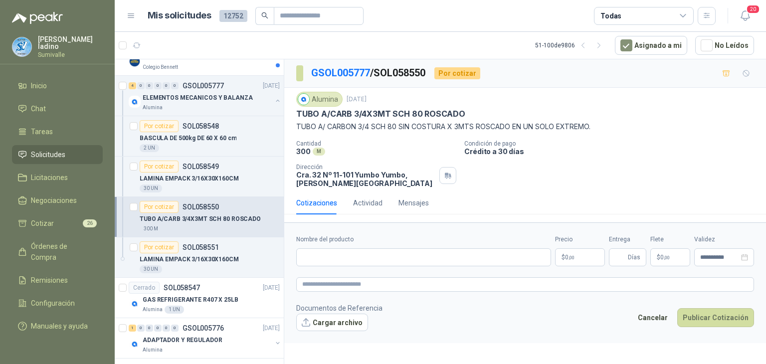
click at [591, 258] on body "alejandro ladino Sumivalle Inicio Chat Tareas Solicitudes Licitaciones Negociac…" at bounding box center [383, 182] width 766 height 364
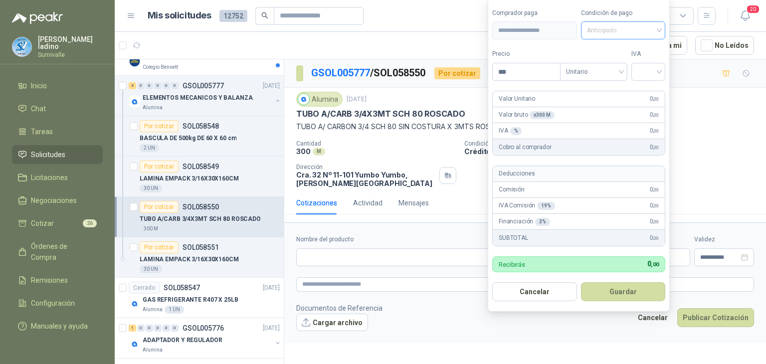
click at [640, 39] on div "Anticipado" at bounding box center [623, 30] width 85 height 18
click at [625, 67] on div "Crédito a 30 días" at bounding box center [625, 67] width 70 height 11
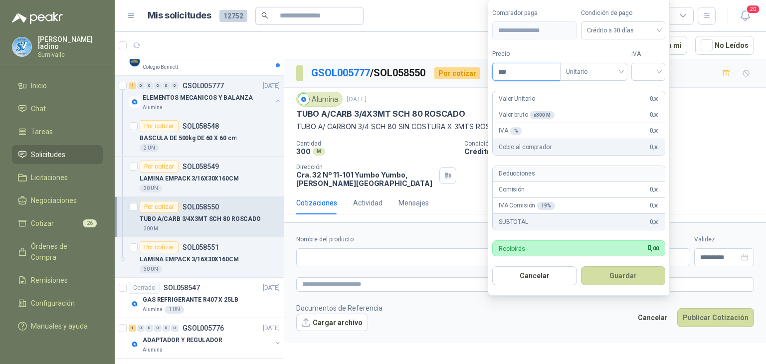
drag, startPoint x: 545, startPoint y: 67, endPoint x: 480, endPoint y: 66, distance: 64.3
click at [480, 67] on body "alejandro ladino Sumivalle Inicio Chat Tareas Solicitudes Licitaciones Negociac…" at bounding box center [383, 182] width 766 height 364
type input "********"
click at [646, 70] on input "search" at bounding box center [648, 70] width 22 height 15
click at [649, 91] on div "19%" at bounding box center [650, 93] width 18 height 11
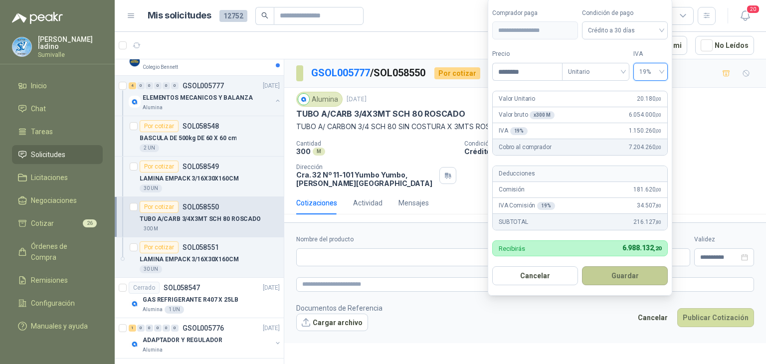
click at [601, 277] on button "Guardar" at bounding box center [625, 275] width 86 height 19
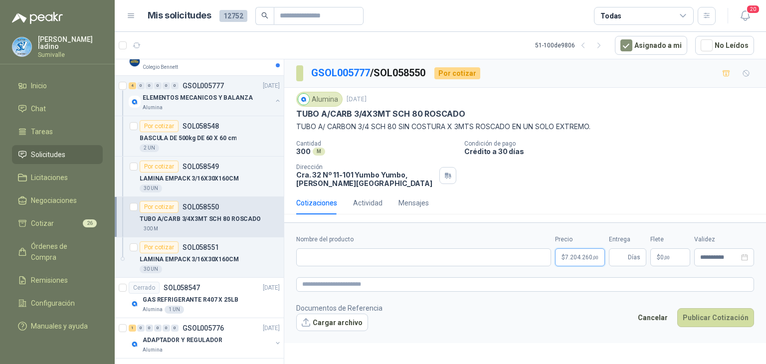
click at [582, 254] on body "alejandro ladino Sumivalle Inicio Chat Tareas Solicitudes Licitaciones Negociac…" at bounding box center [383, 182] width 766 height 364
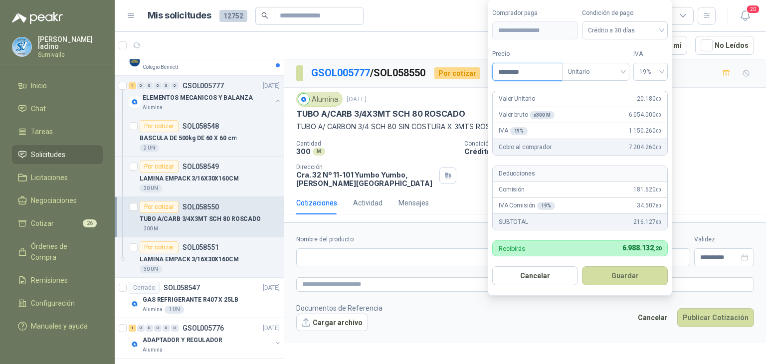
drag, startPoint x: 551, startPoint y: 75, endPoint x: 407, endPoint y: 78, distance: 144.1
click at [406, 78] on body "alejandro ladino Sumivalle Inicio Chat Tareas Solicitudes Licitaciones Negociac…" at bounding box center [383, 182] width 766 height 364
type input "********"
click at [636, 276] on button "Guardar" at bounding box center [625, 275] width 86 height 19
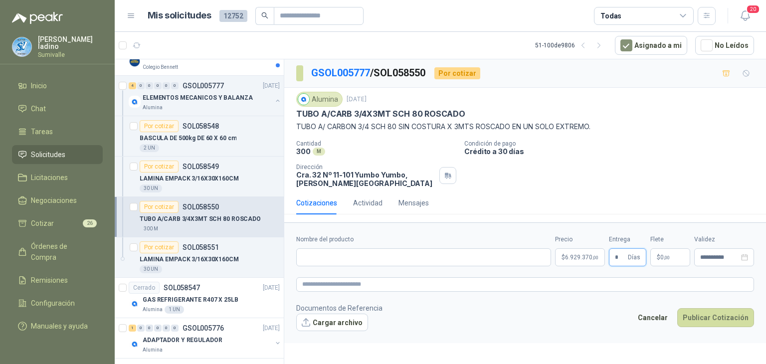
type input "*"
click at [675, 262] on p "$ 0 ,00" at bounding box center [670, 257] width 40 height 18
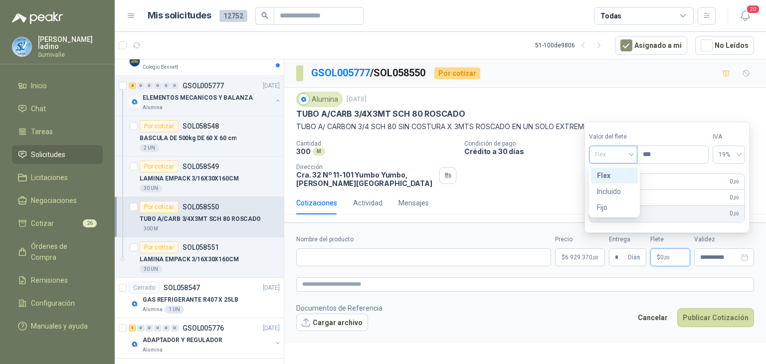
click at [631, 160] on span "Flex" at bounding box center [613, 154] width 36 height 15
click at [626, 188] on div "Incluido" at bounding box center [614, 191] width 35 height 11
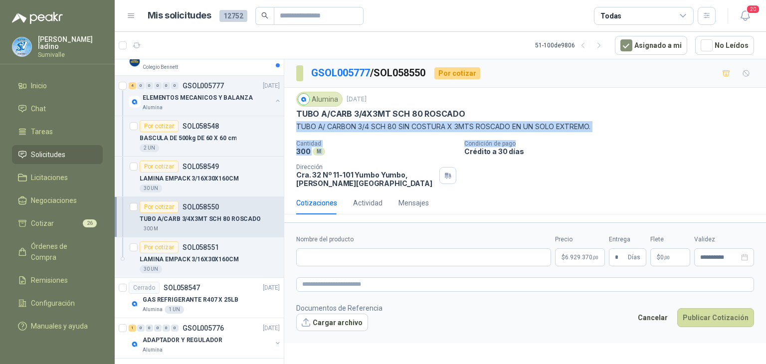
drag, startPoint x: 296, startPoint y: 126, endPoint x: 594, endPoint y: 145, distance: 298.8
click at [594, 145] on div "Alumina 3 oct, 2025 TUBO A/CARB 3/4X3MT SCH 80 ROSCADO TUBO A/ CARBON 3/4 SCH 8…" at bounding box center [525, 140] width 458 height 96
click at [594, 145] on p "Condición de pago" at bounding box center [613, 143] width 298 height 7
drag, startPoint x: 590, startPoint y: 126, endPoint x: 305, endPoint y: 117, distance: 285.4
click at [305, 117] on div "Alumina 3 oct, 2025 TUBO A/CARB 3/4X3MT SCH 80 ROSCADO TUBO A/ CARBON 3/4 SCH 8…" at bounding box center [525, 112] width 458 height 40
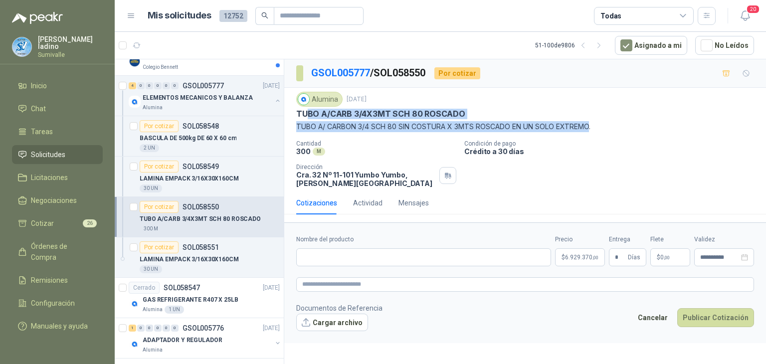
copy div "BO A/CARB 3/4X3MT SCH 80 ROSCADO TUBO A/ CARBON 3/4 SCH 80 SIN COSTURA X 3MTS R…"
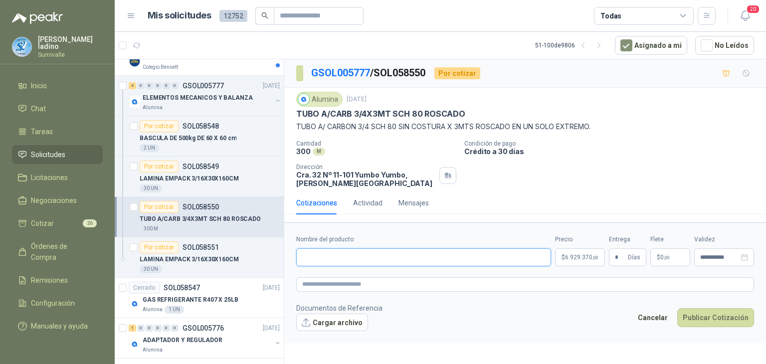
click at [335, 264] on input "Nombre del producto" at bounding box center [423, 257] width 255 height 18
paste input "**********"
click at [307, 257] on input "**********" at bounding box center [423, 257] width 255 height 18
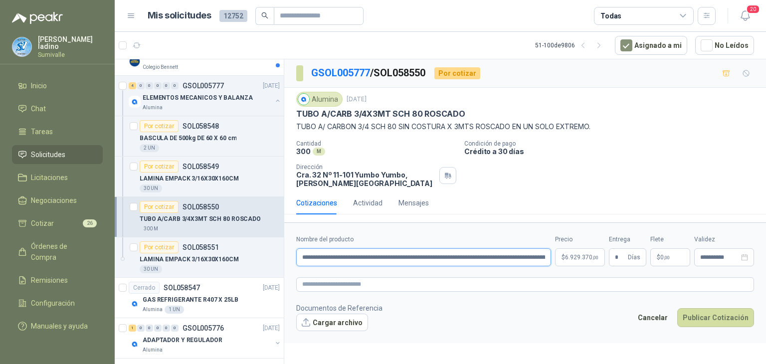
drag, startPoint x: 312, startPoint y: 256, endPoint x: 282, endPoint y: 252, distance: 30.7
click at [282, 252] on div "Por cotizar SOL060426 07/10/25 Punto ecológico en acero inoxidable de 3 puestos…" at bounding box center [440, 213] width 651 height 309
type input "**********"
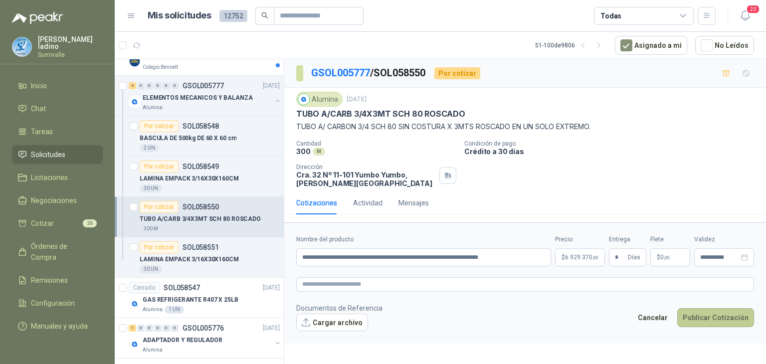
click at [724, 316] on button "Publicar Cotización" at bounding box center [715, 317] width 77 height 19
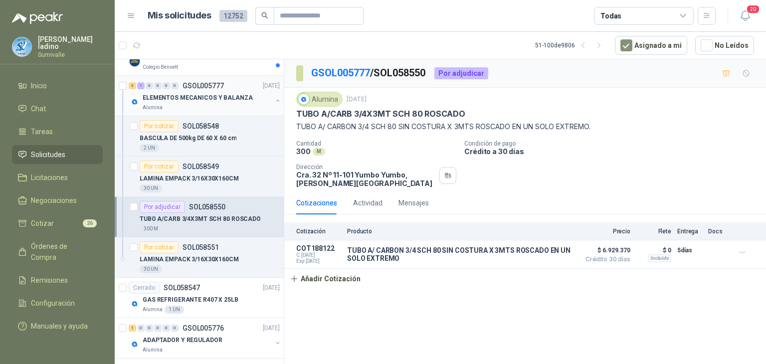
click at [220, 104] on div "Alumina" at bounding box center [207, 108] width 129 height 8
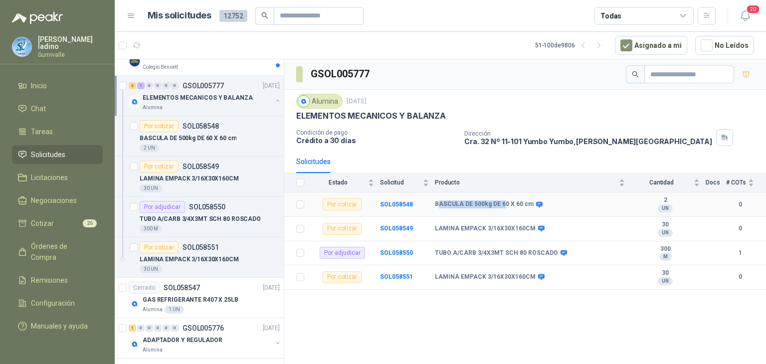
drag, startPoint x: 437, startPoint y: 201, endPoint x: 505, endPoint y: 208, distance: 68.7
click at [505, 208] on td "BASCULA DE 500kg DE 60 X 60 cm" at bounding box center [533, 204] width 196 height 24
click at [534, 202] on span at bounding box center [537, 204] width 7 height 7
drag, startPoint x: 528, startPoint y: 202, endPoint x: 430, endPoint y: 204, distance: 97.7
click at [430, 204] on tr "Por cotizar SOL058548 BASCULA DE 500kg DE 60 X 60 cm 2 UN 0" at bounding box center [525, 204] width 482 height 24
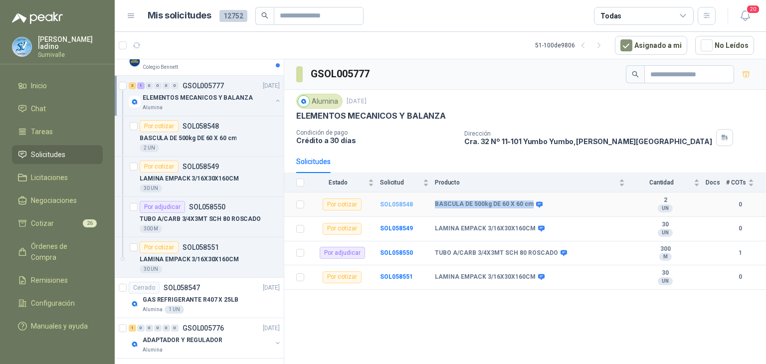
click at [409, 204] on b "SOL058548" at bounding box center [396, 204] width 33 height 7
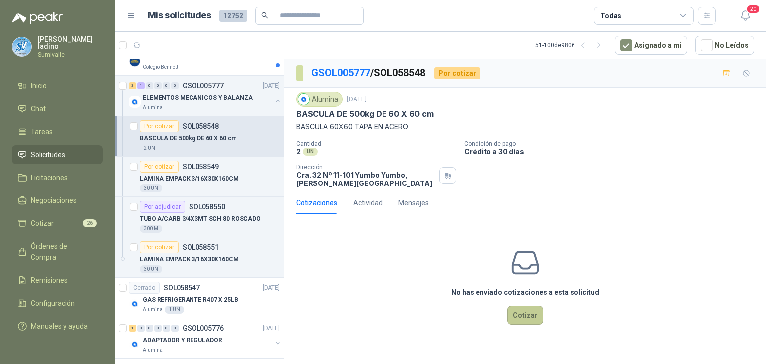
click at [525, 315] on button "Cotizar" at bounding box center [525, 315] width 36 height 19
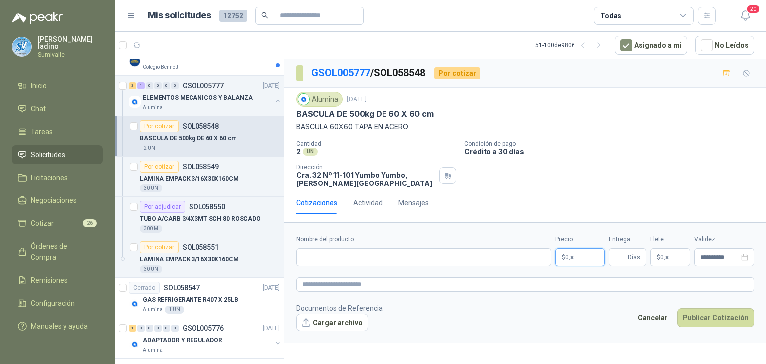
click at [576, 259] on body "alejandro ladino Sumivalle Inicio Chat Tareas Solicitudes Licitaciones Negociac…" at bounding box center [383, 182] width 766 height 364
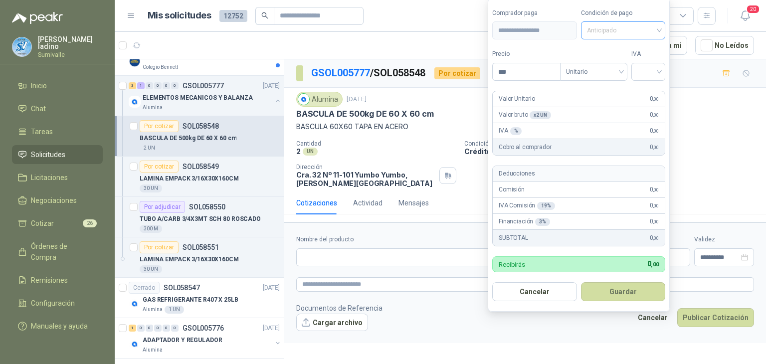
click at [611, 34] on span "Anticipado" at bounding box center [623, 30] width 73 height 15
click at [642, 67] on div "Crédito a 30 días" at bounding box center [625, 67] width 70 height 11
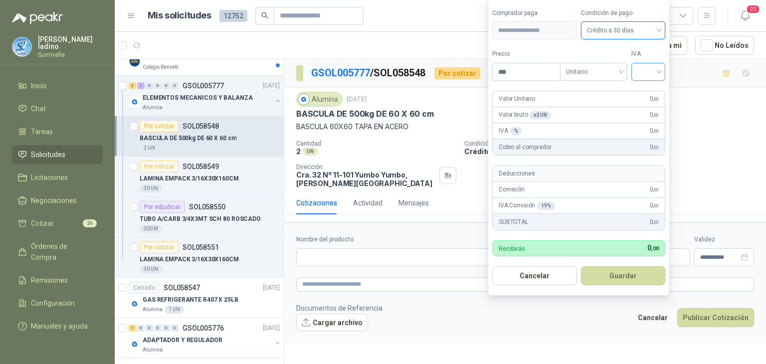
click at [647, 69] on input "search" at bounding box center [648, 70] width 22 height 15
click at [644, 92] on div "19%" at bounding box center [650, 93] width 18 height 11
click at [541, 72] on input "***" at bounding box center [527, 71] width 69 height 17
type input "*********"
click at [627, 276] on button "Guardar" at bounding box center [625, 275] width 86 height 19
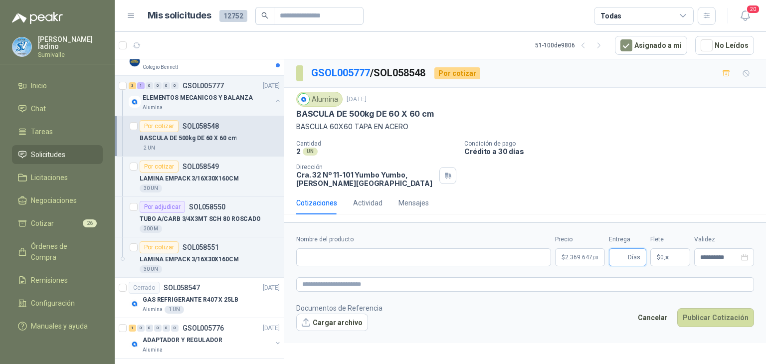
drag, startPoint x: 618, startPoint y: 255, endPoint x: 631, endPoint y: 255, distance: 13.5
click at [631, 255] on span "Días" at bounding box center [627, 257] width 37 height 18
type input "*"
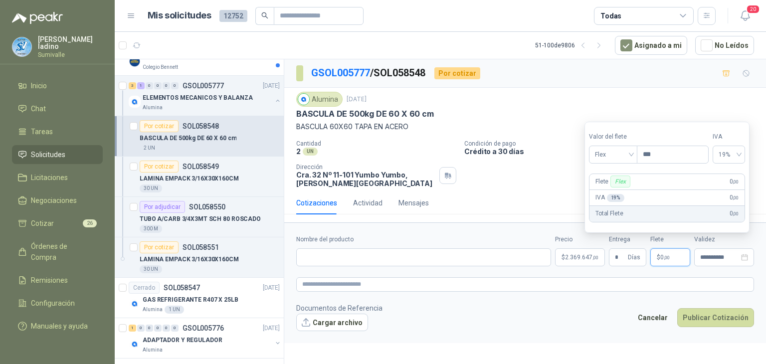
click at [657, 256] on span "$" at bounding box center [658, 257] width 3 height 6
click at [627, 156] on span "Flex" at bounding box center [613, 154] width 36 height 15
click at [617, 190] on div "Incluido" at bounding box center [614, 191] width 35 height 11
click at [550, 193] on div "Cotizaciones Actividad Mensajes" at bounding box center [525, 202] width 458 height 23
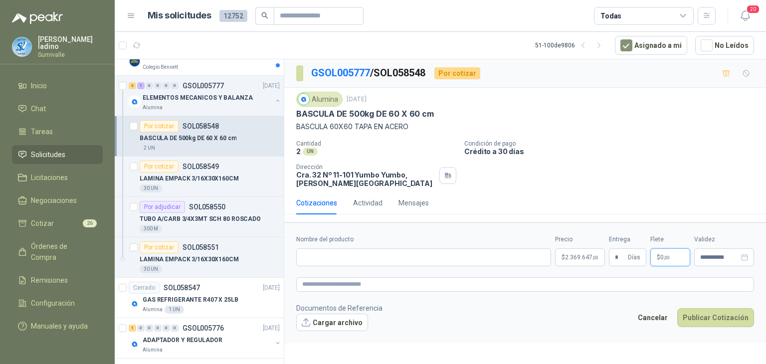
click at [669, 258] on span ",00" at bounding box center [667, 257] width 6 height 5
click at [517, 179] on div "Cantidad 2 UN Condición de pago Crédito a 30 días Dirección Cra. 32 Nº 11-101 …" at bounding box center [525, 163] width 458 height 47
click at [346, 223] on form "**********" at bounding box center [525, 282] width 482 height 121
click at [343, 247] on div "Nombre del producto" at bounding box center [423, 250] width 255 height 31
click at [348, 258] on input "Nombre del producto" at bounding box center [423, 257] width 255 height 18
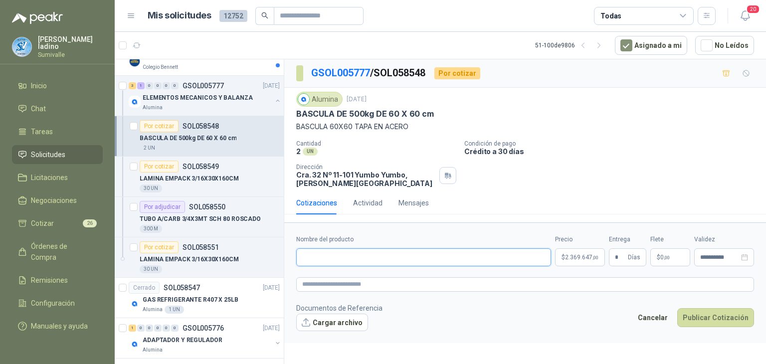
paste input "**********"
type input "**********"
click at [345, 321] on button "Cargar archivo" at bounding box center [332, 323] width 72 height 18
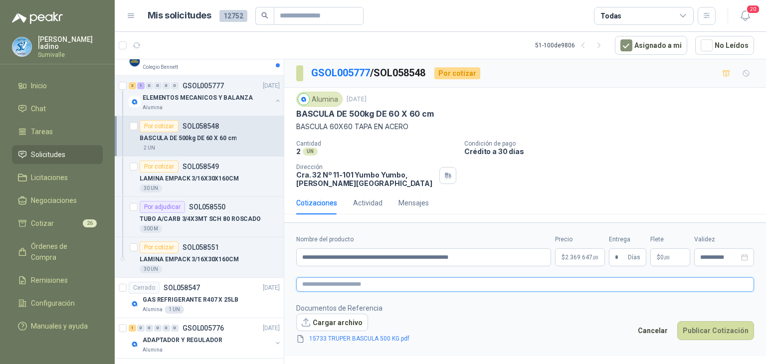
click at [614, 280] on textarea at bounding box center [525, 284] width 458 height 14
type textarea "*"
type textarea "**"
type textarea "***"
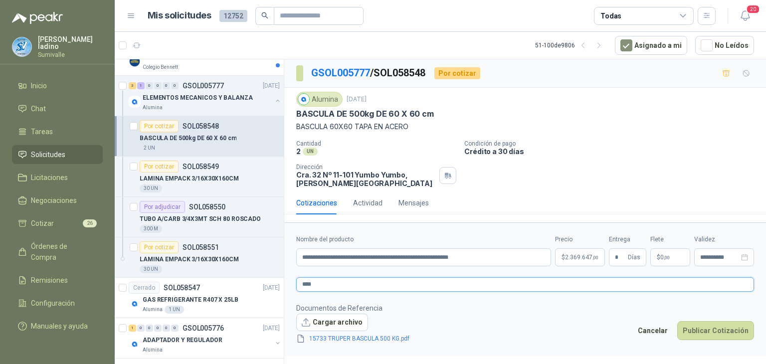
type textarea "*****"
type textarea "******"
click at [720, 330] on button "Publicar Cotización" at bounding box center [715, 330] width 77 height 19
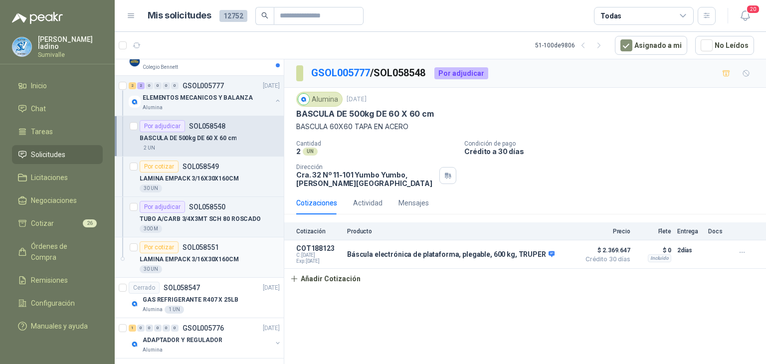
click at [216, 247] on div "Por cotizar SOL058551" at bounding box center [179, 247] width 79 height 12
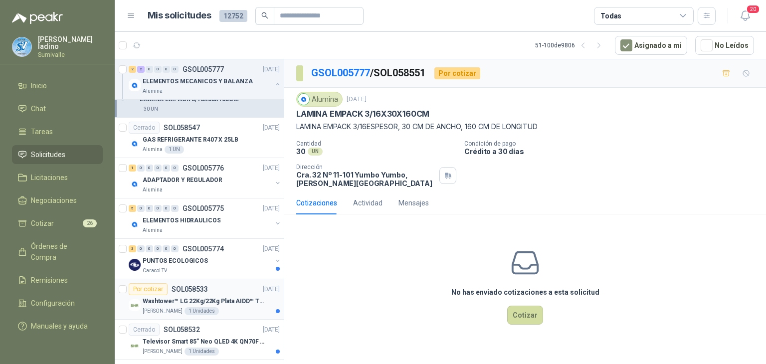
scroll to position [1881, 0]
click at [324, 98] on div "Alumina" at bounding box center [319, 99] width 46 height 15
click at [302, 98] on img at bounding box center [303, 99] width 11 height 11
click at [308, 100] on img at bounding box center [303, 99] width 11 height 11
click at [315, 97] on div "Alumina" at bounding box center [319, 99] width 46 height 15
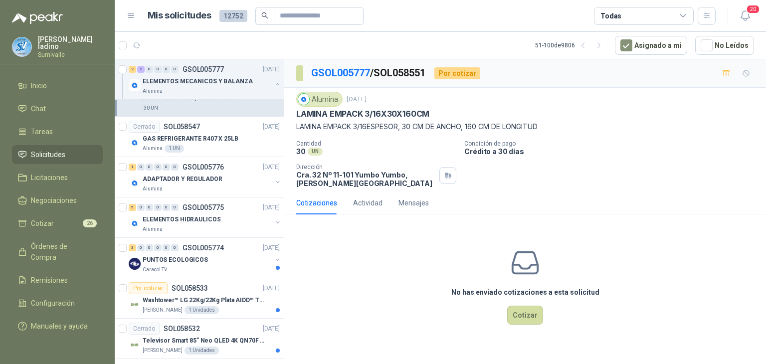
click at [299, 100] on img at bounding box center [303, 99] width 11 height 11
click at [603, 48] on icon "button" at bounding box center [599, 45] width 8 height 8
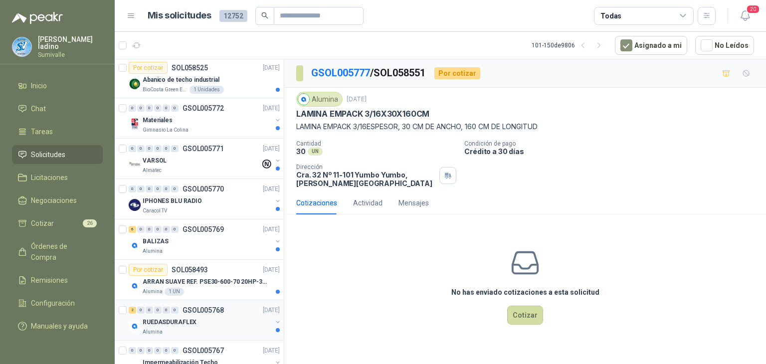
scroll to position [100, 0]
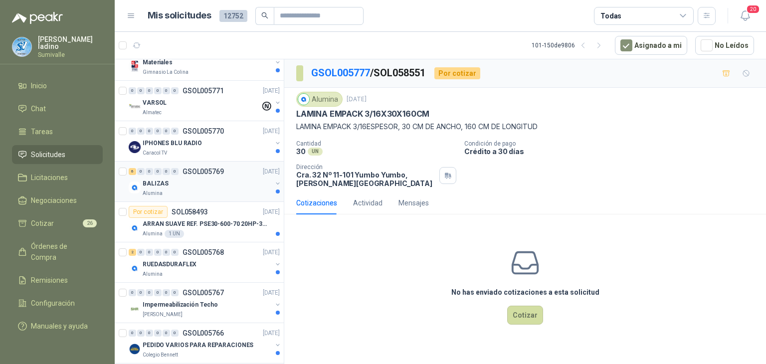
click at [233, 192] on div "Alumina" at bounding box center [207, 193] width 129 height 8
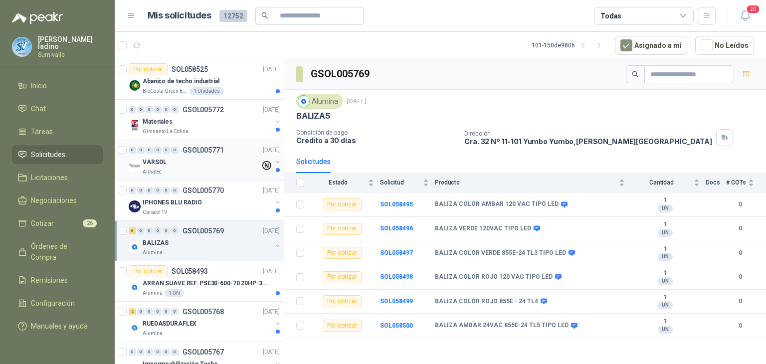
scroll to position [100, 0]
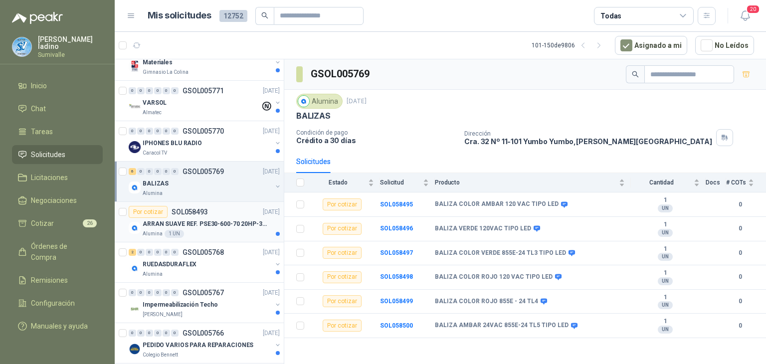
click at [212, 225] on p "ARRAN SUAVE REF. PSE30-600-70 20HP-30A" at bounding box center [205, 223] width 124 height 9
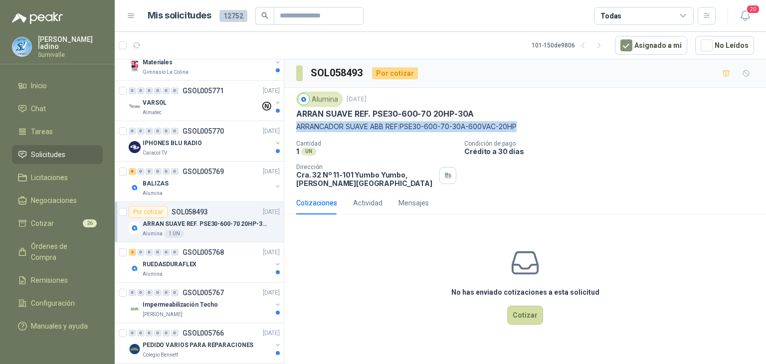
drag, startPoint x: 298, startPoint y: 125, endPoint x: 522, endPoint y: 124, distance: 223.9
click at [522, 124] on p "ARRANCADOR SUAVE ABB REF:PSE30-600-70-30A-600VAC-20HP" at bounding box center [525, 126] width 458 height 11
click at [181, 262] on p "RUEDASDURAFLEX" at bounding box center [170, 264] width 54 height 9
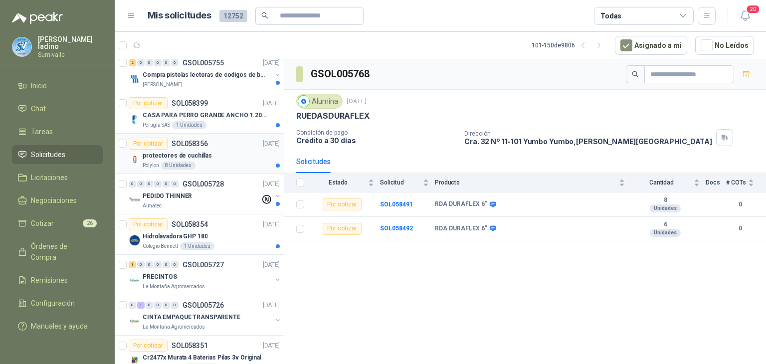
scroll to position [1247, 0]
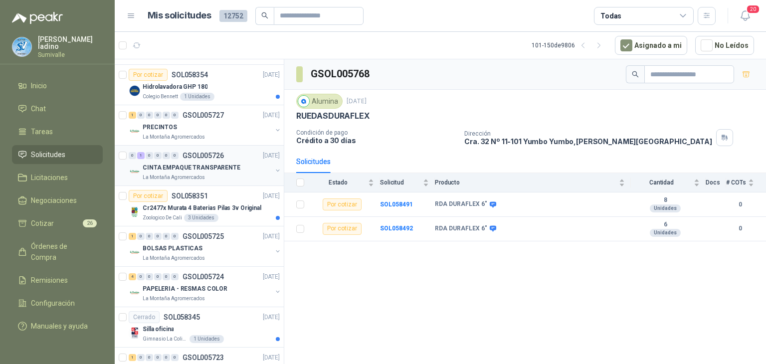
click at [192, 154] on p "GSOL005726" at bounding box center [203, 155] width 41 height 7
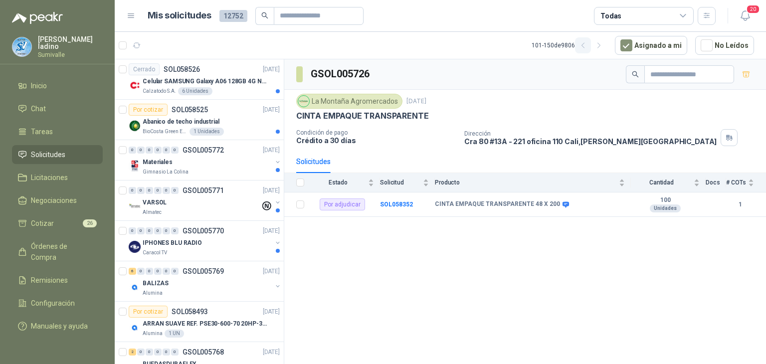
click at [583, 45] on button "button" at bounding box center [583, 45] width 16 height 16
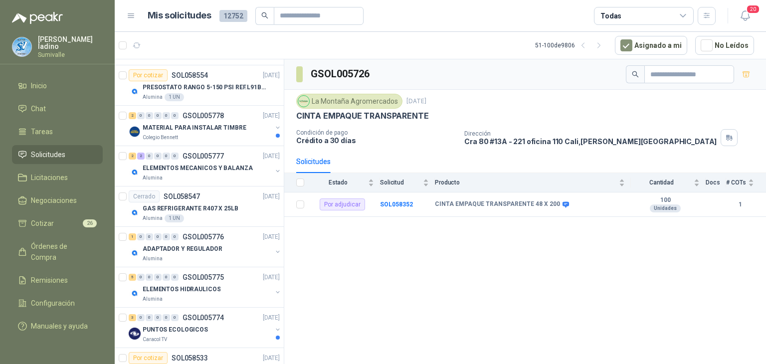
scroll to position [1720, 0]
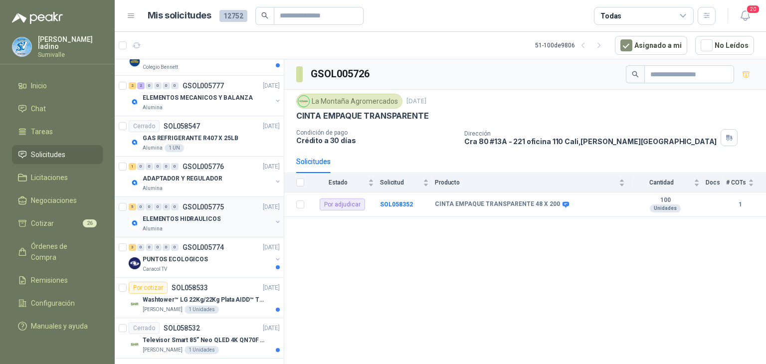
click at [197, 206] on div "5 0 0 0 0 0 GSOL005775 03/10/25" at bounding box center [205, 207] width 153 height 12
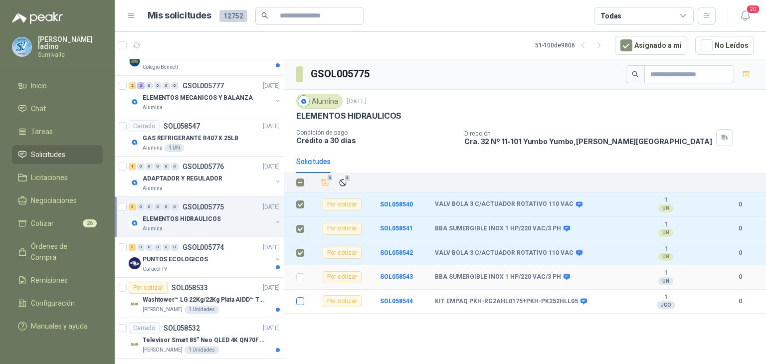
click at [300, 280] on label at bounding box center [300, 277] width 8 height 11
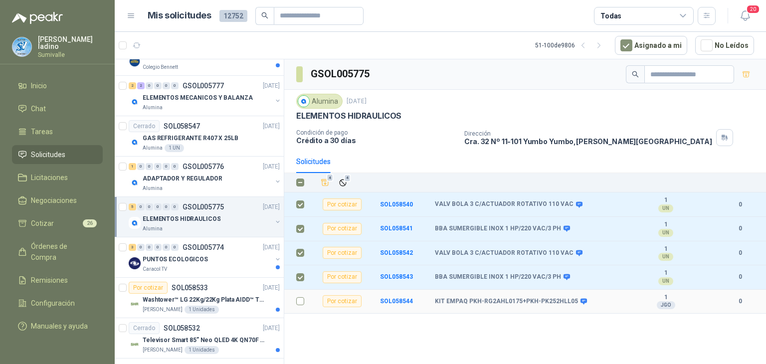
click at [301, 304] on label at bounding box center [300, 301] width 8 height 11
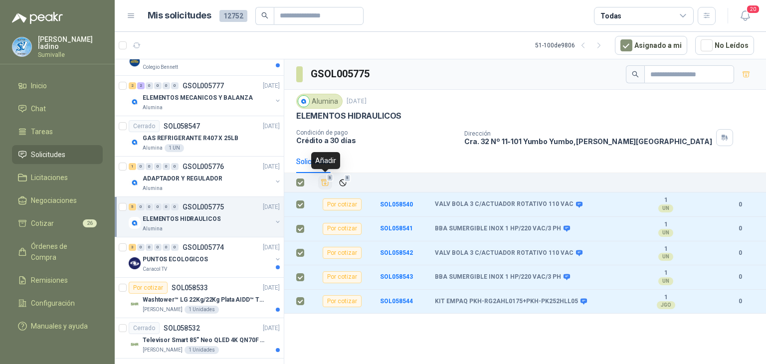
click at [325, 182] on icon "Añadir" at bounding box center [325, 182] width 9 height 9
click at [215, 185] on div "Alumina" at bounding box center [207, 189] width 129 height 8
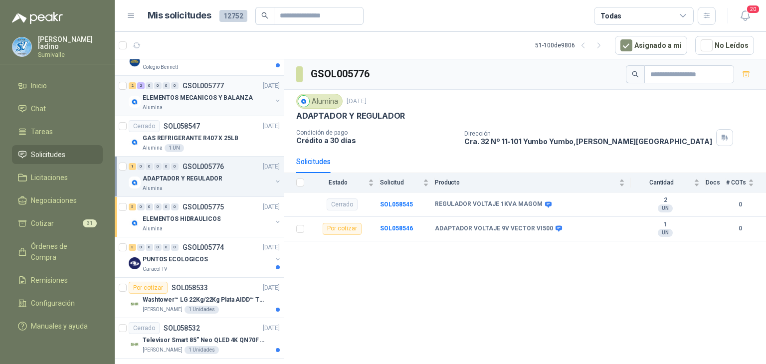
click at [215, 94] on p "ELEMENTOS MECANICOS Y BALANZA" at bounding box center [198, 97] width 110 height 9
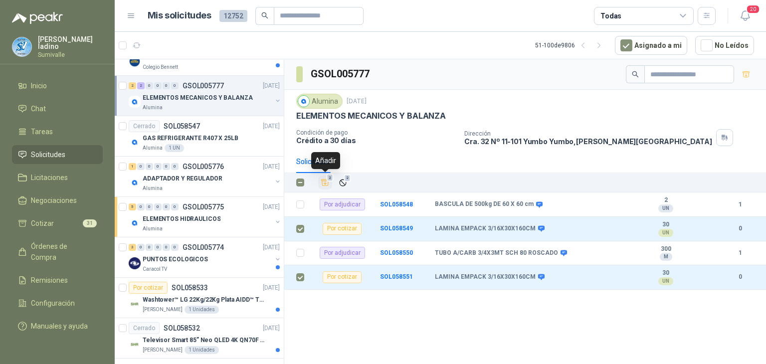
click at [325, 182] on icon "Añadir" at bounding box center [325, 183] width 7 height 6
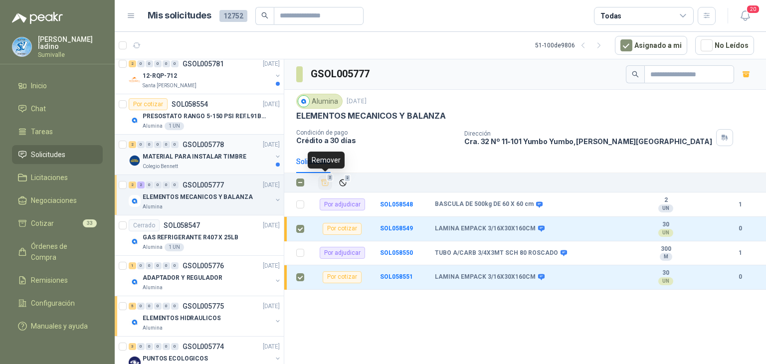
scroll to position [1621, 0]
click at [211, 115] on p "PRESOSTATO RANGO 5-150 PSI REF.L91B-1050" at bounding box center [205, 116] width 124 height 9
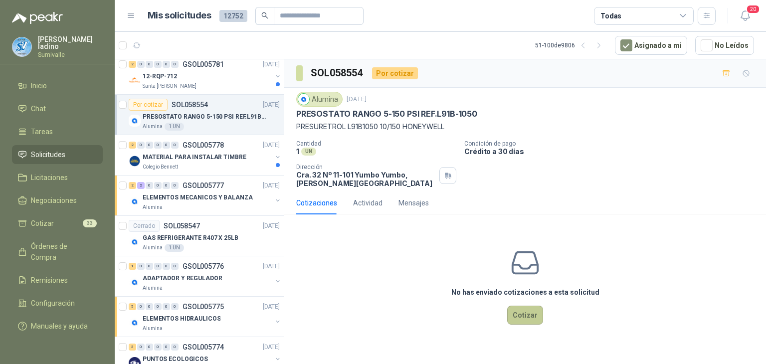
click at [513, 314] on button "Cotizar" at bounding box center [525, 315] width 36 height 19
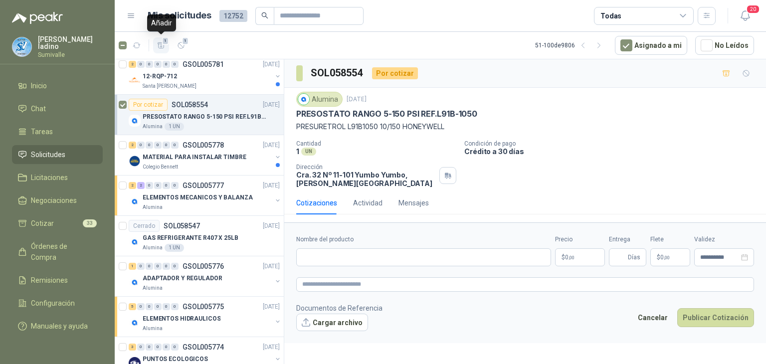
click at [162, 46] on icon "button" at bounding box center [161, 45] width 8 height 8
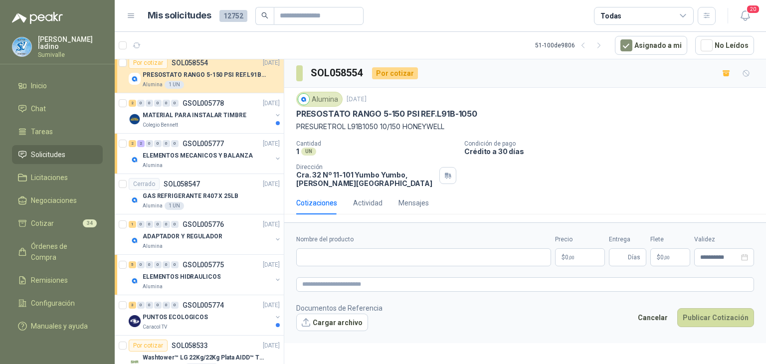
scroll to position [1720, 0]
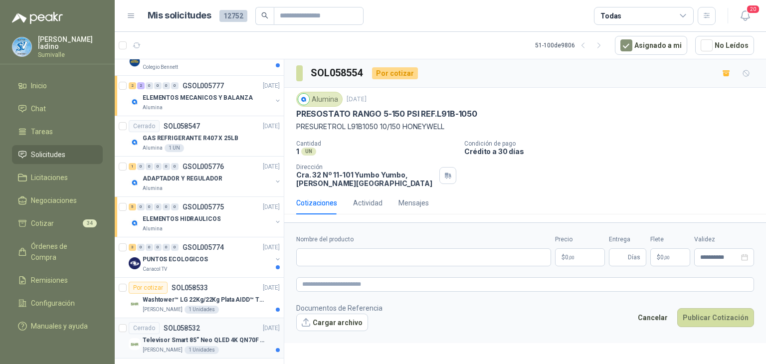
click at [226, 336] on p "Televisor Smart 85” Neo QLED 4K QN70F (2025) Modelo QN85QN70FAKXZL" at bounding box center [205, 340] width 124 height 9
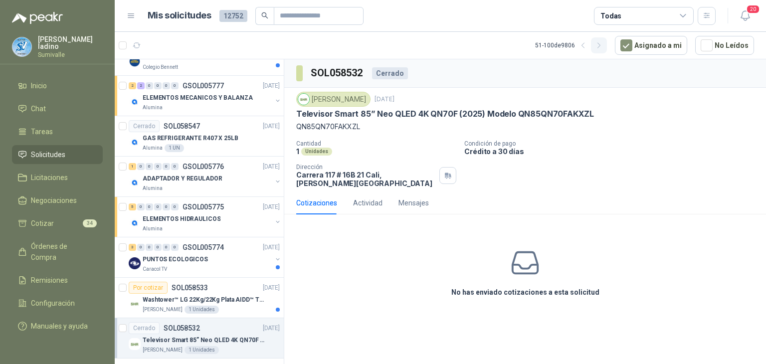
click at [607, 47] on button "button" at bounding box center [599, 45] width 16 height 16
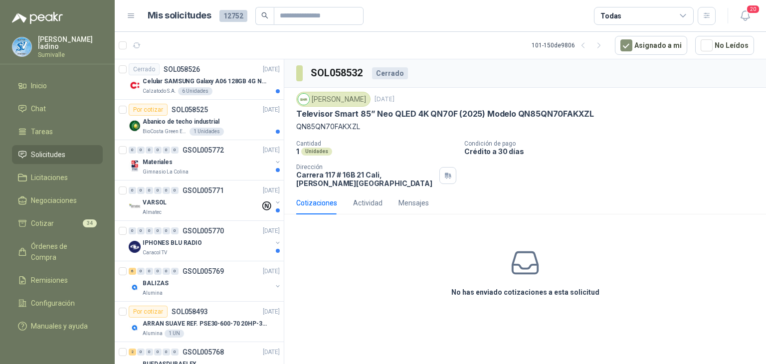
scroll to position [100, 0]
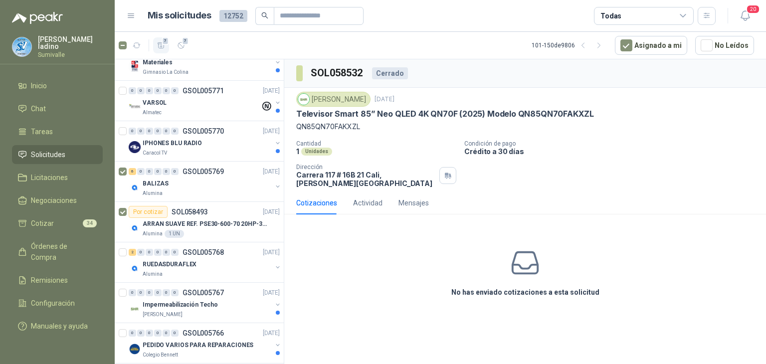
click at [162, 41] on icon "button" at bounding box center [161, 45] width 8 height 8
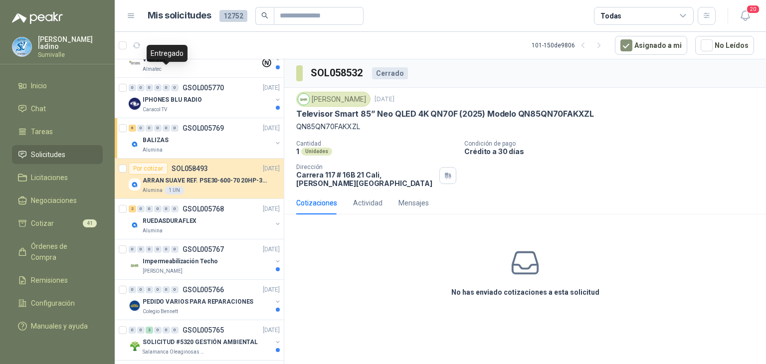
scroll to position [150, 0]
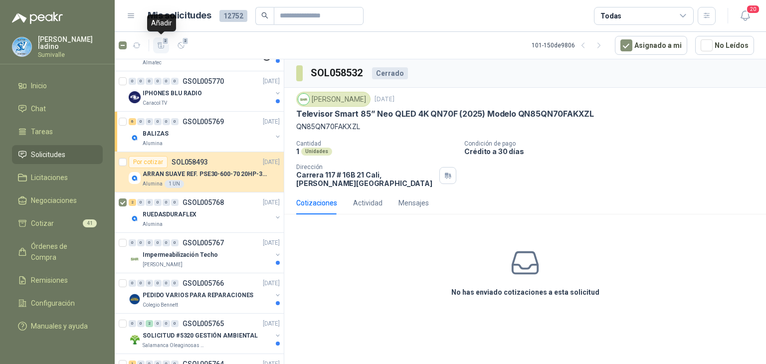
click at [160, 47] on icon "button" at bounding box center [161, 45] width 8 height 8
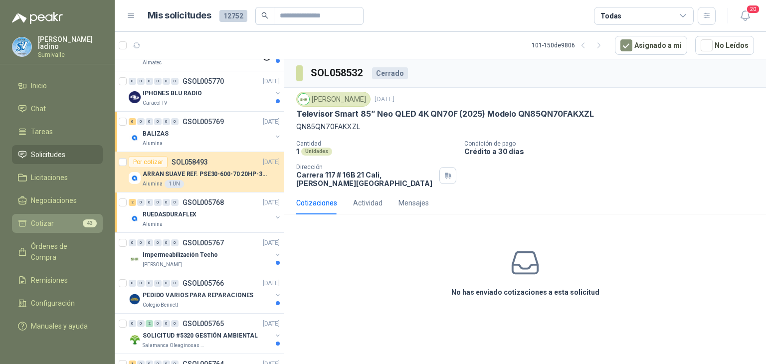
click at [55, 228] on link "Cotizar 43" at bounding box center [57, 223] width 91 height 19
